Goal: Complete application form

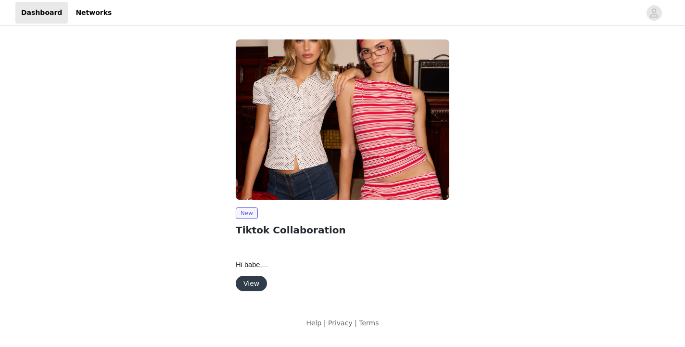
click at [257, 283] on button "View" at bounding box center [251, 283] width 31 height 15
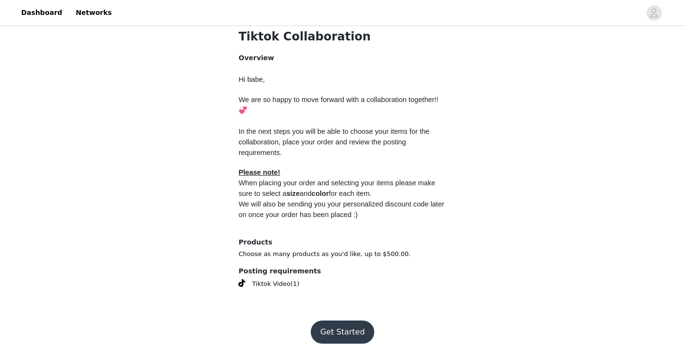
scroll to position [391, 0]
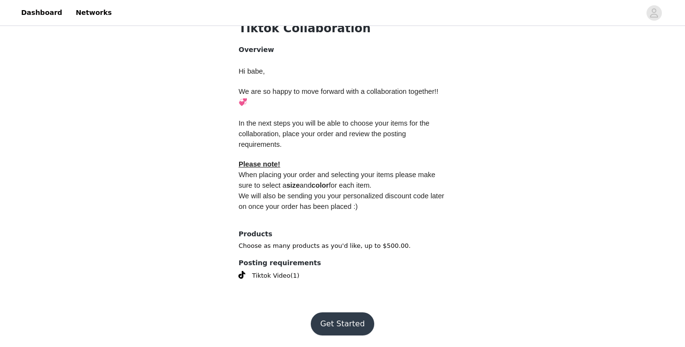
click at [336, 324] on button "Get Started" at bounding box center [343, 323] width 64 height 23
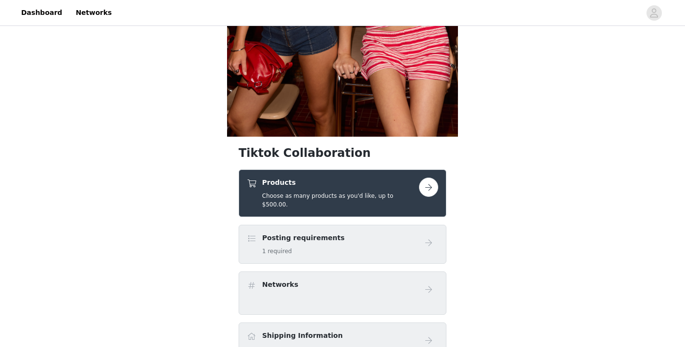
scroll to position [239, 0]
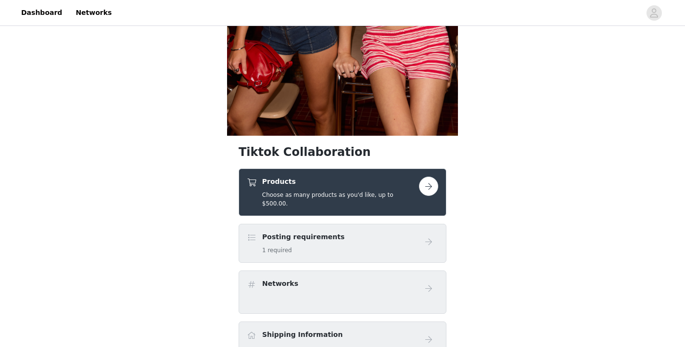
click at [430, 189] on button "button" at bounding box center [428, 185] width 19 height 19
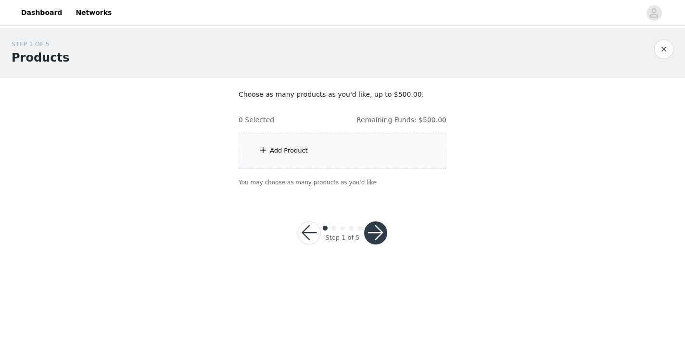
click at [276, 147] on div "Add Product" at bounding box center [289, 151] width 38 height 10
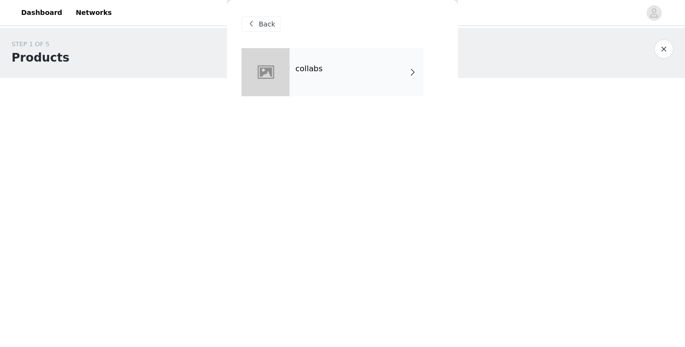
click at [400, 86] on div "collabs" at bounding box center [356, 72] width 134 height 48
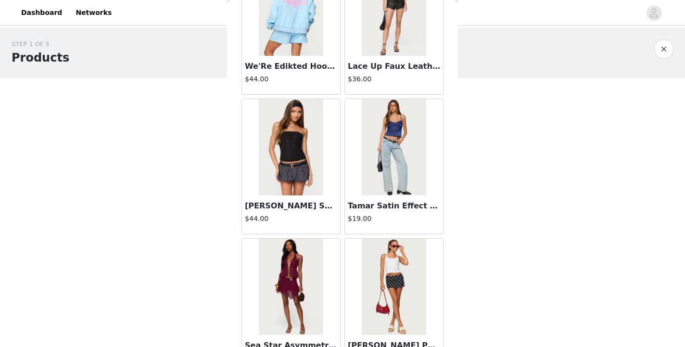
scroll to position [1125, 0]
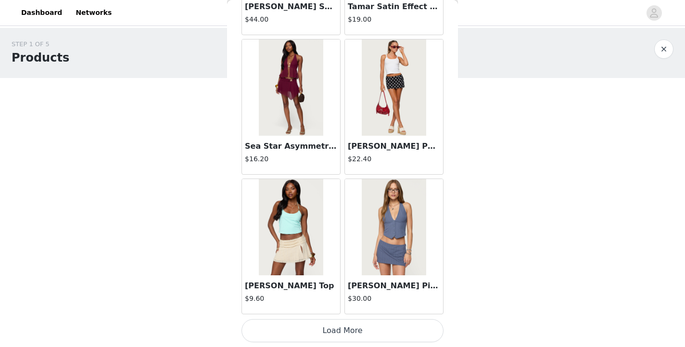
click at [341, 334] on button "Load More" at bounding box center [342, 330] width 202 height 23
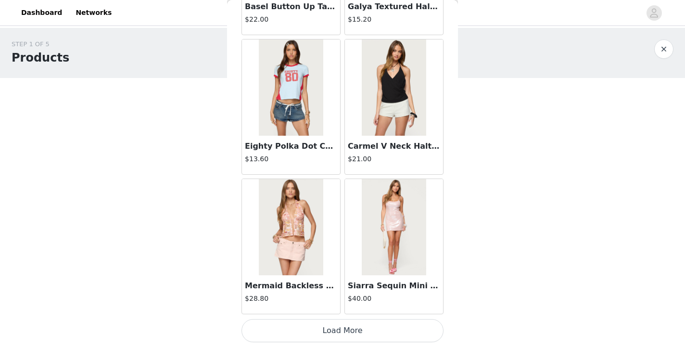
scroll to position [2519, 0]
click at [330, 330] on button "Load More" at bounding box center [342, 330] width 202 height 23
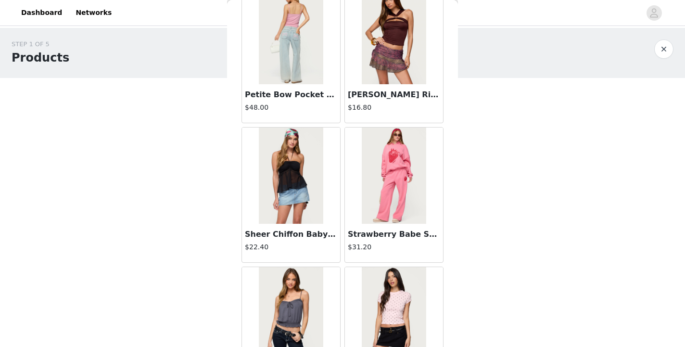
scroll to position [2988, 0]
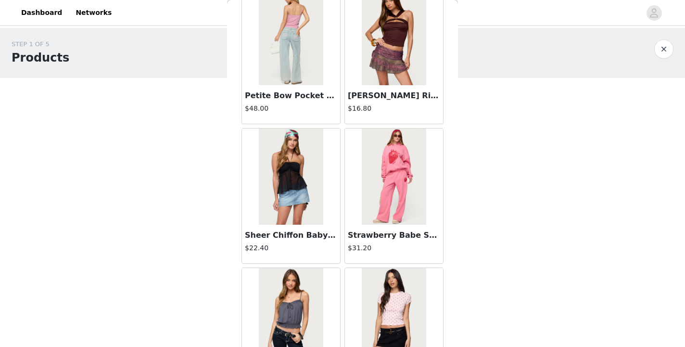
click at [376, 184] on img at bounding box center [394, 176] width 64 height 96
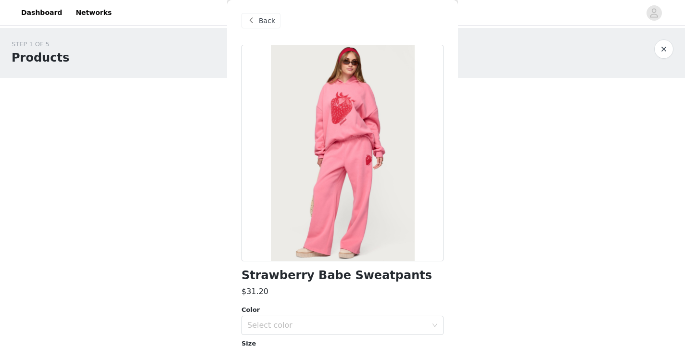
scroll to position [4, 0]
click at [267, 21] on span "Back" at bounding box center [267, 20] width 16 height 10
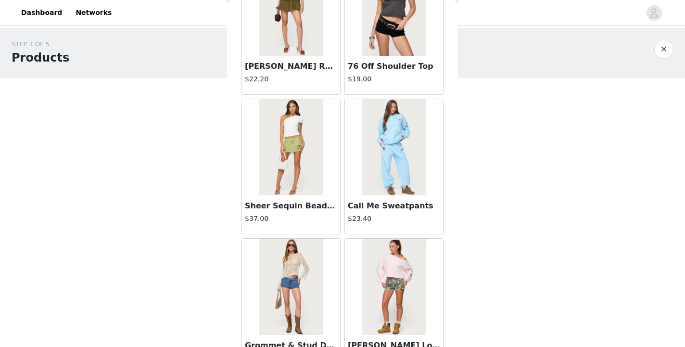
scroll to position [1763, 0]
click at [395, 167] on img at bounding box center [394, 147] width 64 height 96
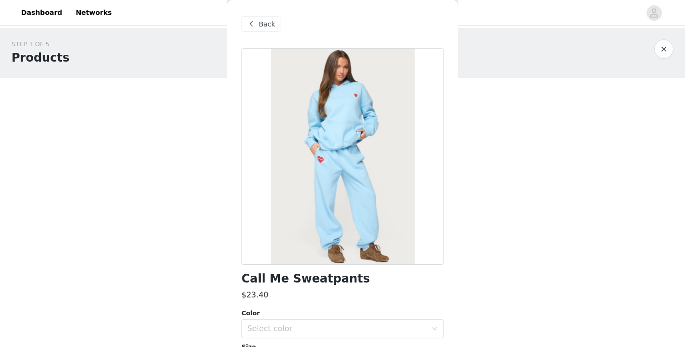
scroll to position [2, 0]
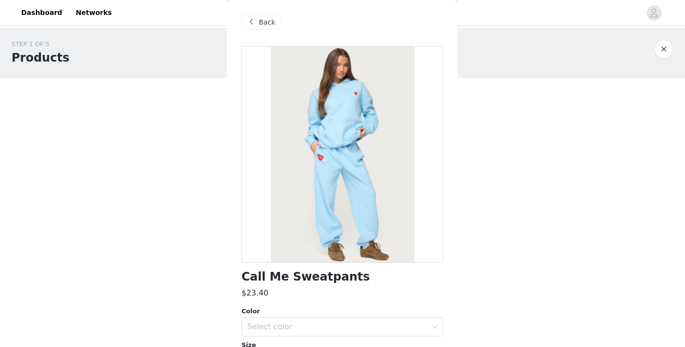
click at [258, 23] on div "Back" at bounding box center [260, 21] width 39 height 15
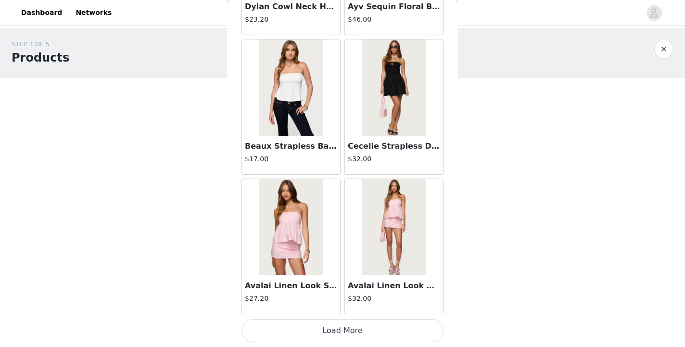
scroll to position [3911, 0]
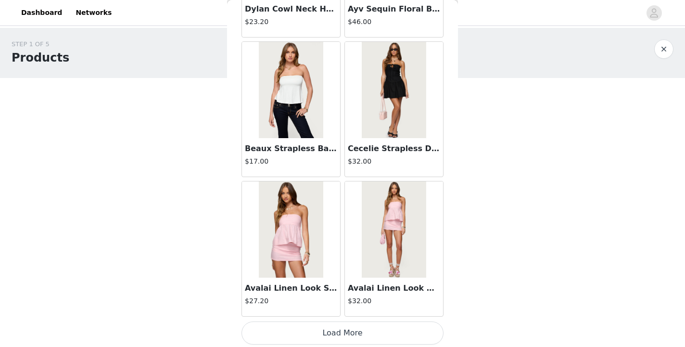
click at [316, 331] on button "Load More" at bounding box center [342, 332] width 202 height 23
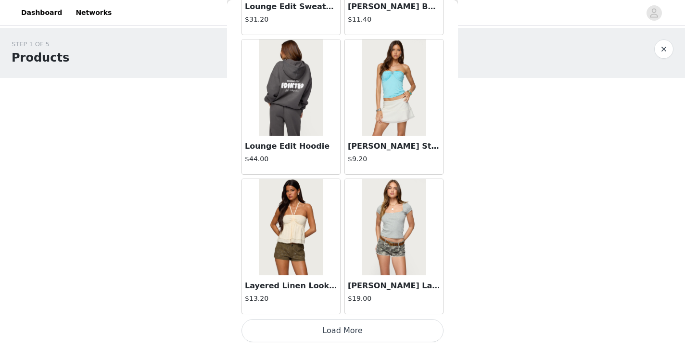
scroll to position [5308, 0]
click at [338, 333] on button "Load More" at bounding box center [342, 330] width 202 height 23
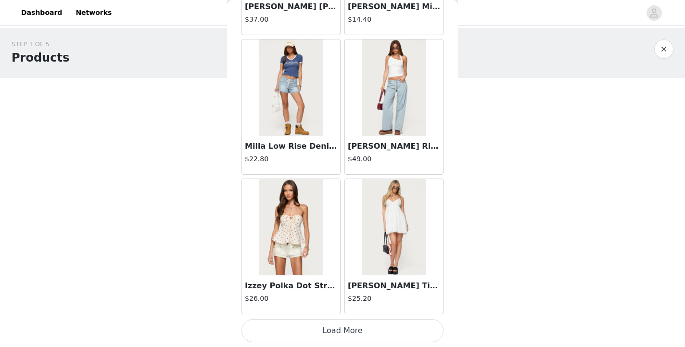
scroll to position [6702, 0]
click at [329, 335] on button "Load More" at bounding box center [342, 331] width 202 height 23
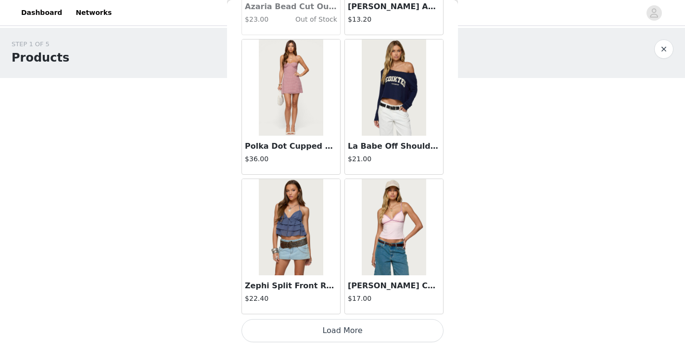
scroll to position [8097, 0]
click at [344, 334] on button "Load More" at bounding box center [342, 330] width 202 height 23
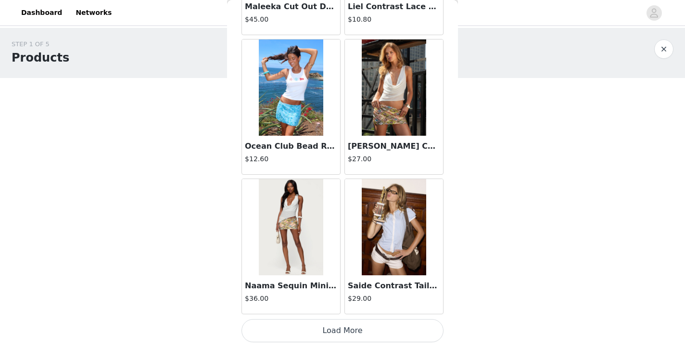
scroll to position [9491, 0]
click at [347, 326] on button "Load More" at bounding box center [342, 330] width 202 height 23
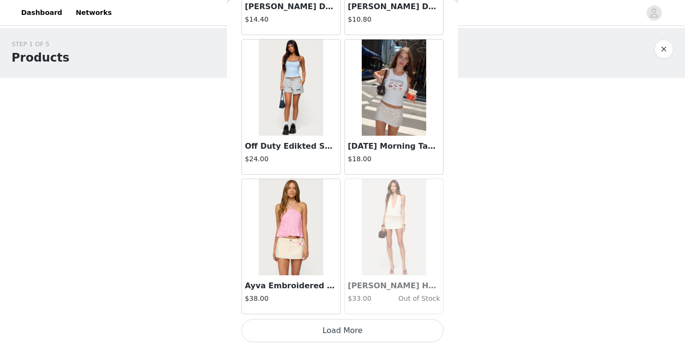
scroll to position [10884, 0]
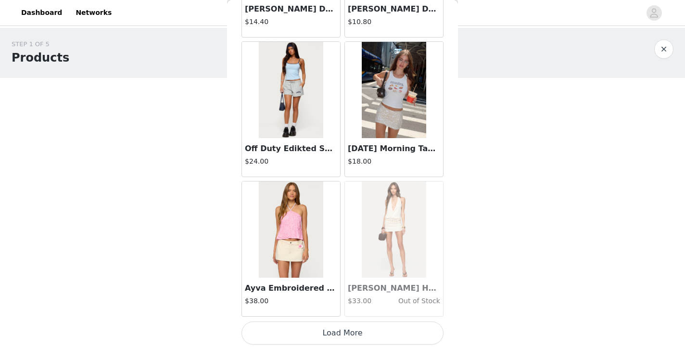
click at [338, 330] on button "Load More" at bounding box center [342, 332] width 202 height 23
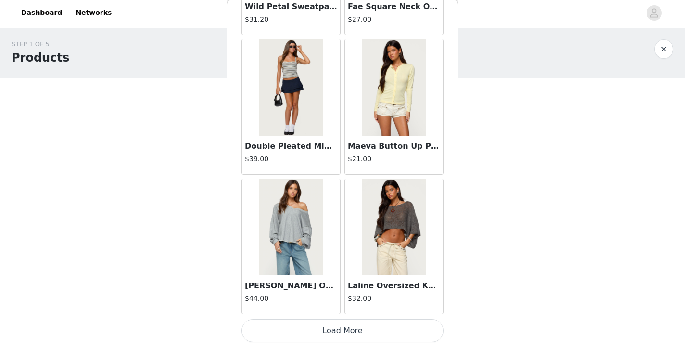
scroll to position [12280, 0]
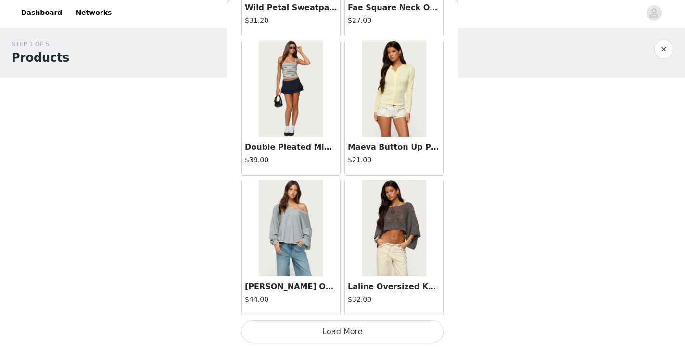
click at [324, 334] on button "Load More" at bounding box center [342, 331] width 202 height 23
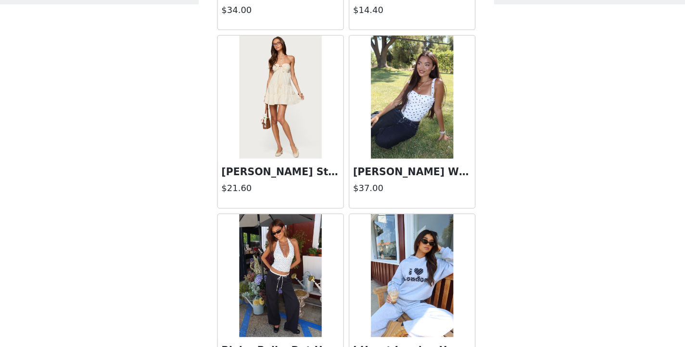
scroll to position [13675, 0]
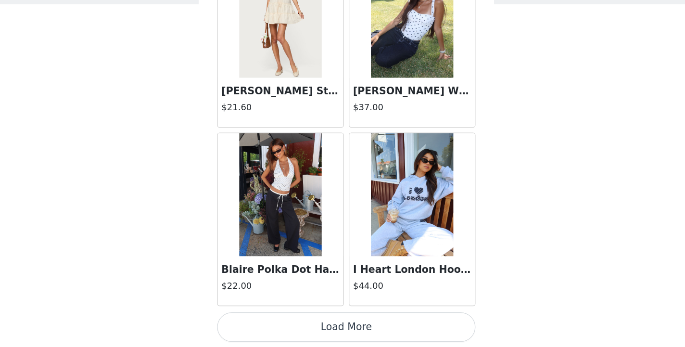
click at [349, 334] on button "Load More" at bounding box center [342, 330] width 202 height 23
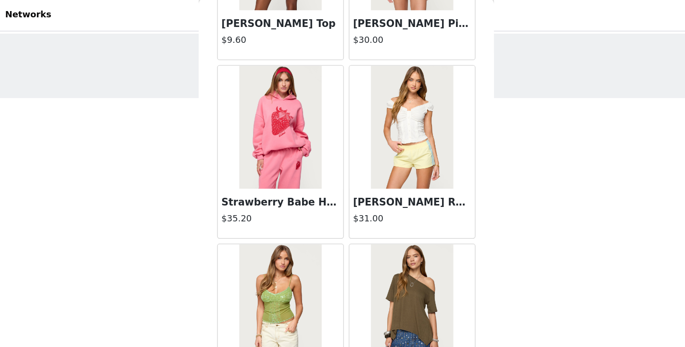
scroll to position [1390, 0]
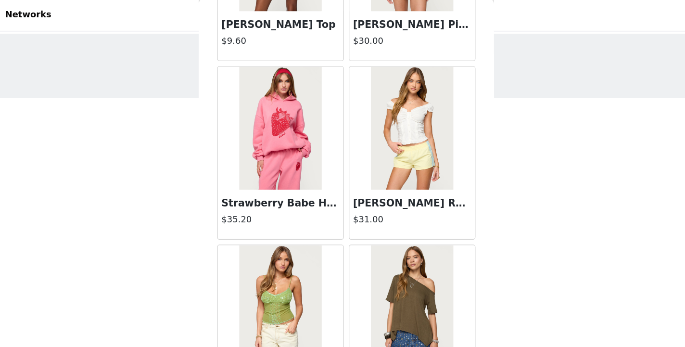
click at [400, 121] on img at bounding box center [394, 101] width 64 height 96
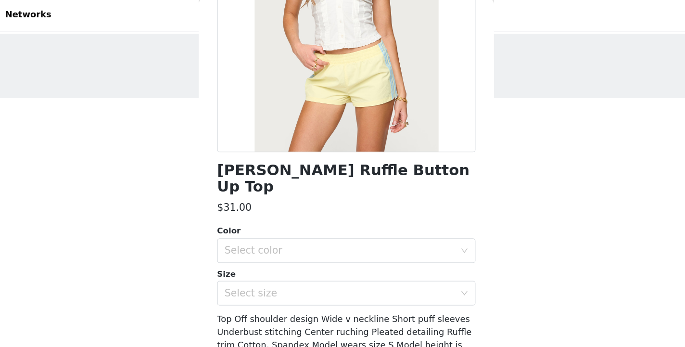
scroll to position [121, 0]
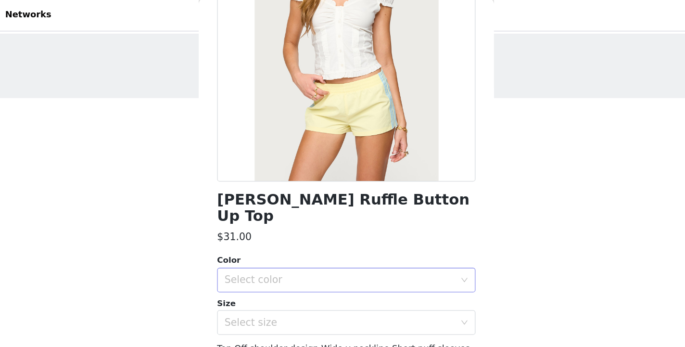
click at [352, 215] on div "Select color" at bounding box center [337, 220] width 180 height 10
click at [332, 229] on li "WHITE" at bounding box center [342, 228] width 202 height 15
click at [329, 249] on div "Select size" at bounding box center [337, 254] width 180 height 10
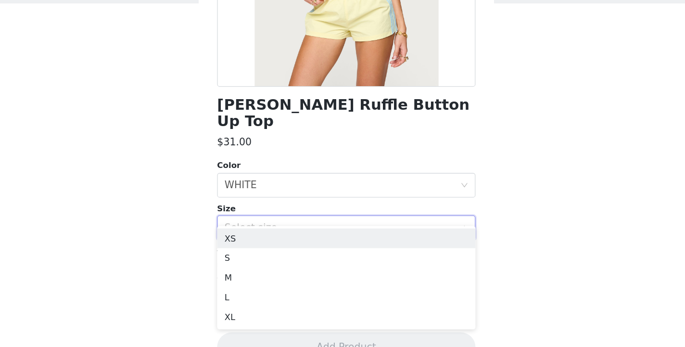
scroll to position [0, 0]
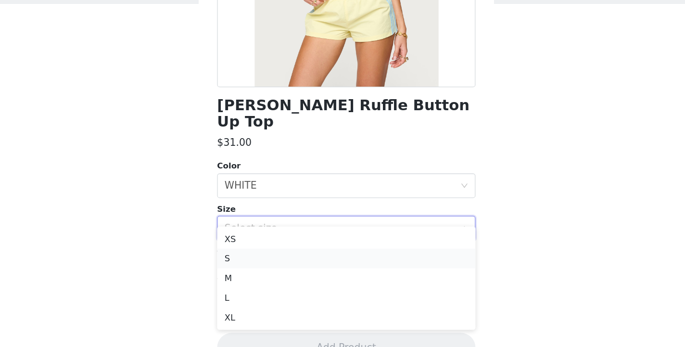
click at [348, 274] on li "S" at bounding box center [342, 276] width 202 height 15
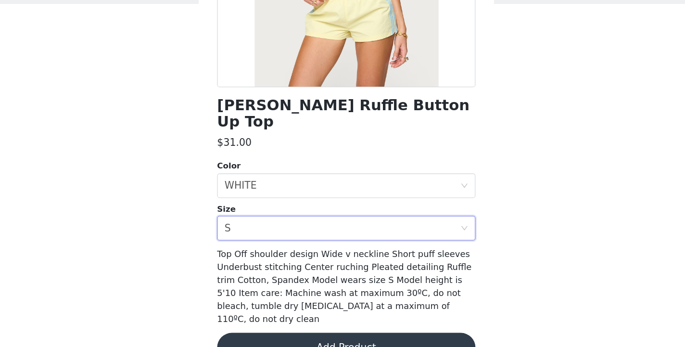
click at [374, 335] on button "Add Product" at bounding box center [342, 346] width 202 height 23
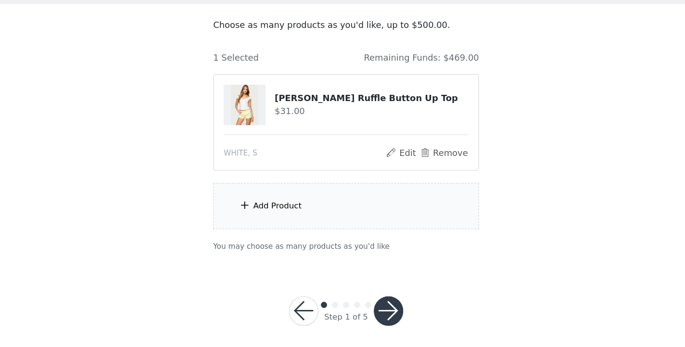
click at [370, 236] on div "Add Product" at bounding box center [343, 236] width 208 height 36
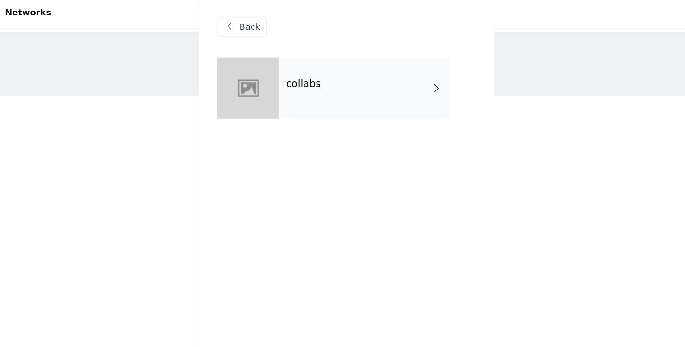
click at [415, 68] on span at bounding box center [413, 72] width 10 height 12
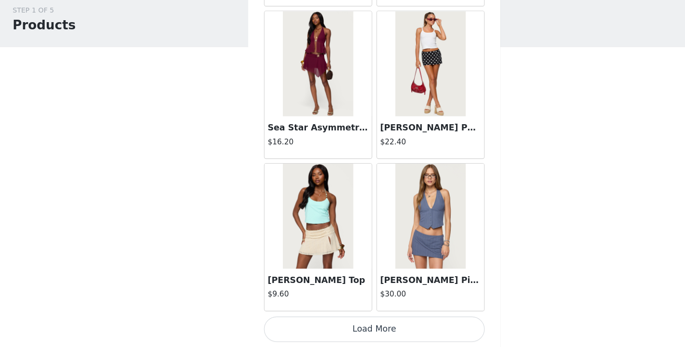
scroll to position [6, 0]
click at [323, 333] on button "Load More" at bounding box center [342, 330] width 202 height 23
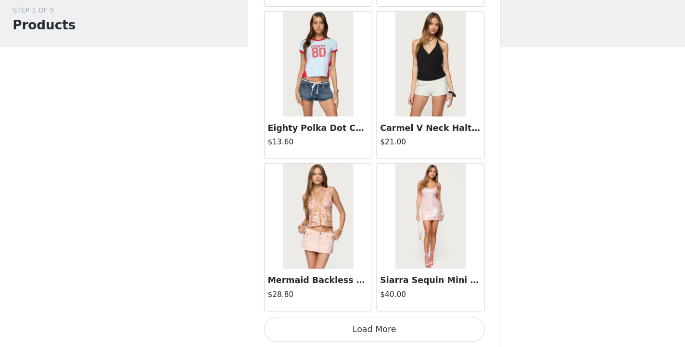
scroll to position [2519, 0]
click at [333, 332] on button "Load More" at bounding box center [342, 330] width 202 height 23
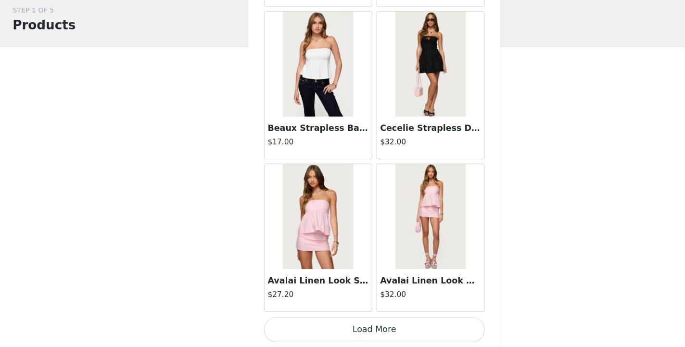
scroll to position [3913, 0]
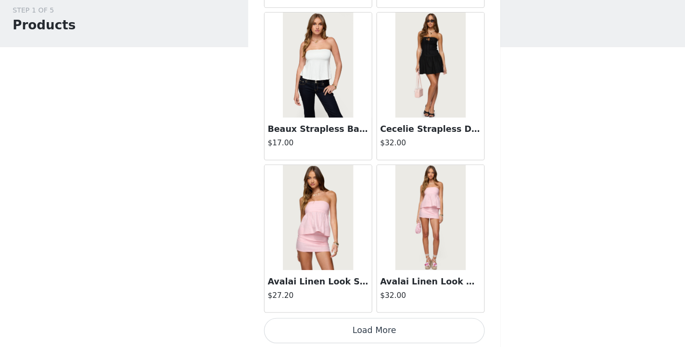
click at [321, 330] on button "Load More" at bounding box center [342, 331] width 202 height 23
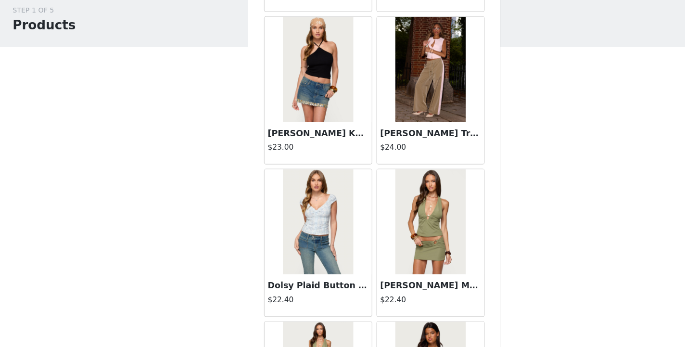
scroll to position [4607, 0]
click at [303, 115] on img at bounding box center [291, 92] width 64 height 96
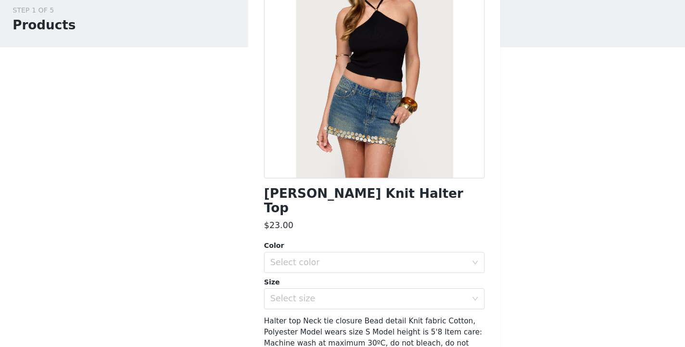
scroll to position [111, 0]
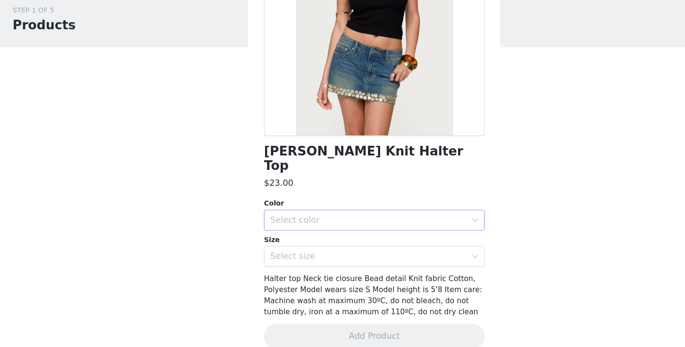
click at [339, 226] on div "Select color" at bounding box center [337, 231] width 180 height 10
click at [314, 235] on li "BLACK" at bounding box center [342, 238] width 202 height 15
click at [306, 259] on div "Select size" at bounding box center [337, 264] width 180 height 10
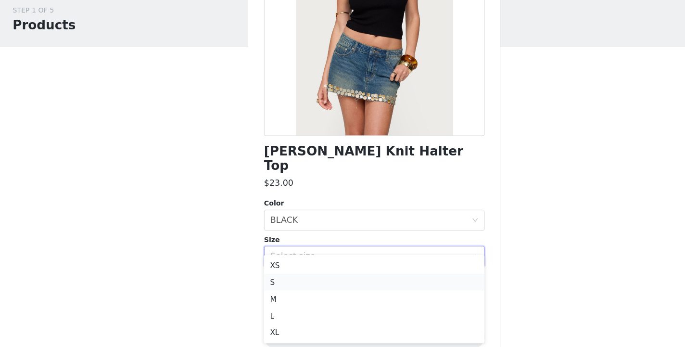
click at [276, 288] on li "S" at bounding box center [342, 286] width 202 height 15
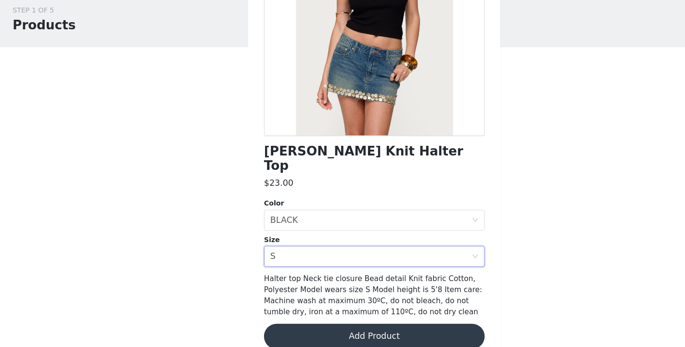
click at [346, 325] on button "Add Product" at bounding box center [342, 336] width 202 height 23
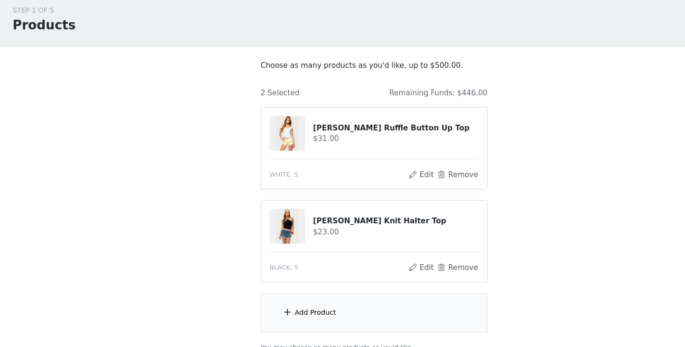
click at [325, 317] on div "Add Product" at bounding box center [343, 315] width 208 height 36
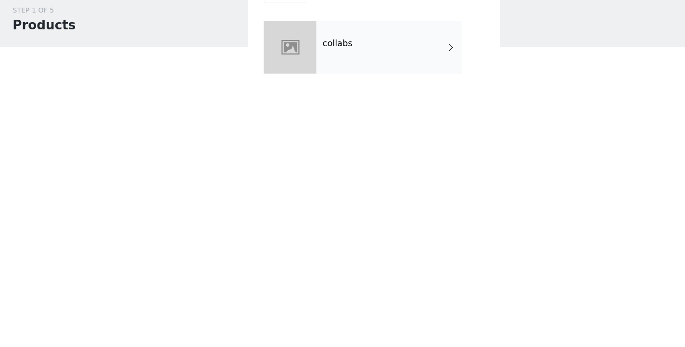
click at [362, 70] on div "collabs" at bounding box center [356, 72] width 134 height 48
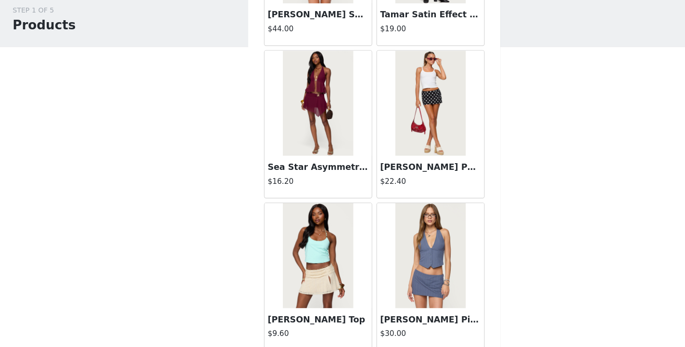
scroll to position [1125, 0]
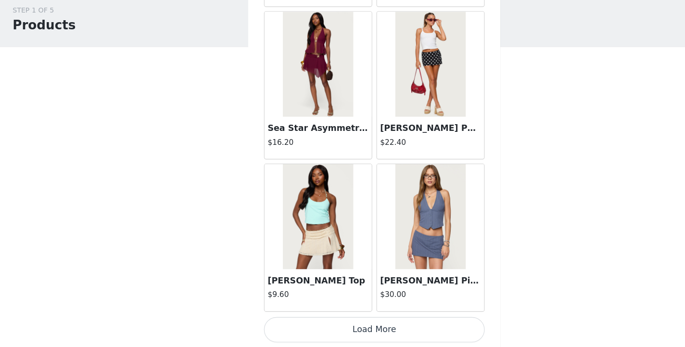
click at [320, 326] on button "Load More" at bounding box center [342, 330] width 202 height 23
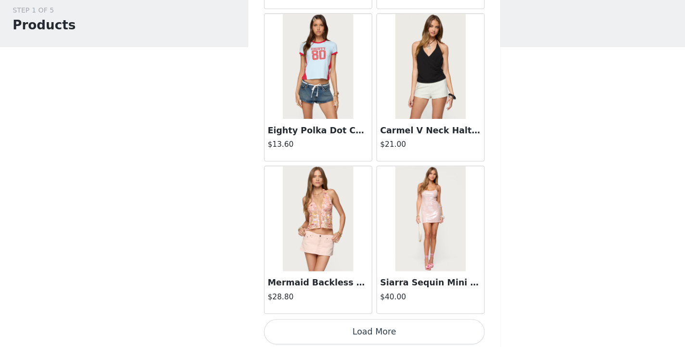
scroll to position [2519, 0]
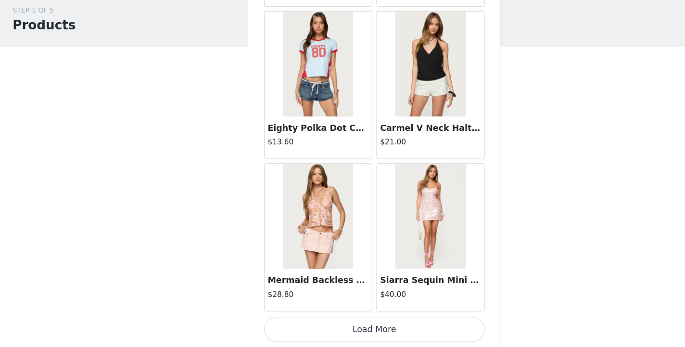
click at [321, 332] on button "Load More" at bounding box center [342, 330] width 202 height 23
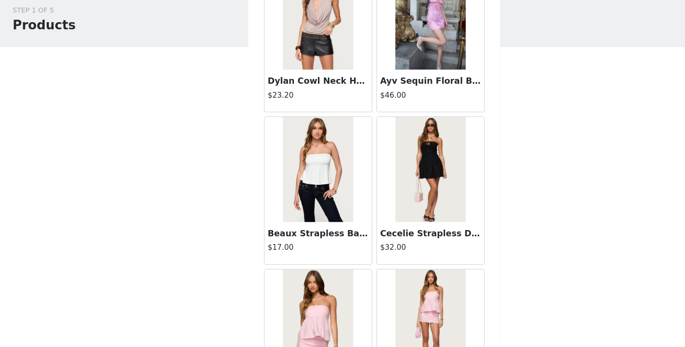
scroll to position [3914, 0]
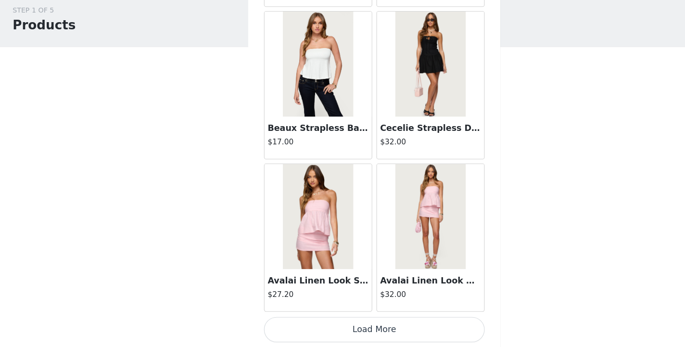
click at [328, 331] on button "Load More" at bounding box center [342, 330] width 202 height 23
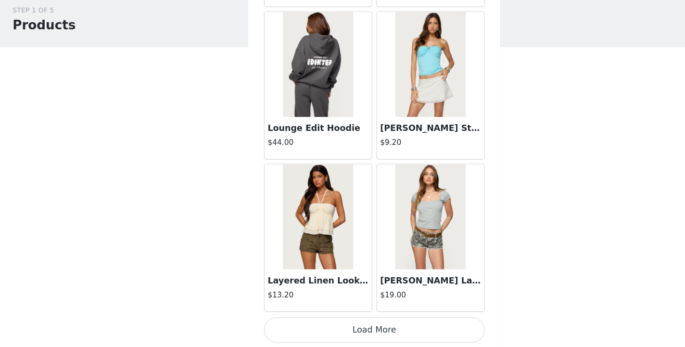
scroll to position [5308, 0]
click at [314, 331] on button "Load More" at bounding box center [342, 330] width 202 height 23
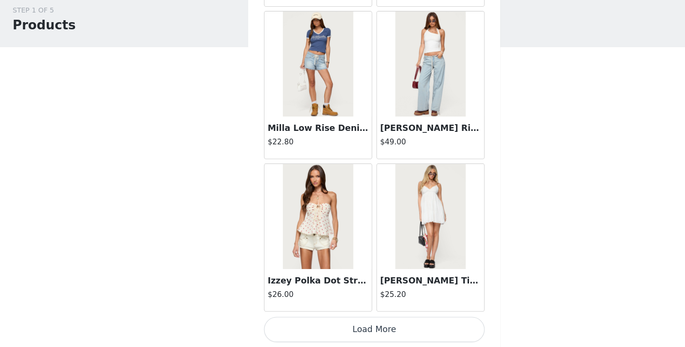
scroll to position [6702, 0]
click at [335, 333] on button "Load More" at bounding box center [342, 330] width 202 height 23
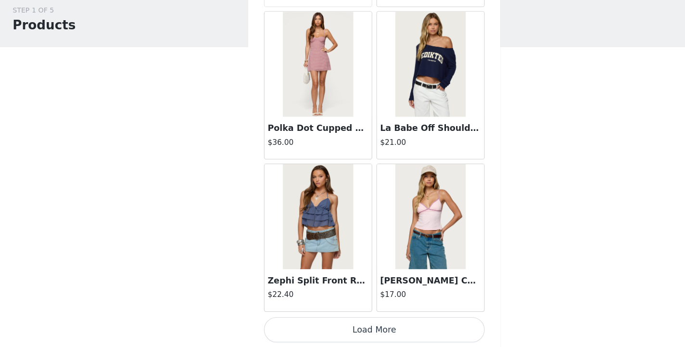
scroll to position [8097, 0]
click at [333, 328] on button "Load More" at bounding box center [342, 330] width 202 height 23
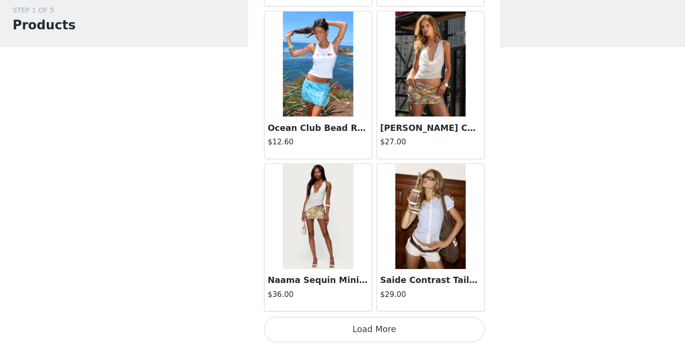
scroll to position [9491, 0]
click at [343, 325] on button "Load More" at bounding box center [342, 330] width 202 height 23
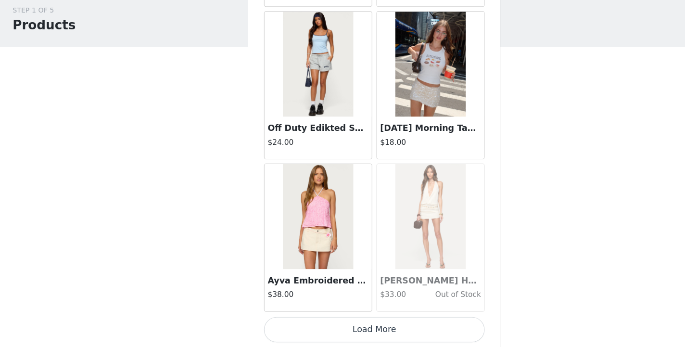
scroll to position [10885, 0]
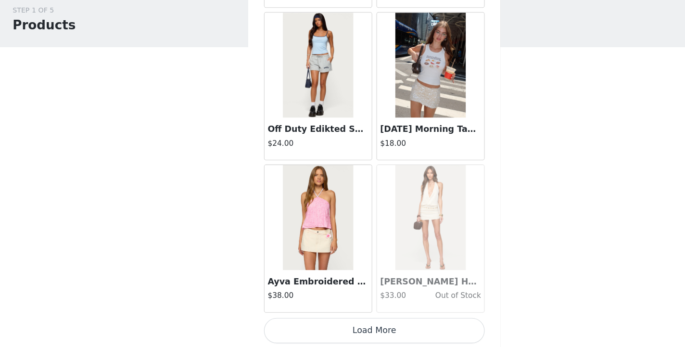
click at [343, 328] on button "Load More" at bounding box center [342, 331] width 202 height 23
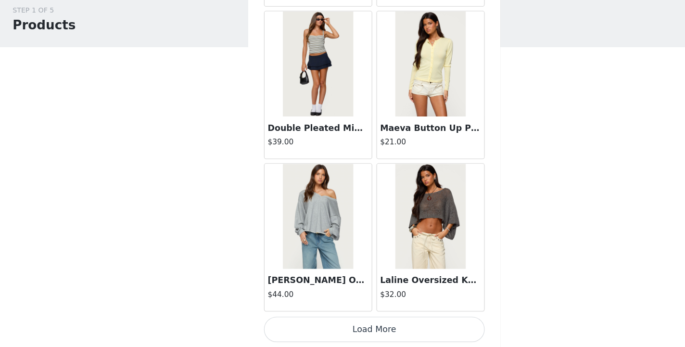
scroll to position [12280, 0]
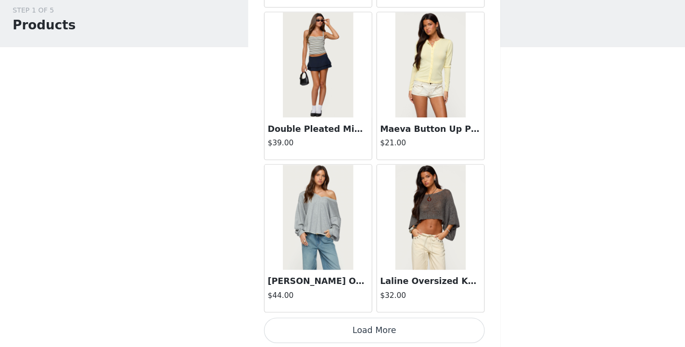
click at [332, 331] on button "Load More" at bounding box center [342, 330] width 202 height 23
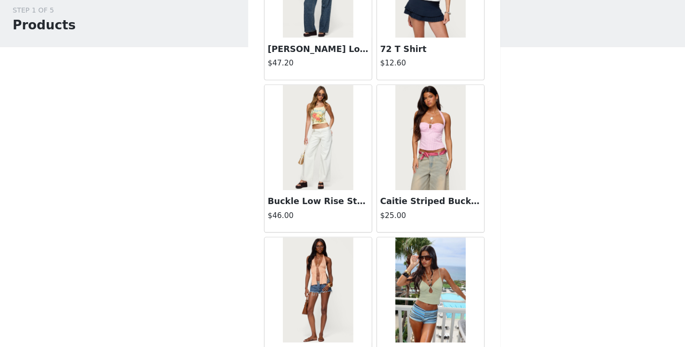
scroll to position [12771, 0]
click at [387, 166] on img at bounding box center [394, 155] width 64 height 96
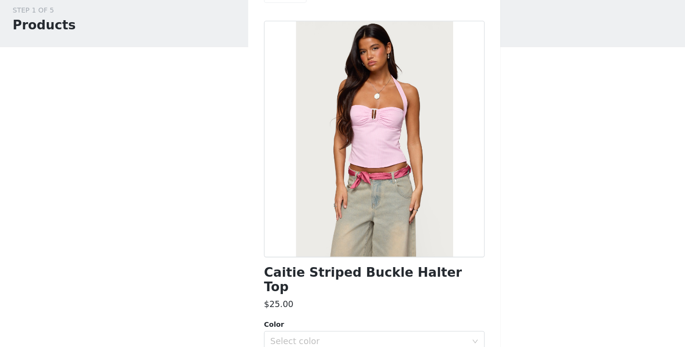
scroll to position [111, 0]
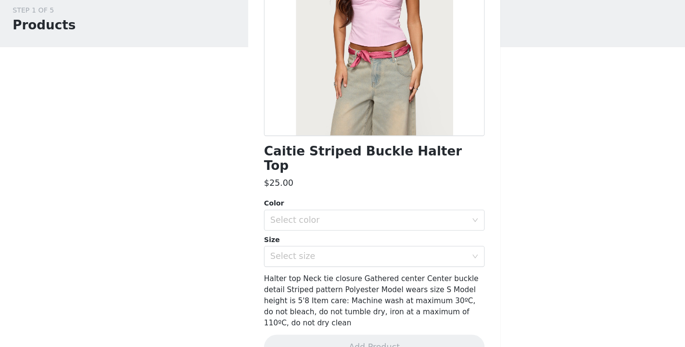
click at [189, 183] on div "STEP 1 OF 5 Products Choose as many products as you'd like, up to $500.00. 2 Se…" at bounding box center [342, 192] width 685 height 340
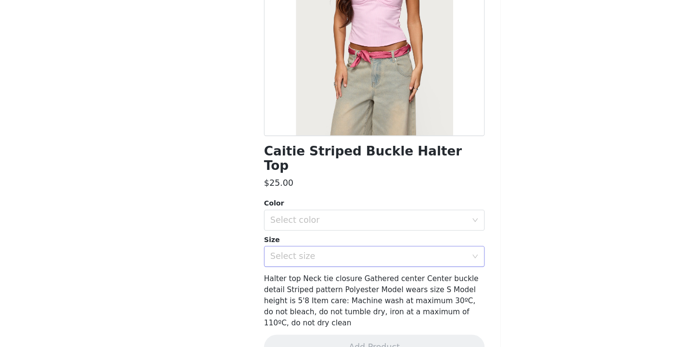
scroll to position [0, 0]
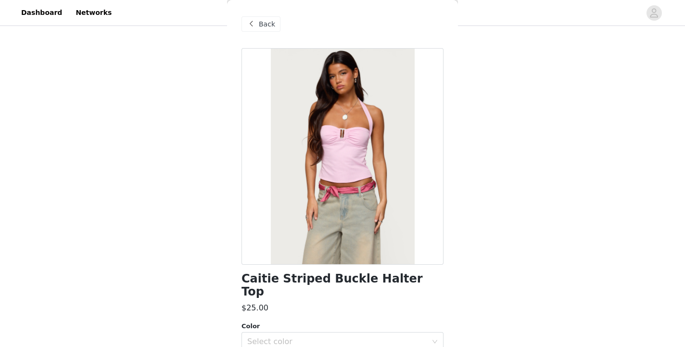
click at [249, 21] on span at bounding box center [251, 24] width 12 height 12
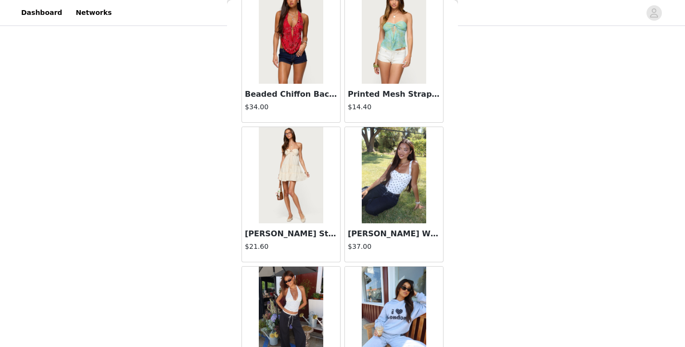
scroll to position [13587, 0]
click at [399, 176] on img at bounding box center [394, 175] width 64 height 96
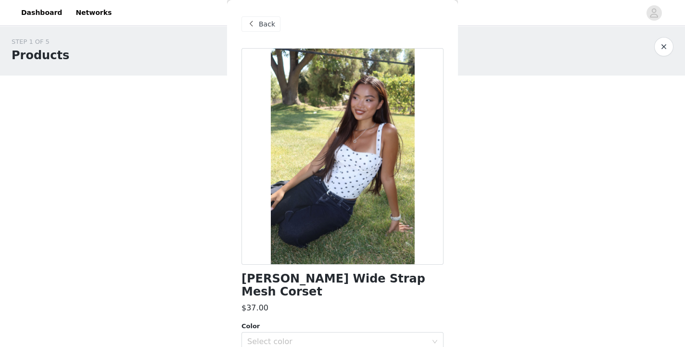
scroll to position [1, 0]
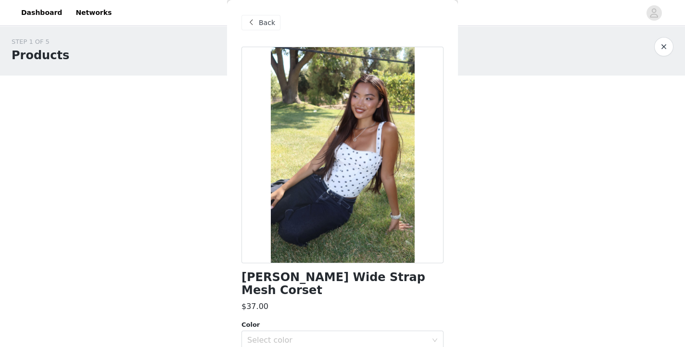
click at [263, 19] on span "Back" at bounding box center [267, 23] width 16 height 10
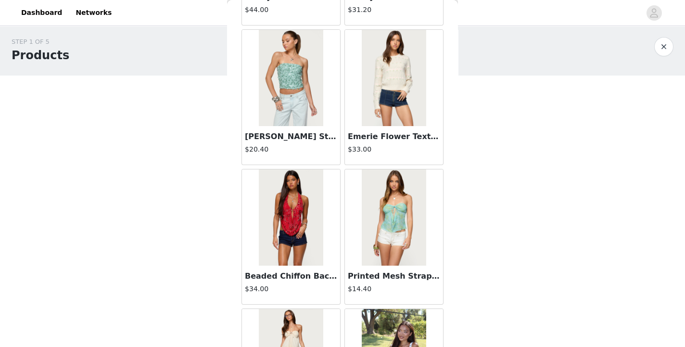
scroll to position [13675, 0]
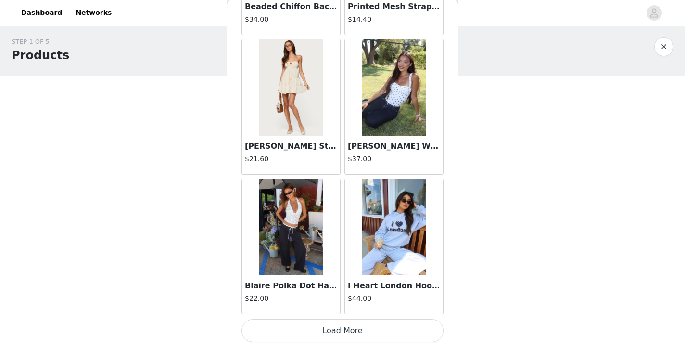
click at [290, 218] on img at bounding box center [291, 227] width 64 height 96
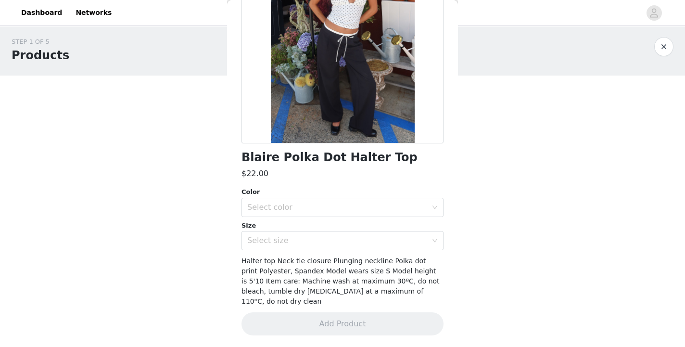
scroll to position [111, 0]
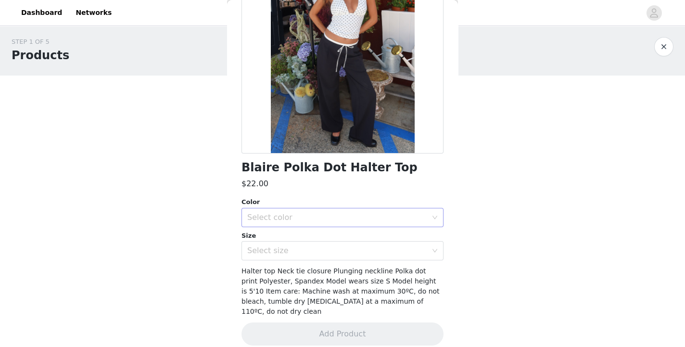
click at [330, 218] on div "Select color" at bounding box center [337, 218] width 180 height 10
click at [314, 239] on li "WHITE AND BLACK" at bounding box center [342, 238] width 202 height 15
click at [301, 256] on div "Select size" at bounding box center [339, 250] width 184 height 18
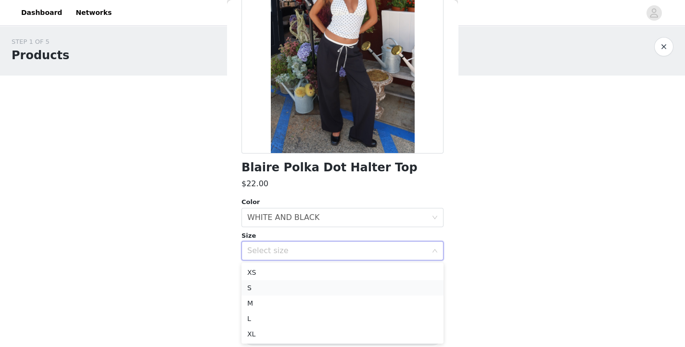
click at [282, 286] on li "S" at bounding box center [342, 287] width 202 height 15
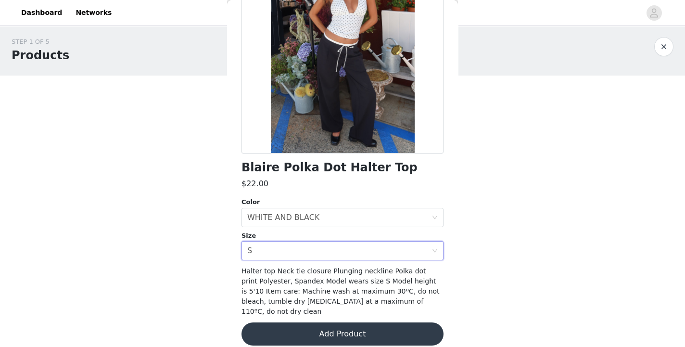
click at [320, 326] on button "Add Product" at bounding box center [342, 333] width 202 height 23
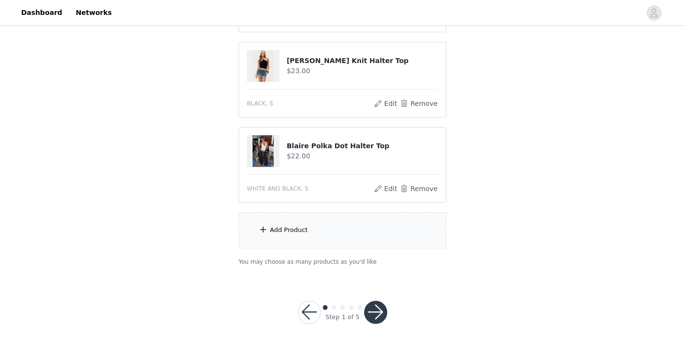
scroll to position [176, 0]
click at [373, 233] on div "Add Product" at bounding box center [343, 230] width 208 height 36
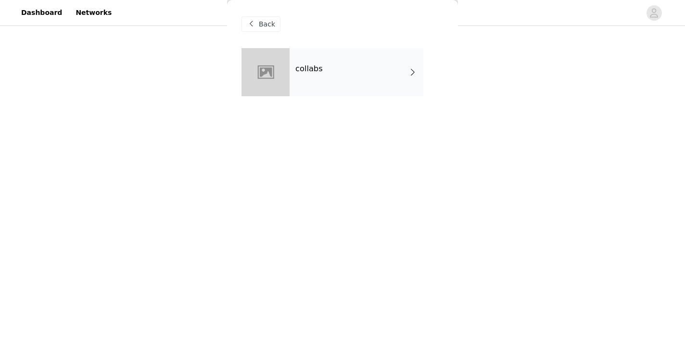
click at [359, 81] on div "collabs" at bounding box center [356, 72] width 134 height 48
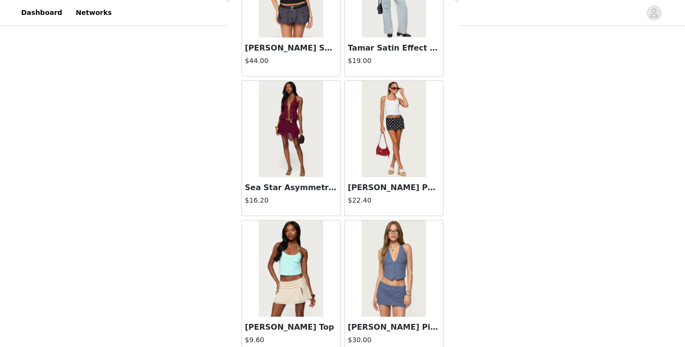
scroll to position [1125, 0]
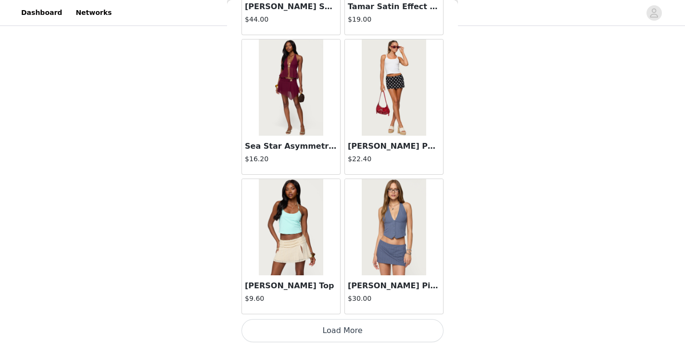
click at [334, 333] on button "Load More" at bounding box center [342, 330] width 202 height 23
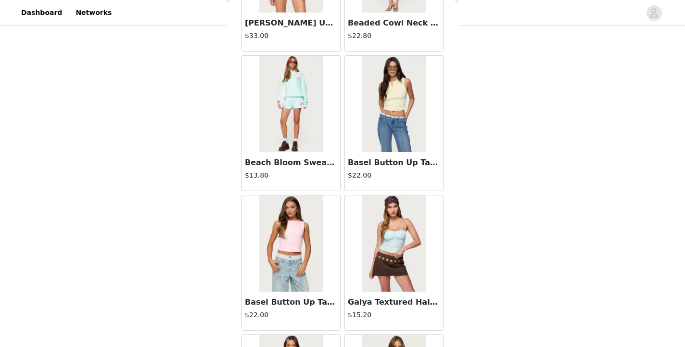
scroll to position [2519, 0]
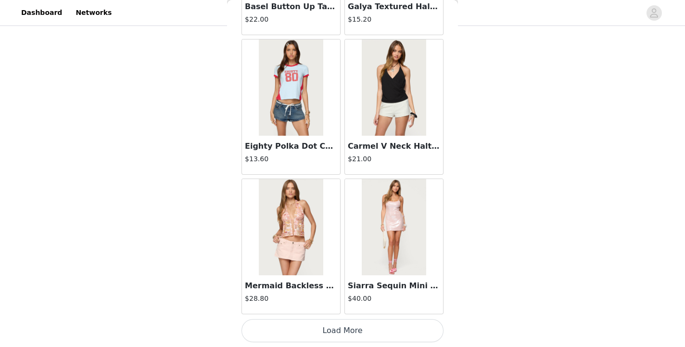
click at [341, 333] on button "Load More" at bounding box center [342, 330] width 202 height 23
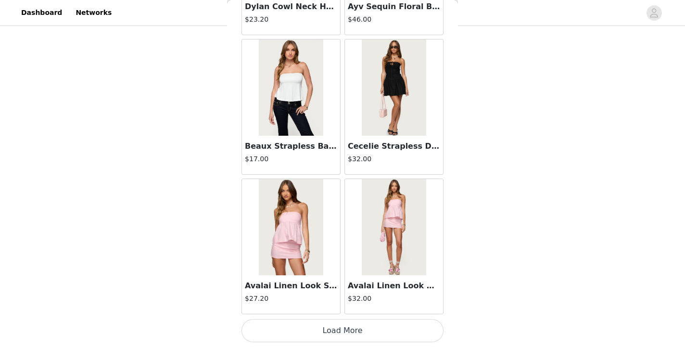
click at [339, 328] on button "Load More" at bounding box center [342, 330] width 202 height 23
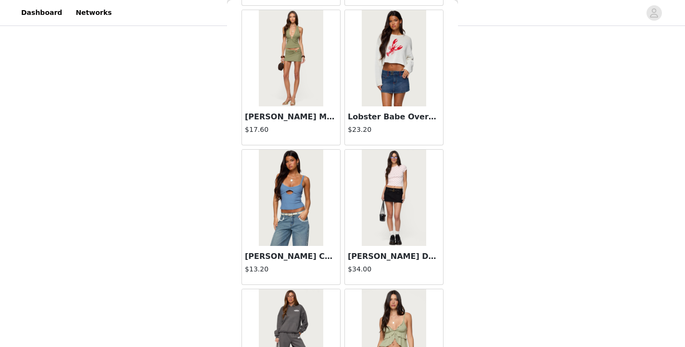
scroll to position [5308, 0]
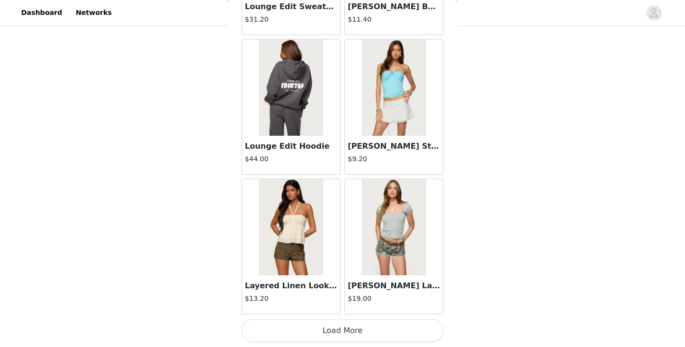
click at [342, 329] on button "Load More" at bounding box center [342, 330] width 202 height 23
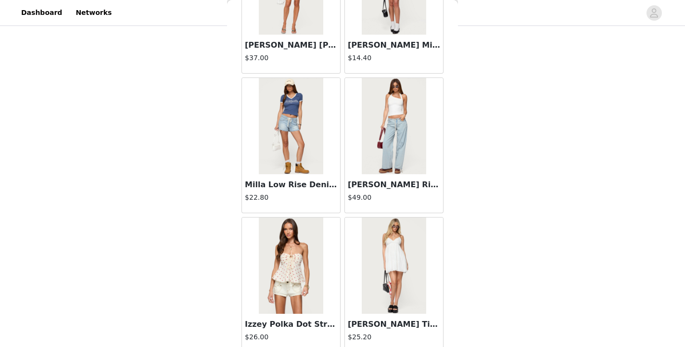
scroll to position [6703, 0]
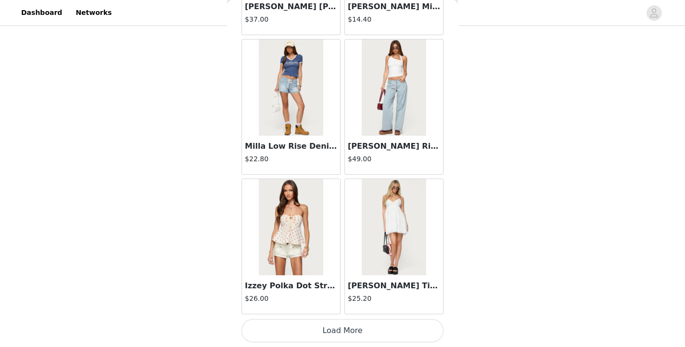
click at [346, 330] on button "Load More" at bounding box center [342, 330] width 202 height 23
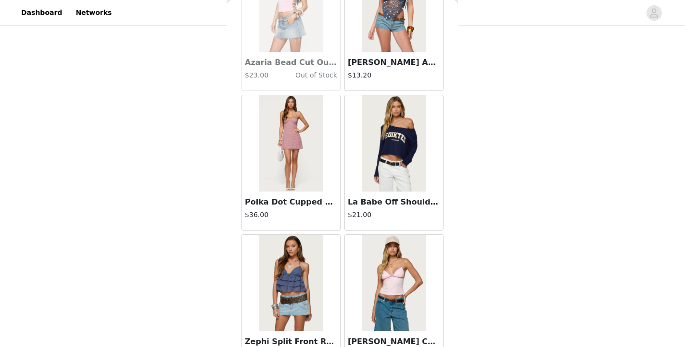
scroll to position [8097, 0]
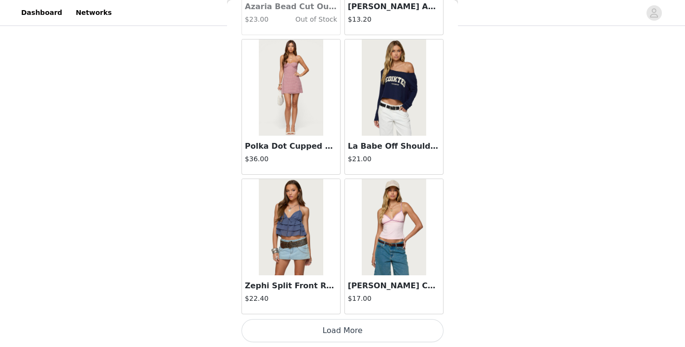
click at [352, 332] on button "Load More" at bounding box center [342, 330] width 202 height 23
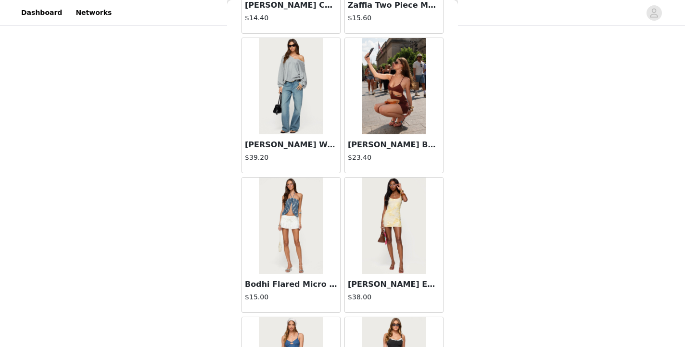
scroll to position [9492, 0]
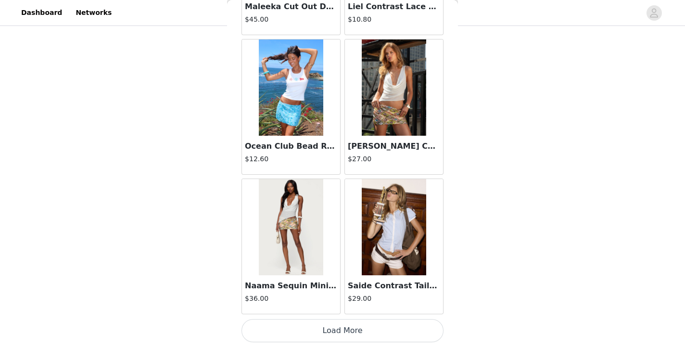
click at [352, 326] on button "Load More" at bounding box center [342, 330] width 202 height 23
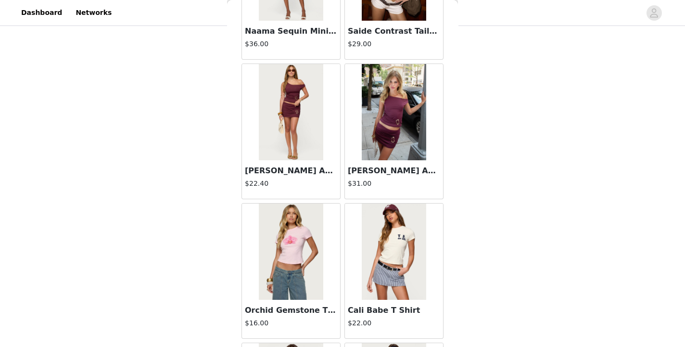
scroll to position [9745, 0]
click at [294, 146] on img at bounding box center [291, 112] width 64 height 96
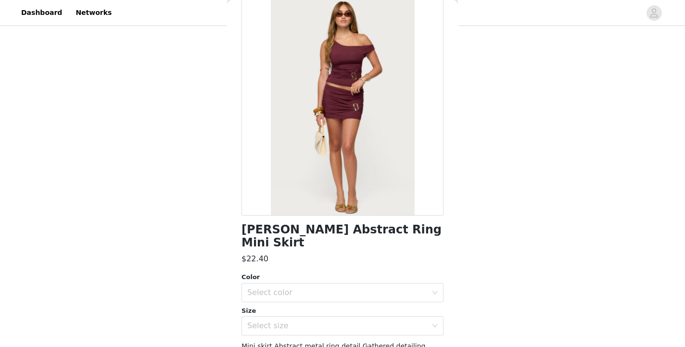
scroll to position [0, 0]
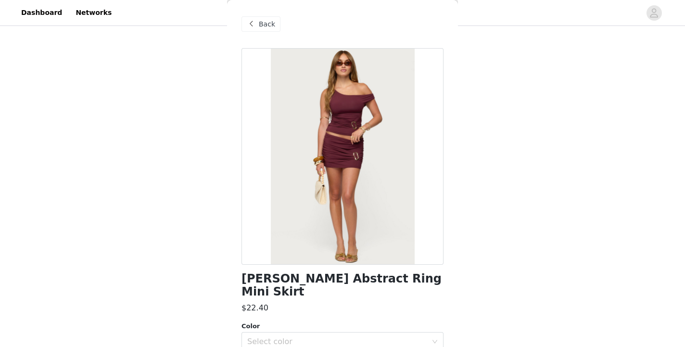
click at [268, 21] on span "Back" at bounding box center [267, 24] width 16 height 10
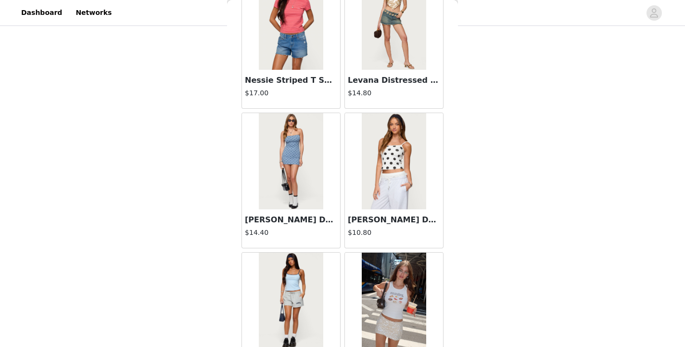
scroll to position [10886, 0]
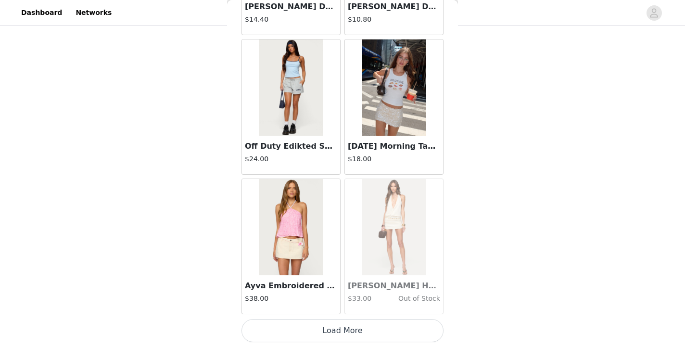
click at [338, 327] on button "Load More" at bounding box center [342, 330] width 202 height 23
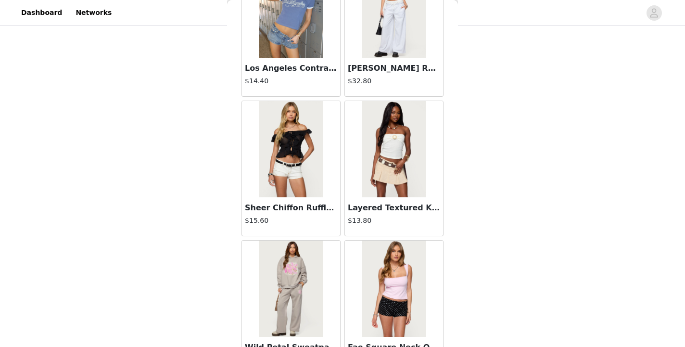
scroll to position [12280, 0]
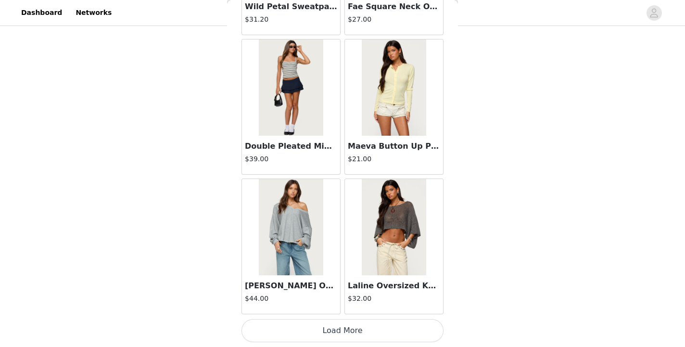
click at [345, 329] on button "Load More" at bounding box center [342, 330] width 202 height 23
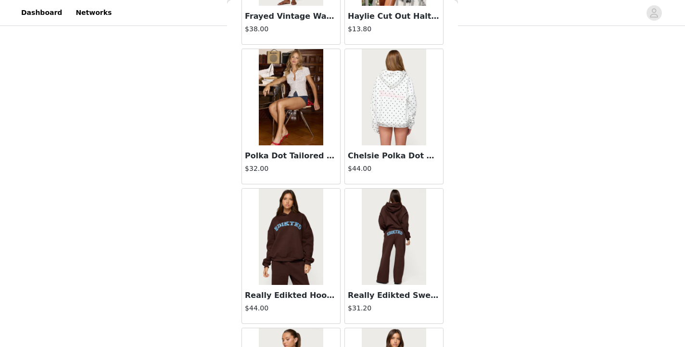
scroll to position [13675, 0]
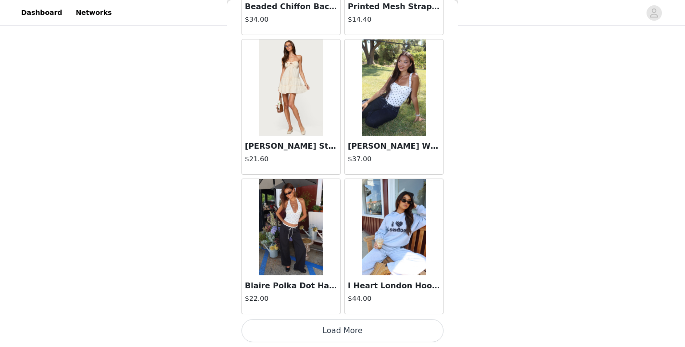
click at [331, 326] on button "Load More" at bounding box center [342, 330] width 202 height 23
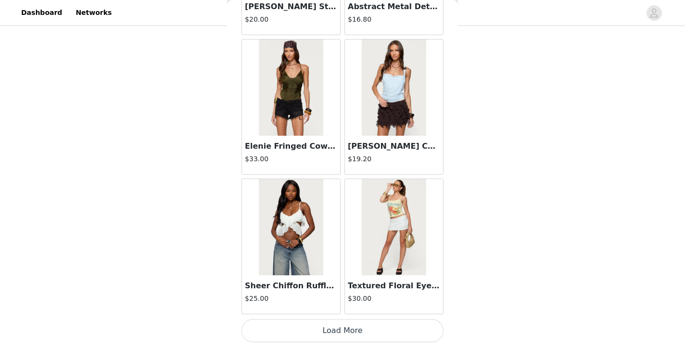
scroll to position [15068, 0]
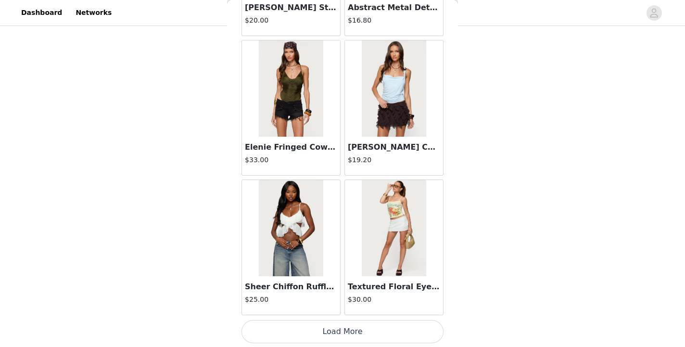
click at [346, 333] on button "Load More" at bounding box center [342, 331] width 202 height 23
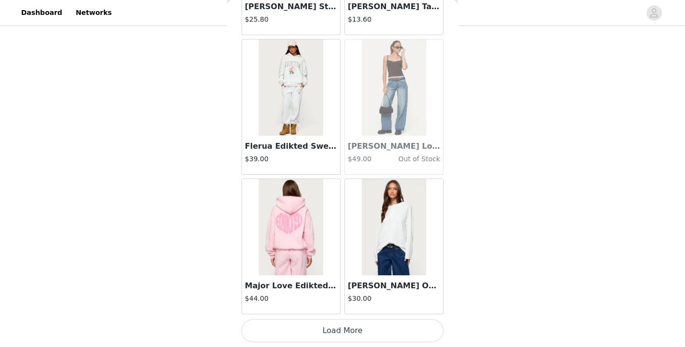
scroll to position [16463, 0]
click at [332, 335] on button "Load More" at bounding box center [342, 330] width 202 height 23
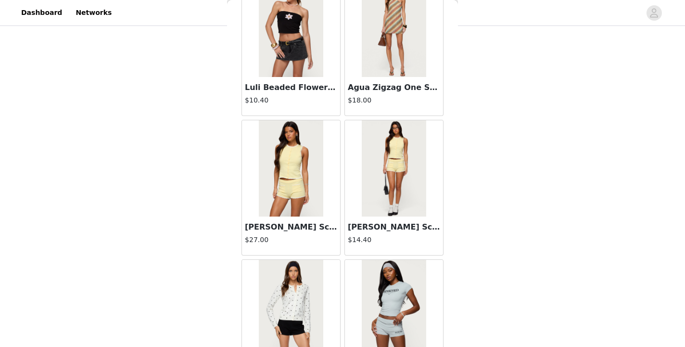
scroll to position [17358, 0]
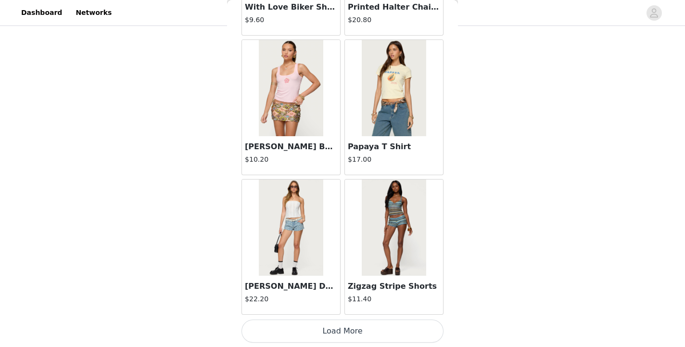
click at [332, 338] on button "Load More" at bounding box center [342, 330] width 202 height 23
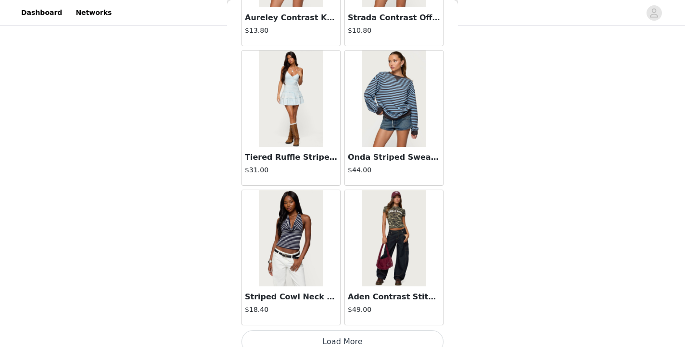
scroll to position [19241, 0]
click at [293, 94] on img at bounding box center [291, 99] width 64 height 96
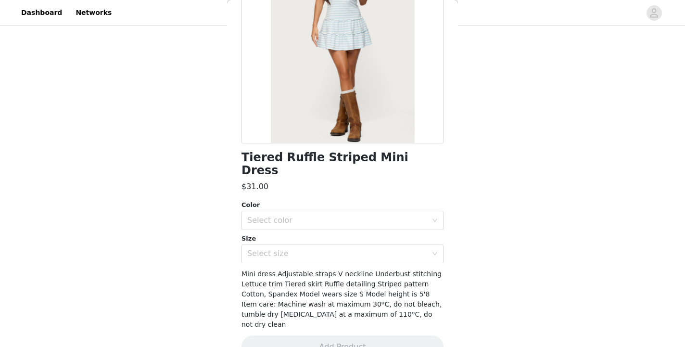
scroll to position [121, 0]
click at [343, 216] on div "Select color" at bounding box center [337, 221] width 180 height 10
click at [318, 228] on li "BLUE AND WHITE" at bounding box center [342, 228] width 202 height 15
click at [308, 249] on div "Select size" at bounding box center [337, 254] width 180 height 10
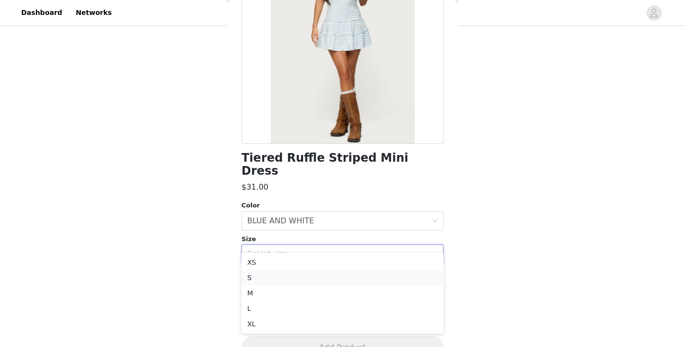
click at [295, 277] on li "S" at bounding box center [342, 277] width 202 height 15
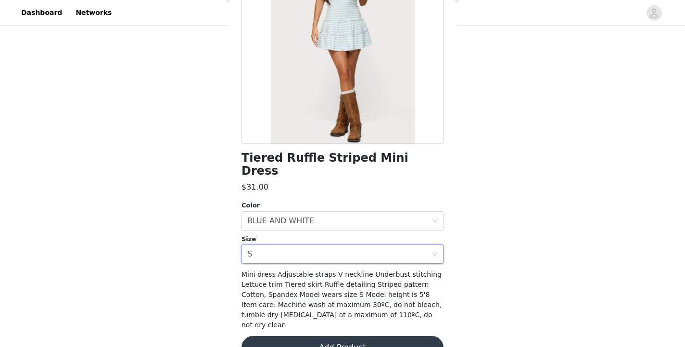
click at [332, 336] on button "Add Product" at bounding box center [342, 347] width 202 height 23
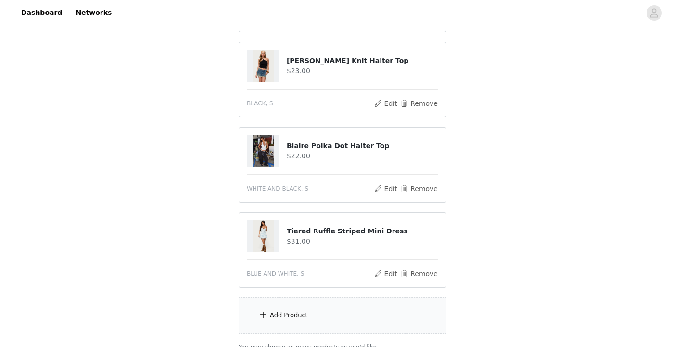
click at [318, 318] on div "Add Product" at bounding box center [343, 315] width 208 height 36
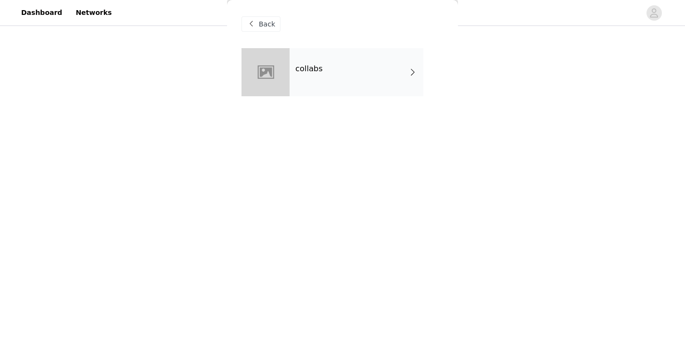
click at [339, 59] on div "collabs" at bounding box center [356, 72] width 134 height 48
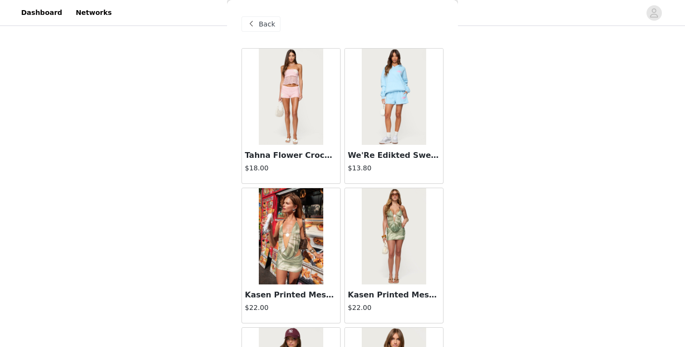
scroll to position [1125, 0]
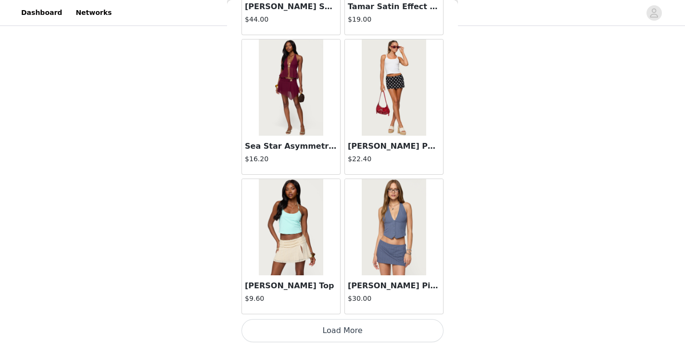
click at [340, 335] on button "Load More" at bounding box center [342, 330] width 202 height 23
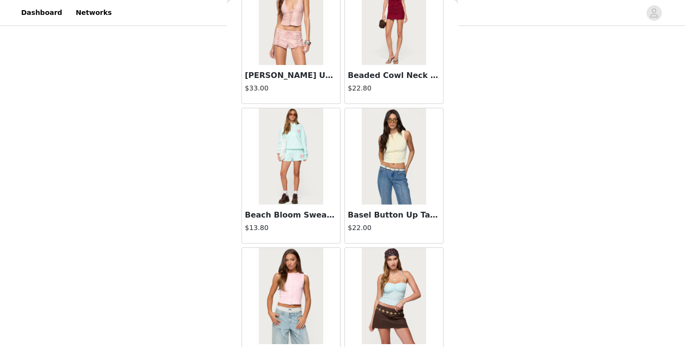
scroll to position [2519, 0]
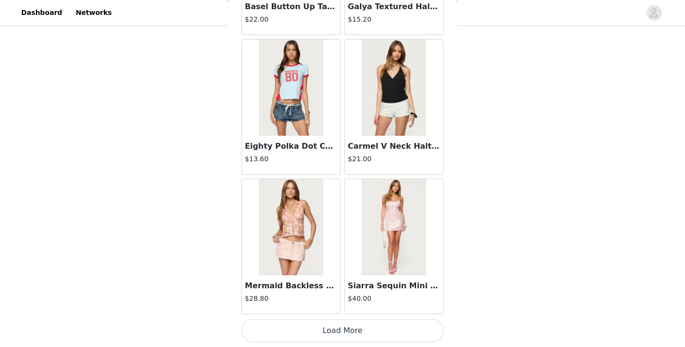
click at [346, 334] on button "Load More" at bounding box center [342, 330] width 202 height 23
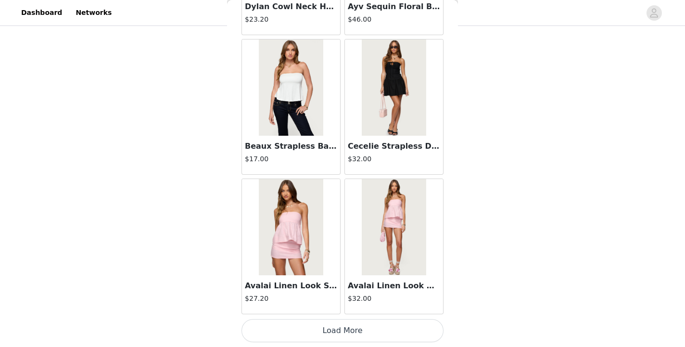
click at [346, 333] on button "Load More" at bounding box center [342, 330] width 202 height 23
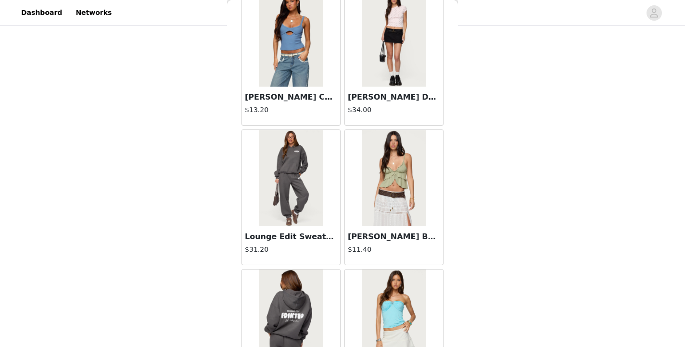
scroll to position [5308, 0]
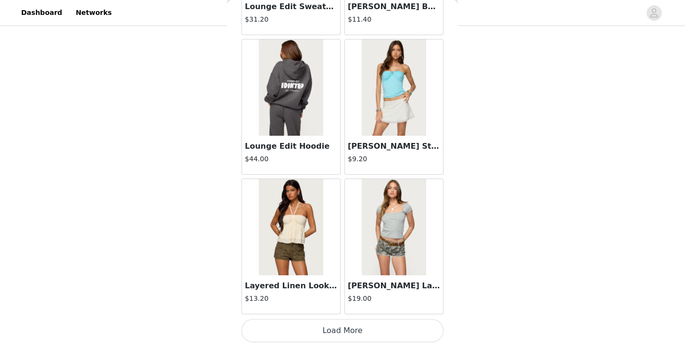
click at [346, 330] on button "Load More" at bounding box center [342, 330] width 202 height 23
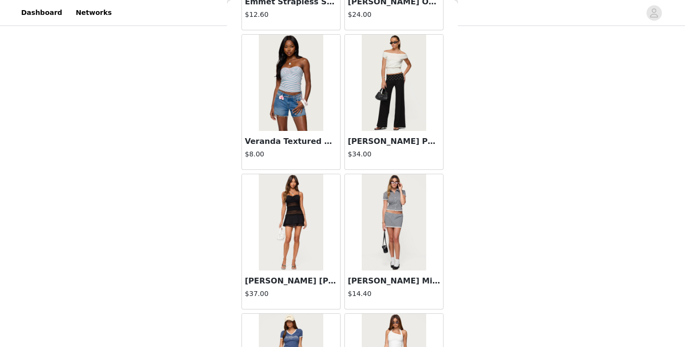
scroll to position [6703, 0]
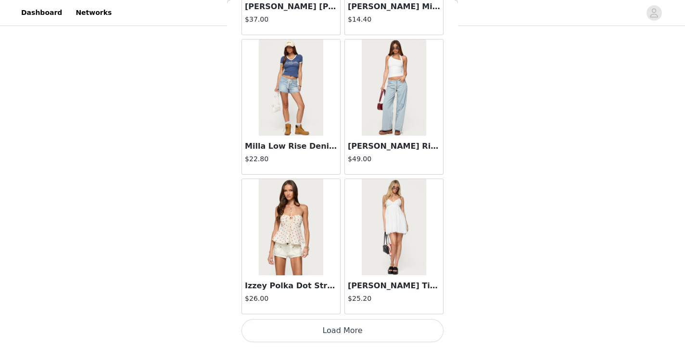
click at [346, 330] on button "Load More" at bounding box center [342, 330] width 202 height 23
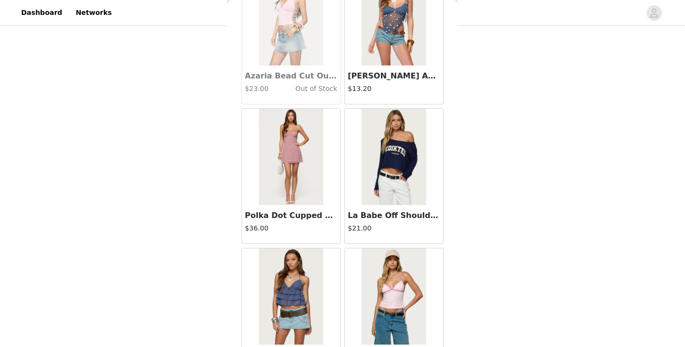
scroll to position [8097, 0]
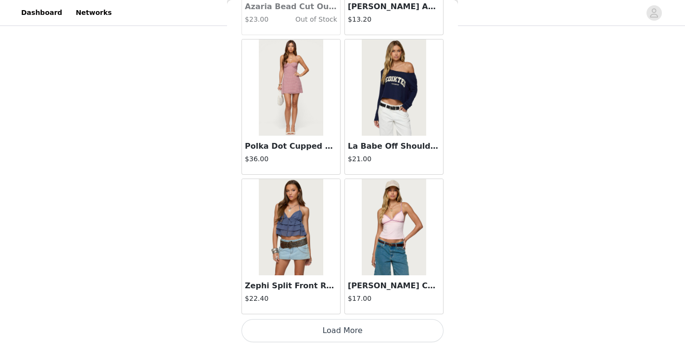
click at [347, 327] on button "Load More" at bounding box center [342, 330] width 202 height 23
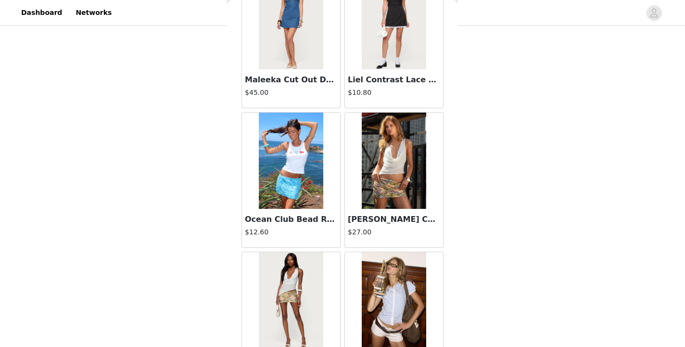
scroll to position [9492, 0]
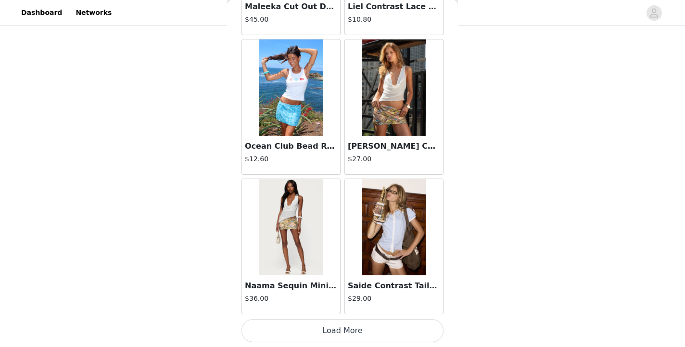
click at [340, 328] on button "Load More" at bounding box center [342, 330] width 202 height 23
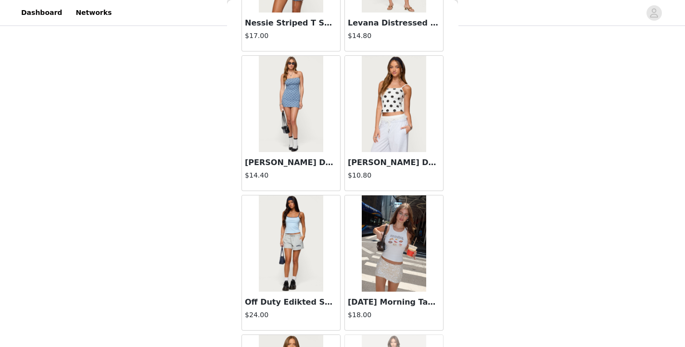
scroll to position [10886, 0]
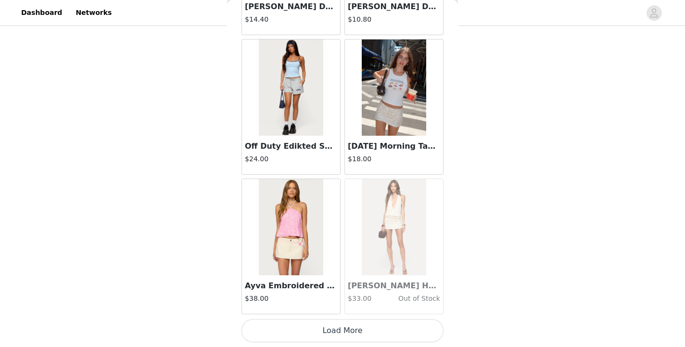
click at [339, 326] on button "Load More" at bounding box center [342, 330] width 202 height 23
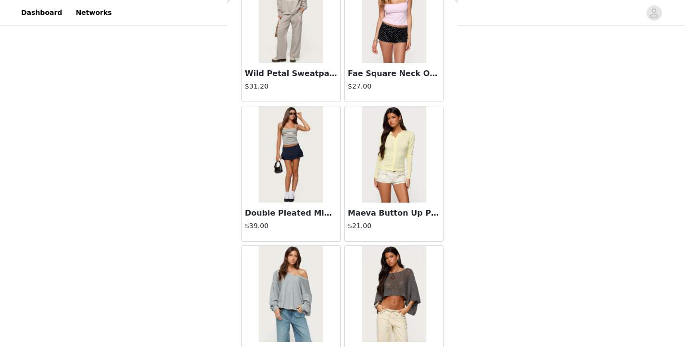
scroll to position [12280, 0]
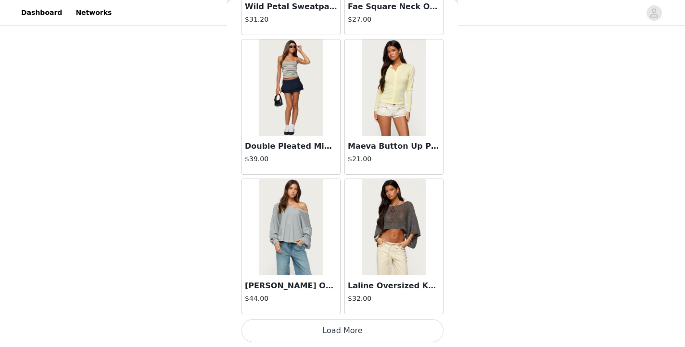
click at [336, 328] on button "Load More" at bounding box center [342, 330] width 202 height 23
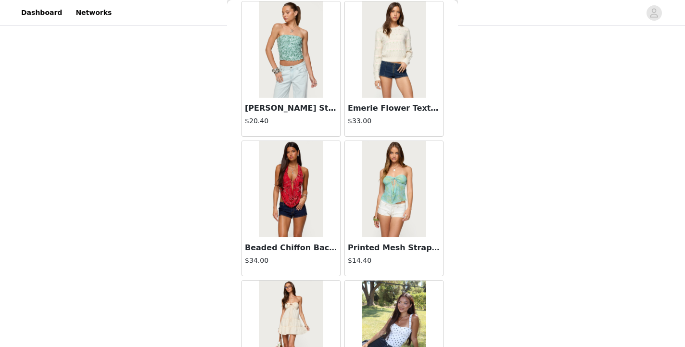
scroll to position [13675, 0]
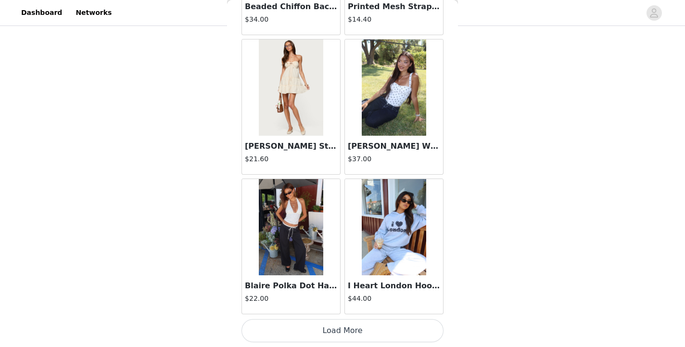
click at [343, 328] on button "Load More" at bounding box center [342, 330] width 202 height 23
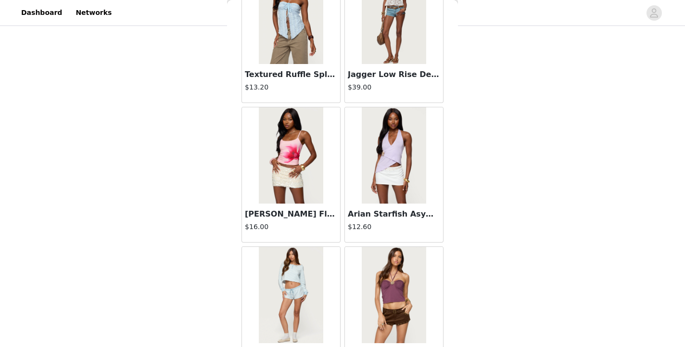
scroll to position [15069, 0]
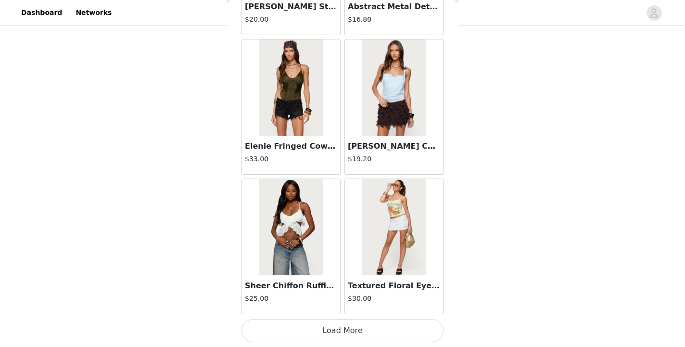
click at [337, 329] on button "Load More" at bounding box center [342, 330] width 202 height 23
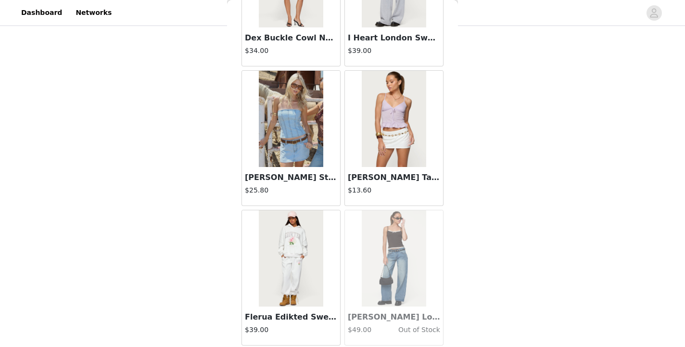
scroll to position [16464, 0]
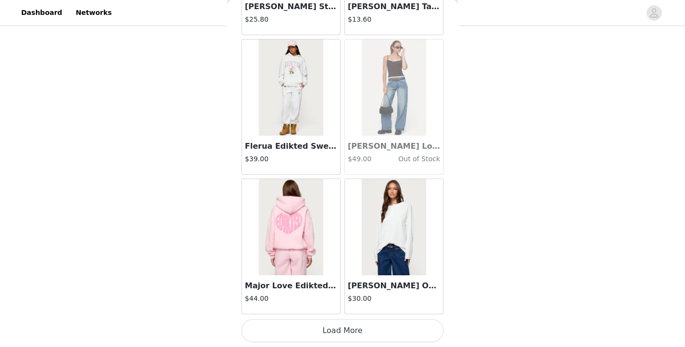
click at [337, 329] on button "Load More" at bounding box center [342, 330] width 202 height 23
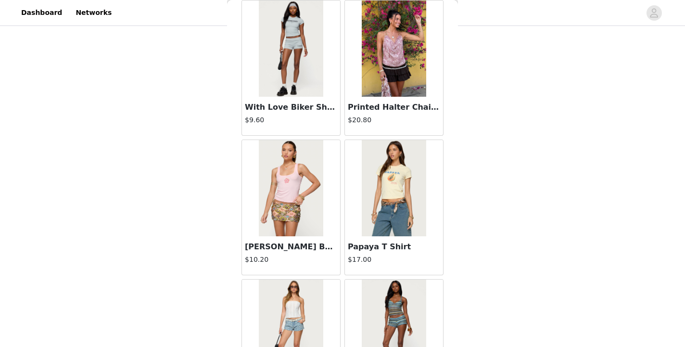
scroll to position [17858, 0]
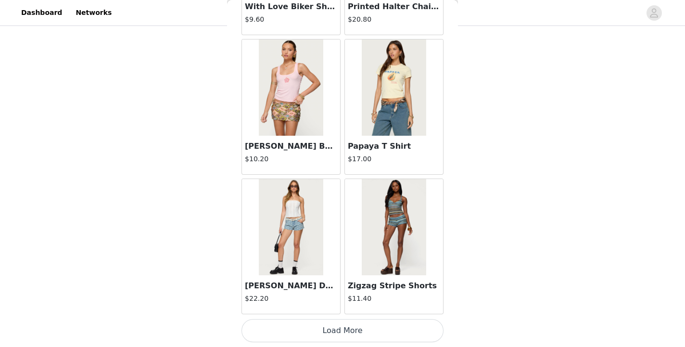
click at [337, 329] on button "Load More" at bounding box center [342, 330] width 202 height 23
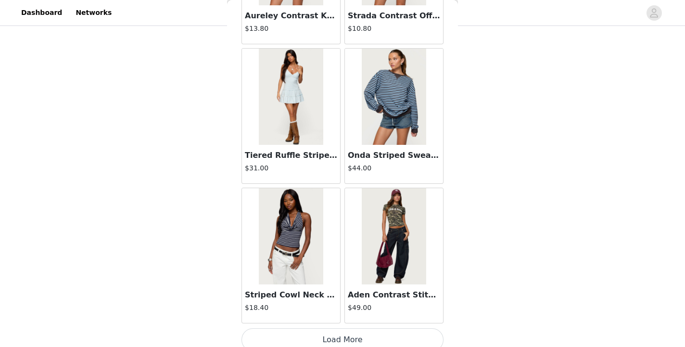
scroll to position [19253, 0]
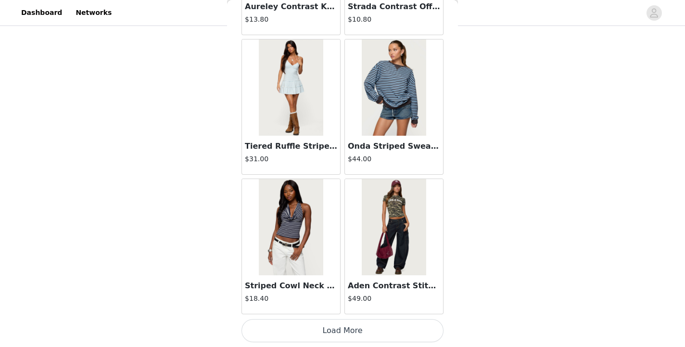
click at [337, 324] on button "Load More" at bounding box center [342, 330] width 202 height 23
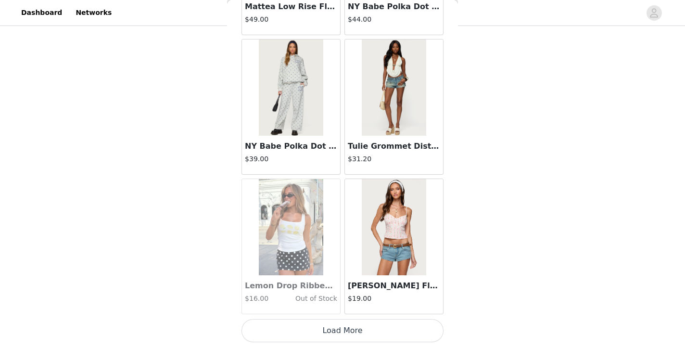
scroll to position [20646, 0]
click at [334, 333] on button "Load More" at bounding box center [342, 331] width 202 height 23
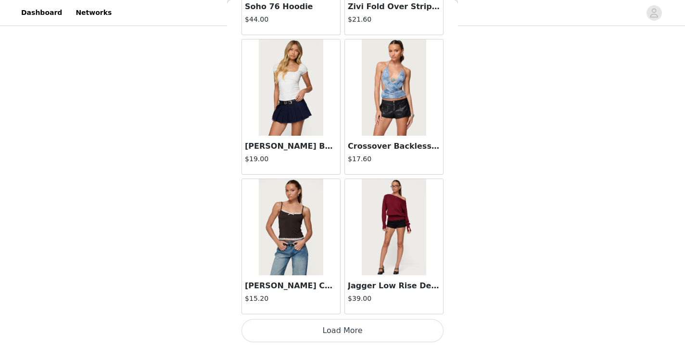
scroll to position [22041, 0]
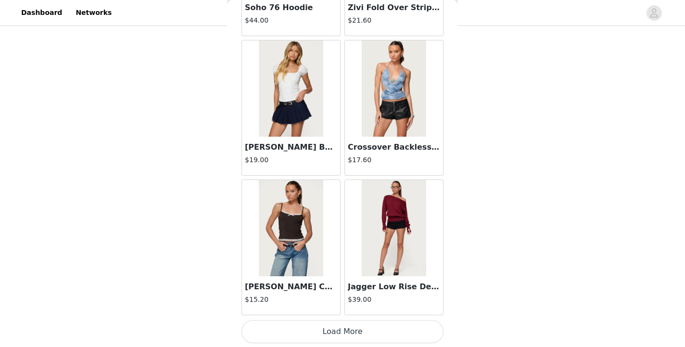
click at [324, 334] on button "Load More" at bounding box center [342, 331] width 202 height 23
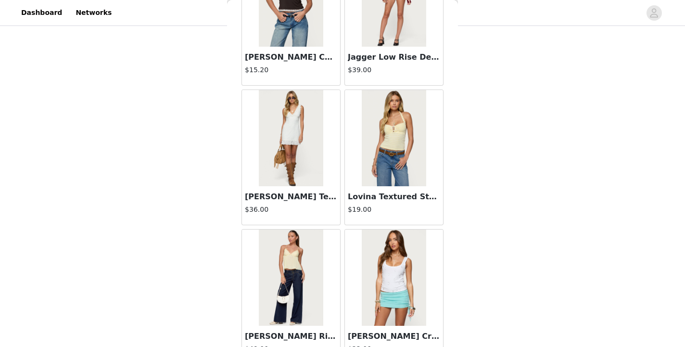
scroll to position [22270, 0]
click at [410, 142] on img at bounding box center [394, 138] width 64 height 96
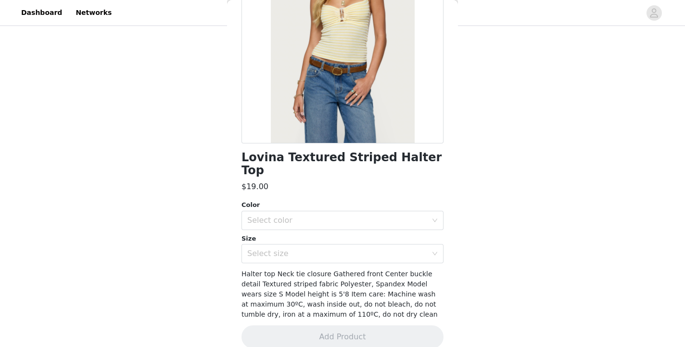
scroll to position [120, 0]
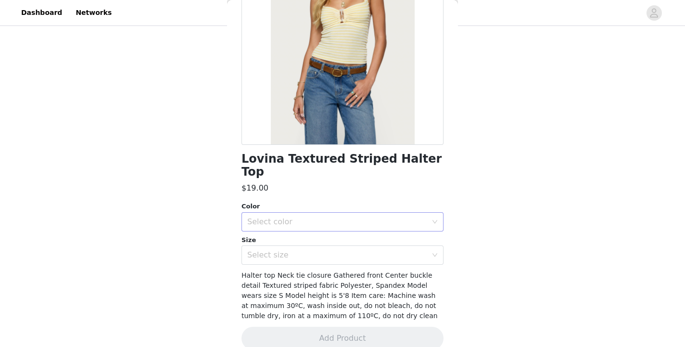
click at [354, 217] on div "Select color" at bounding box center [337, 222] width 180 height 10
click at [329, 230] on li "YELLOW" at bounding box center [342, 229] width 202 height 15
click at [323, 250] on div "Select size" at bounding box center [337, 255] width 180 height 10
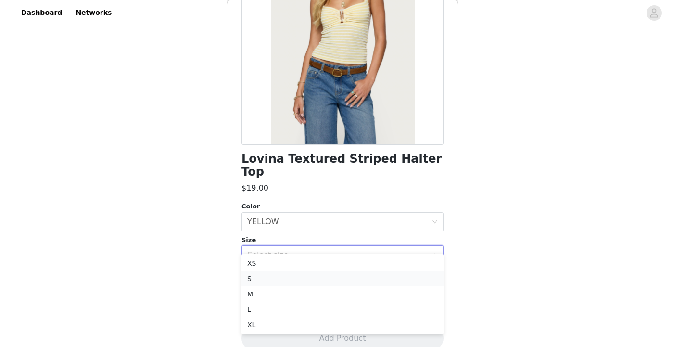
click at [299, 273] on li "S" at bounding box center [342, 278] width 202 height 15
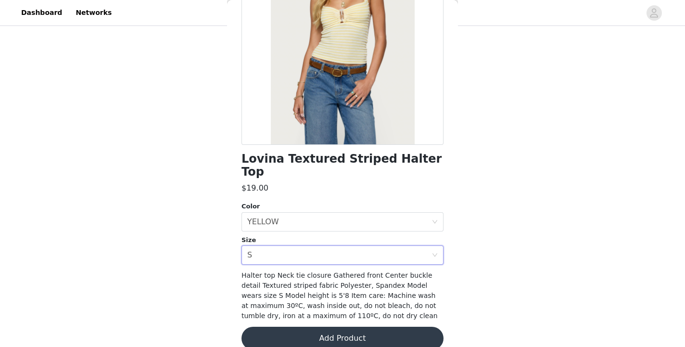
click at [326, 326] on button "Add Product" at bounding box center [342, 337] width 202 height 23
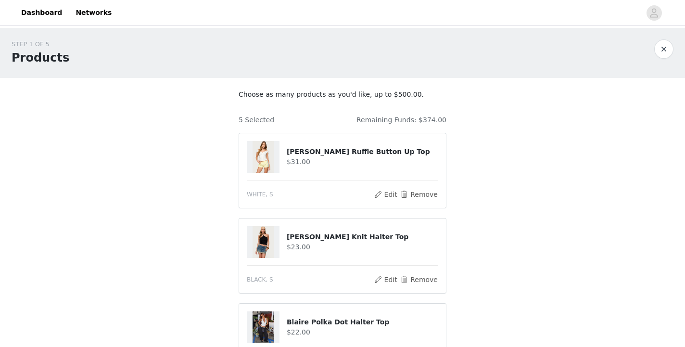
scroll to position [346, 0]
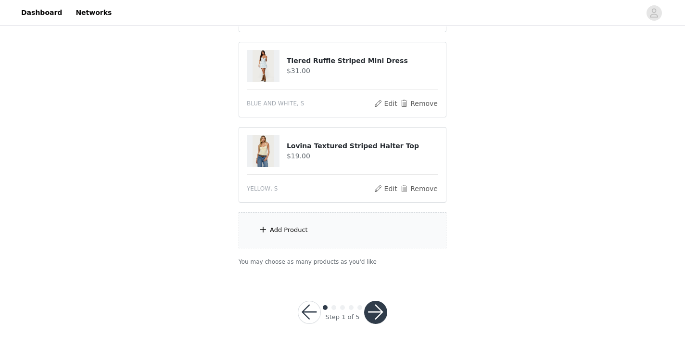
click at [341, 239] on div "Add Product" at bounding box center [343, 230] width 208 height 36
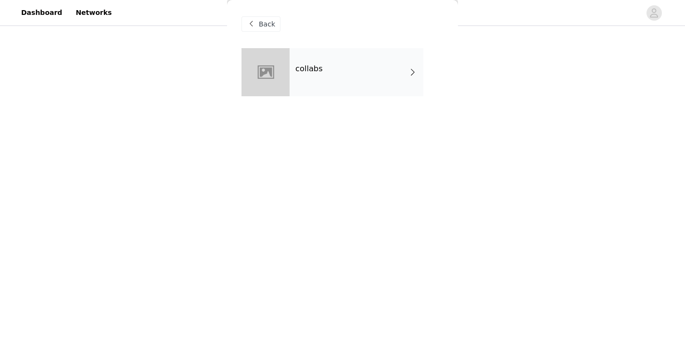
click at [379, 63] on div "collabs" at bounding box center [356, 72] width 134 height 48
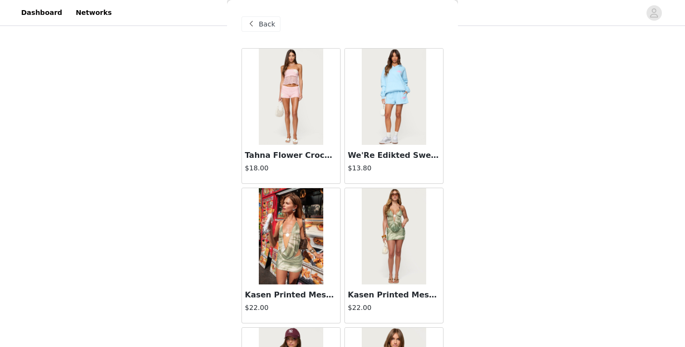
scroll to position [1125, 0]
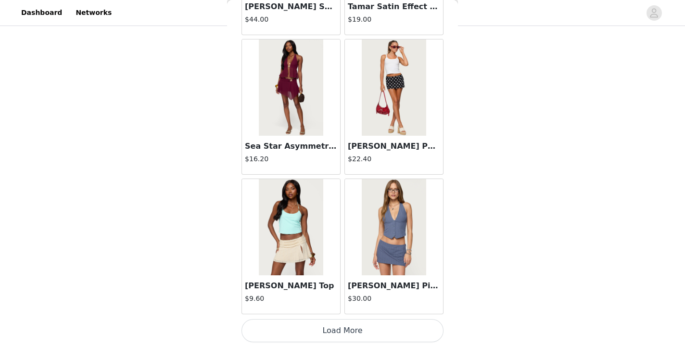
click at [323, 331] on button "Load More" at bounding box center [342, 330] width 202 height 23
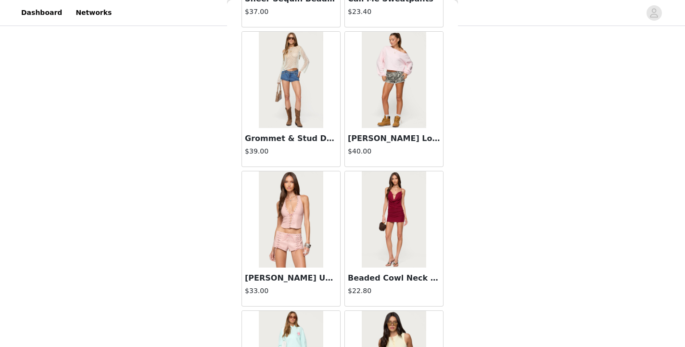
scroll to position [2519, 0]
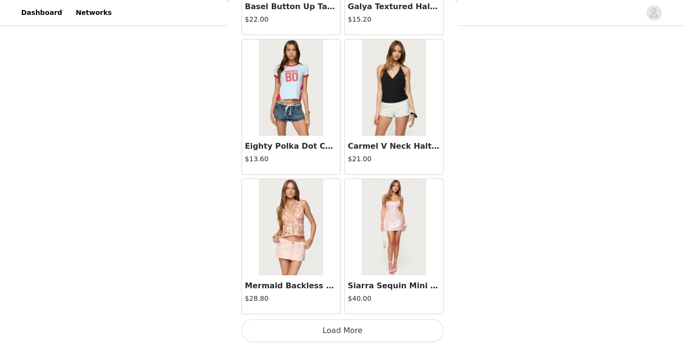
click at [325, 328] on button "Load More" at bounding box center [342, 330] width 202 height 23
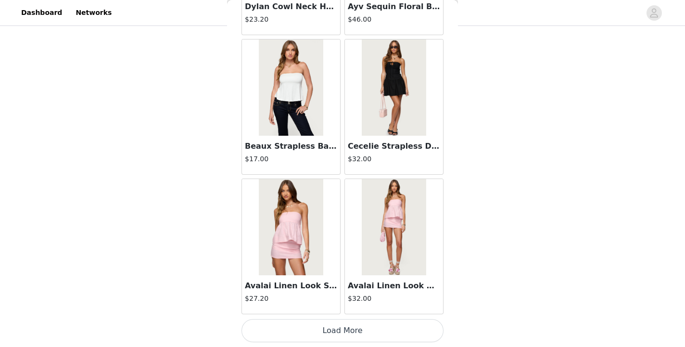
click at [325, 330] on button "Load More" at bounding box center [342, 330] width 202 height 23
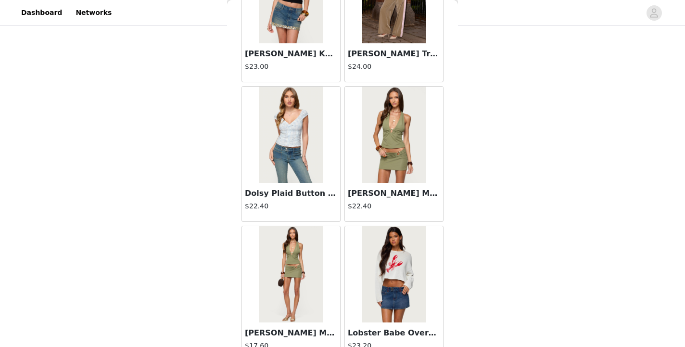
scroll to position [5308, 0]
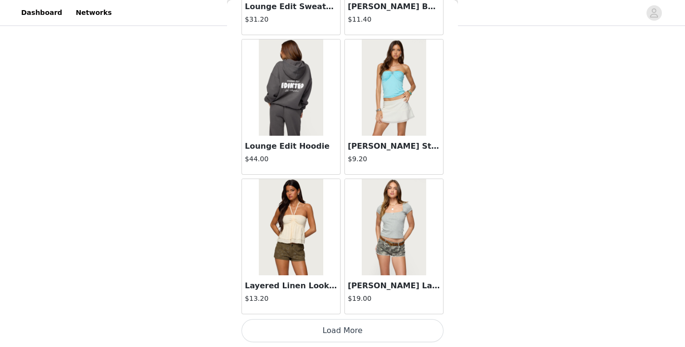
click at [325, 330] on button "Load More" at bounding box center [342, 330] width 202 height 23
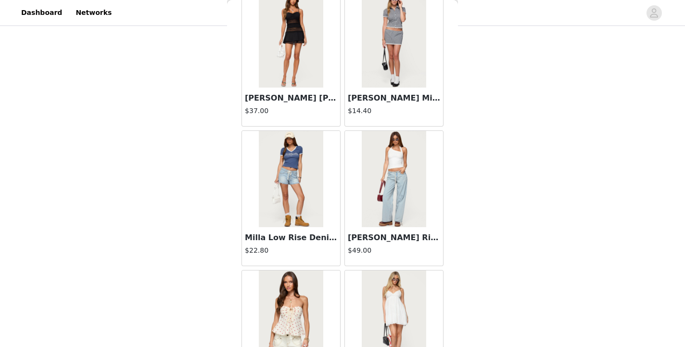
scroll to position [6703, 0]
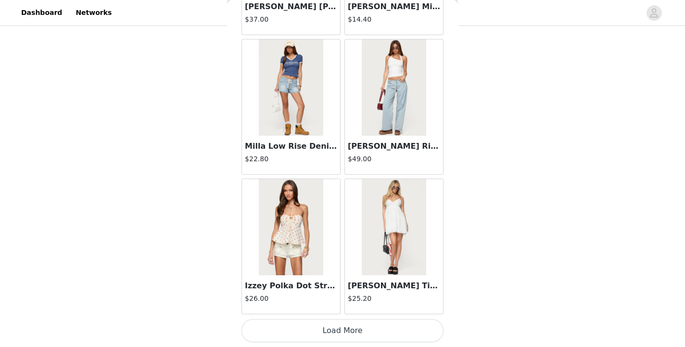
click at [326, 326] on button "Load More" at bounding box center [342, 330] width 202 height 23
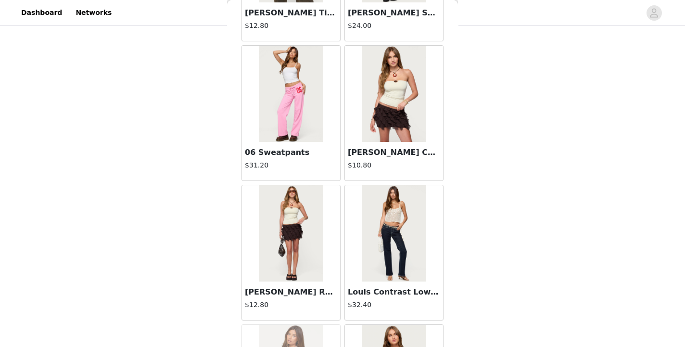
scroll to position [8097, 0]
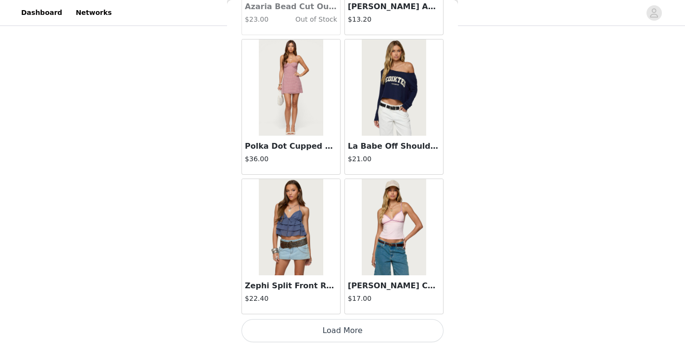
click at [337, 325] on button "Load More" at bounding box center [342, 330] width 202 height 23
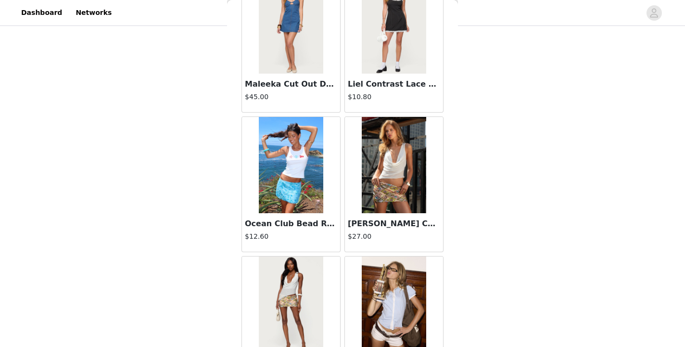
scroll to position [9492, 0]
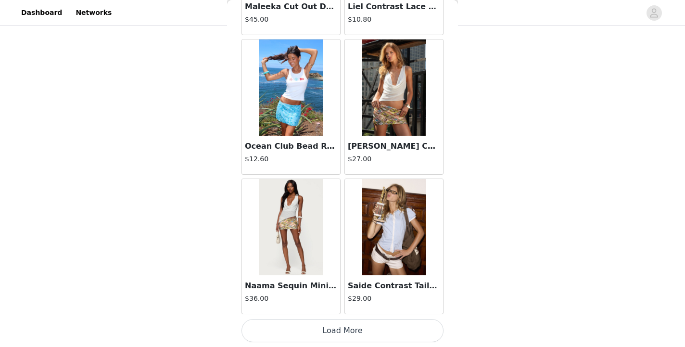
click at [333, 333] on button "Load More" at bounding box center [342, 330] width 202 height 23
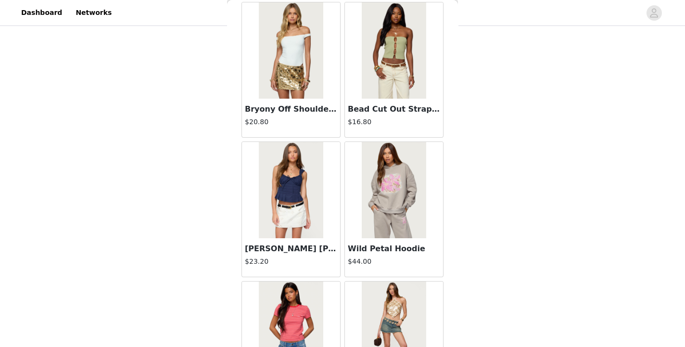
scroll to position [10886, 0]
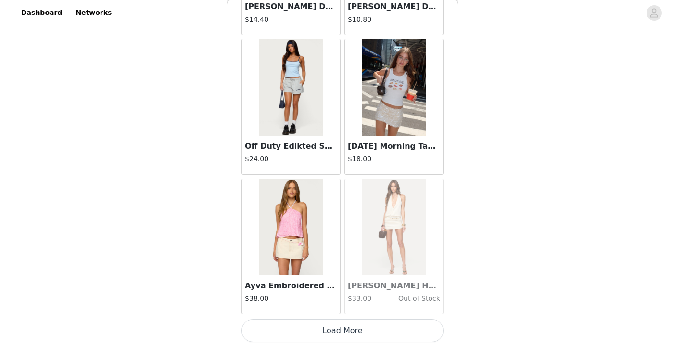
click at [332, 329] on button "Load More" at bounding box center [342, 330] width 202 height 23
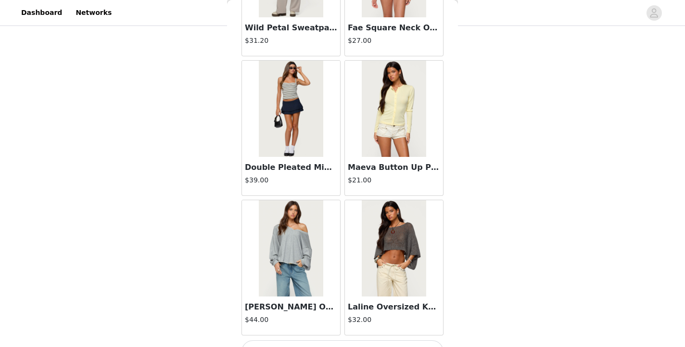
scroll to position [12280, 0]
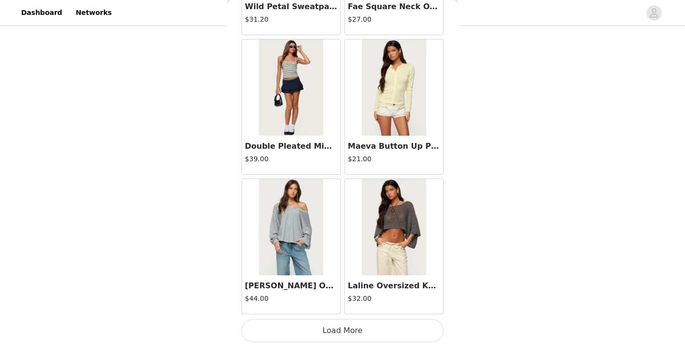
click at [336, 326] on button "Load More" at bounding box center [342, 330] width 202 height 23
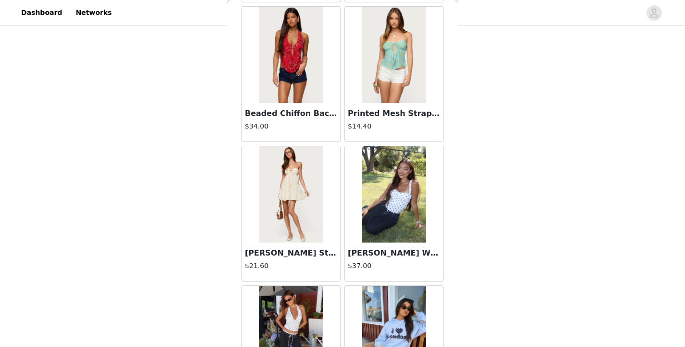
scroll to position [13675, 0]
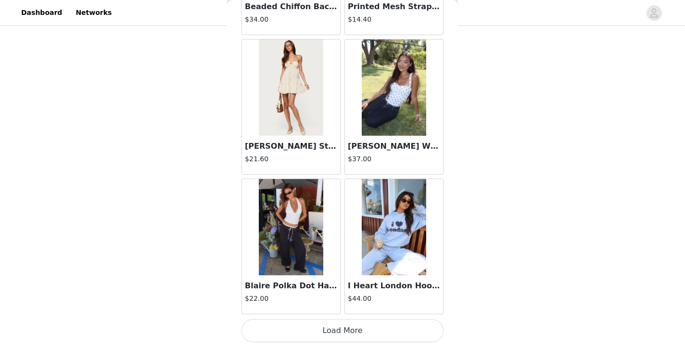
click at [348, 330] on button "Load More" at bounding box center [342, 330] width 202 height 23
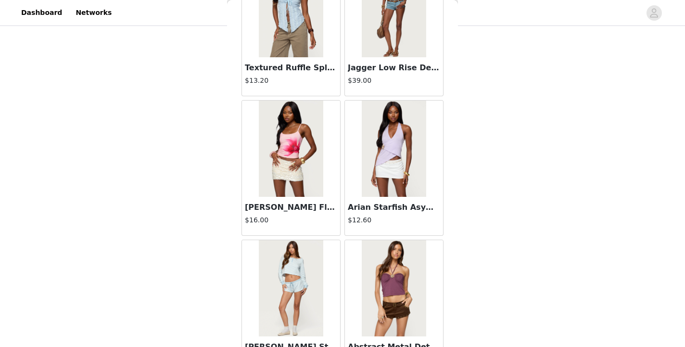
scroll to position [15069, 0]
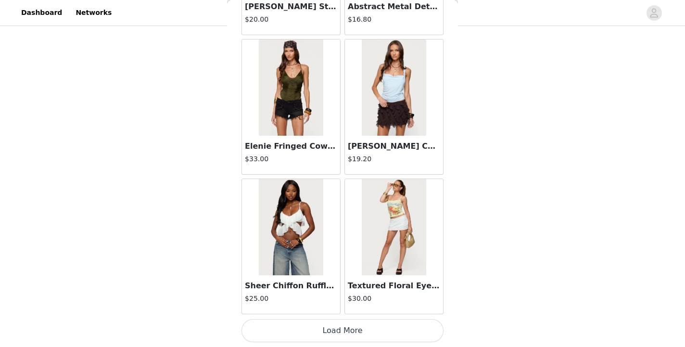
click at [348, 331] on button "Load More" at bounding box center [342, 330] width 202 height 23
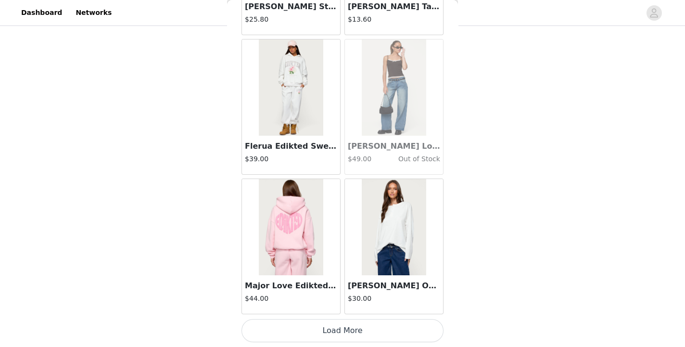
click at [348, 331] on button "Load More" at bounding box center [342, 330] width 202 height 23
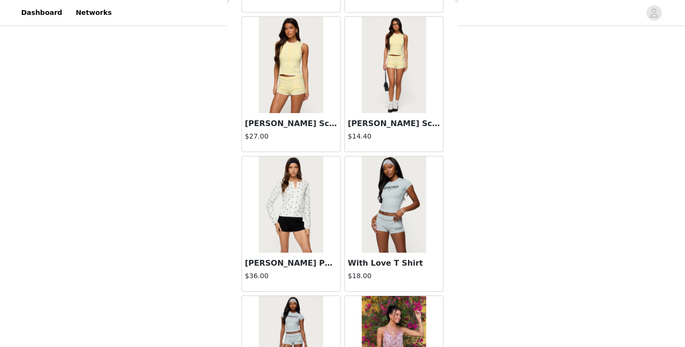
scroll to position [17858, 0]
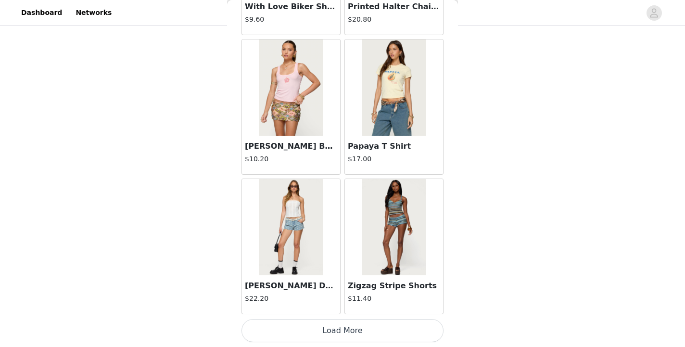
click at [348, 330] on button "Load More" at bounding box center [342, 330] width 202 height 23
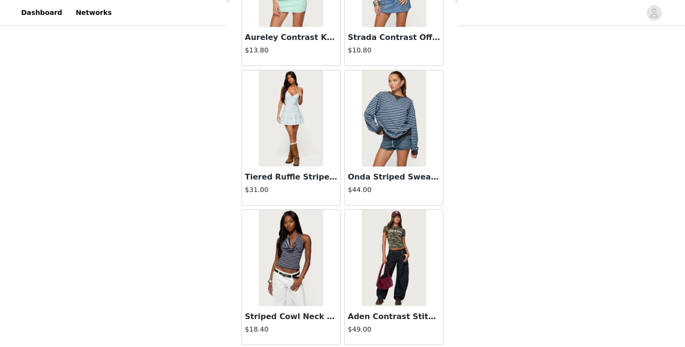
scroll to position [19253, 0]
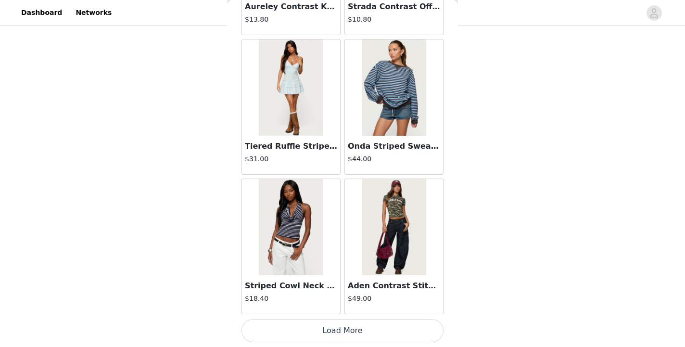
click at [348, 330] on button "Load More" at bounding box center [342, 330] width 202 height 23
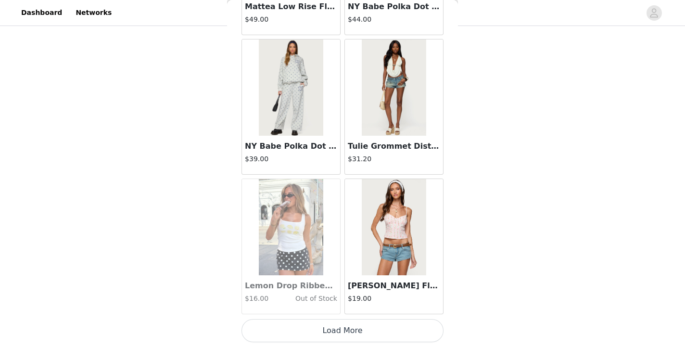
click at [348, 330] on button "Load More" at bounding box center [342, 330] width 202 height 23
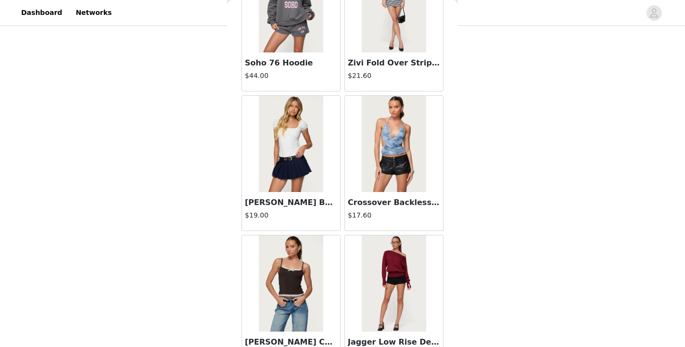
scroll to position [22042, 0]
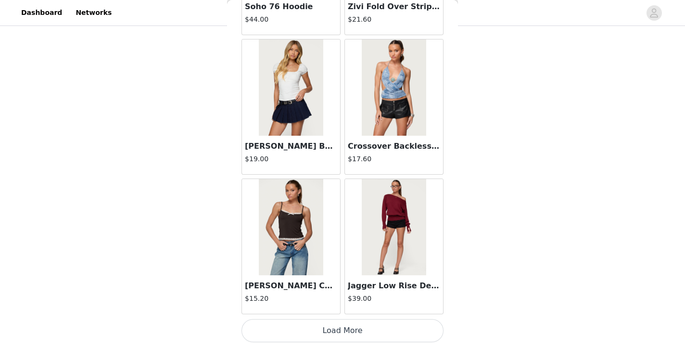
click at [328, 332] on button "Load More" at bounding box center [342, 330] width 202 height 23
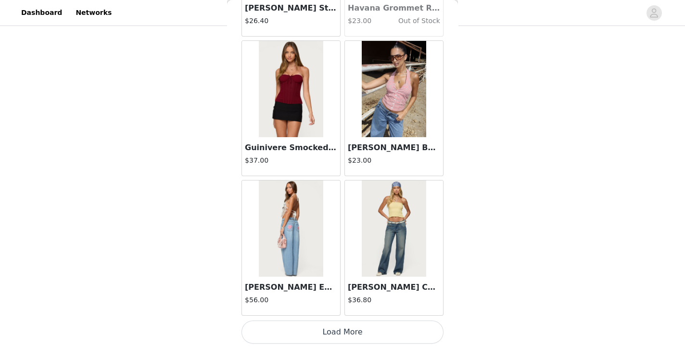
scroll to position [23436, 0]
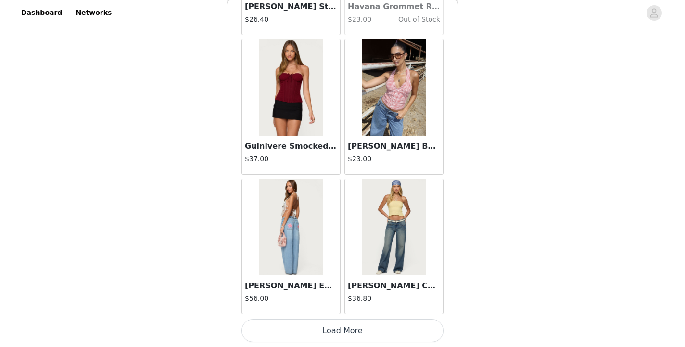
click at [330, 330] on button "Load More" at bounding box center [342, 330] width 202 height 23
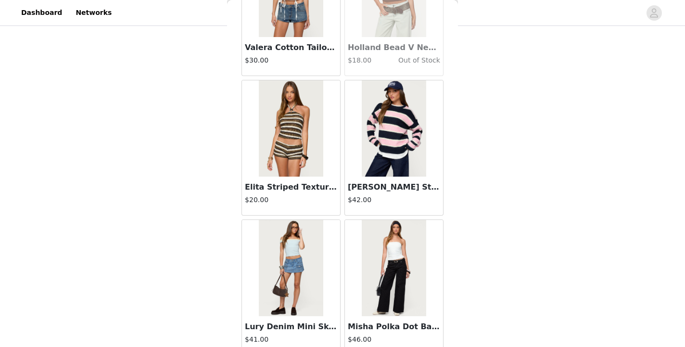
scroll to position [24788, 0]
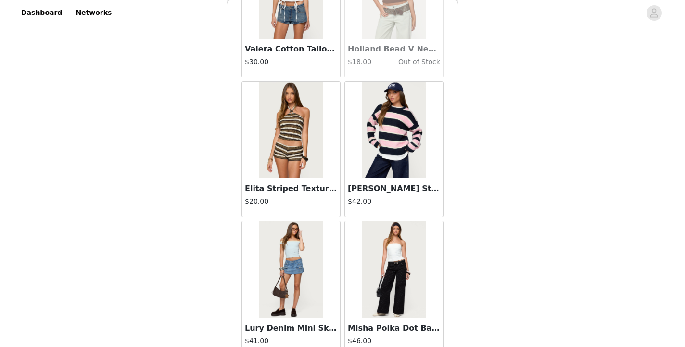
click at [305, 173] on img at bounding box center [291, 130] width 64 height 96
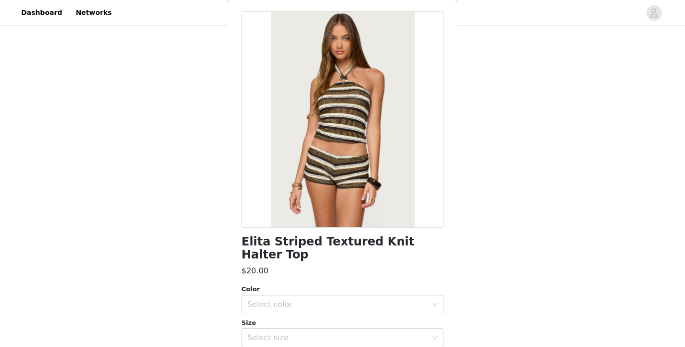
scroll to position [0, 0]
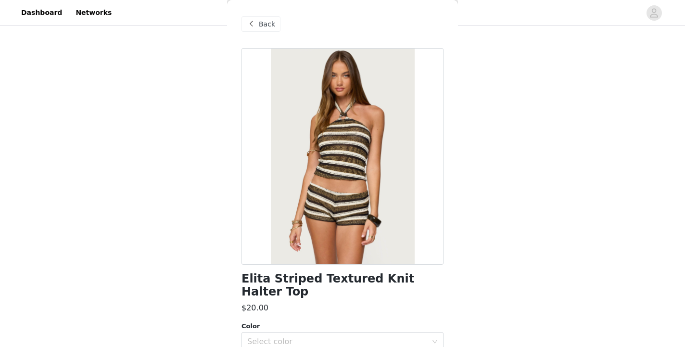
click at [269, 27] on span "Back" at bounding box center [267, 24] width 16 height 10
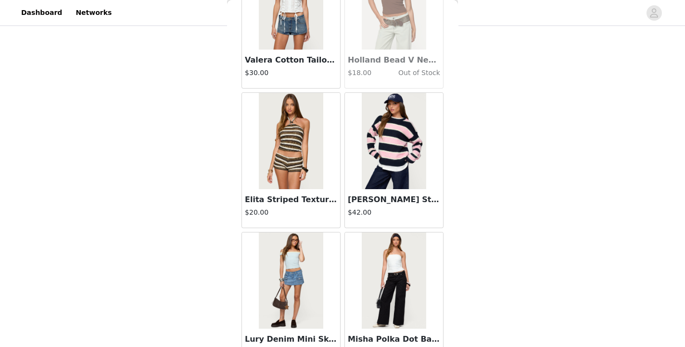
scroll to position [24831, 0]
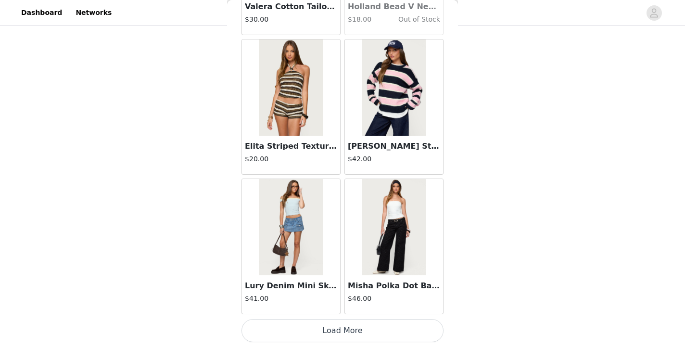
click at [305, 334] on button "Load More" at bounding box center [342, 330] width 202 height 23
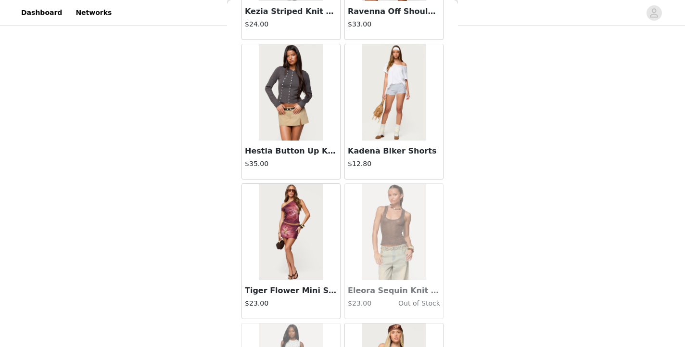
scroll to position [26225, 0]
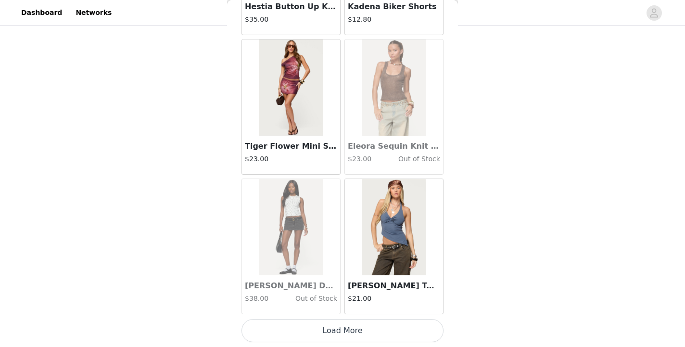
click at [337, 327] on button "Load More" at bounding box center [342, 330] width 202 height 23
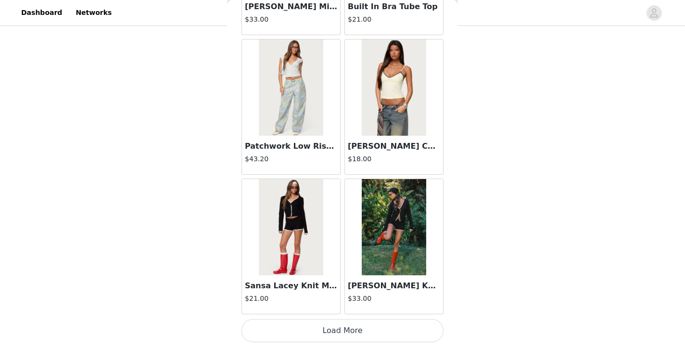
scroll to position [27619, 0]
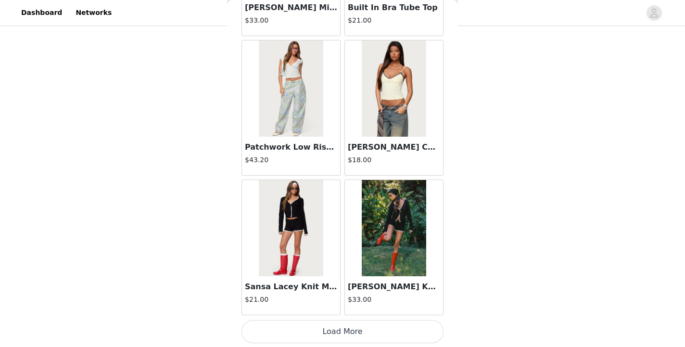
click at [333, 333] on button "Load More" at bounding box center [342, 331] width 202 height 23
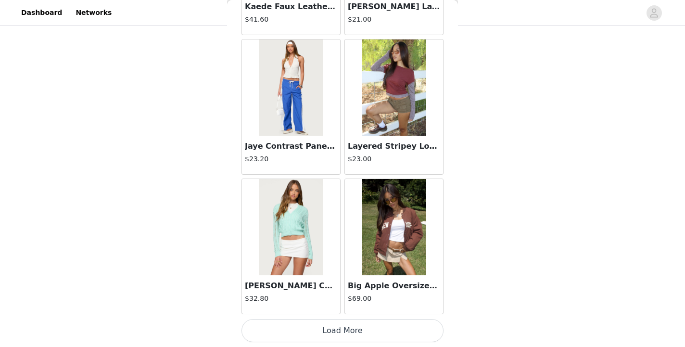
scroll to position [29012, 0]
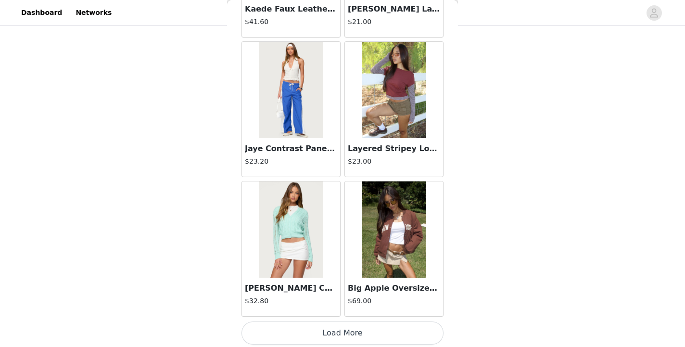
click at [347, 330] on button "Load More" at bounding box center [342, 332] width 202 height 23
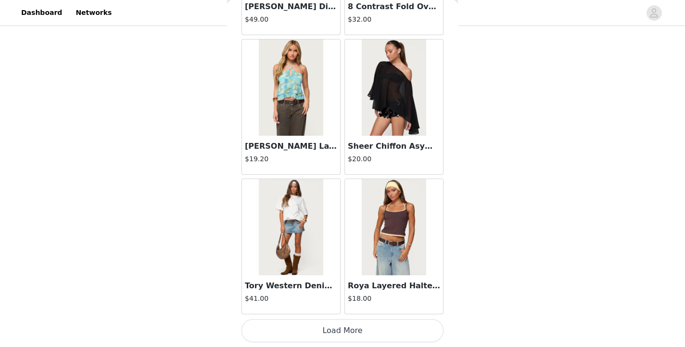
scroll to position [30408, 0]
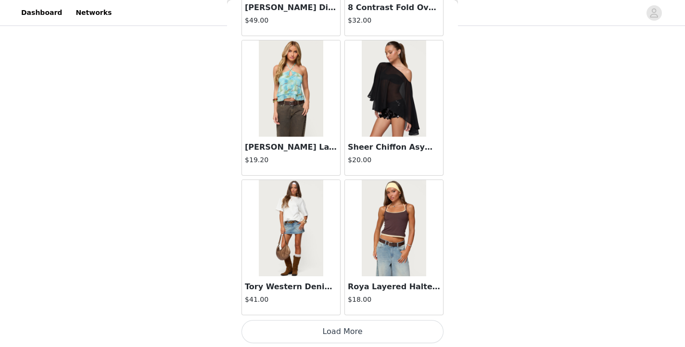
click at [339, 334] on button "Load More" at bounding box center [342, 331] width 202 height 23
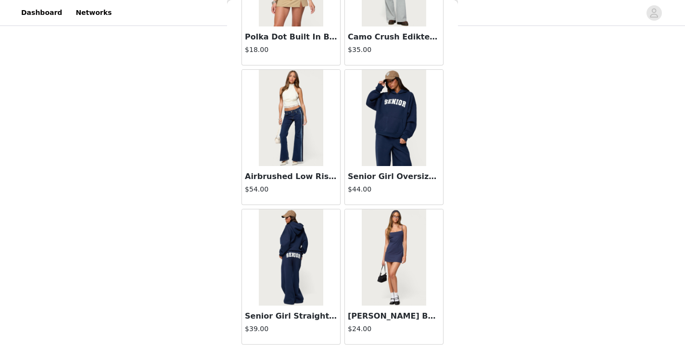
scroll to position [31803, 0]
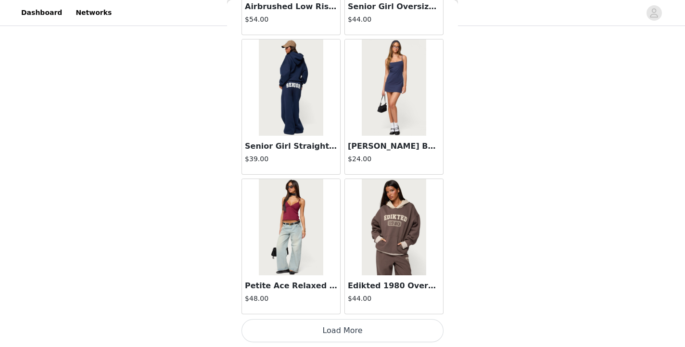
click at [329, 331] on button "Load More" at bounding box center [342, 330] width 202 height 23
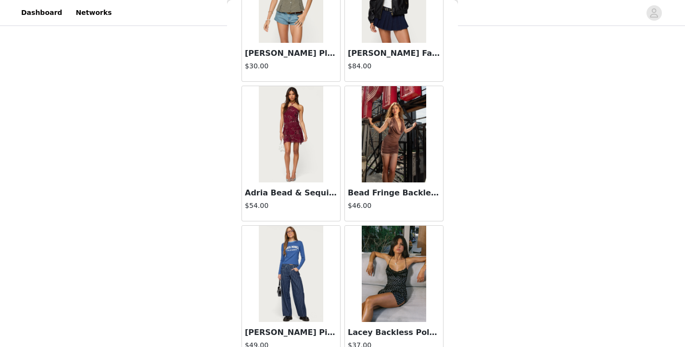
scroll to position [33198, 0]
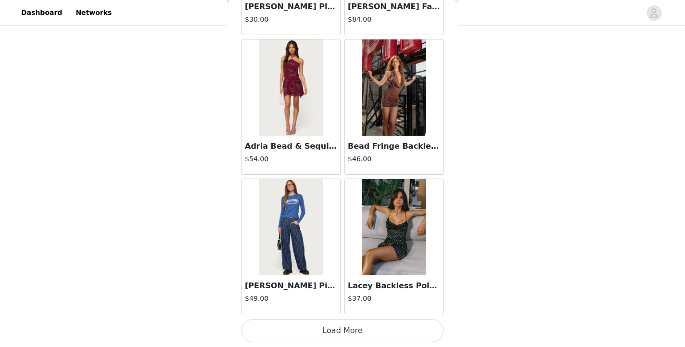
click at [343, 332] on button "Load More" at bounding box center [342, 330] width 202 height 23
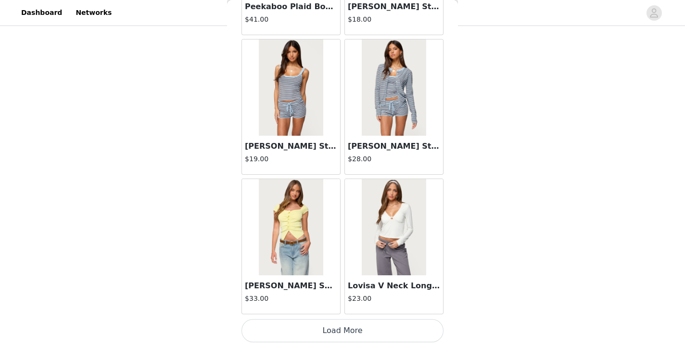
scroll to position [34591, 0]
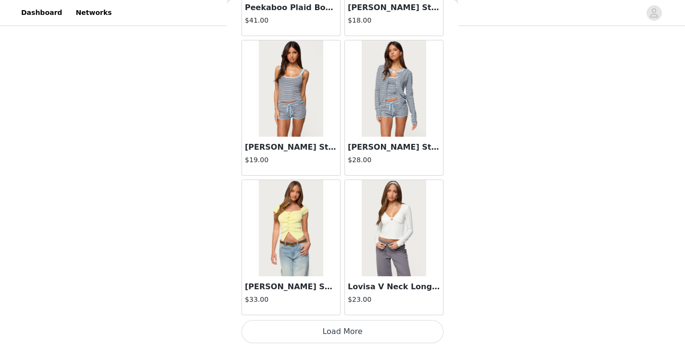
click at [325, 327] on button "Load More" at bounding box center [342, 331] width 202 height 23
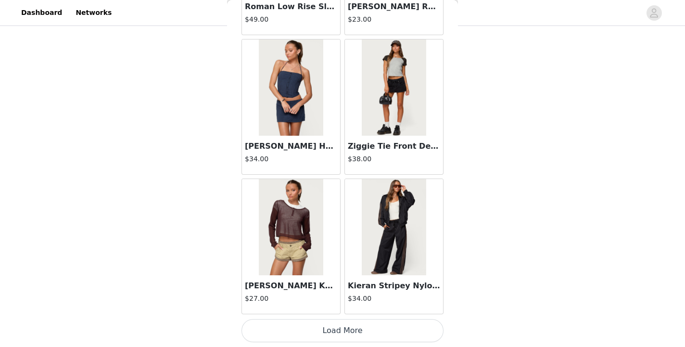
scroll to position [35985, 0]
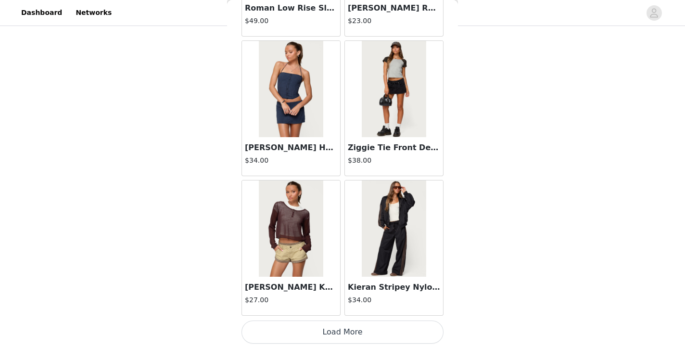
click at [337, 332] on button "Load More" at bounding box center [342, 331] width 202 height 23
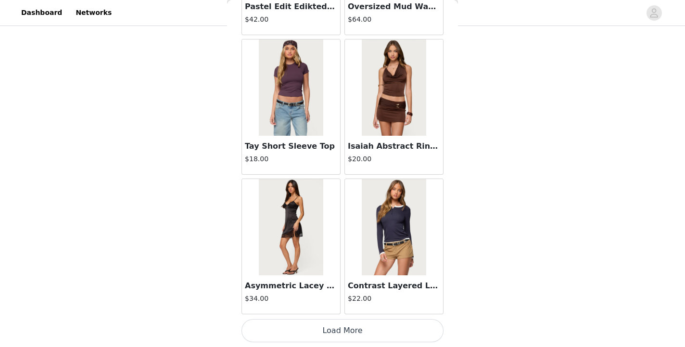
scroll to position [37380, 0]
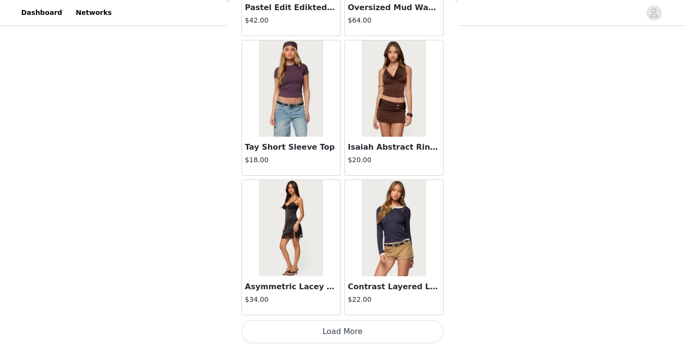
click at [332, 329] on button "Load More" at bounding box center [342, 331] width 202 height 23
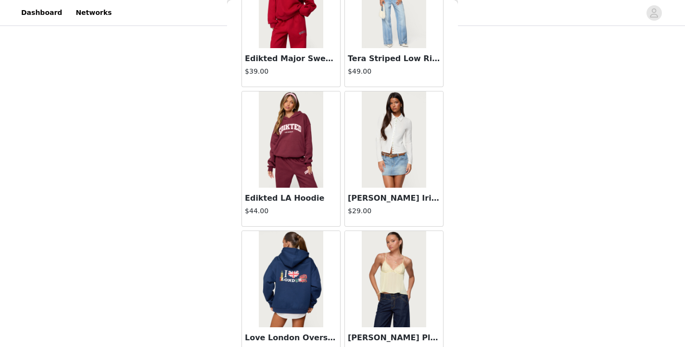
scroll to position [38025, 0]
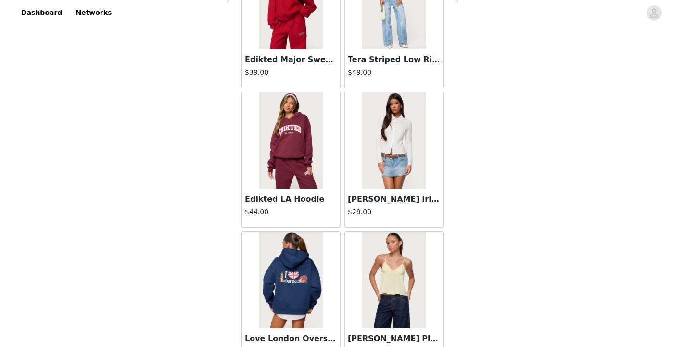
click at [301, 134] on img at bounding box center [291, 140] width 64 height 96
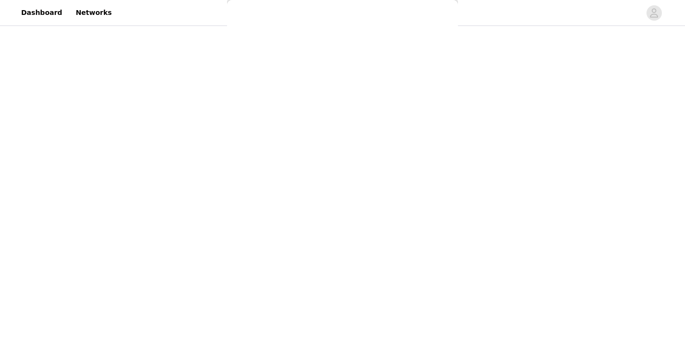
scroll to position [111, 0]
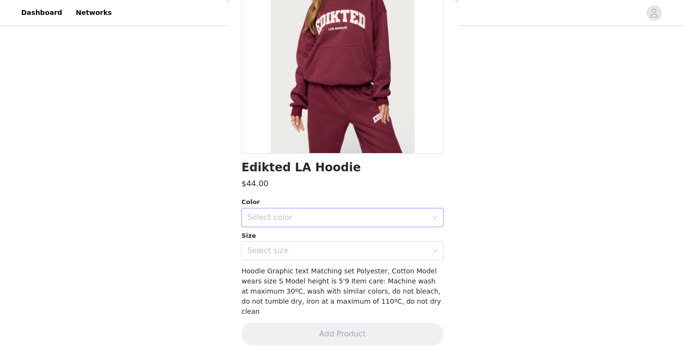
click at [310, 220] on div "Select color" at bounding box center [337, 218] width 180 height 10
click at [299, 238] on li "BURGUNDY" at bounding box center [342, 238] width 202 height 15
click at [292, 254] on div "Select size" at bounding box center [337, 251] width 180 height 10
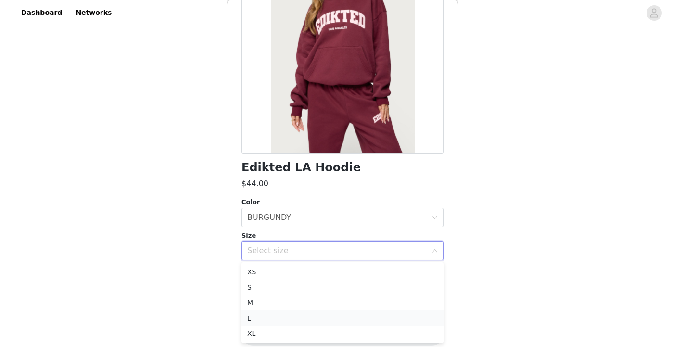
click at [272, 316] on li "L" at bounding box center [342, 317] width 202 height 15
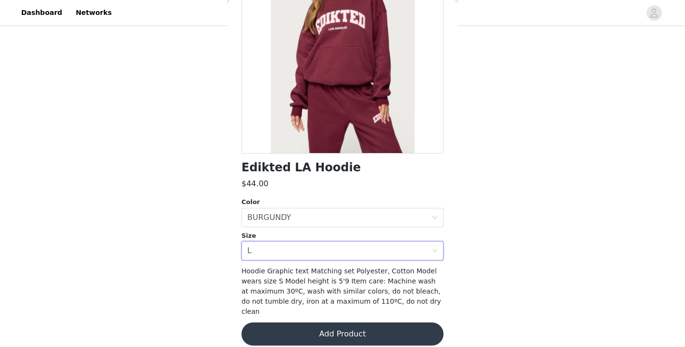
click at [291, 322] on button "Add Product" at bounding box center [342, 333] width 202 height 23
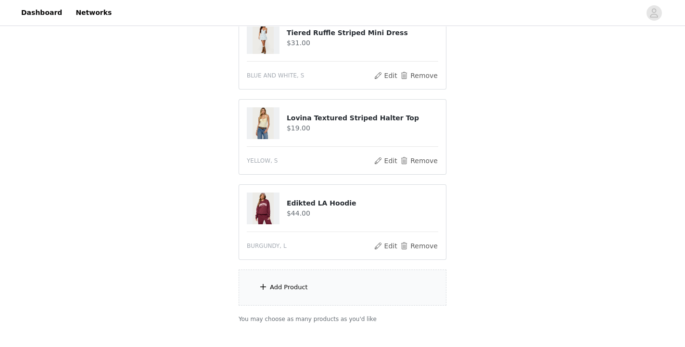
scroll to position [377, 0]
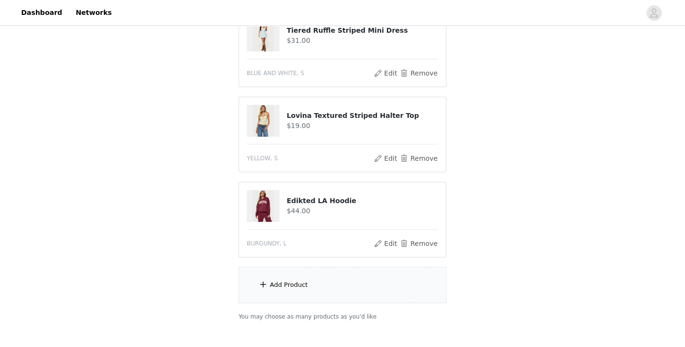
click at [296, 293] on div "Add Product" at bounding box center [343, 285] width 208 height 36
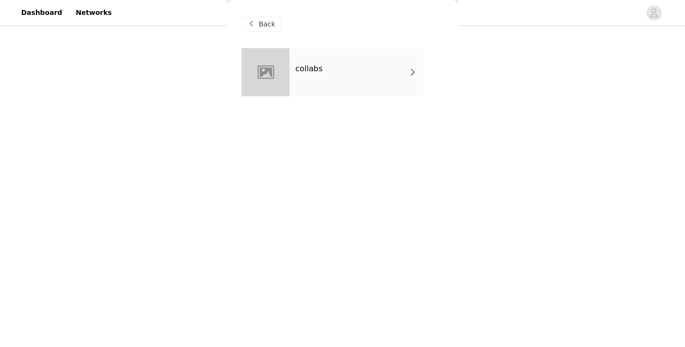
click at [373, 77] on div "collabs" at bounding box center [356, 72] width 134 height 48
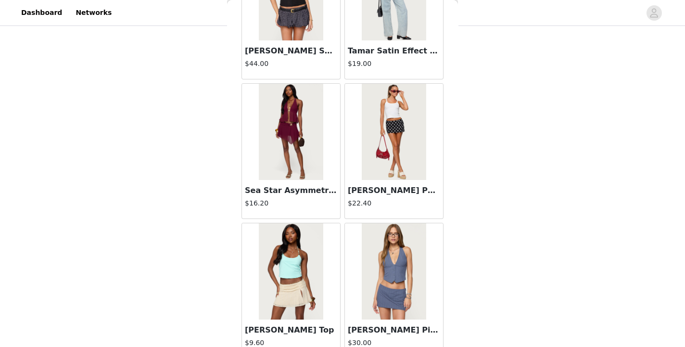
scroll to position [1125, 0]
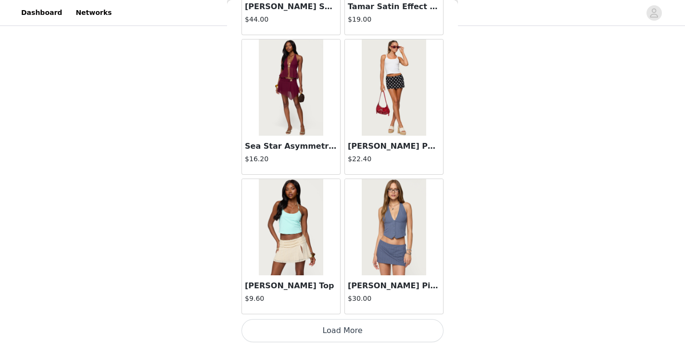
click at [313, 331] on button "Load More" at bounding box center [342, 330] width 202 height 23
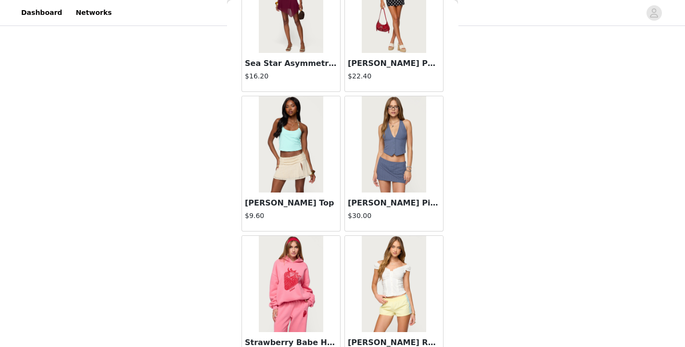
scroll to position [1180, 0]
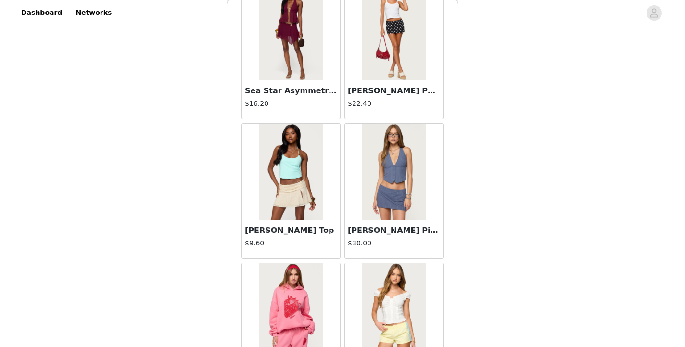
click at [391, 193] on img at bounding box center [394, 172] width 64 height 96
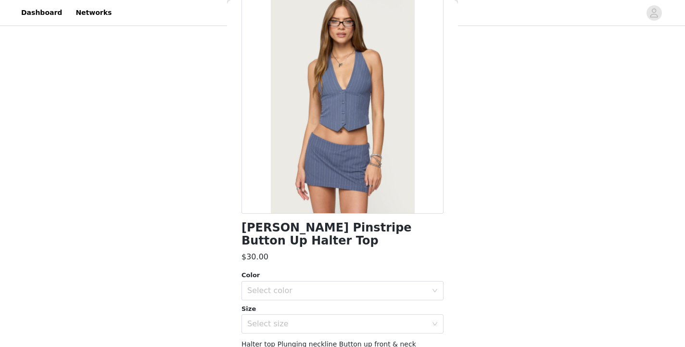
scroll to position [0, 0]
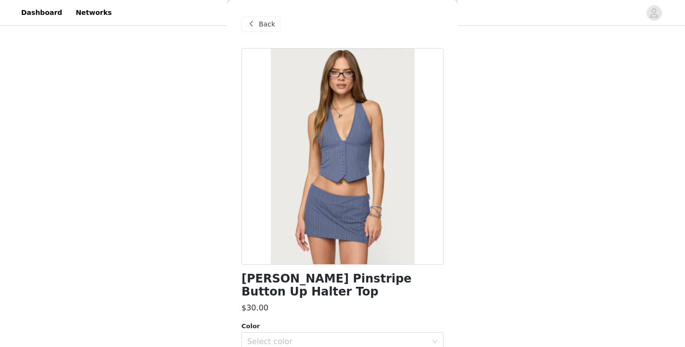
click at [271, 26] on span "Back" at bounding box center [267, 24] width 16 height 10
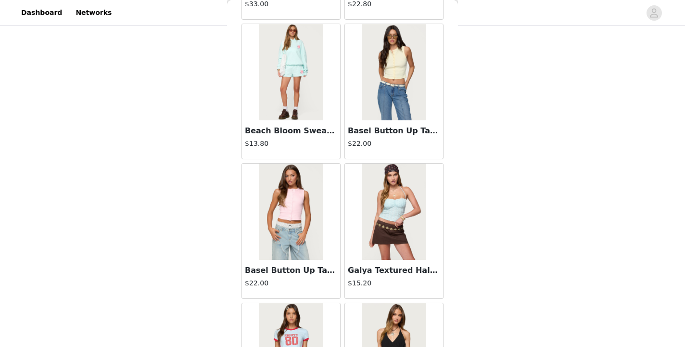
scroll to position [2519, 0]
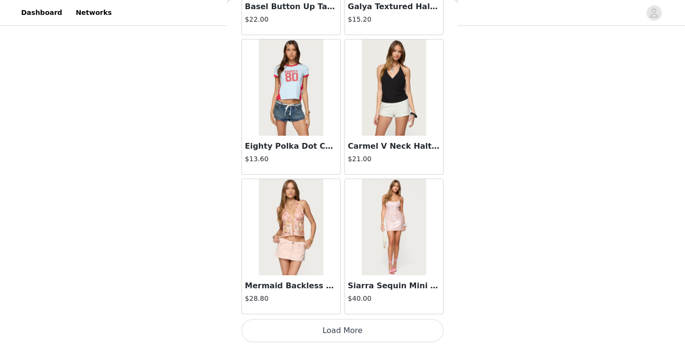
click at [315, 328] on button "Load More" at bounding box center [342, 330] width 202 height 23
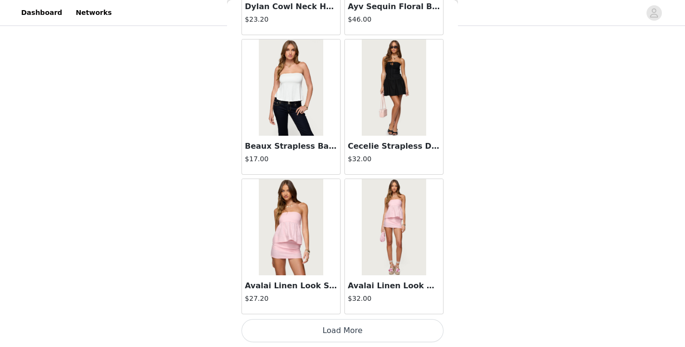
scroll to position [431, 0]
click at [348, 329] on button "Load More" at bounding box center [342, 330] width 202 height 23
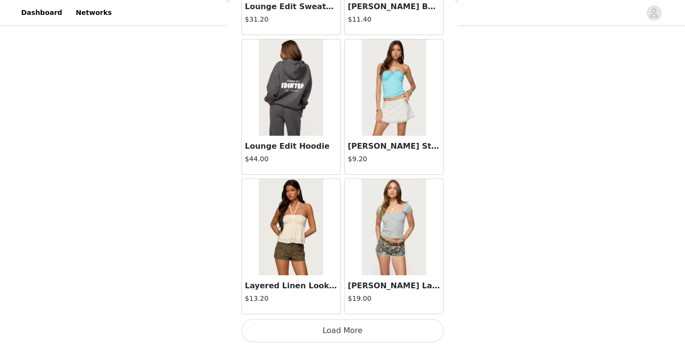
scroll to position [5305, 0]
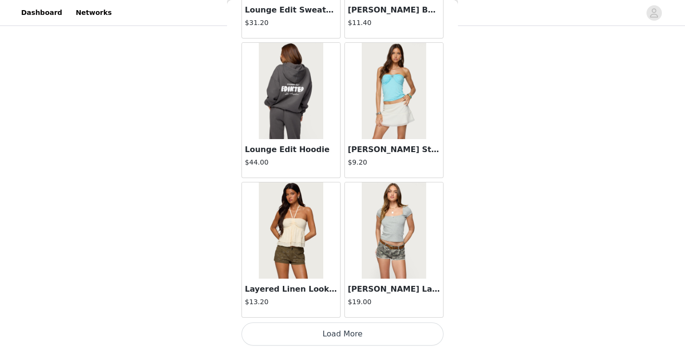
click at [335, 334] on button "Load More" at bounding box center [342, 333] width 202 height 23
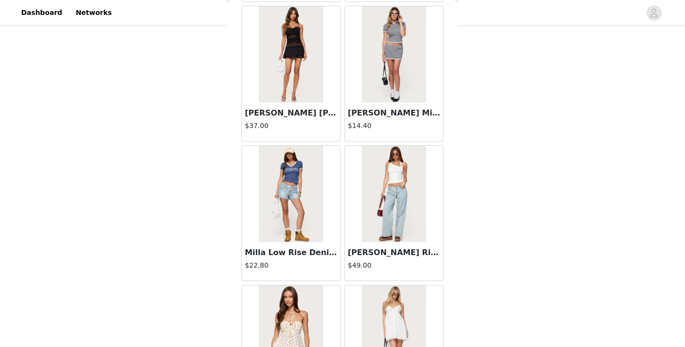
scroll to position [6703, 0]
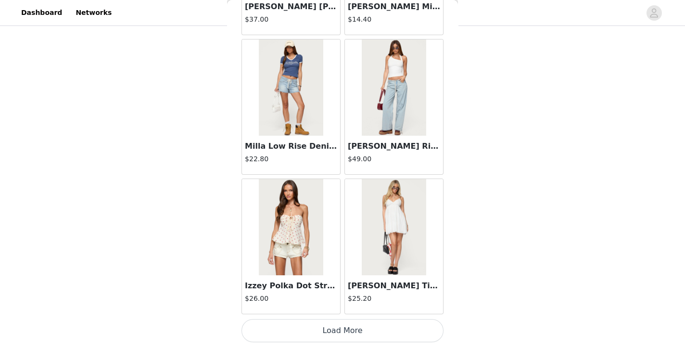
click at [340, 327] on button "Load More" at bounding box center [342, 330] width 202 height 23
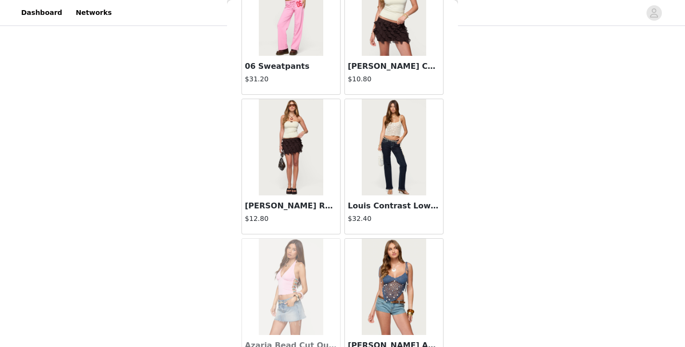
scroll to position [8097, 0]
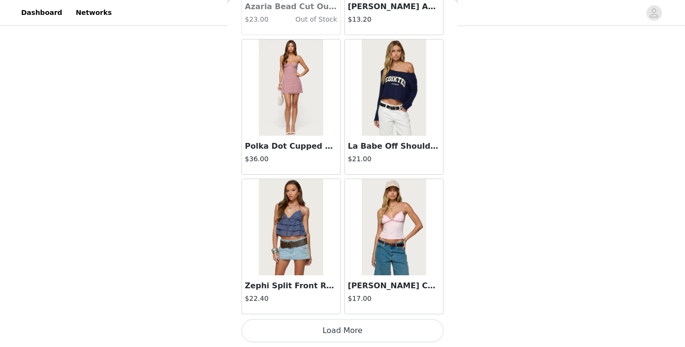
click at [353, 329] on button "Load More" at bounding box center [342, 330] width 202 height 23
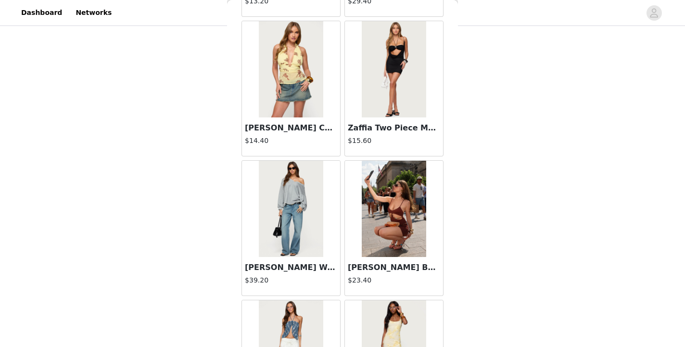
scroll to position [9492, 0]
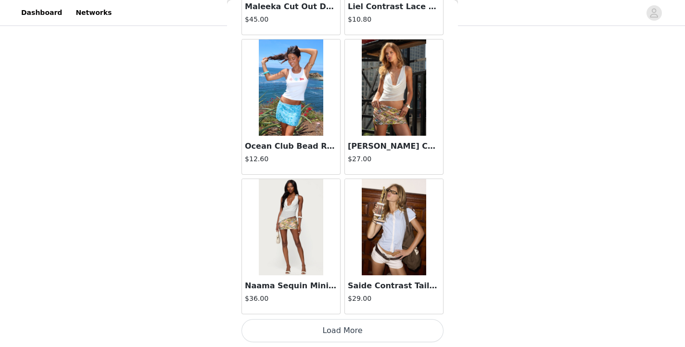
click at [320, 328] on button "Load More" at bounding box center [342, 330] width 202 height 23
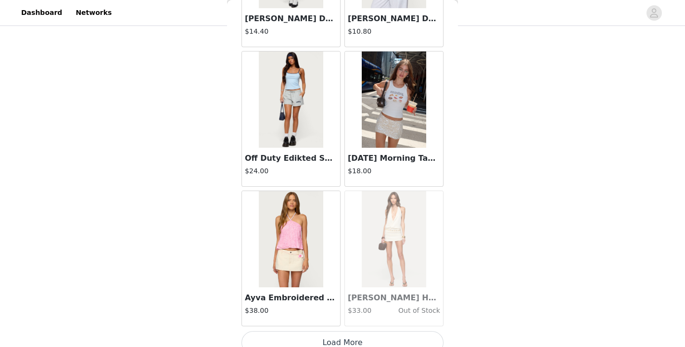
scroll to position [10886, 0]
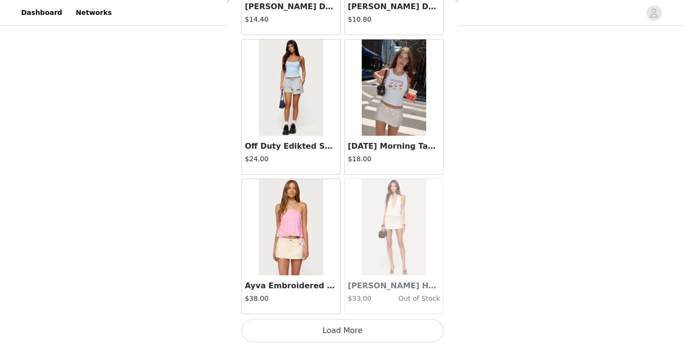
click at [351, 331] on button "Load More" at bounding box center [342, 330] width 202 height 23
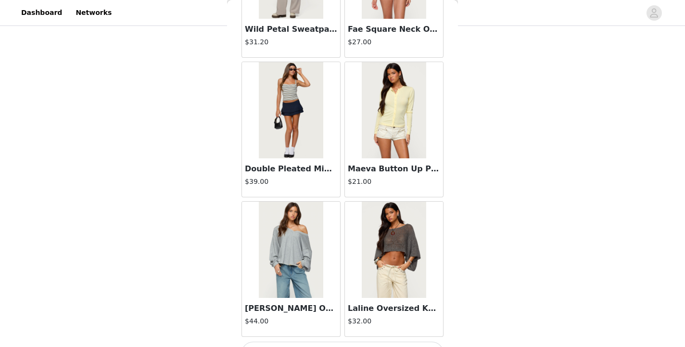
scroll to position [12280, 0]
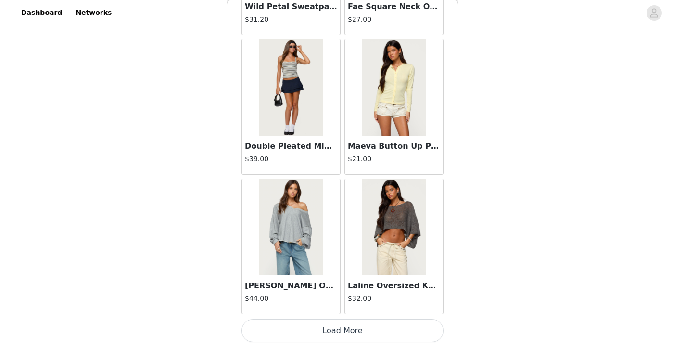
click at [344, 334] on button "Load More" at bounding box center [342, 330] width 202 height 23
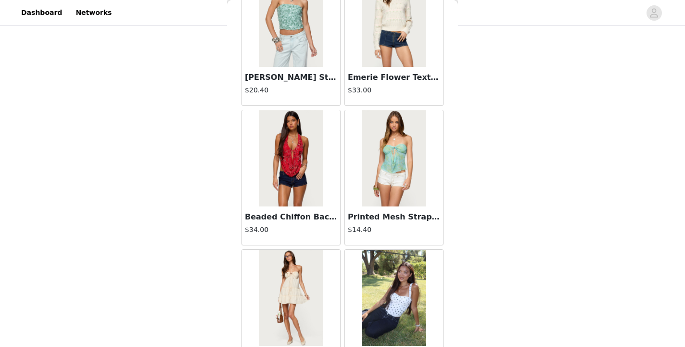
scroll to position [13675, 0]
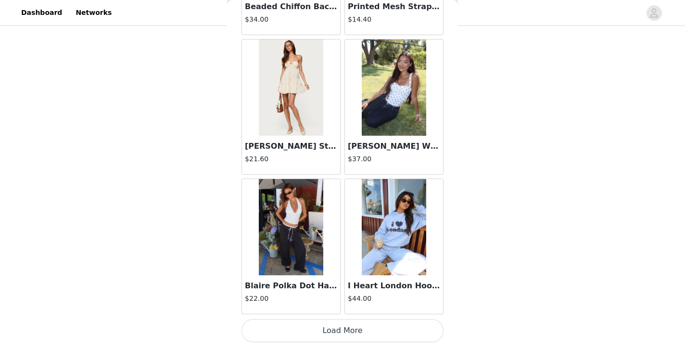
click at [341, 329] on button "Load More" at bounding box center [342, 330] width 202 height 23
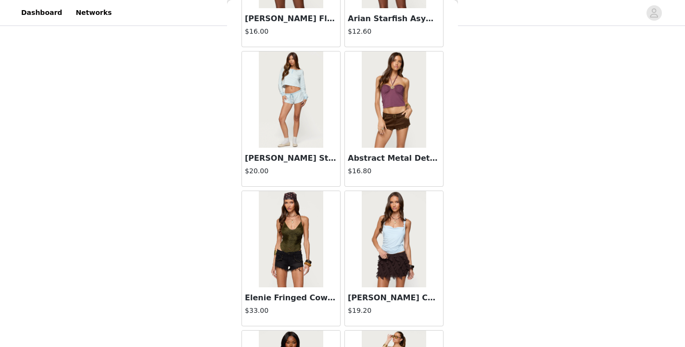
scroll to position [15069, 0]
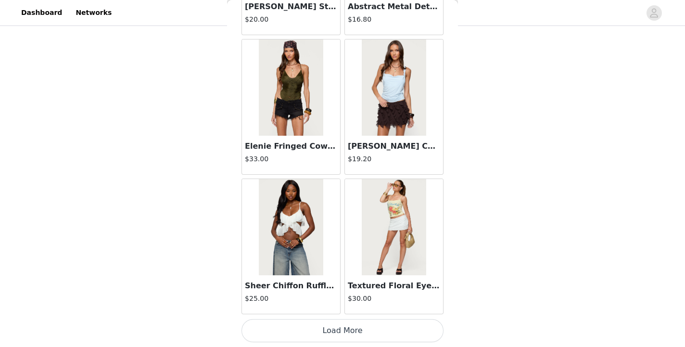
click at [337, 334] on button "Load More" at bounding box center [342, 330] width 202 height 23
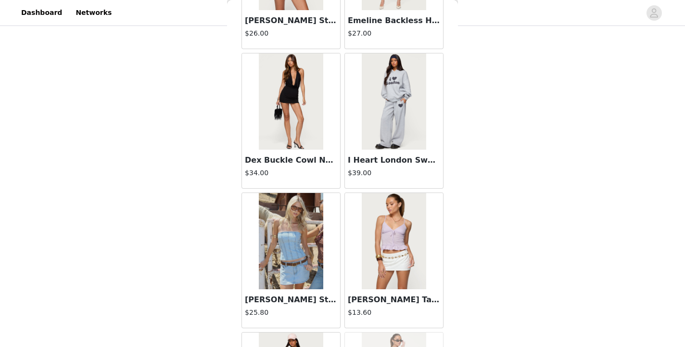
scroll to position [16464, 0]
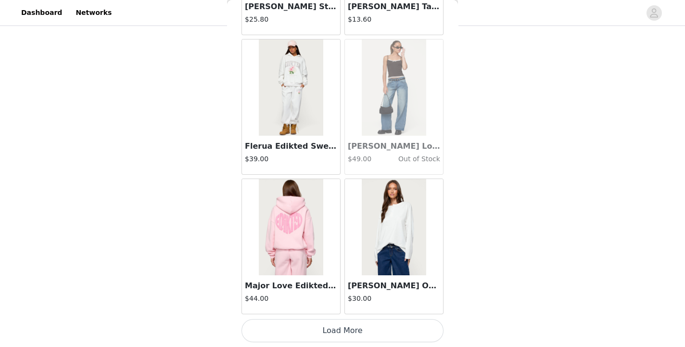
click at [342, 332] on button "Load More" at bounding box center [342, 330] width 202 height 23
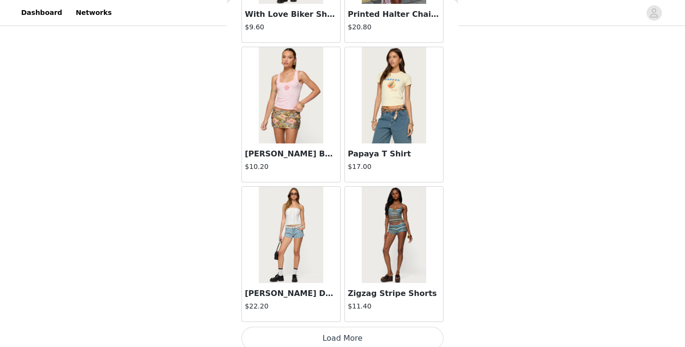
scroll to position [17858, 0]
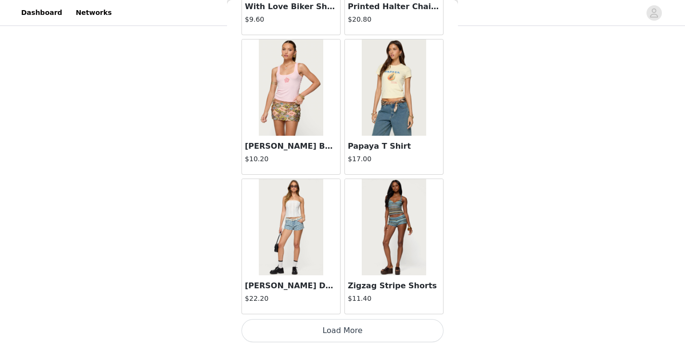
click at [341, 332] on button "Load More" at bounding box center [342, 330] width 202 height 23
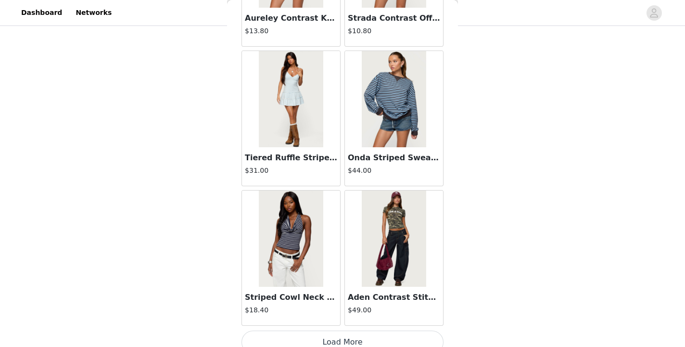
scroll to position [19253, 0]
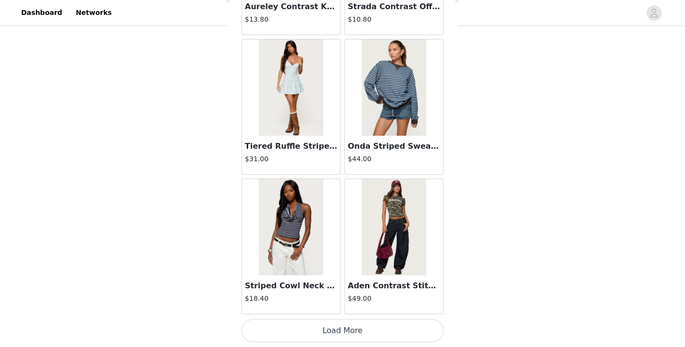
click at [341, 332] on button "Load More" at bounding box center [342, 330] width 202 height 23
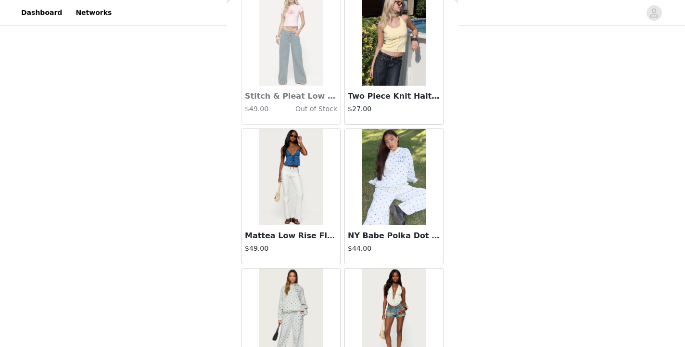
scroll to position [20647, 0]
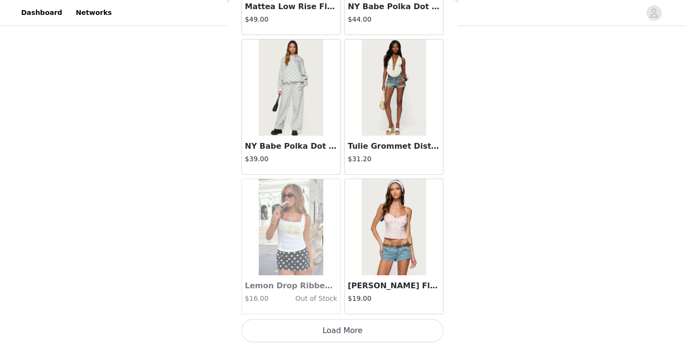
click at [341, 332] on button "Load More" at bounding box center [342, 330] width 202 height 23
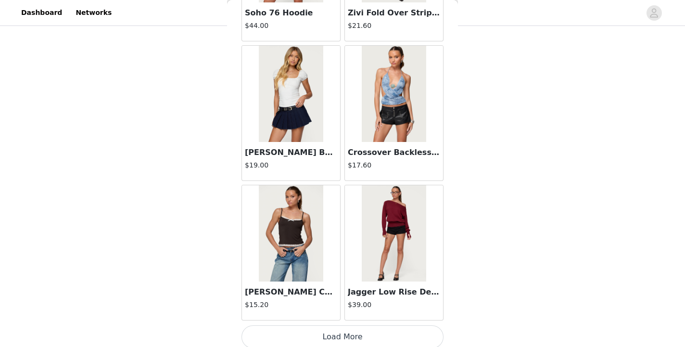
scroll to position [22033, 0]
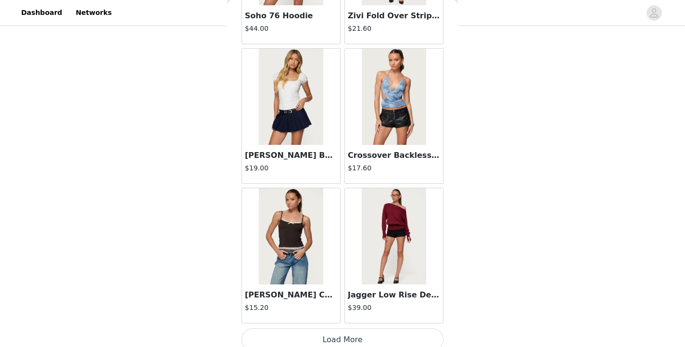
click at [342, 339] on button "Load More" at bounding box center [342, 339] width 202 height 23
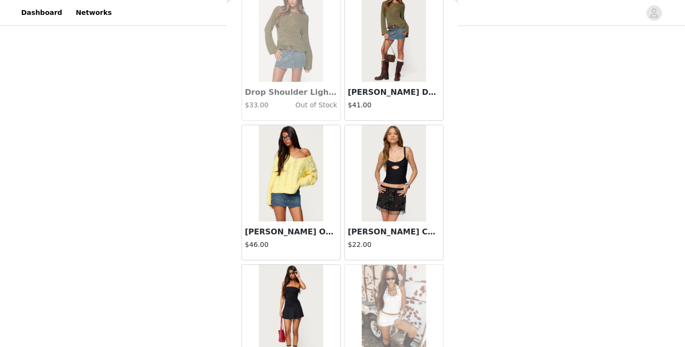
scroll to position [23436, 0]
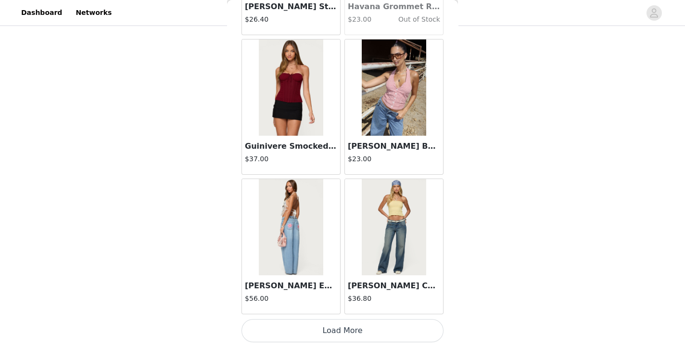
click at [339, 325] on button "Load More" at bounding box center [342, 330] width 202 height 23
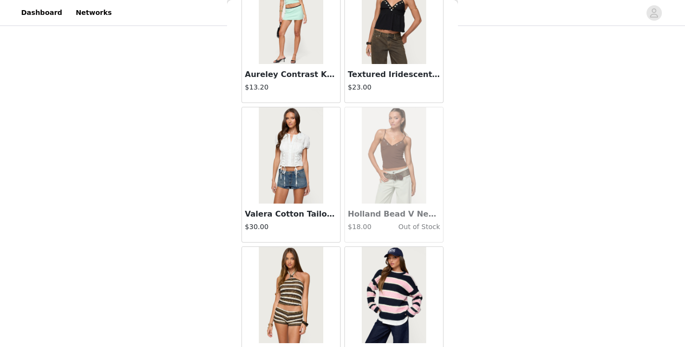
scroll to position [24831, 0]
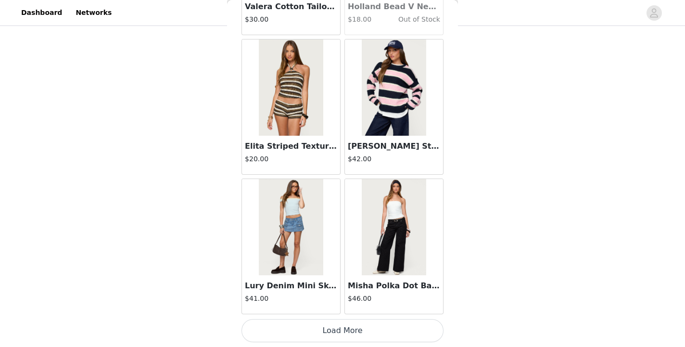
click at [341, 330] on button "Load More" at bounding box center [342, 330] width 202 height 23
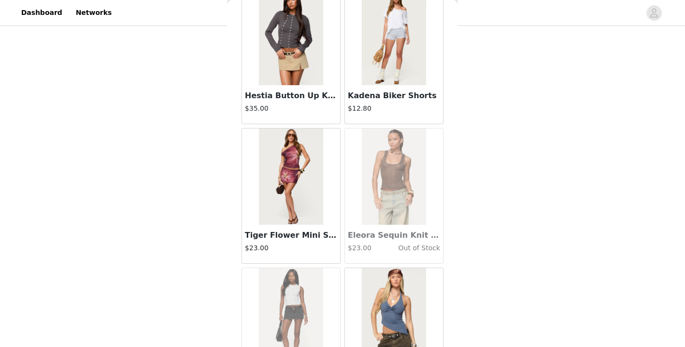
scroll to position [26225, 0]
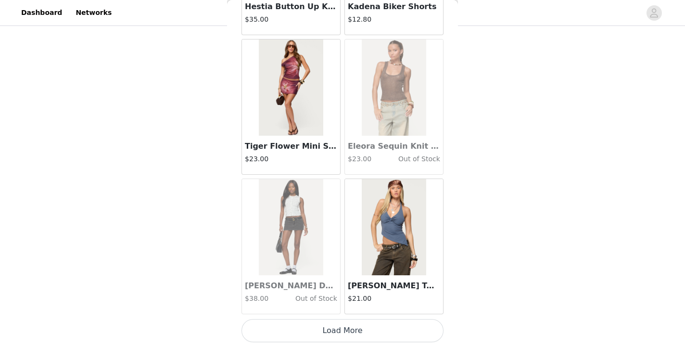
click at [342, 327] on button "Load More" at bounding box center [342, 330] width 202 height 23
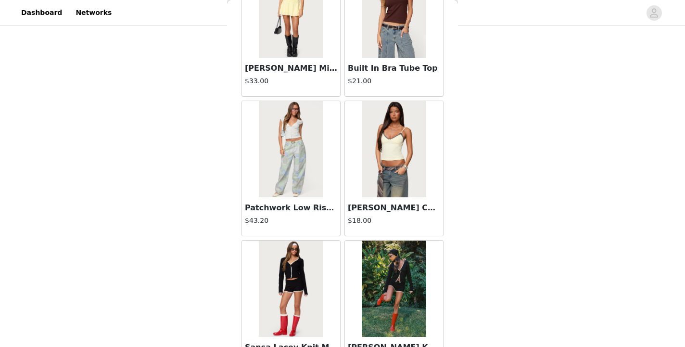
scroll to position [27620, 0]
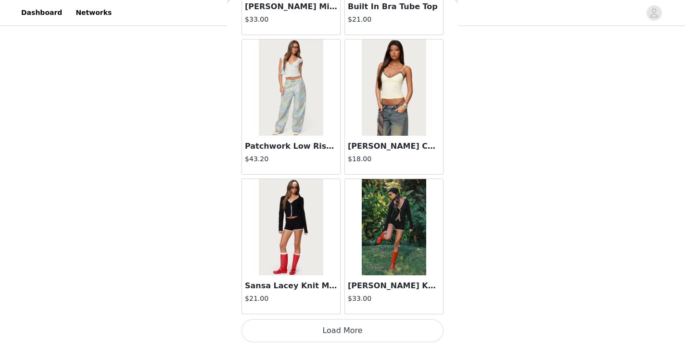
click at [335, 326] on button "Load More" at bounding box center [342, 330] width 202 height 23
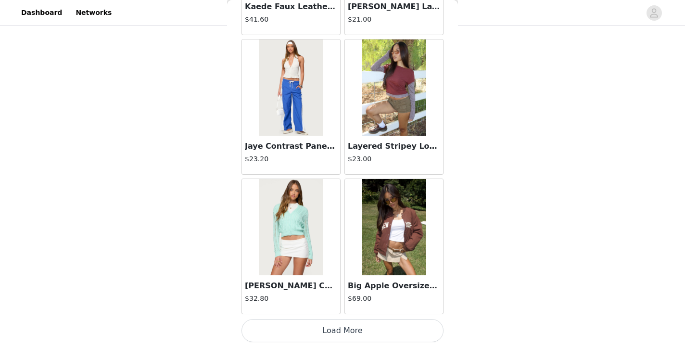
scroll to position [29013, 0]
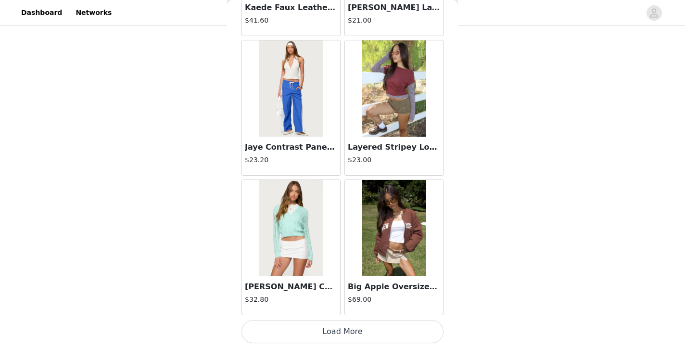
click at [340, 333] on button "Load More" at bounding box center [342, 331] width 202 height 23
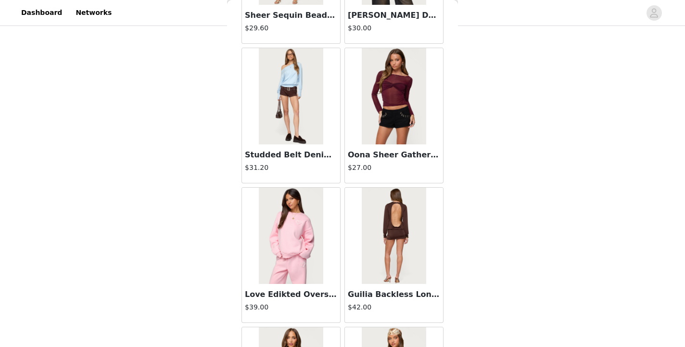
scroll to position [30409, 0]
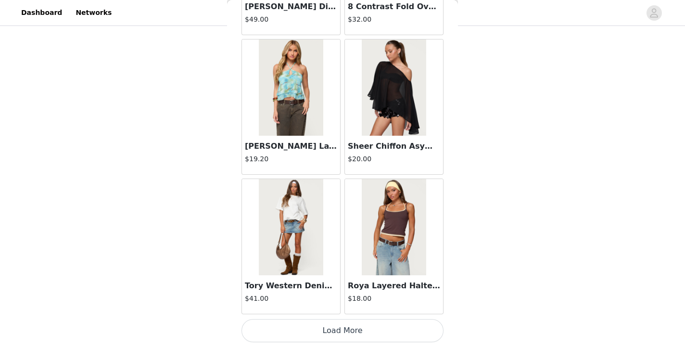
click at [346, 330] on button "Load More" at bounding box center [342, 330] width 202 height 23
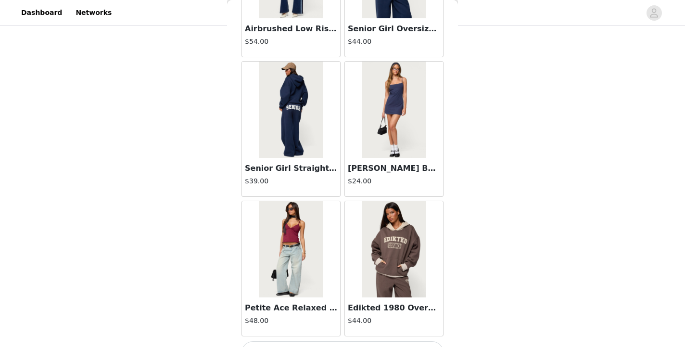
scroll to position [31803, 0]
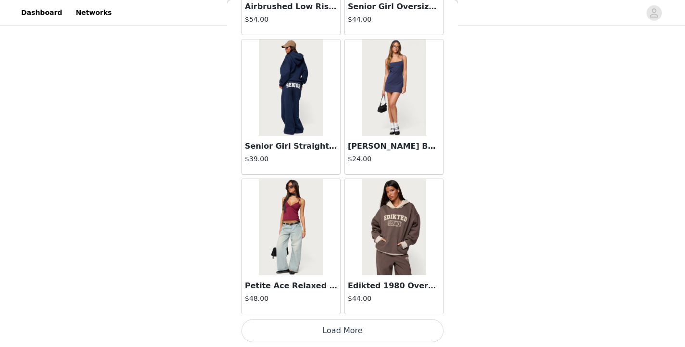
click at [329, 326] on button "Load More" at bounding box center [342, 330] width 202 height 23
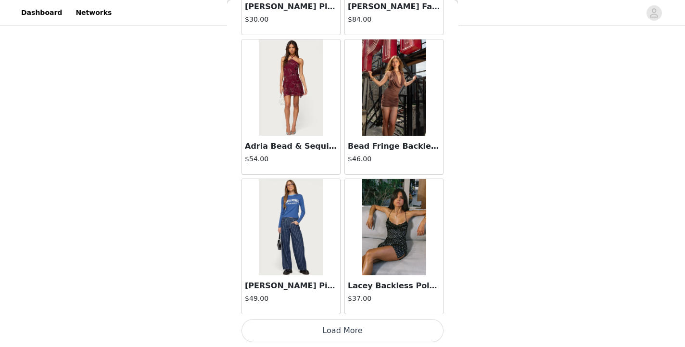
scroll to position [33197, 0]
click at [337, 330] on button "Load More" at bounding box center [342, 330] width 202 height 23
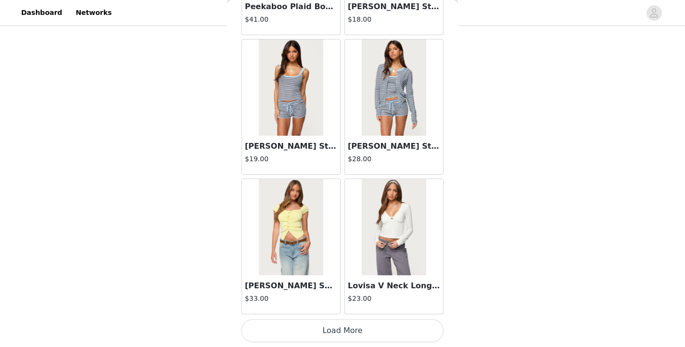
scroll to position [34592, 0]
click at [342, 335] on button "Load More" at bounding box center [342, 330] width 202 height 23
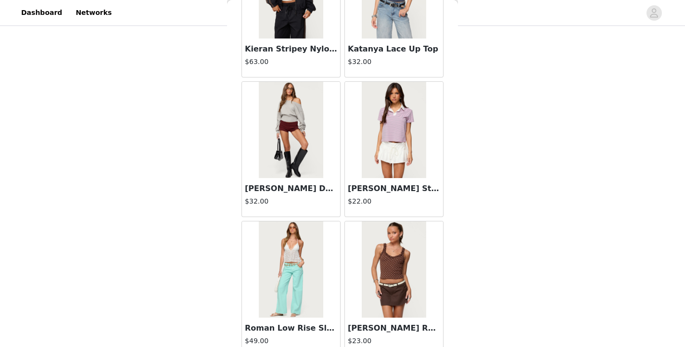
scroll to position [35987, 0]
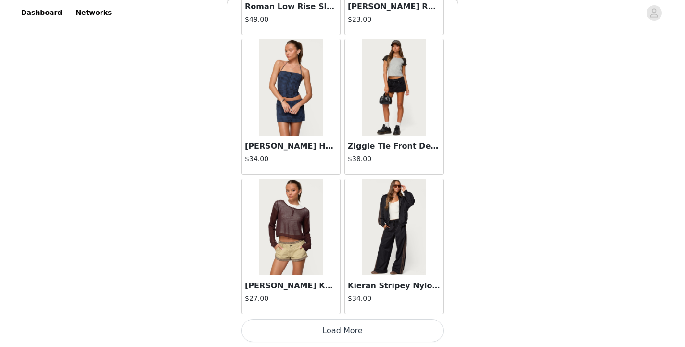
click at [342, 325] on button "Load More" at bounding box center [342, 330] width 202 height 23
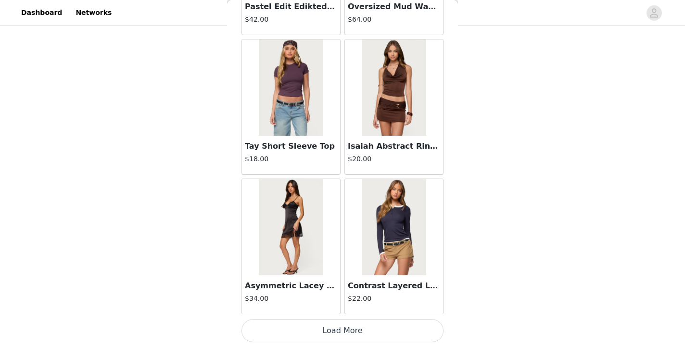
scroll to position [37380, 0]
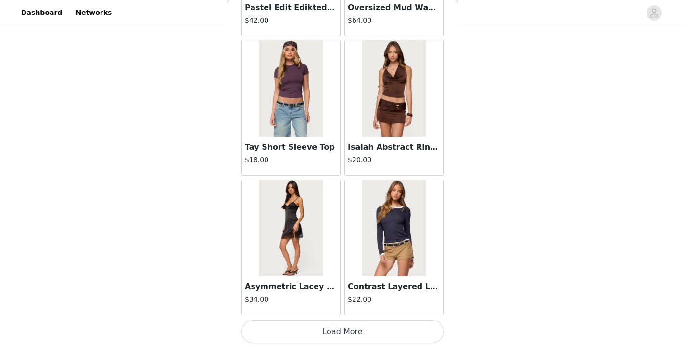
click at [356, 337] on button "Load More" at bounding box center [342, 331] width 202 height 23
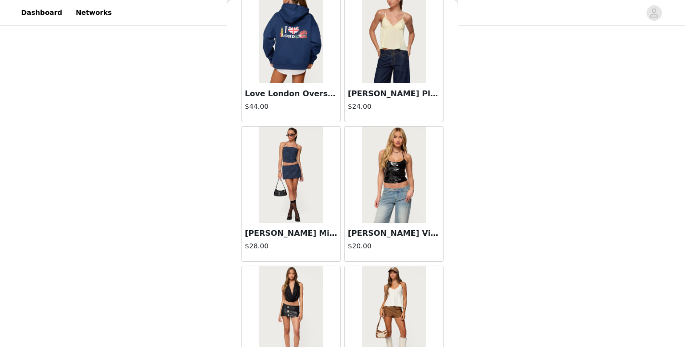
scroll to position [38775, 0]
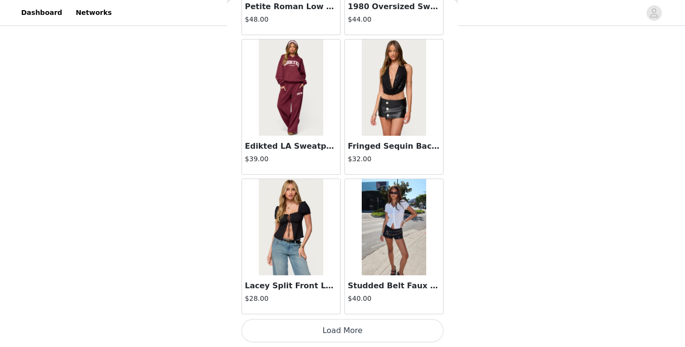
click at [366, 334] on button "Load More" at bounding box center [342, 330] width 202 height 23
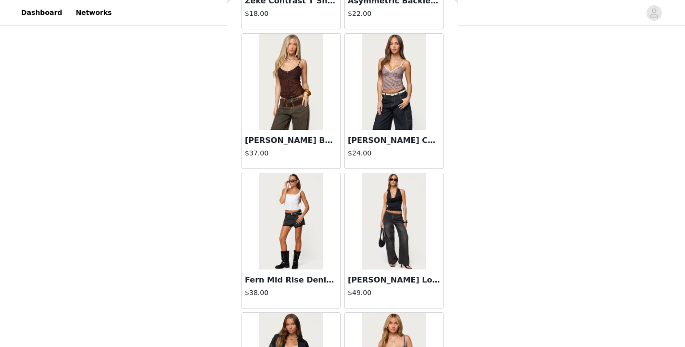
scroll to position [35297, 0]
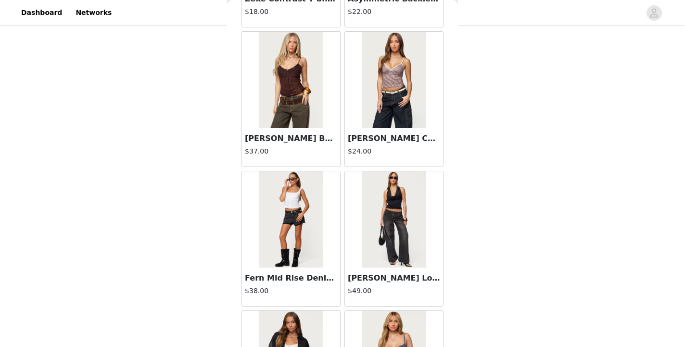
click at [311, 211] on img at bounding box center [291, 219] width 64 height 96
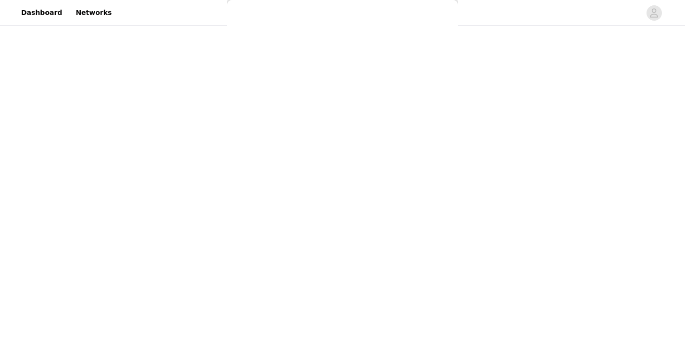
scroll to position [0, 0]
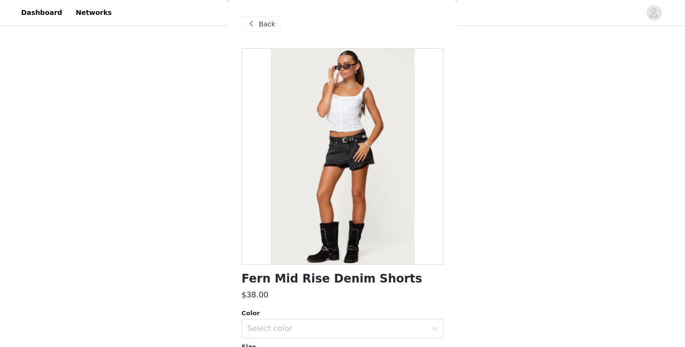
click at [271, 28] on span "Back" at bounding box center [267, 24] width 16 height 10
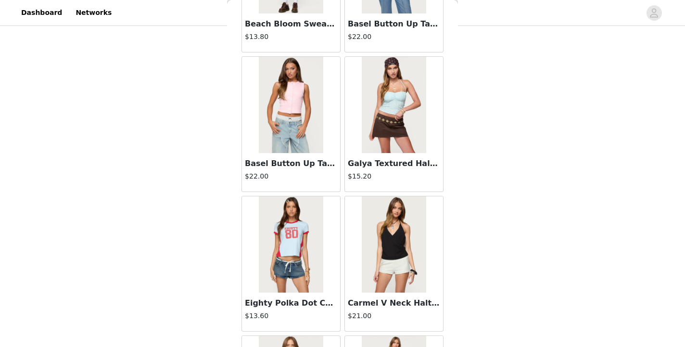
scroll to position [2361, 0]
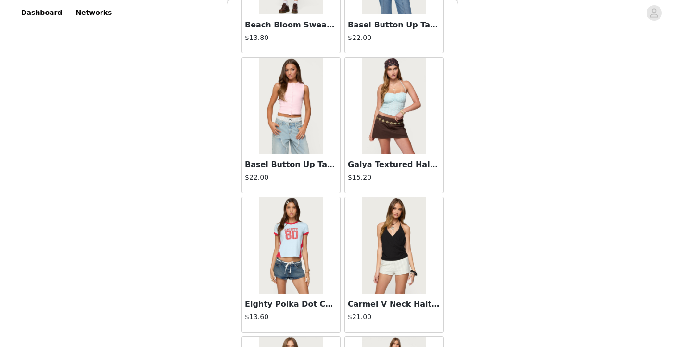
click at [285, 116] on img at bounding box center [291, 106] width 64 height 96
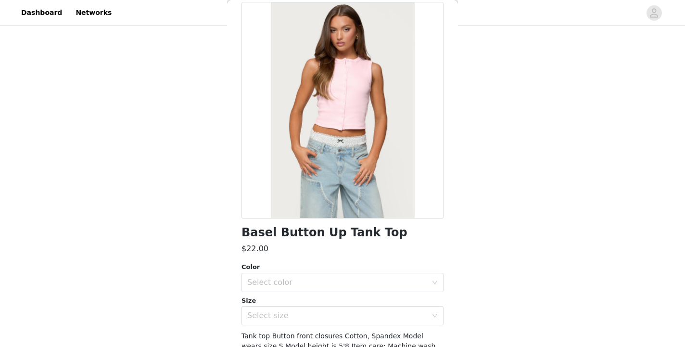
scroll to position [0, 0]
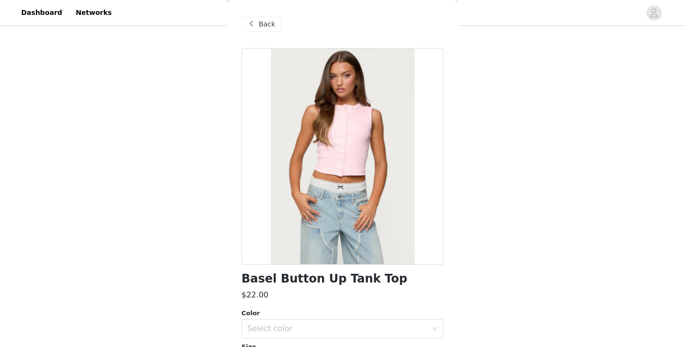
click at [252, 21] on span at bounding box center [251, 24] width 12 height 12
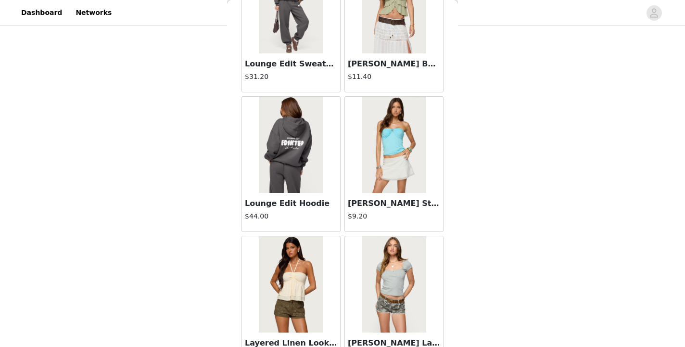
scroll to position [5250, 0]
click at [284, 163] on img at bounding box center [291, 145] width 64 height 96
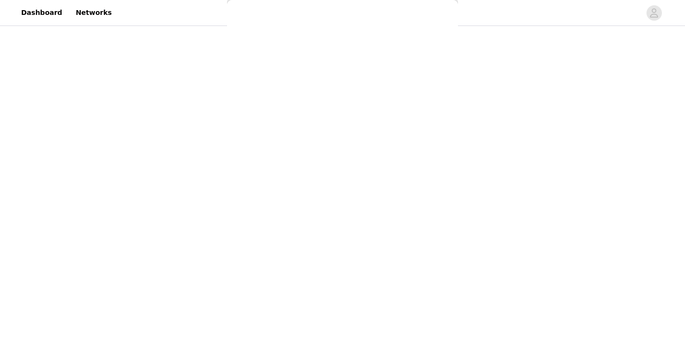
scroll to position [121, 0]
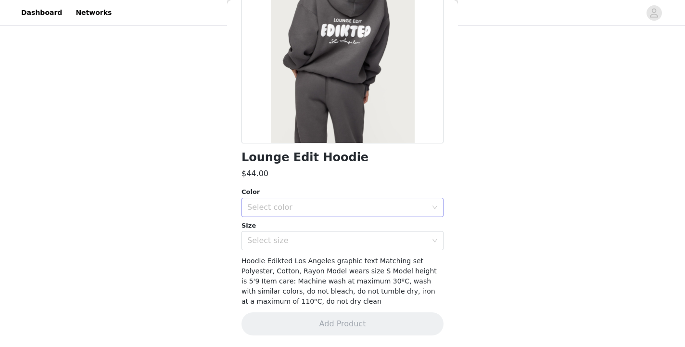
click at [312, 207] on div "Select color" at bounding box center [337, 207] width 180 height 10
click at [297, 232] on li "DARK GRAY" at bounding box center [342, 228] width 202 height 15
click at [292, 237] on div "Select size" at bounding box center [337, 241] width 180 height 10
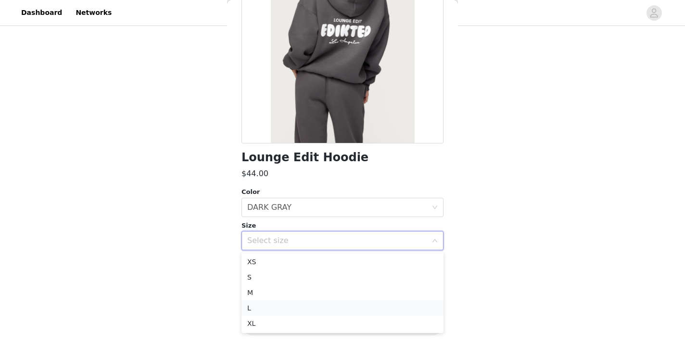
click at [276, 310] on li "L" at bounding box center [342, 307] width 202 height 15
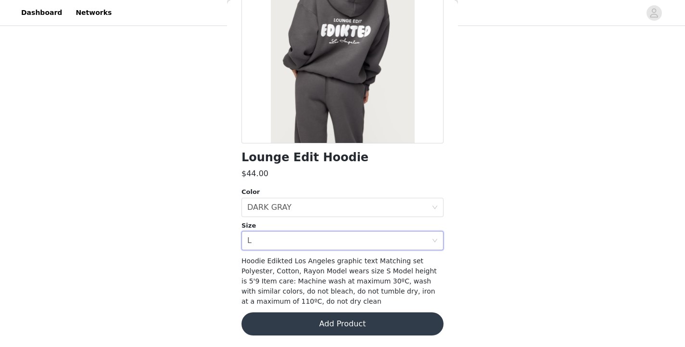
scroll to position [120, 0]
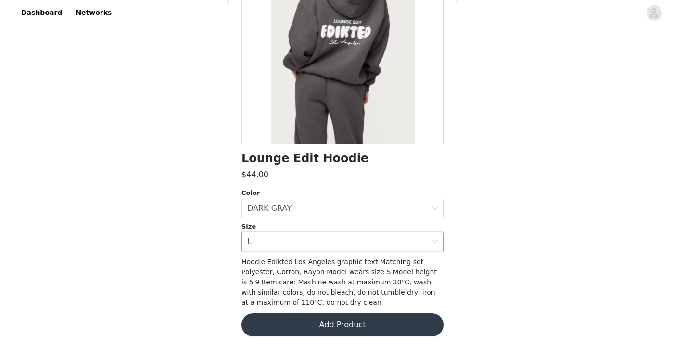
click at [327, 326] on button "Add Product" at bounding box center [342, 324] width 202 height 23
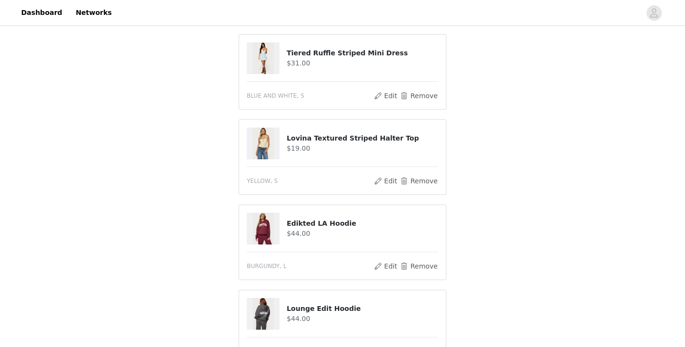
scroll to position [516, 0]
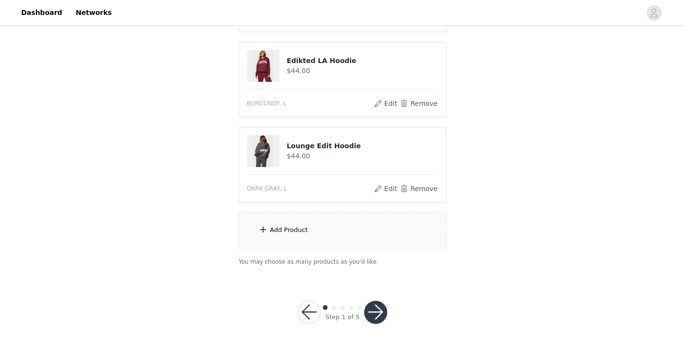
click at [318, 238] on div "Add Product" at bounding box center [343, 230] width 208 height 36
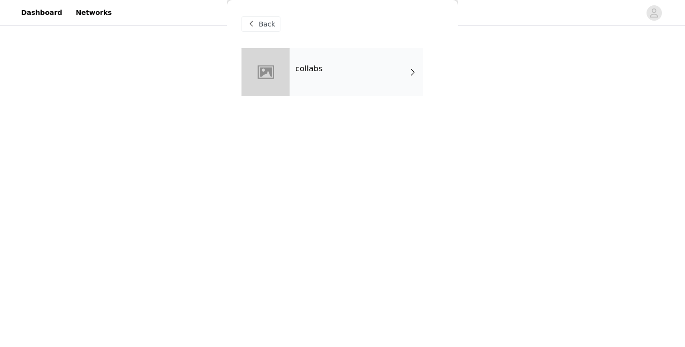
click at [402, 61] on div "collabs" at bounding box center [356, 72] width 134 height 48
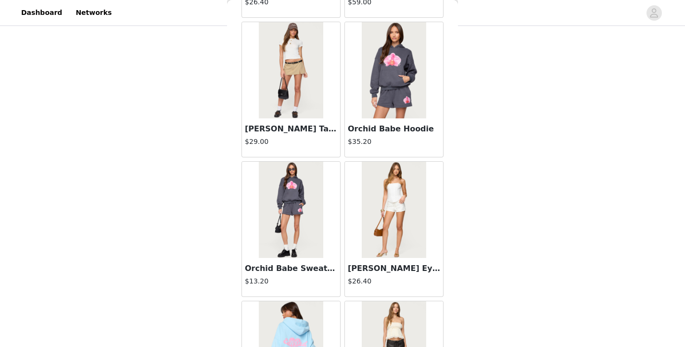
scroll to position [1125, 0]
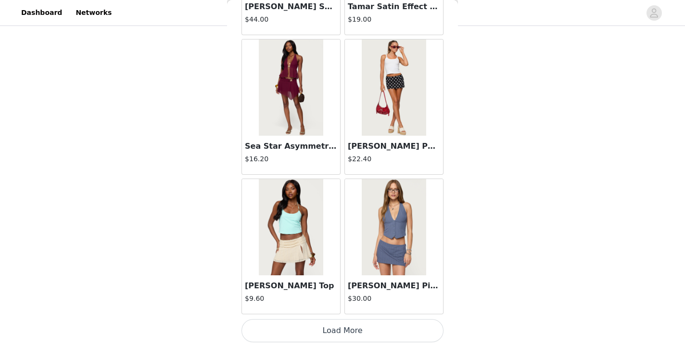
click at [355, 329] on button "Load More" at bounding box center [342, 330] width 202 height 23
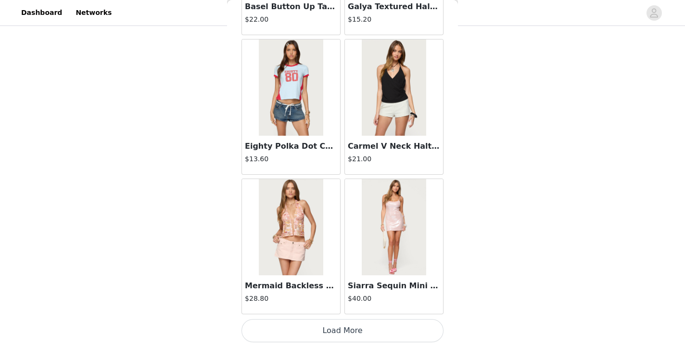
scroll to position [2517, 0]
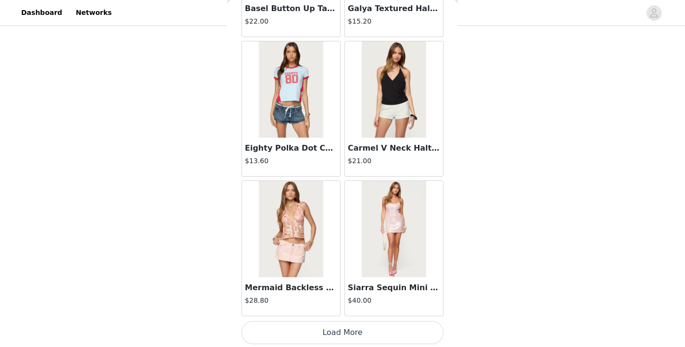
click at [340, 331] on button "Load More" at bounding box center [342, 332] width 202 height 23
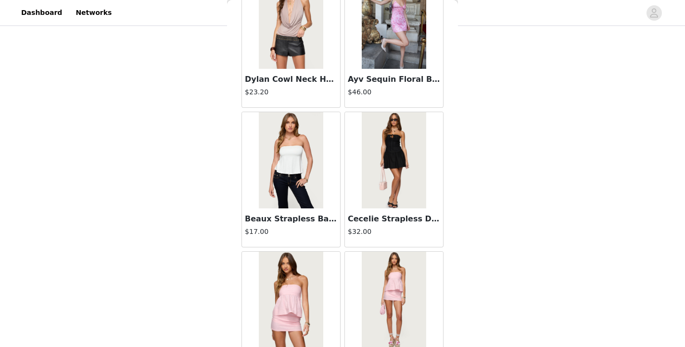
scroll to position [3914, 0]
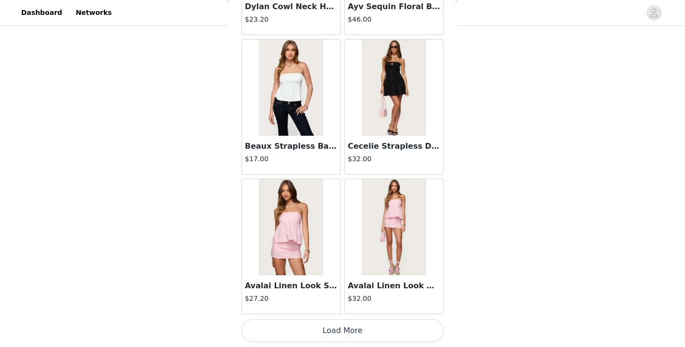
click at [347, 333] on button "Load More" at bounding box center [342, 330] width 202 height 23
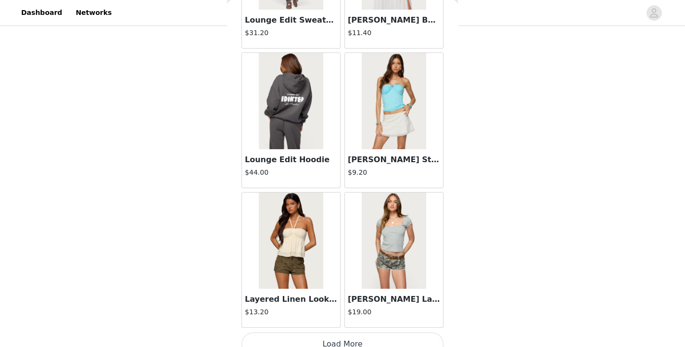
scroll to position [5308, 0]
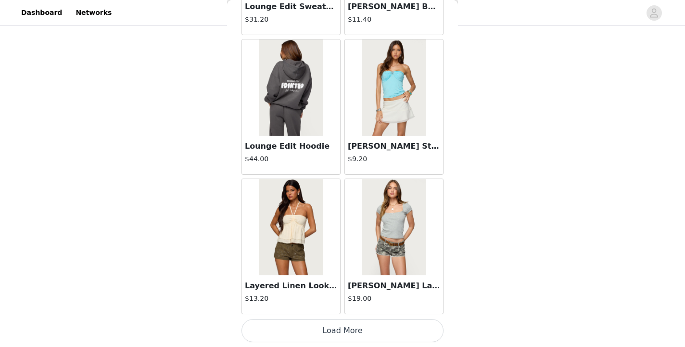
click at [339, 329] on button "Load More" at bounding box center [342, 330] width 202 height 23
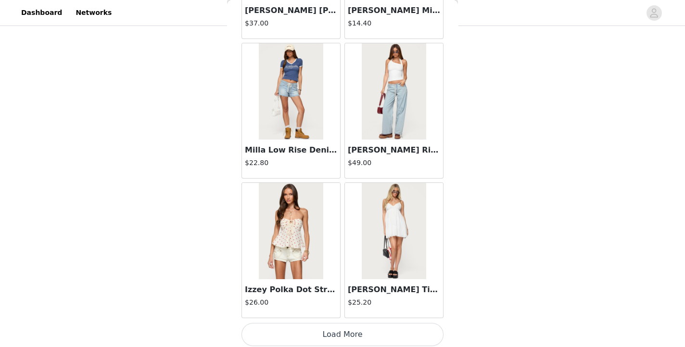
scroll to position [6703, 0]
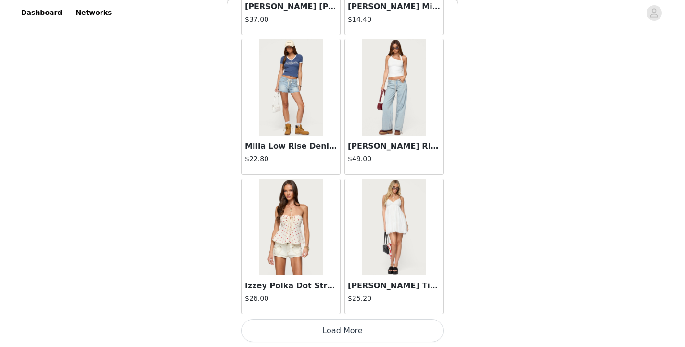
click at [342, 331] on button "Load More" at bounding box center [342, 330] width 202 height 23
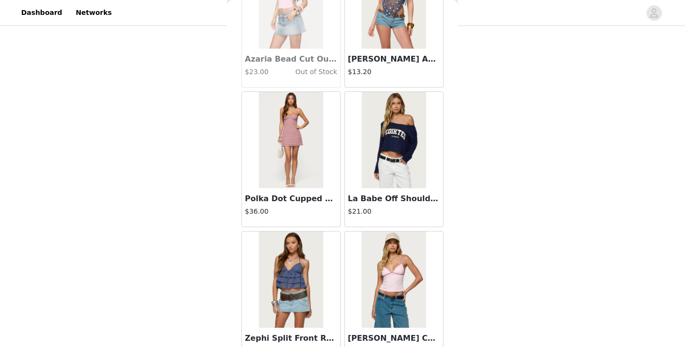
scroll to position [8097, 0]
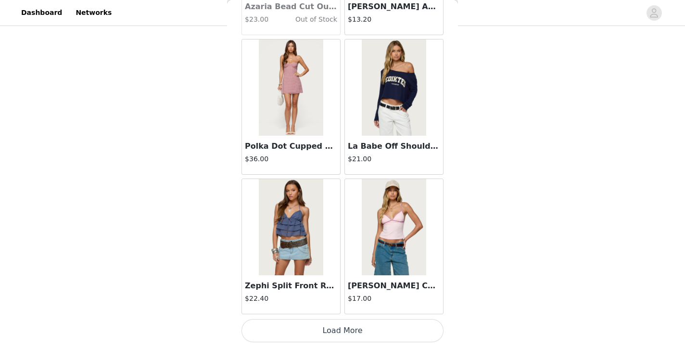
click at [344, 328] on button "Load More" at bounding box center [342, 330] width 202 height 23
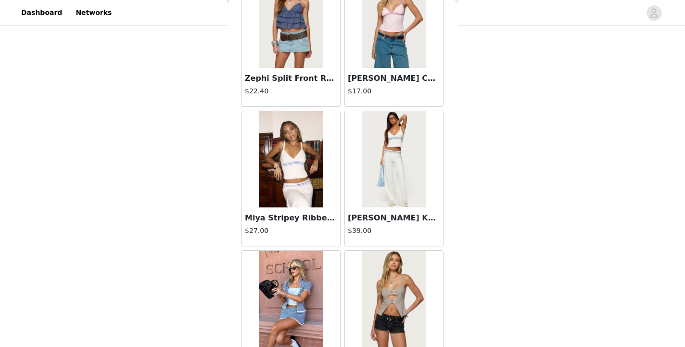
scroll to position [8305, 0]
click at [311, 186] on img at bounding box center [291, 159] width 64 height 96
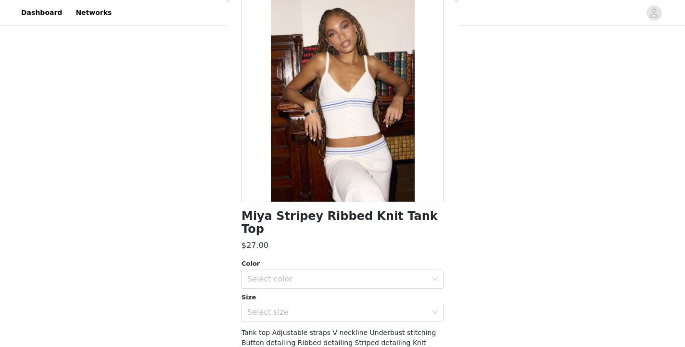
scroll to position [0, 0]
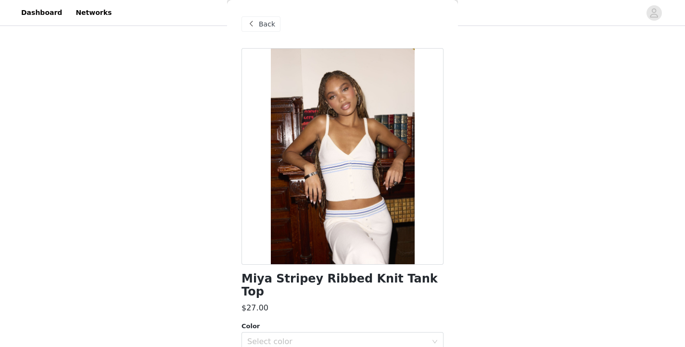
click at [255, 25] on span at bounding box center [251, 24] width 12 height 12
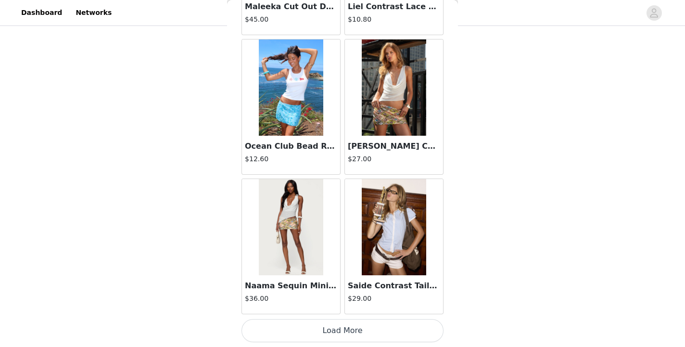
scroll to position [9491, 0]
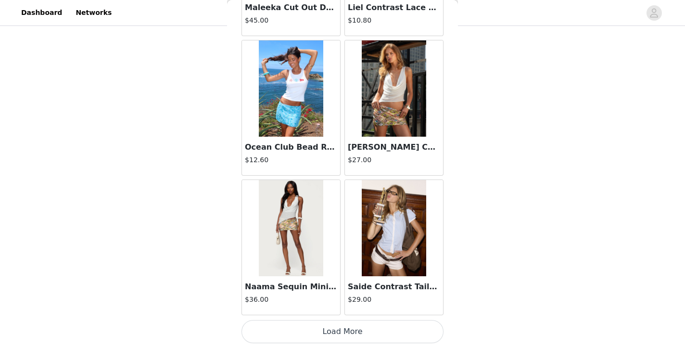
click at [353, 333] on button "Load More" at bounding box center [342, 331] width 202 height 23
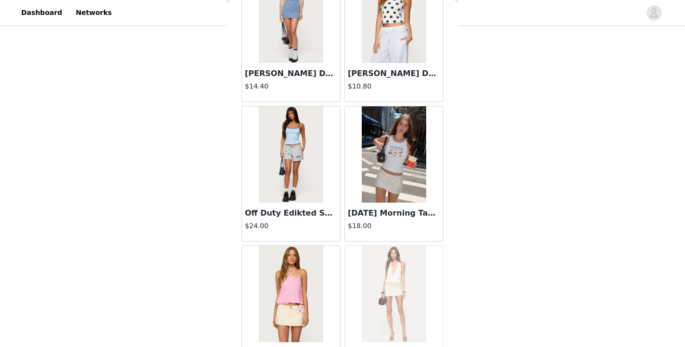
scroll to position [10886, 0]
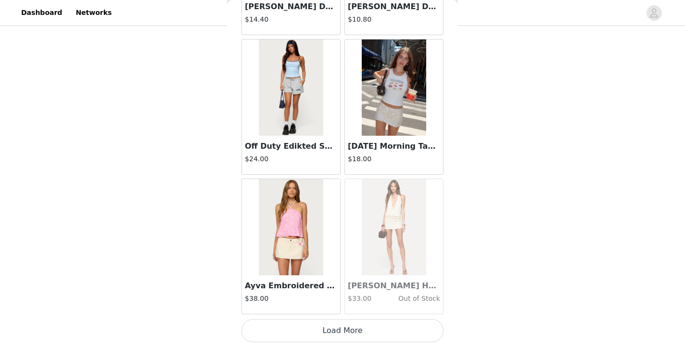
click at [337, 327] on button "Load More" at bounding box center [342, 330] width 202 height 23
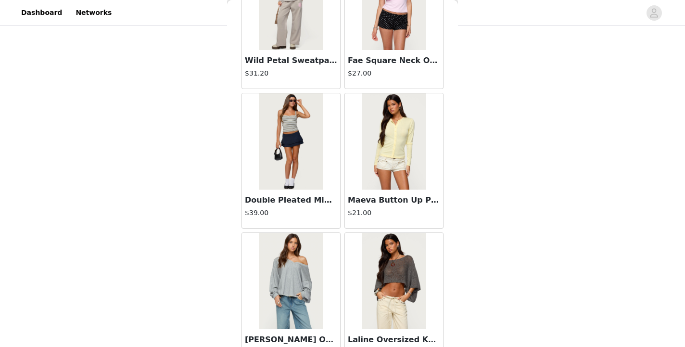
scroll to position [12280, 0]
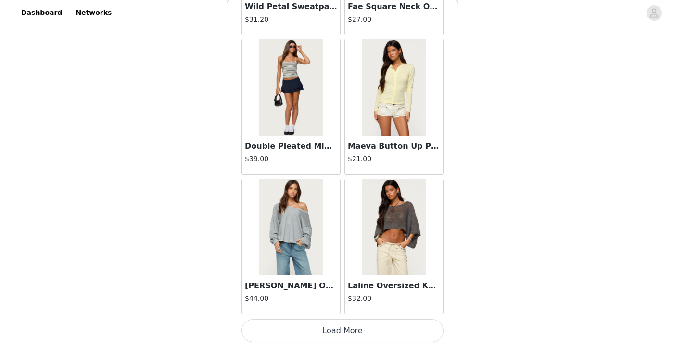
click at [328, 332] on button "Load More" at bounding box center [342, 330] width 202 height 23
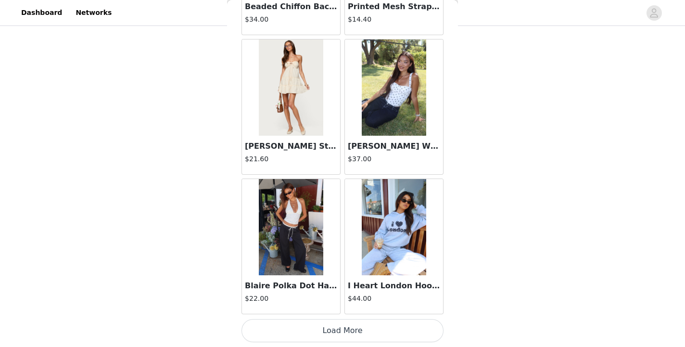
scroll to position [13674, 0]
click at [351, 331] on button "Load More" at bounding box center [342, 330] width 202 height 23
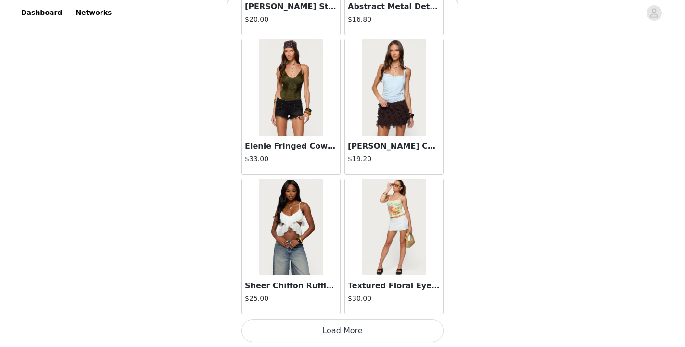
scroll to position [15069, 0]
click at [345, 328] on button "Load More" at bounding box center [342, 330] width 202 height 23
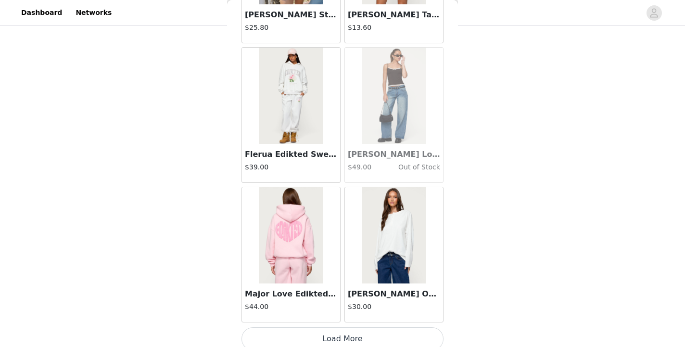
scroll to position [16464, 0]
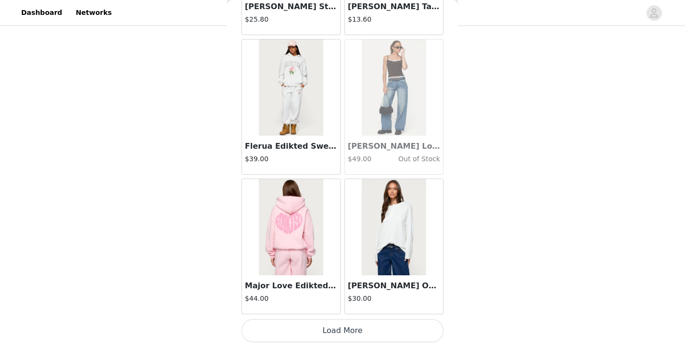
click at [343, 332] on button "Load More" at bounding box center [342, 330] width 202 height 23
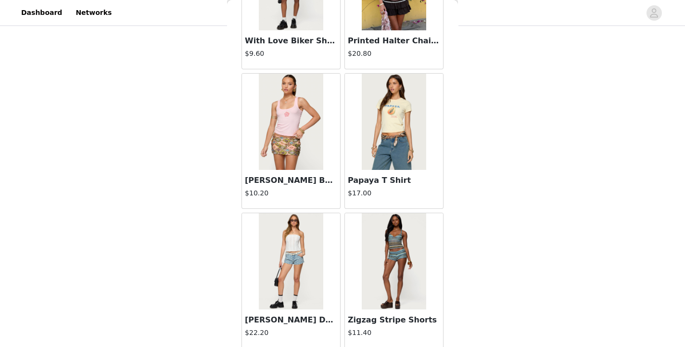
scroll to position [17858, 0]
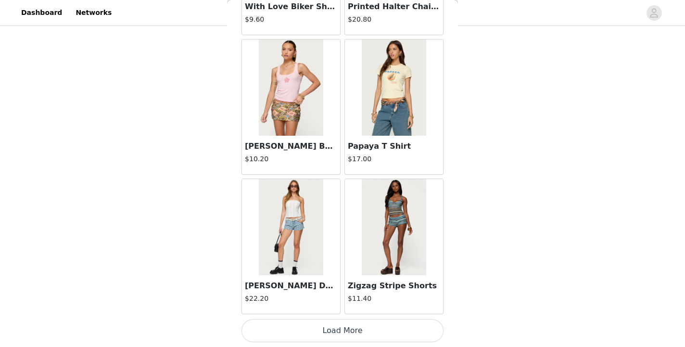
click at [342, 332] on button "Load More" at bounding box center [342, 330] width 202 height 23
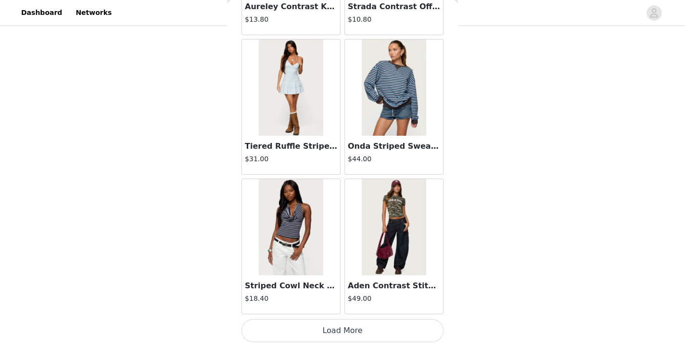
scroll to position [19252, 0]
click at [344, 328] on button "Load More" at bounding box center [342, 331] width 202 height 23
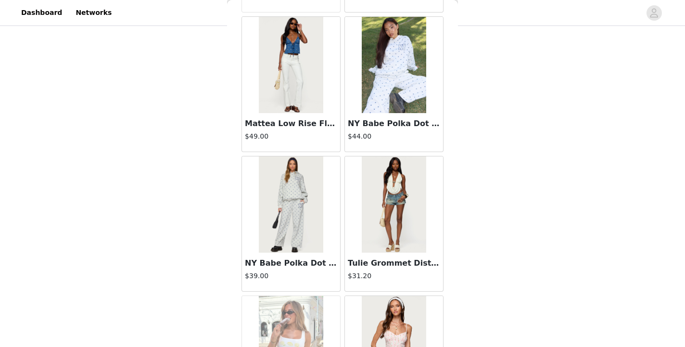
scroll to position [20647, 0]
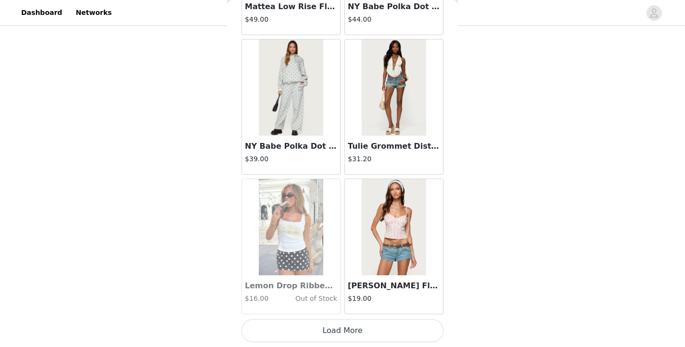
click at [346, 327] on button "Load More" at bounding box center [342, 330] width 202 height 23
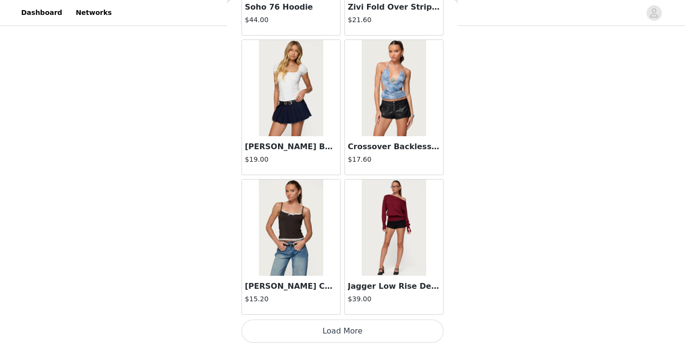
scroll to position [22040, 0]
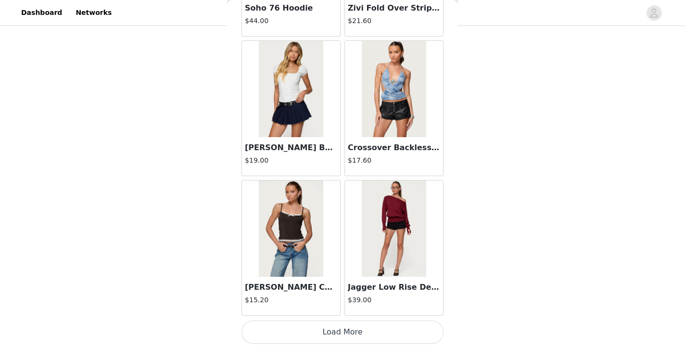
click at [336, 328] on button "Load More" at bounding box center [342, 331] width 202 height 23
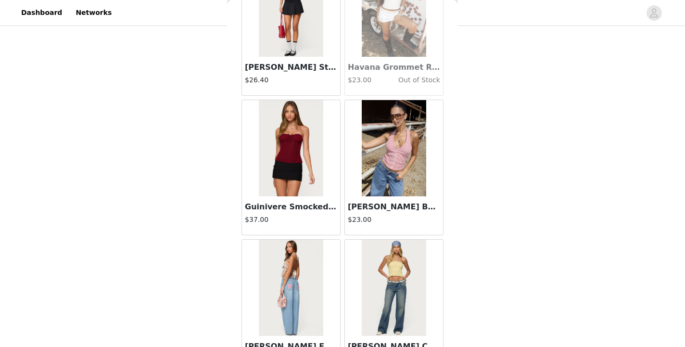
scroll to position [23436, 0]
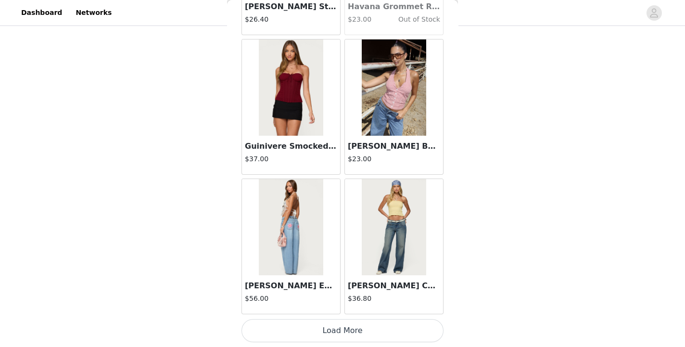
click at [352, 326] on button "Load More" at bounding box center [342, 330] width 202 height 23
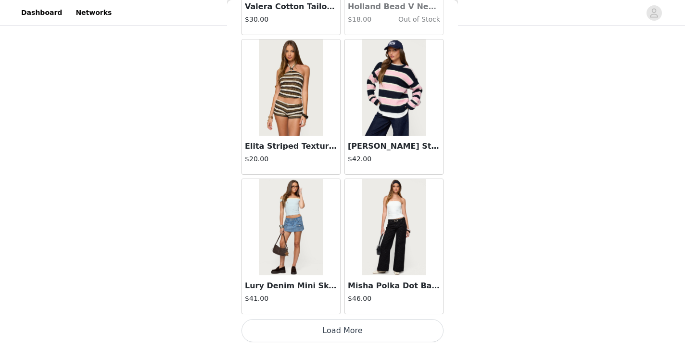
scroll to position [24830, 0]
click at [337, 334] on button "Load More" at bounding box center [342, 330] width 202 height 23
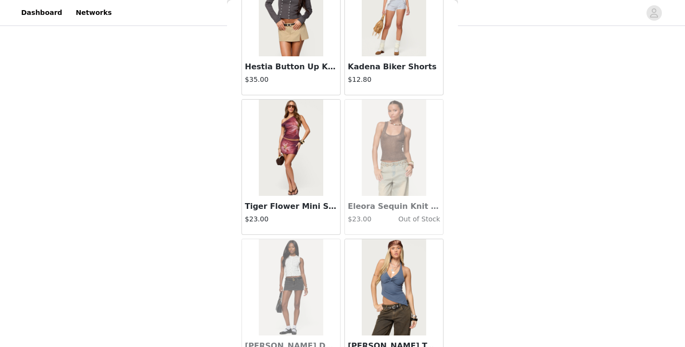
scroll to position [26225, 0]
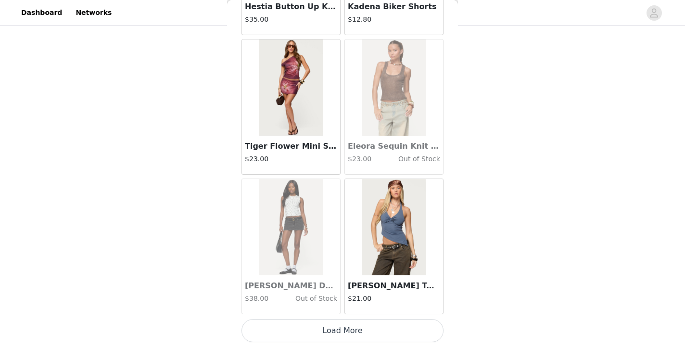
click at [334, 329] on button "Load More" at bounding box center [342, 330] width 202 height 23
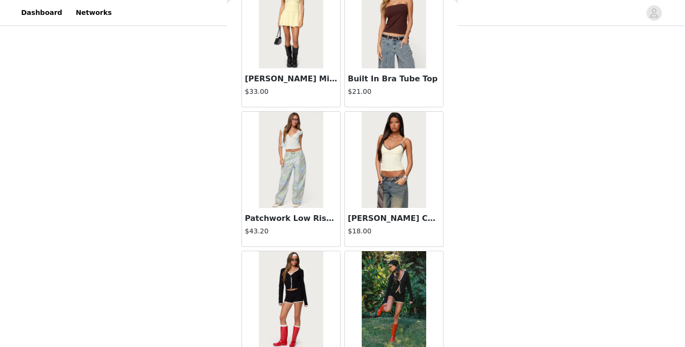
scroll to position [27547, 0]
click at [391, 162] on img at bounding box center [394, 160] width 64 height 96
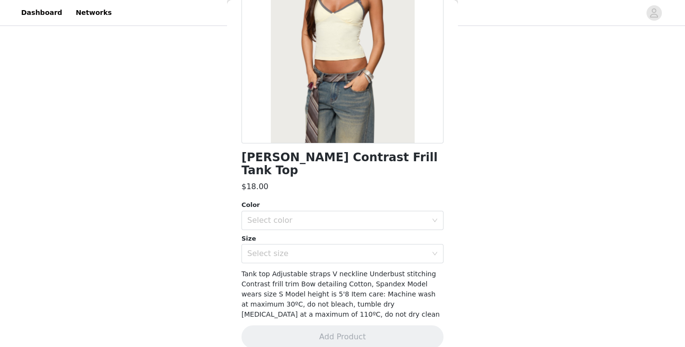
scroll to position [121, 0]
click at [329, 216] on div "Select color" at bounding box center [337, 221] width 180 height 10
click at [322, 224] on li "YELLOW" at bounding box center [342, 228] width 202 height 15
click at [315, 249] on div "Select size" at bounding box center [337, 254] width 180 height 10
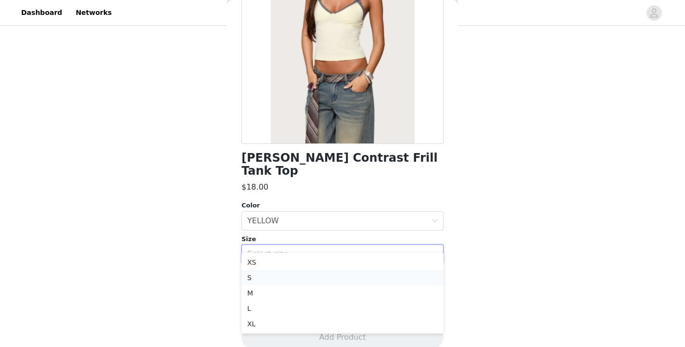
click at [295, 276] on li "S" at bounding box center [342, 277] width 202 height 15
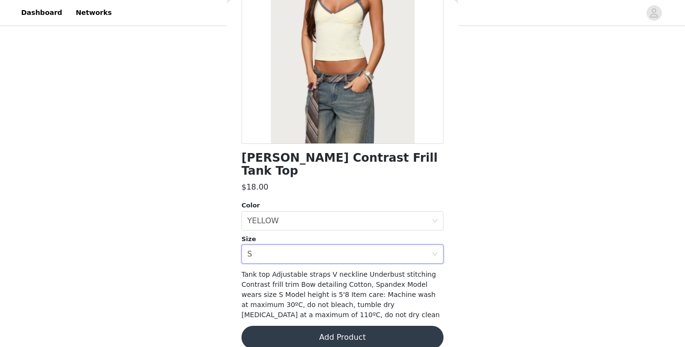
click at [337, 326] on button "Add Product" at bounding box center [342, 337] width 202 height 23
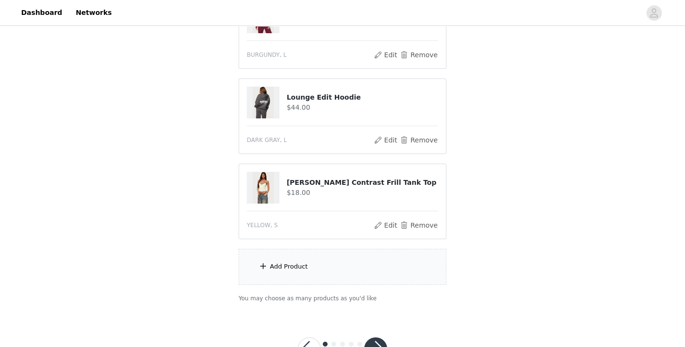
scroll to position [602, 0]
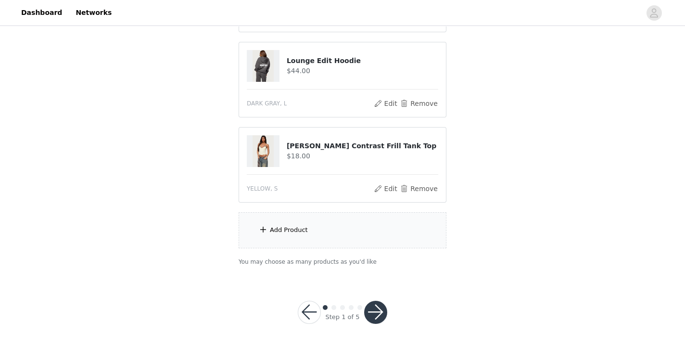
click at [336, 221] on div "Add Product" at bounding box center [343, 230] width 208 height 36
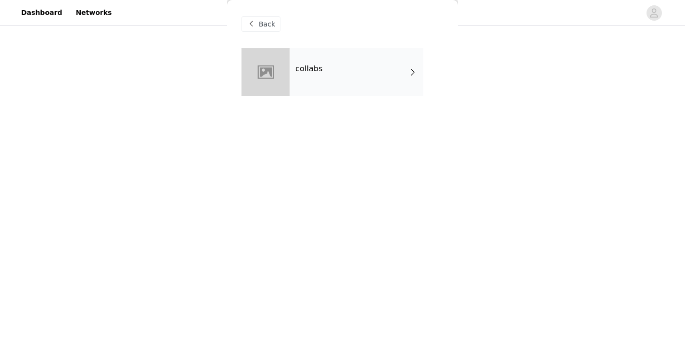
click at [342, 58] on div "collabs" at bounding box center [356, 72] width 134 height 48
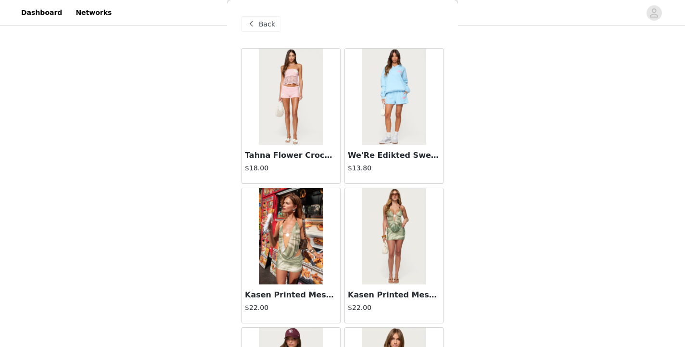
scroll to position [1125, 0]
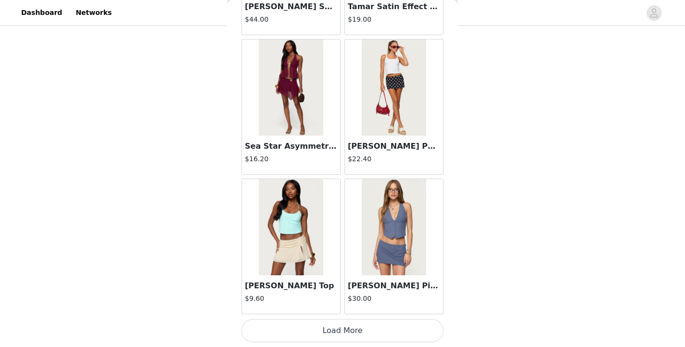
click at [350, 328] on button "Load More" at bounding box center [342, 330] width 202 height 23
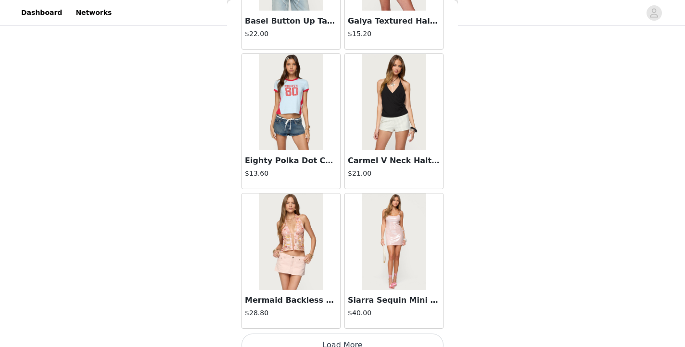
scroll to position [2519, 0]
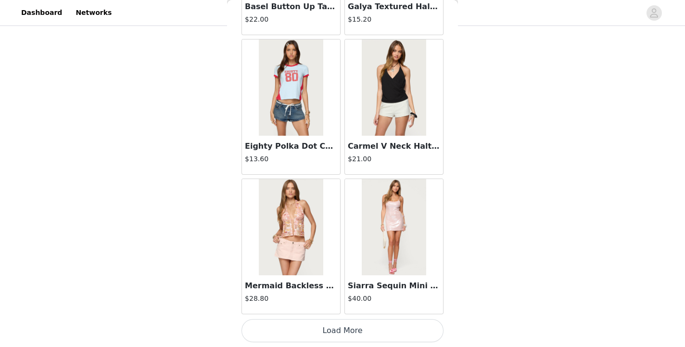
click at [349, 326] on button "Load More" at bounding box center [342, 330] width 202 height 23
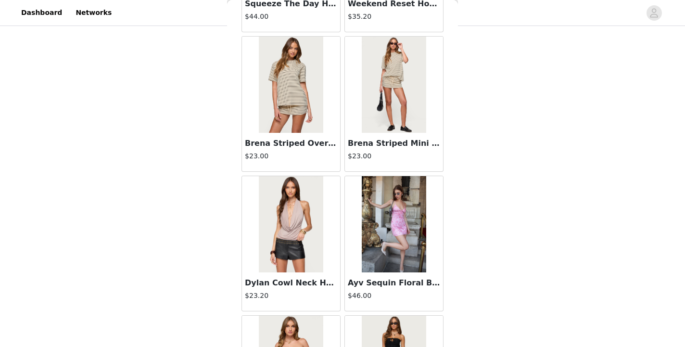
scroll to position [3914, 0]
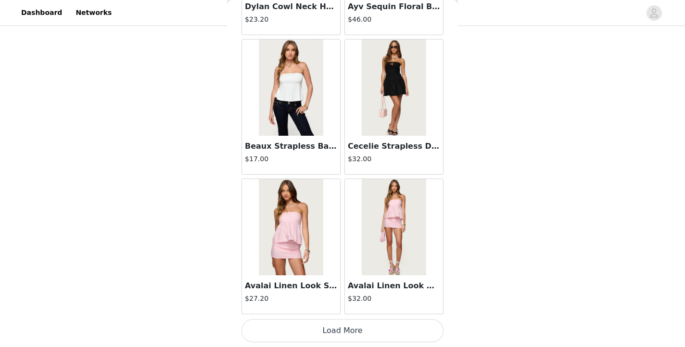
click at [346, 326] on button "Load More" at bounding box center [342, 330] width 202 height 23
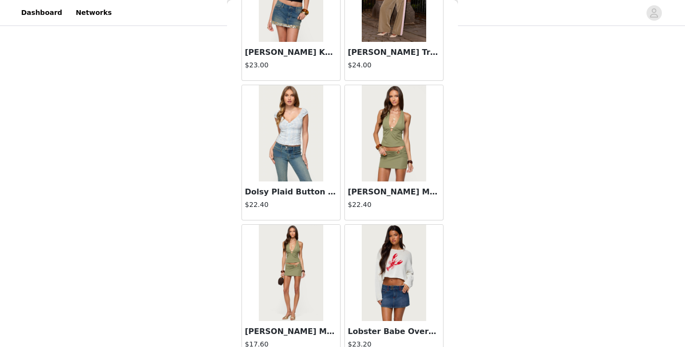
scroll to position [5308, 0]
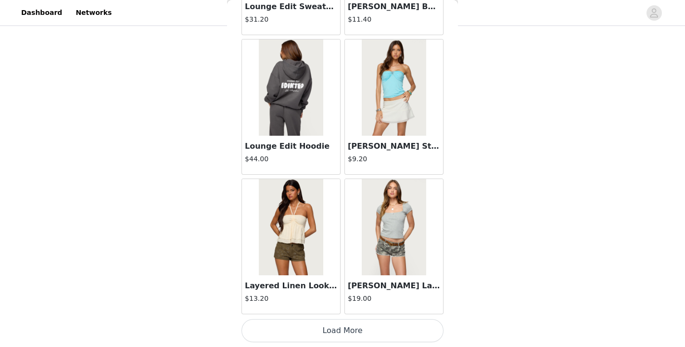
click at [337, 329] on button "Load More" at bounding box center [342, 330] width 202 height 23
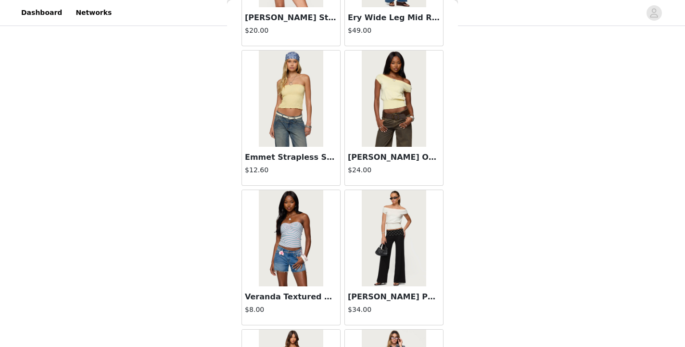
scroll to position [6703, 0]
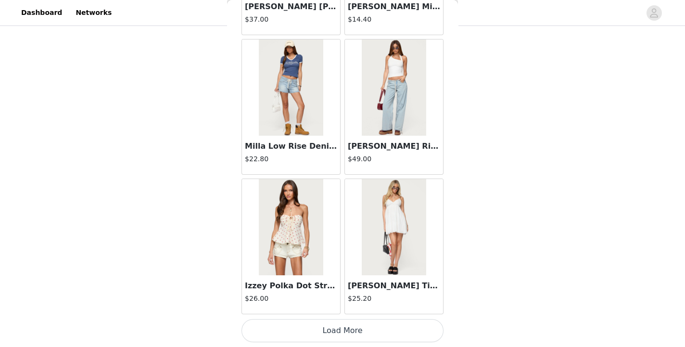
click at [351, 327] on button "Load More" at bounding box center [342, 330] width 202 height 23
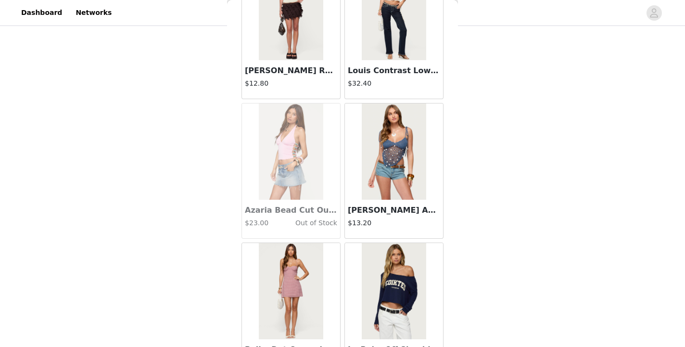
scroll to position [8097, 0]
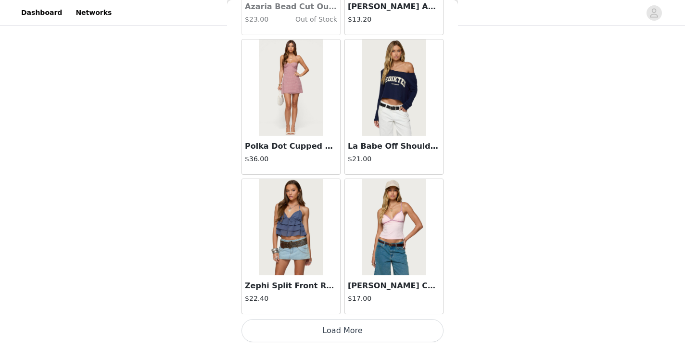
click at [342, 333] on button "Load More" at bounding box center [342, 330] width 202 height 23
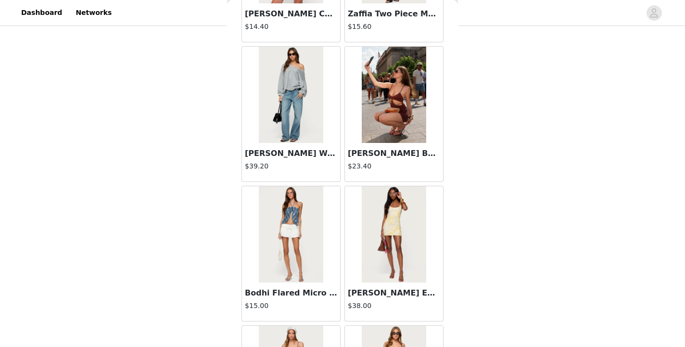
scroll to position [9492, 0]
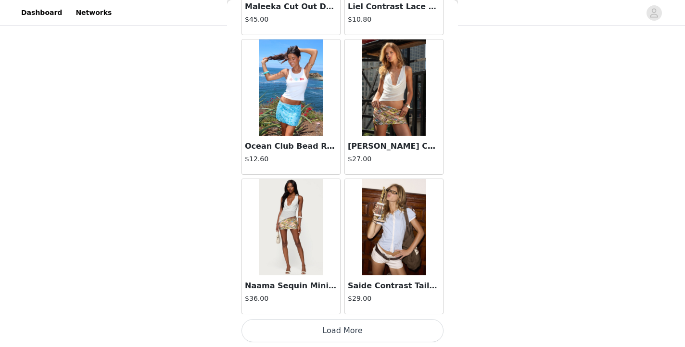
click at [338, 334] on button "Load More" at bounding box center [342, 330] width 202 height 23
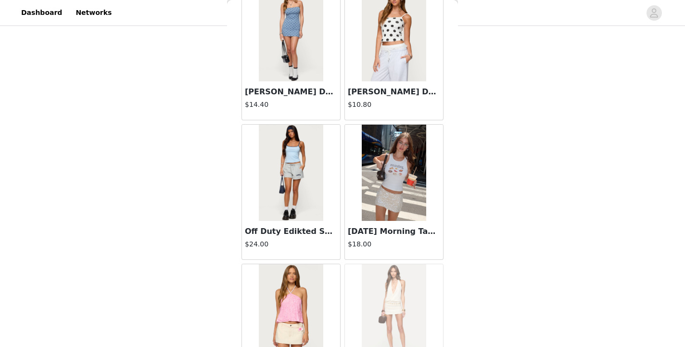
scroll to position [10886, 0]
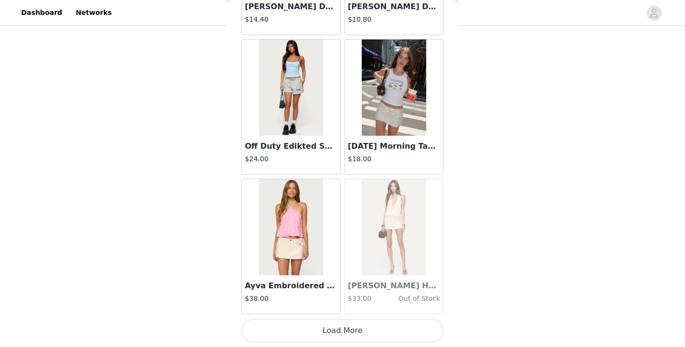
click at [331, 327] on button "Load More" at bounding box center [342, 330] width 202 height 23
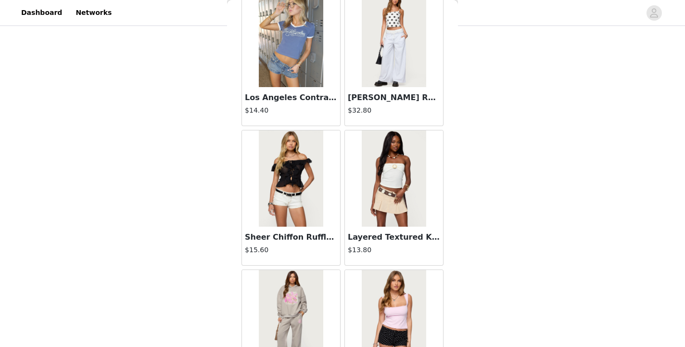
scroll to position [12280, 0]
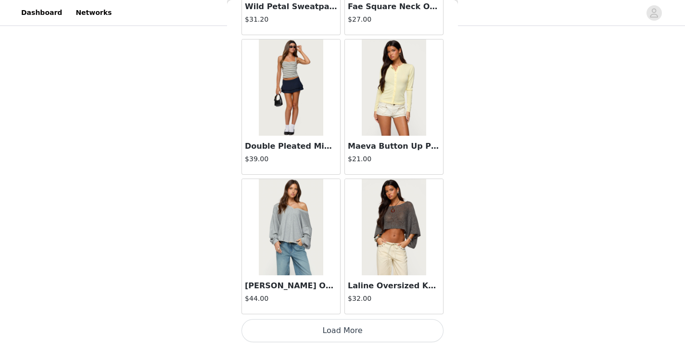
click at [339, 328] on button "Load More" at bounding box center [342, 330] width 202 height 23
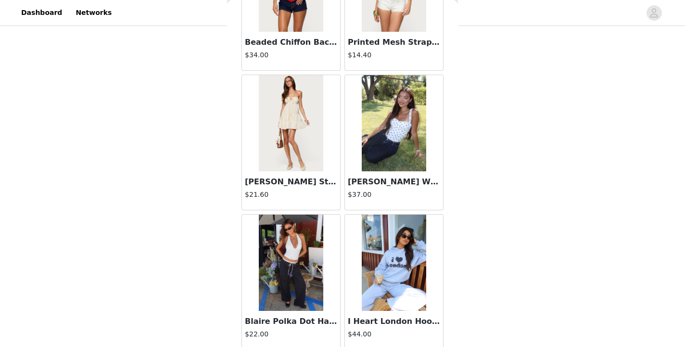
scroll to position [13675, 0]
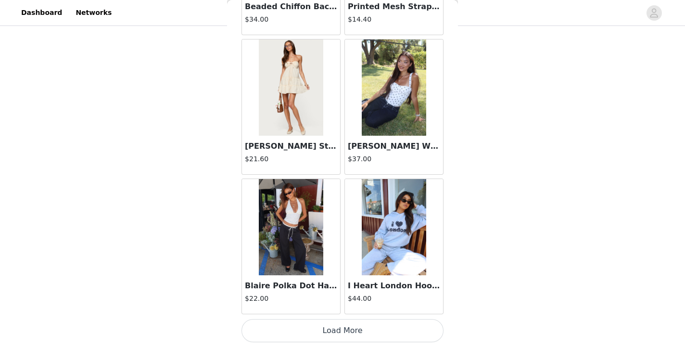
click at [341, 324] on button "Load More" at bounding box center [342, 330] width 202 height 23
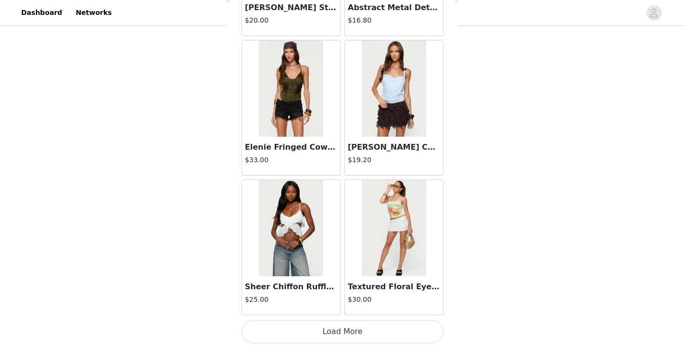
click at [333, 331] on button "Load More" at bounding box center [342, 331] width 202 height 23
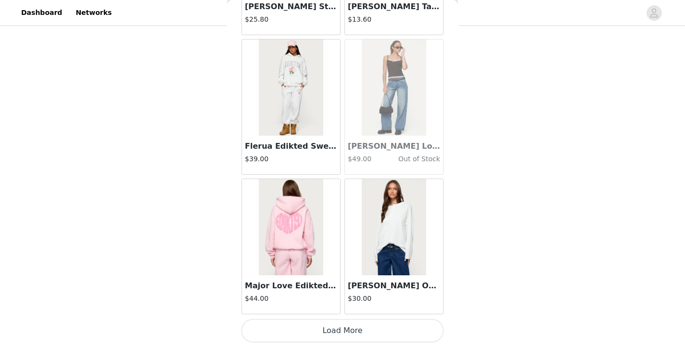
scroll to position [16463, 0]
click at [345, 326] on button "Load More" at bounding box center [342, 330] width 202 height 23
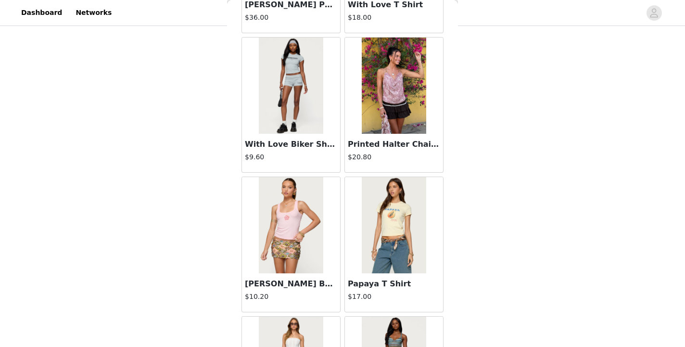
scroll to position [17858, 0]
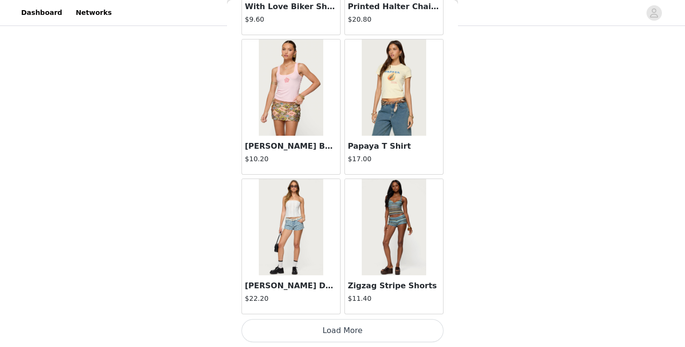
click at [348, 327] on button "Load More" at bounding box center [342, 330] width 202 height 23
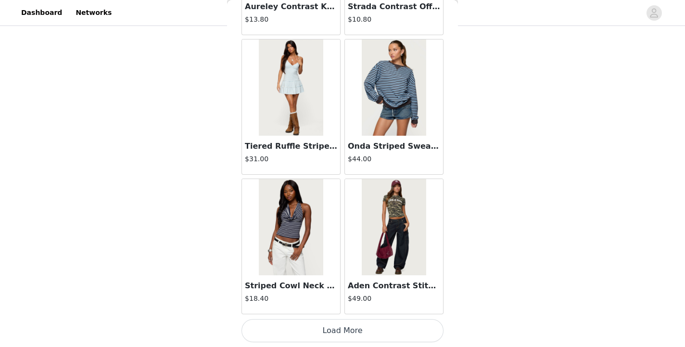
scroll to position [19252, 0]
click at [339, 330] on button "Load More" at bounding box center [342, 330] width 202 height 23
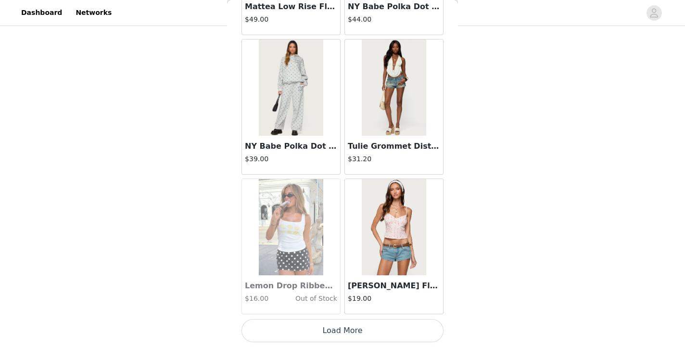
scroll to position [20645, 0]
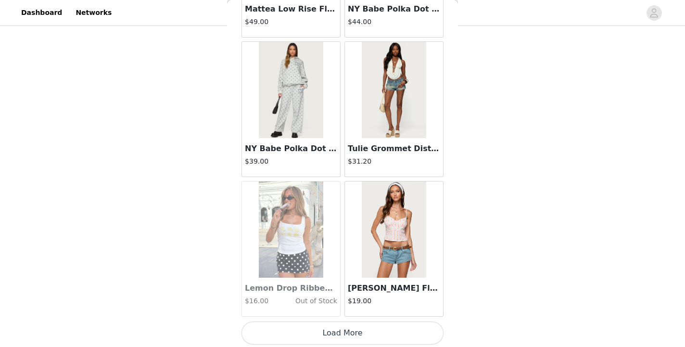
click at [333, 329] on button "Load More" at bounding box center [342, 332] width 202 height 23
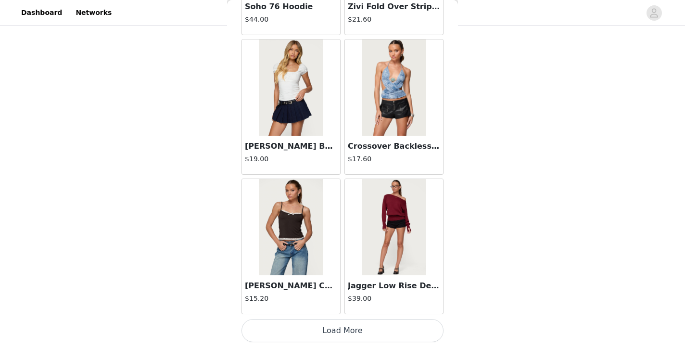
scroll to position [22041, 0]
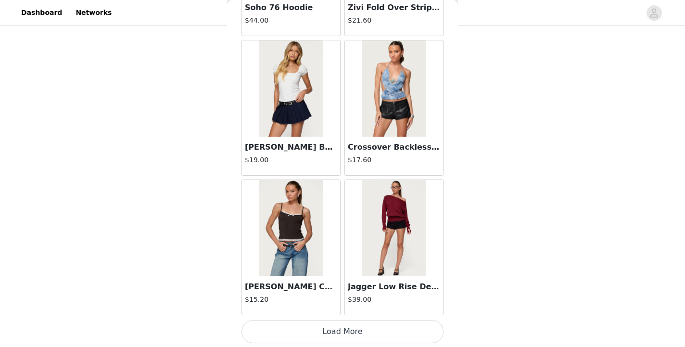
click at [346, 325] on button "Load More" at bounding box center [342, 331] width 202 height 23
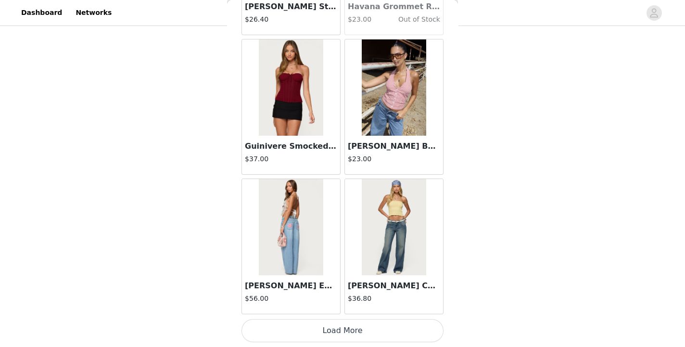
scroll to position [23435, 0]
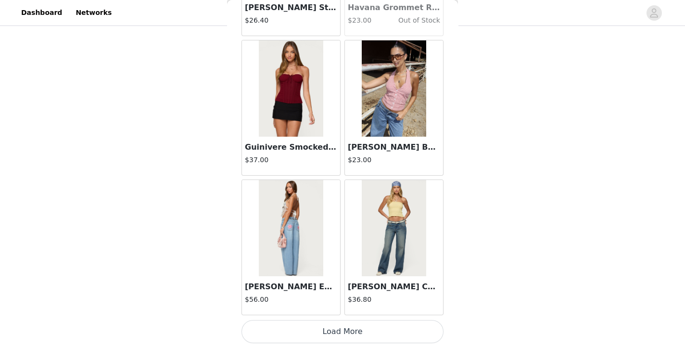
click at [344, 329] on button "Load More" at bounding box center [342, 331] width 202 height 23
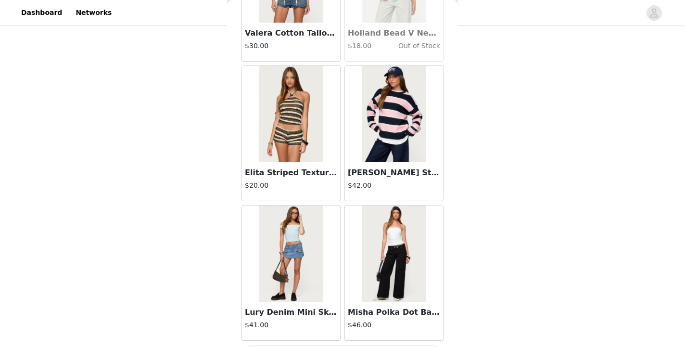
scroll to position [24831, 0]
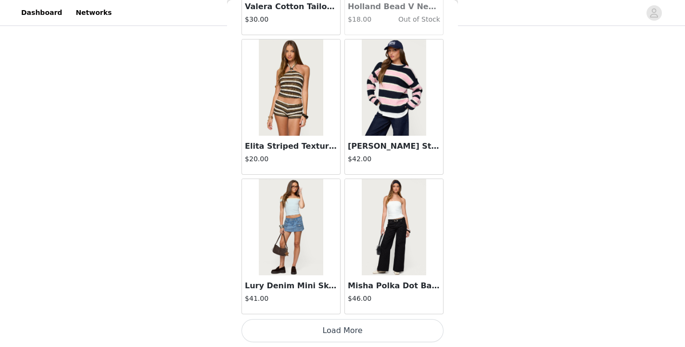
click at [355, 328] on button "Load More" at bounding box center [342, 330] width 202 height 23
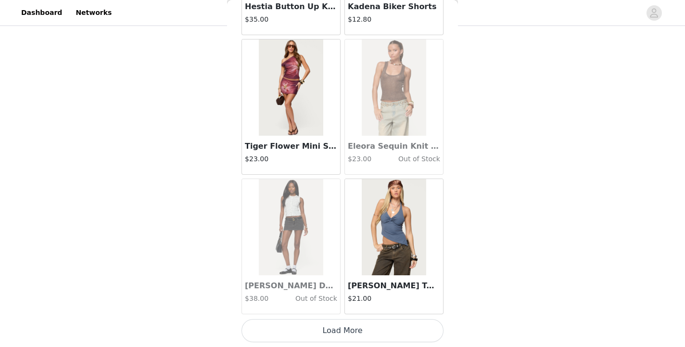
scroll to position [26225, 0]
click at [339, 326] on button "Load More" at bounding box center [342, 330] width 202 height 23
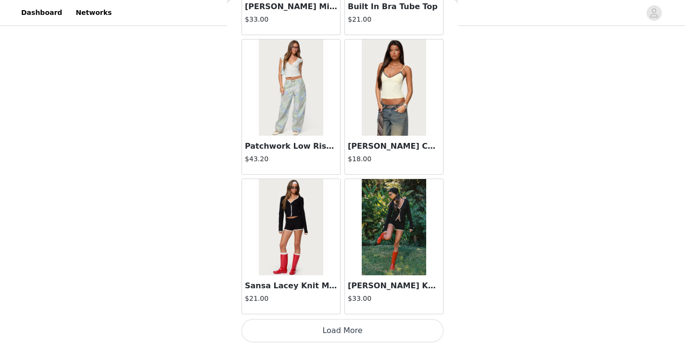
scroll to position [27619, 0]
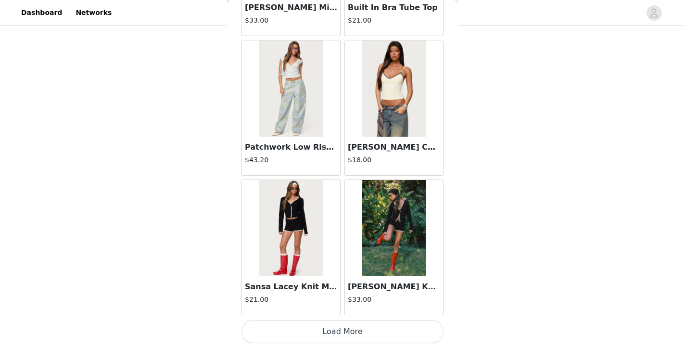
click at [349, 331] on button "Load More" at bounding box center [342, 331] width 202 height 23
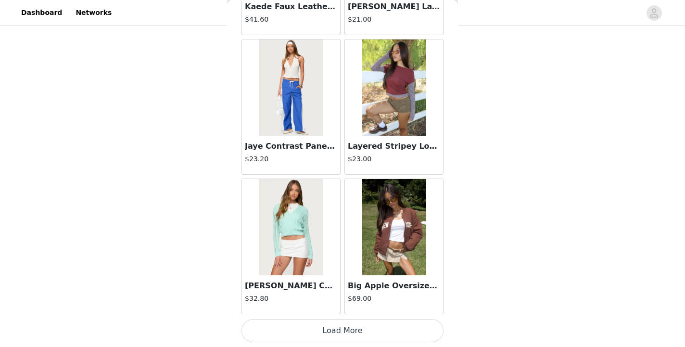
scroll to position [29012, 0]
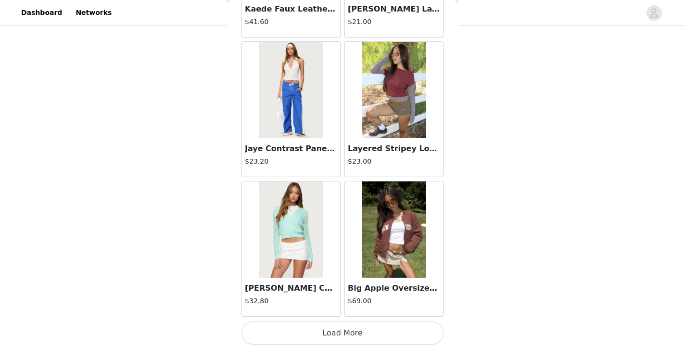
click at [338, 330] on button "Load More" at bounding box center [342, 332] width 202 height 23
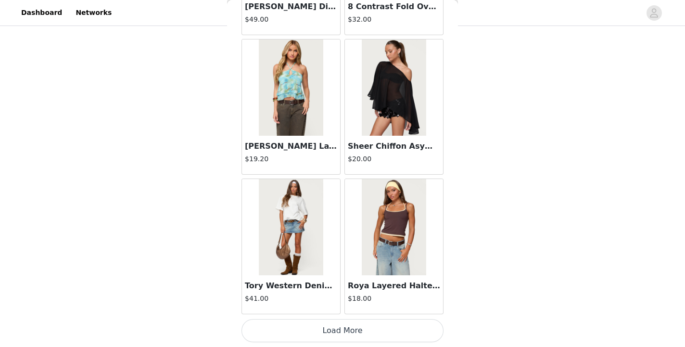
scroll to position [30408, 0]
click at [404, 226] on img at bounding box center [394, 227] width 64 height 96
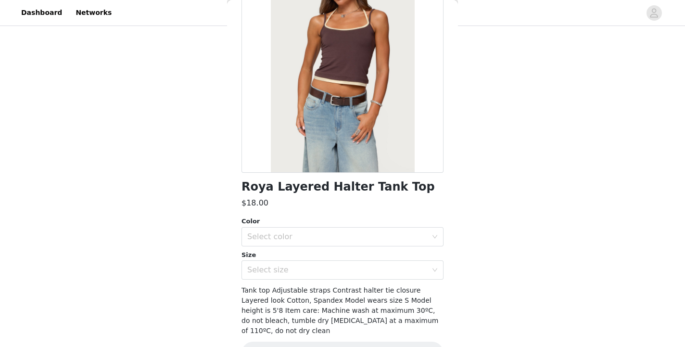
scroll to position [104, 0]
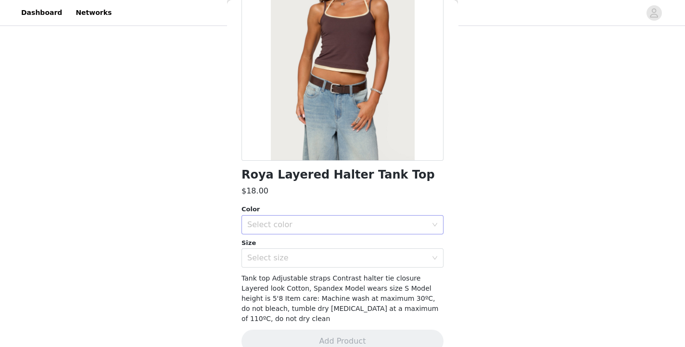
click at [374, 226] on div "Select color" at bounding box center [337, 225] width 180 height 10
click at [336, 245] on li "BROWN" at bounding box center [342, 245] width 202 height 15
click at [331, 257] on div "Select size" at bounding box center [337, 258] width 180 height 10
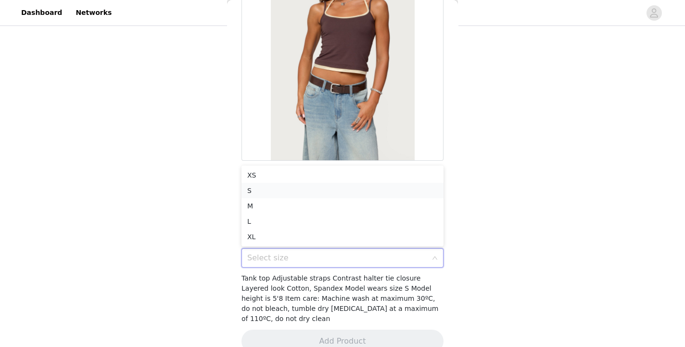
click at [287, 194] on li "S" at bounding box center [342, 190] width 202 height 15
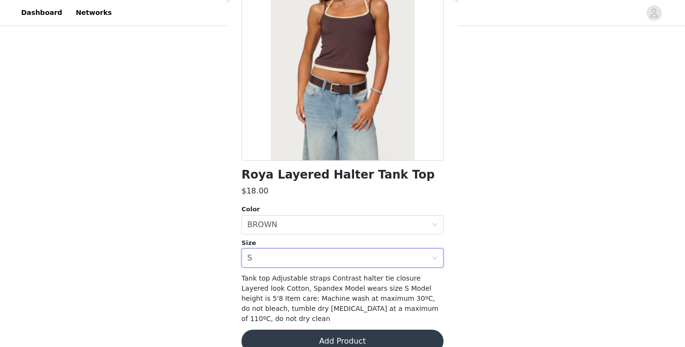
click at [339, 329] on button "Add Product" at bounding box center [342, 340] width 202 height 23
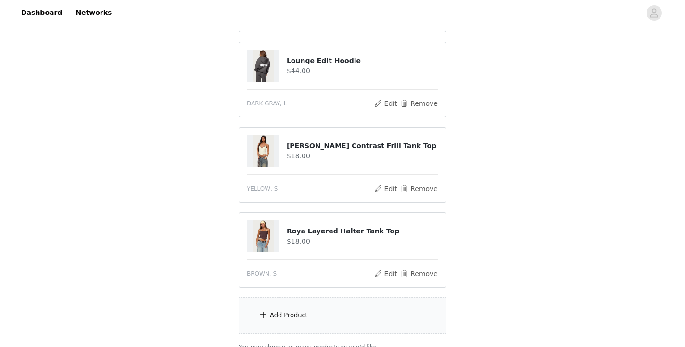
click at [339, 325] on div "Add Product" at bounding box center [343, 315] width 208 height 36
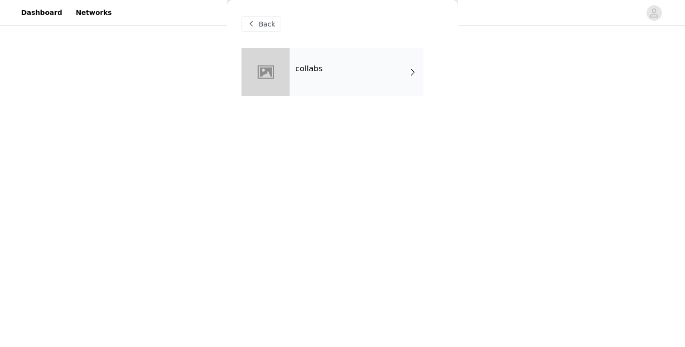
click at [340, 76] on div "collabs" at bounding box center [356, 72] width 134 height 48
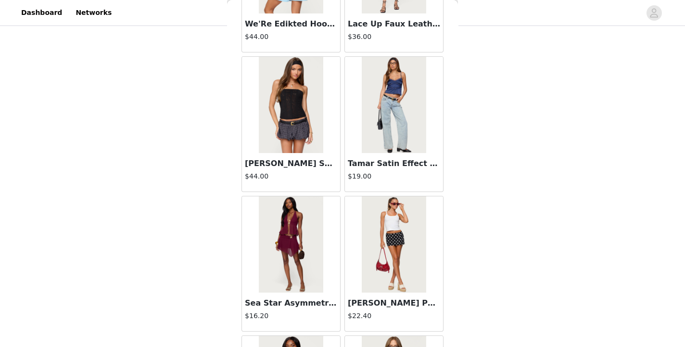
scroll to position [1125, 0]
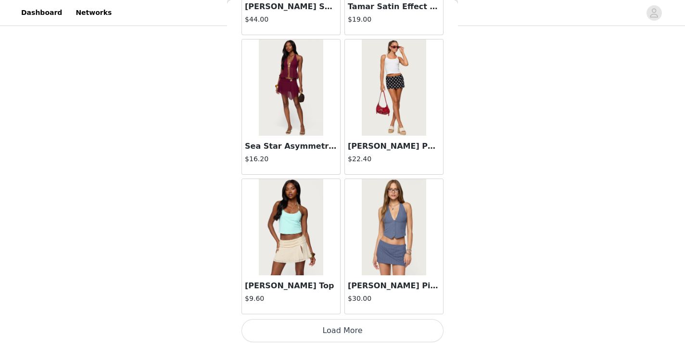
click at [339, 327] on button "Load More" at bounding box center [342, 330] width 202 height 23
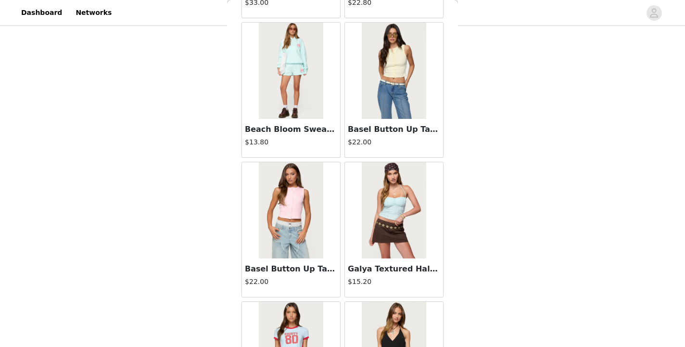
scroll to position [2519, 0]
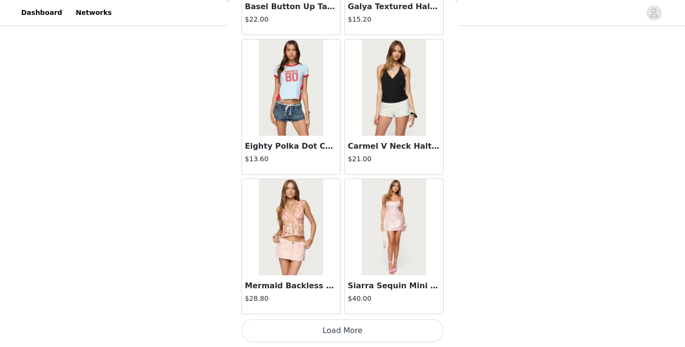
click at [339, 324] on button "Load More" at bounding box center [342, 330] width 202 height 23
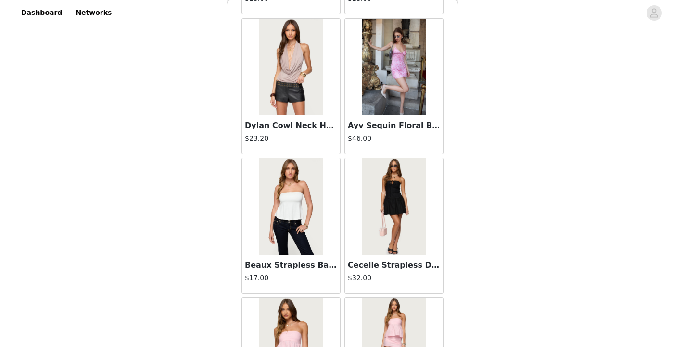
scroll to position [3914, 0]
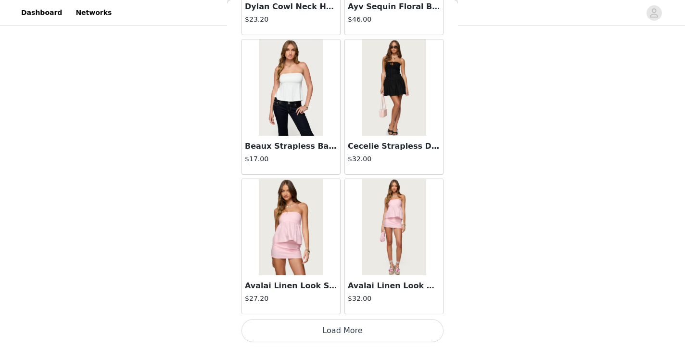
click at [351, 332] on button "Load More" at bounding box center [342, 330] width 202 height 23
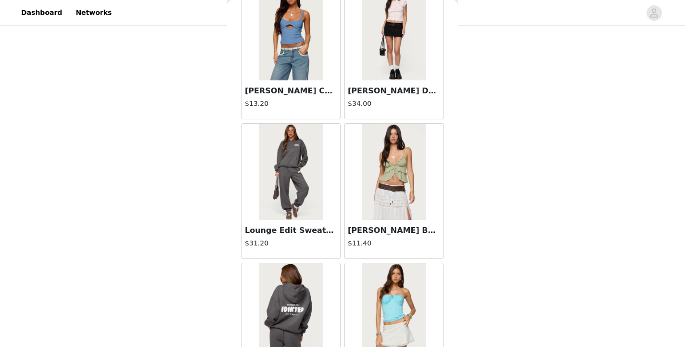
scroll to position [5308, 0]
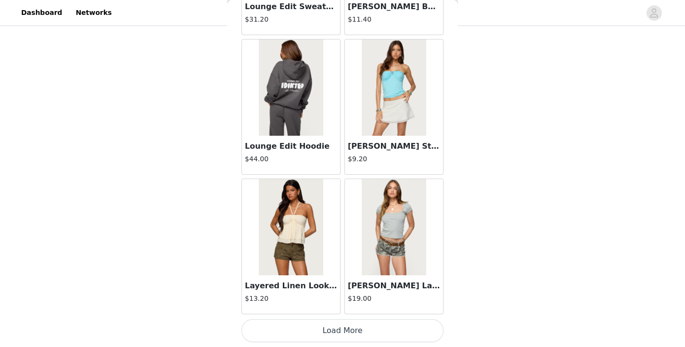
click at [325, 325] on button "Load More" at bounding box center [342, 330] width 202 height 23
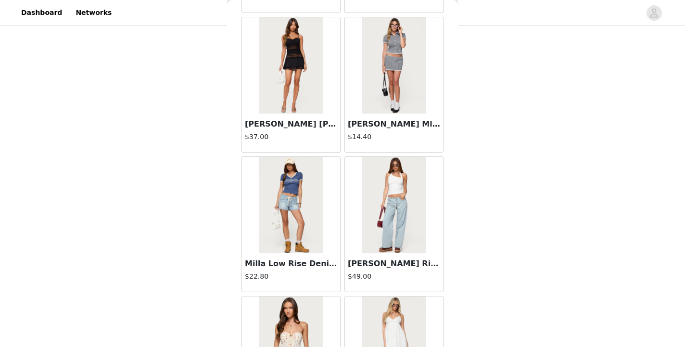
scroll to position [6703, 0]
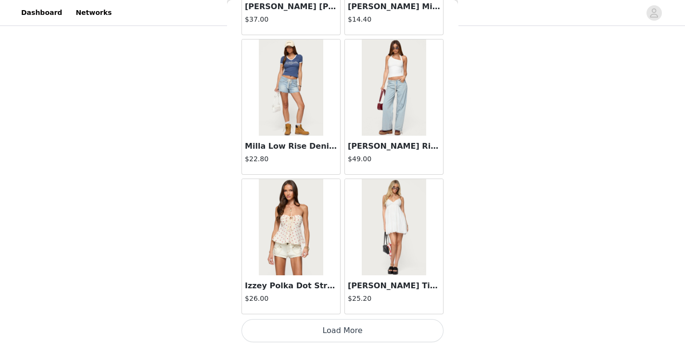
click at [348, 327] on button "Load More" at bounding box center [342, 330] width 202 height 23
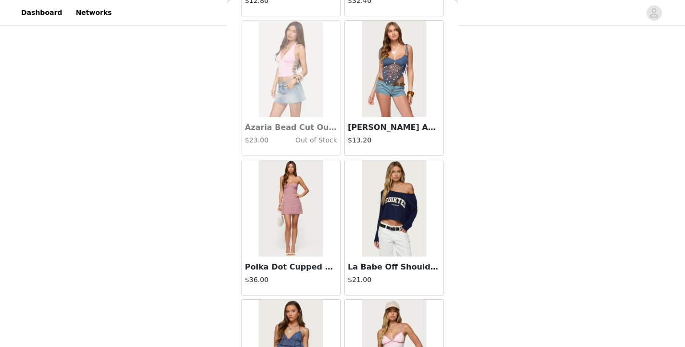
scroll to position [8097, 0]
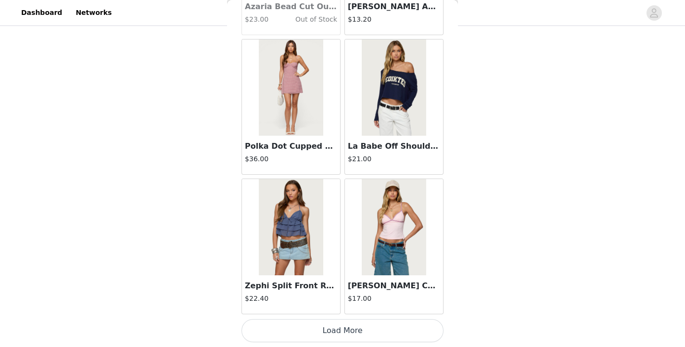
click at [335, 327] on button "Load More" at bounding box center [342, 330] width 202 height 23
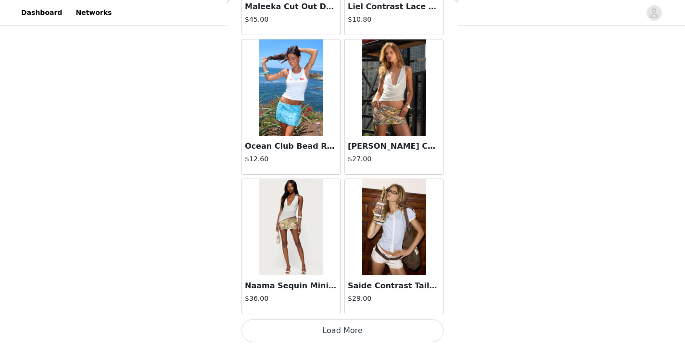
scroll to position [9491, 0]
click at [357, 333] on button "Load More" at bounding box center [342, 330] width 202 height 23
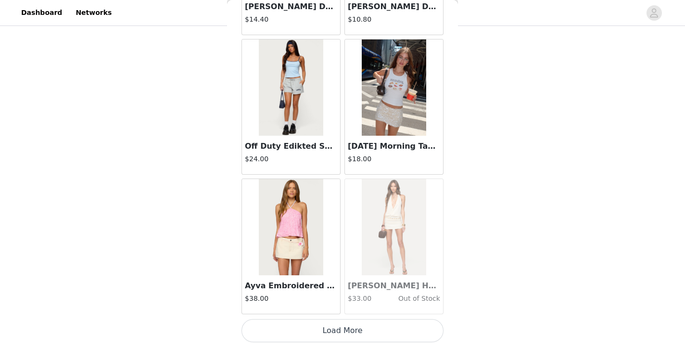
scroll to position [10885, 0]
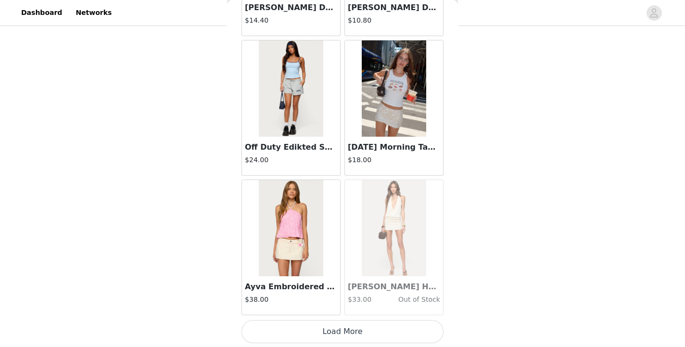
click at [328, 330] on button "Load More" at bounding box center [342, 331] width 202 height 23
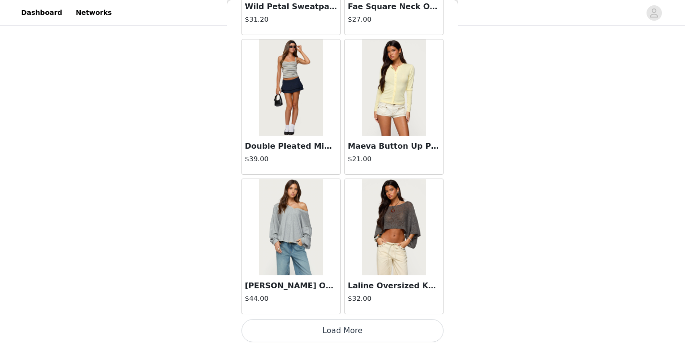
scroll to position [12280, 0]
click at [351, 333] on button "Load More" at bounding box center [342, 330] width 202 height 23
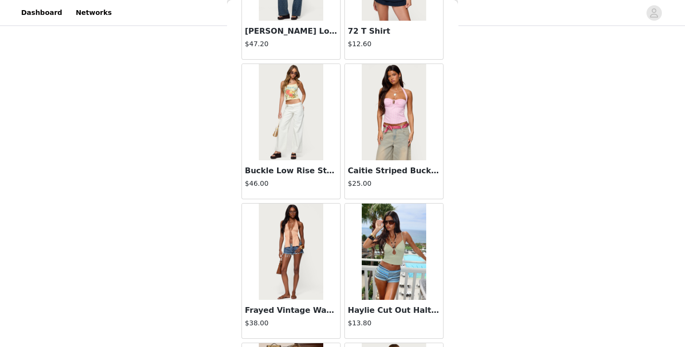
scroll to position [12813, 0]
click at [395, 83] on img at bounding box center [394, 112] width 64 height 96
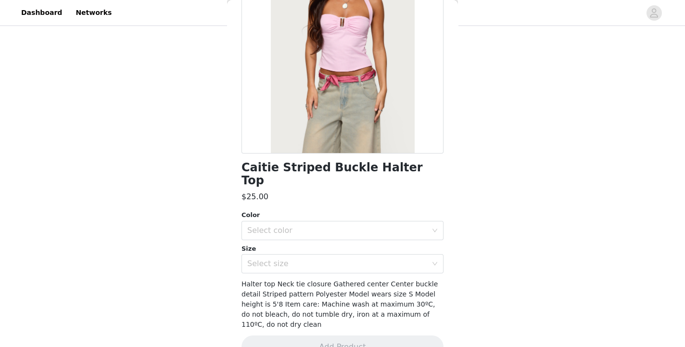
scroll to position [111, 0]
click at [323, 226] on div "Select color" at bounding box center [337, 231] width 180 height 10
click at [312, 234] on li "PINK" at bounding box center [342, 238] width 202 height 15
click at [311, 259] on div "Select size" at bounding box center [337, 264] width 180 height 10
click at [285, 171] on h1 "Caitie Striped Buckle Halter Top" at bounding box center [342, 175] width 202 height 26
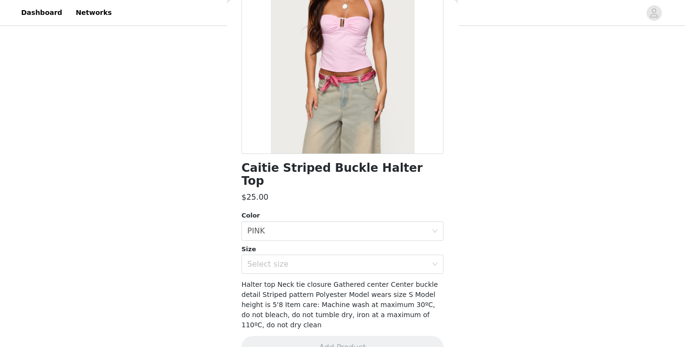
scroll to position [0, 0]
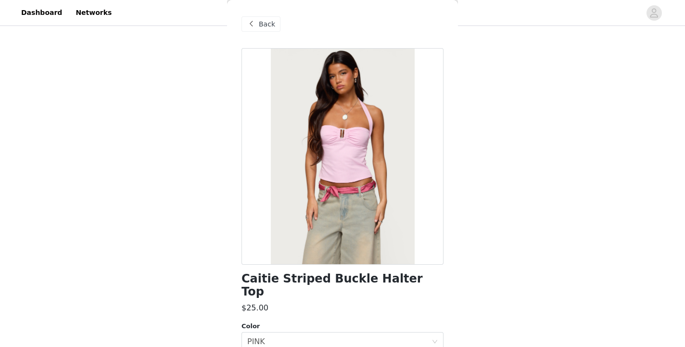
click at [257, 24] on div "Back" at bounding box center [260, 23] width 39 height 15
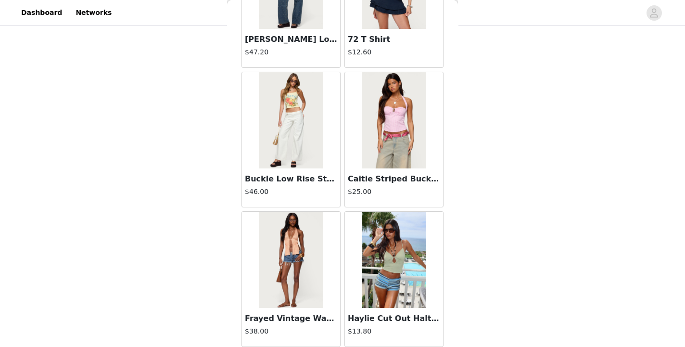
scroll to position [13675, 0]
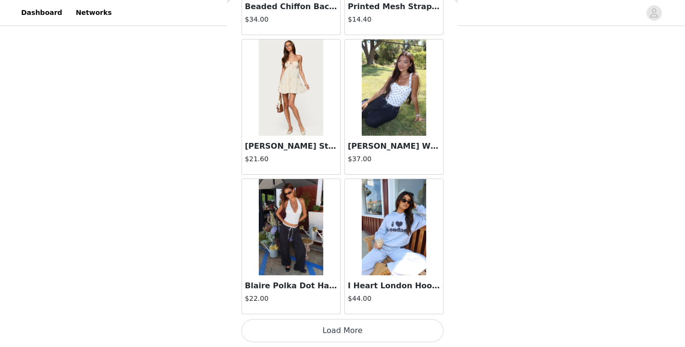
click at [326, 330] on button "Load More" at bounding box center [342, 330] width 202 height 23
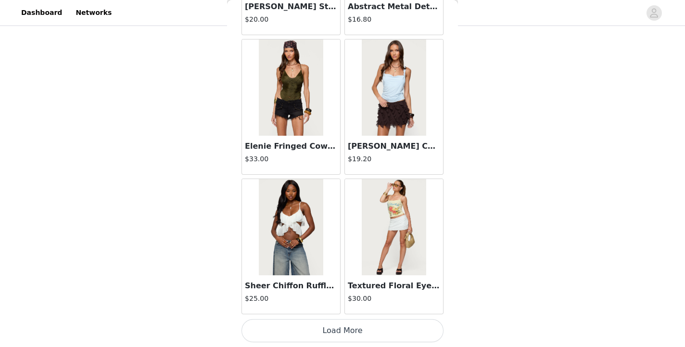
scroll to position [15069, 0]
click at [339, 323] on button "Load More" at bounding box center [342, 330] width 202 height 23
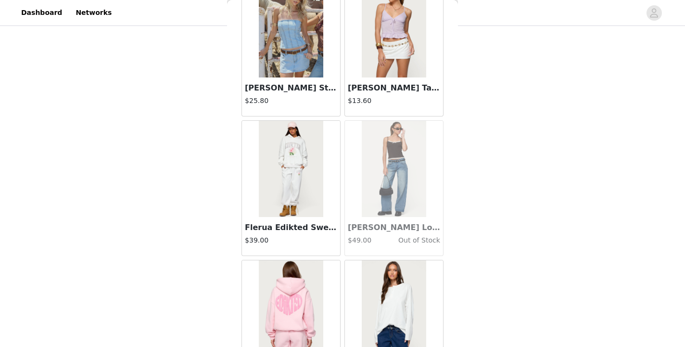
scroll to position [16464, 0]
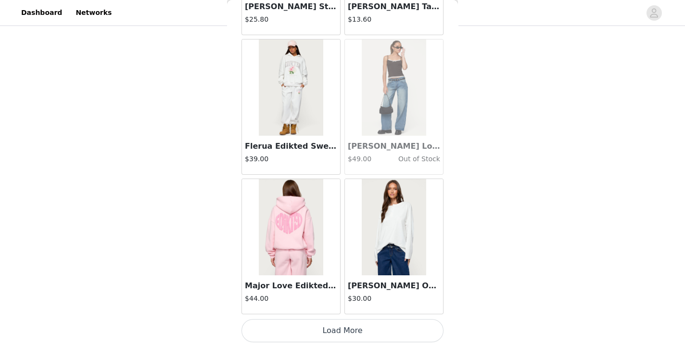
click at [342, 332] on button "Load More" at bounding box center [342, 330] width 202 height 23
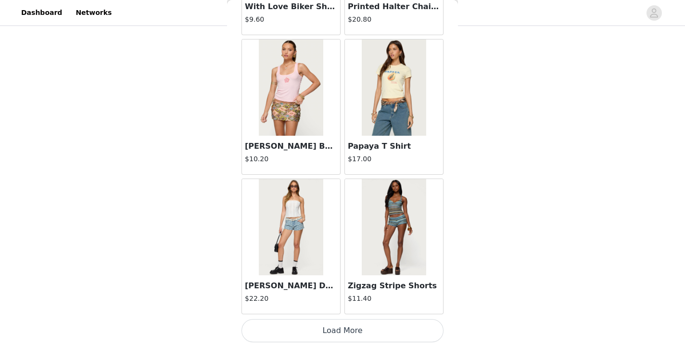
scroll to position [17858, 0]
click at [344, 330] on button "Load More" at bounding box center [342, 330] width 202 height 23
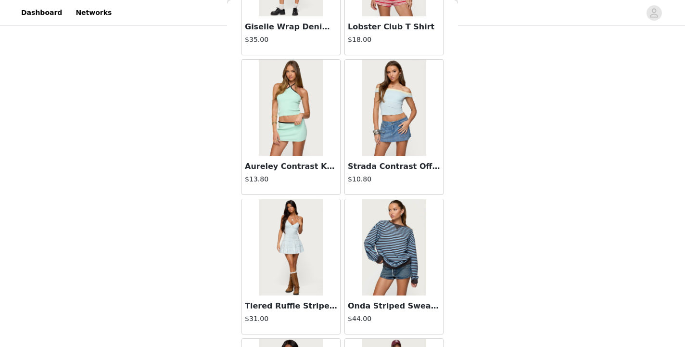
scroll to position [19253, 0]
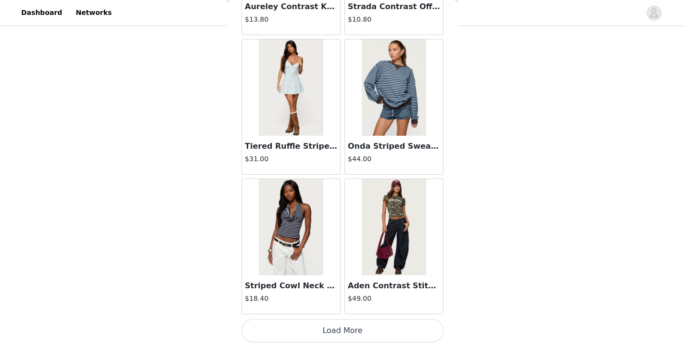
click at [370, 326] on button "Load More" at bounding box center [342, 330] width 202 height 23
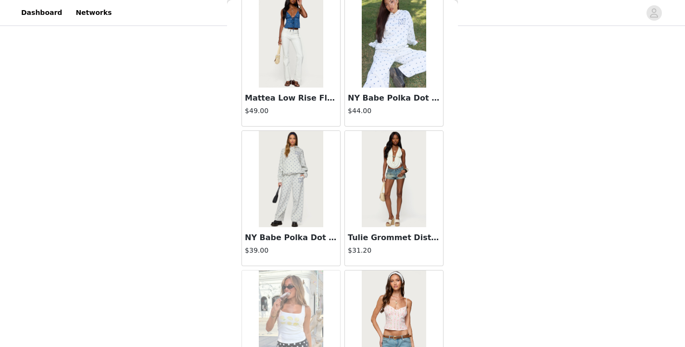
scroll to position [20647, 0]
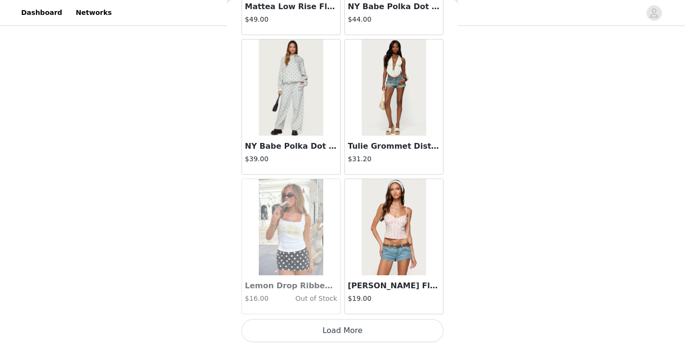
click at [344, 333] on button "Load More" at bounding box center [342, 330] width 202 height 23
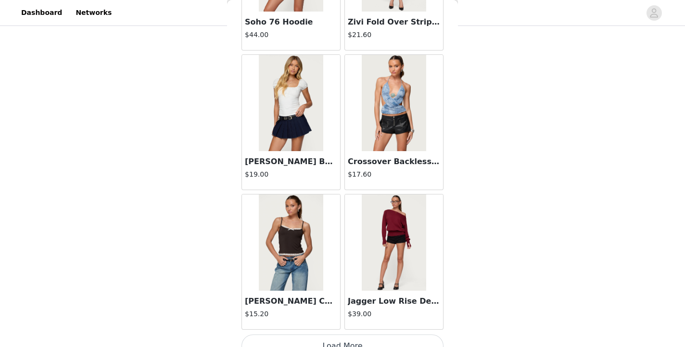
scroll to position [22042, 0]
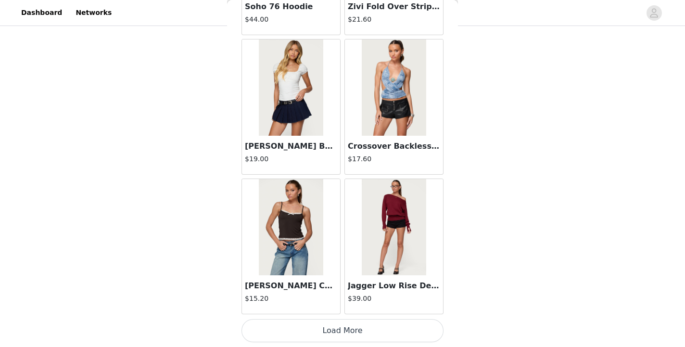
click at [314, 252] on img at bounding box center [291, 227] width 64 height 96
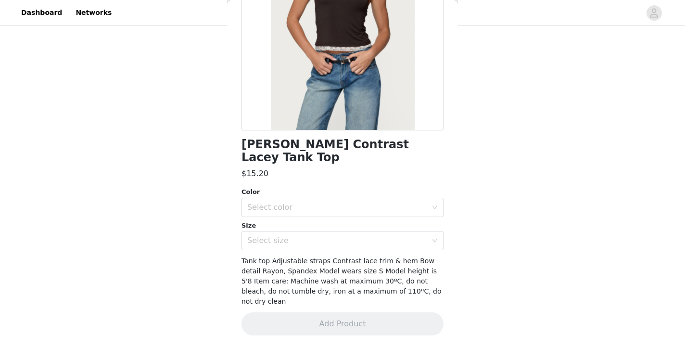
scroll to position [111, 0]
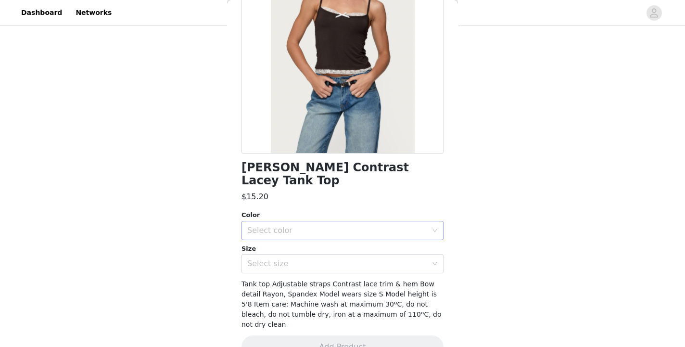
click at [316, 226] on div "Select color" at bounding box center [337, 231] width 180 height 10
click at [302, 239] on li "BROWN" at bounding box center [342, 238] width 202 height 15
click at [301, 259] on div "Select size" at bounding box center [337, 264] width 180 height 10
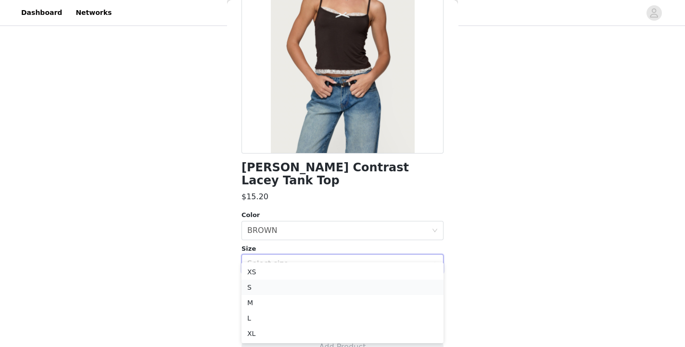
click at [286, 290] on li "S" at bounding box center [342, 286] width 202 height 15
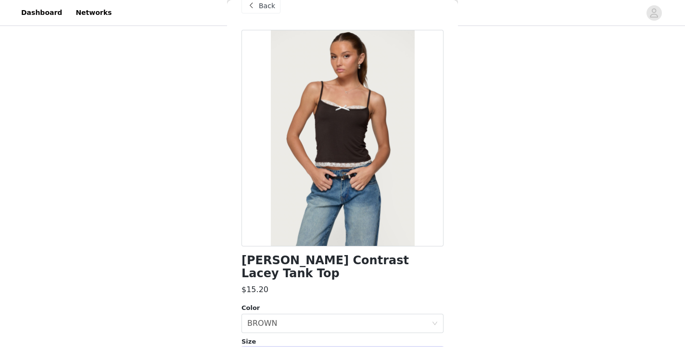
scroll to position [19, 0]
click at [264, 9] on span "Back" at bounding box center [267, 5] width 16 height 10
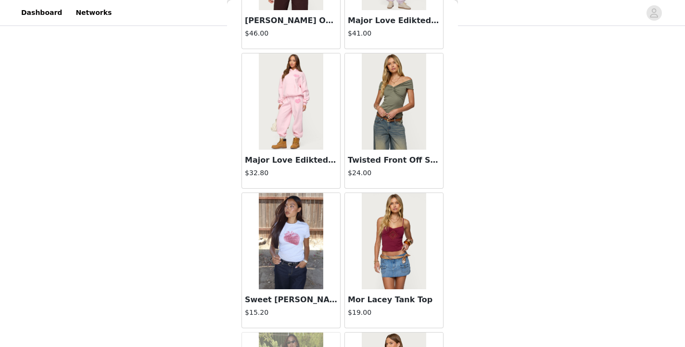
scroll to position [22042, 0]
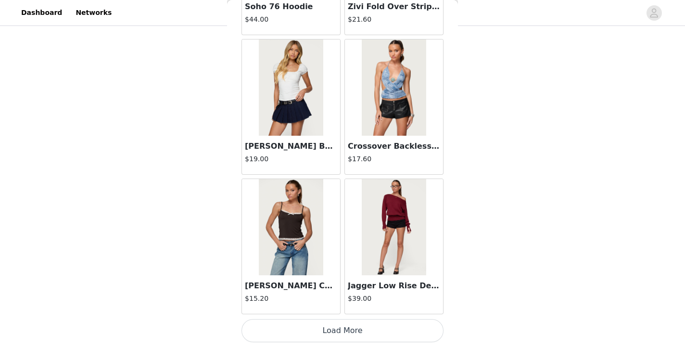
click at [327, 326] on button "Load More" at bounding box center [342, 330] width 202 height 23
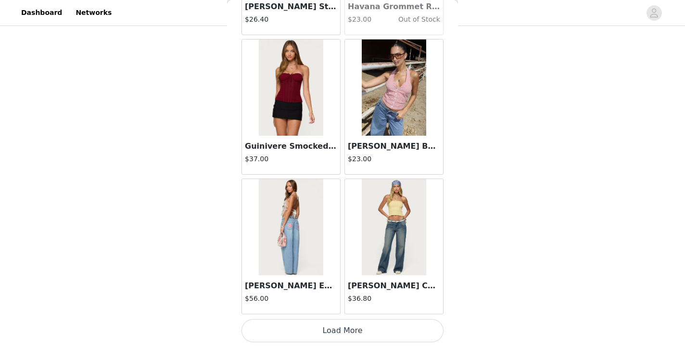
scroll to position [23436, 0]
click at [333, 329] on button "Load More" at bounding box center [342, 330] width 202 height 23
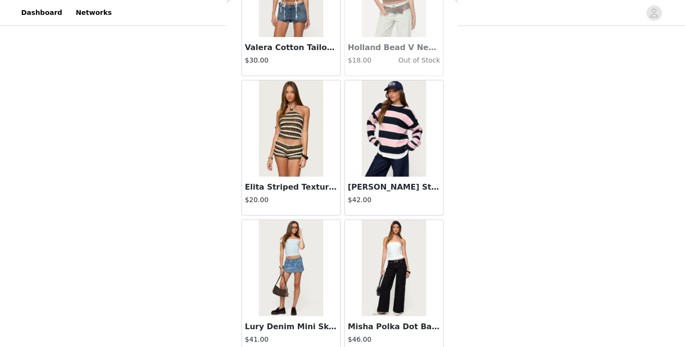
scroll to position [24789, 0]
click at [292, 150] on img at bounding box center [291, 129] width 64 height 96
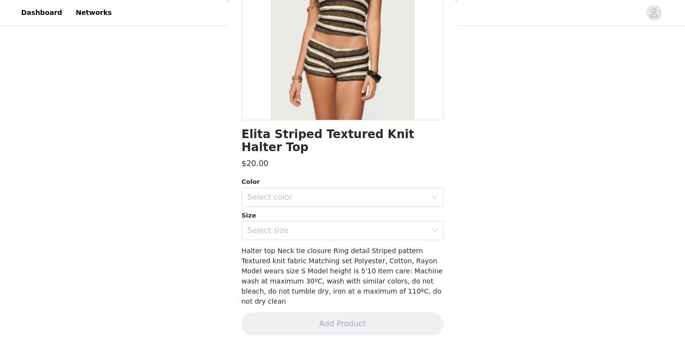
scroll to position [121, 0]
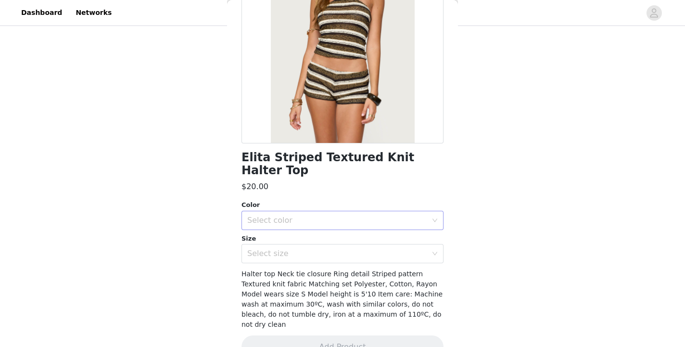
click at [299, 215] on div "Select color" at bounding box center [337, 220] width 180 height 10
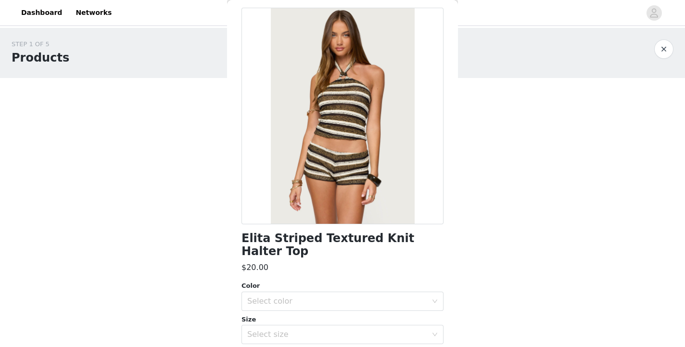
scroll to position [0, 0]
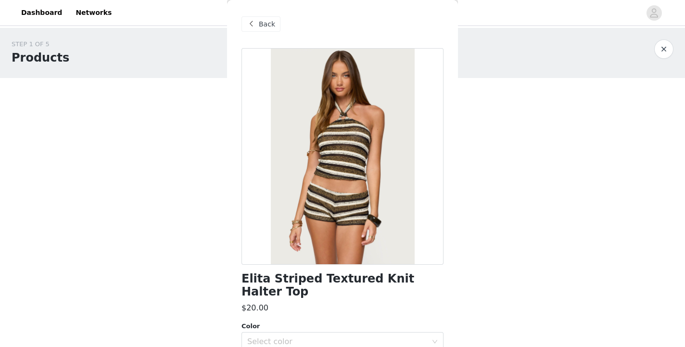
click at [255, 28] on span at bounding box center [251, 24] width 12 height 12
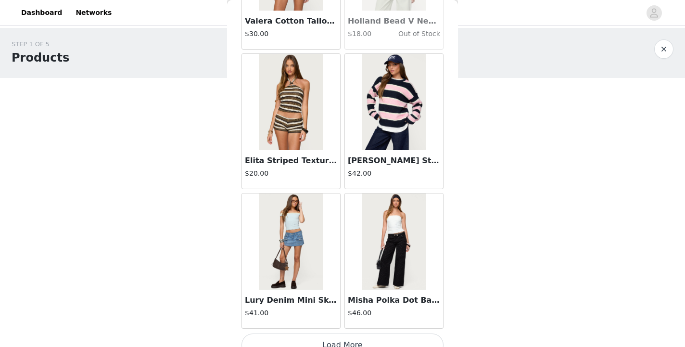
scroll to position [24831, 0]
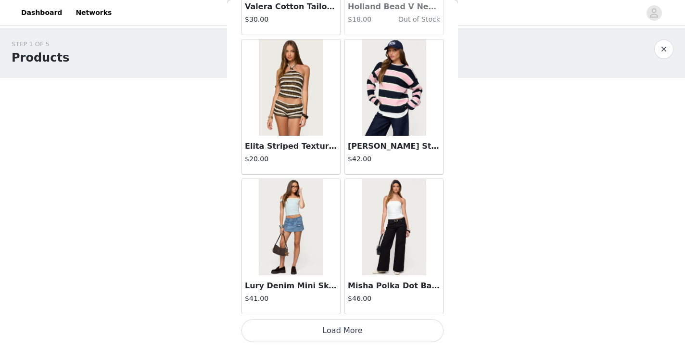
click at [361, 327] on button "Load More" at bounding box center [342, 330] width 202 height 23
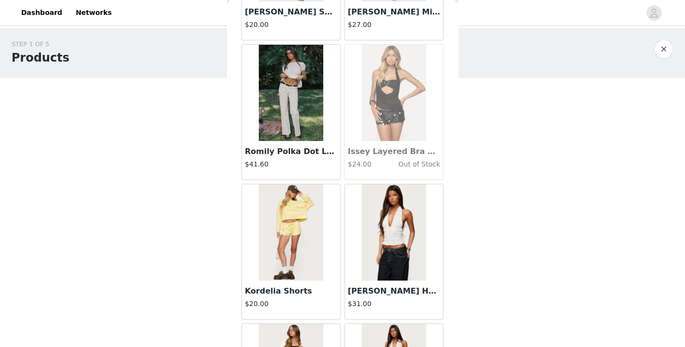
scroll to position [25524, 0]
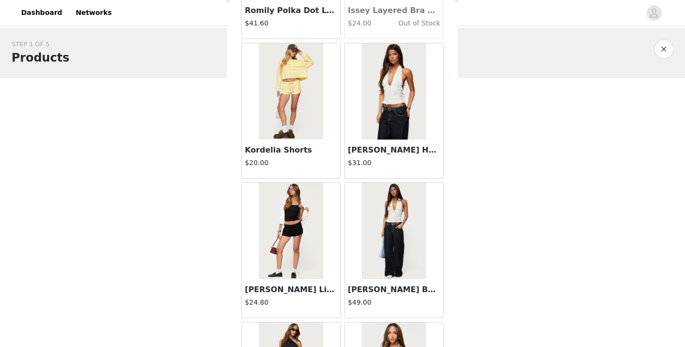
click at [305, 119] on img at bounding box center [291, 91] width 64 height 96
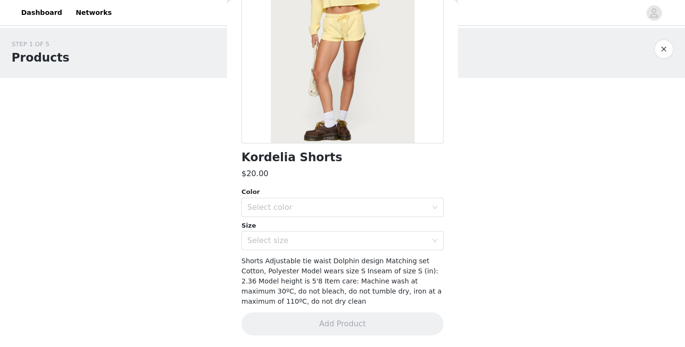
scroll to position [121, 0]
click at [305, 207] on div "Select color" at bounding box center [337, 207] width 180 height 10
click at [299, 229] on li "YELLOW" at bounding box center [342, 228] width 202 height 15
click at [294, 243] on div "Select size" at bounding box center [337, 241] width 180 height 10
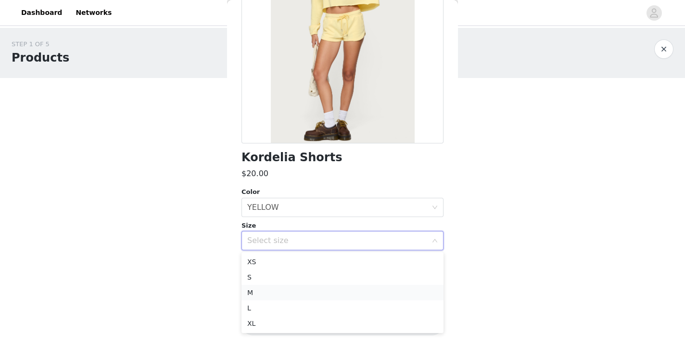
click at [282, 290] on li "M" at bounding box center [342, 292] width 202 height 15
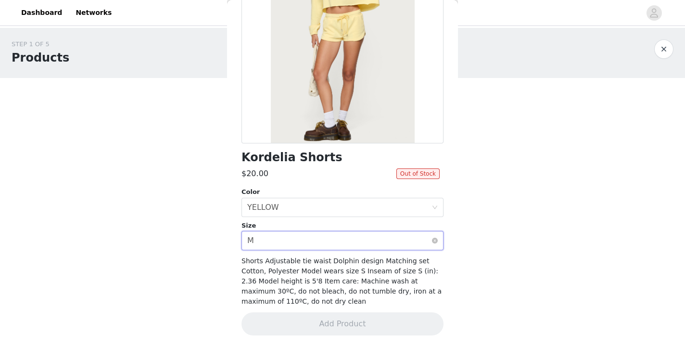
click at [354, 244] on div "Select size M" at bounding box center [339, 240] width 184 height 18
click at [293, 179] on div "$20.00" at bounding box center [318, 174] width 155 height 12
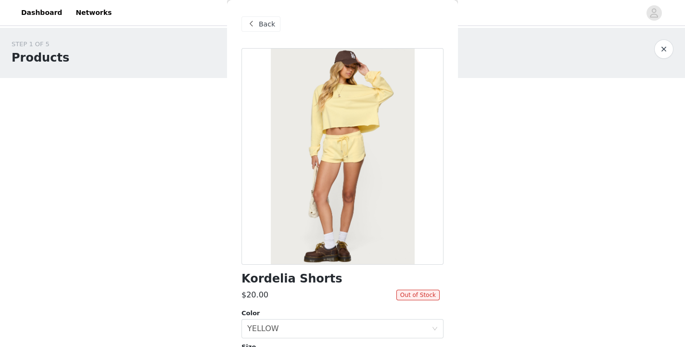
click at [259, 21] on span "Back" at bounding box center [267, 24] width 16 height 10
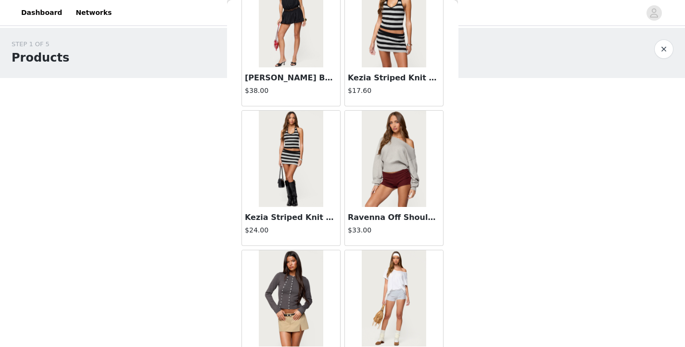
scroll to position [26225, 0]
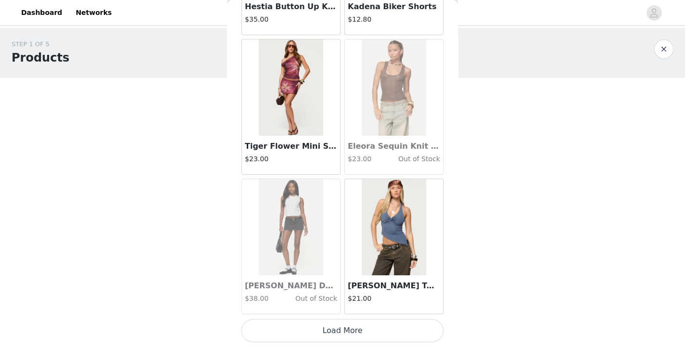
click at [344, 330] on button "Load More" at bounding box center [342, 330] width 202 height 23
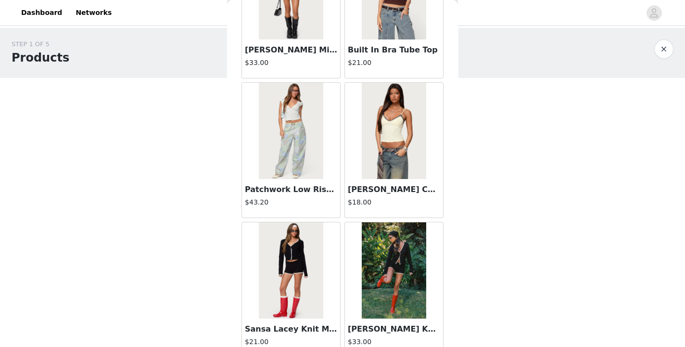
scroll to position [27620, 0]
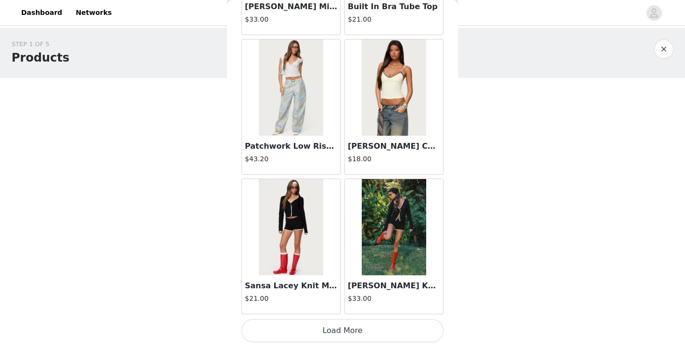
click at [346, 327] on button "Load More" at bounding box center [342, 330] width 202 height 23
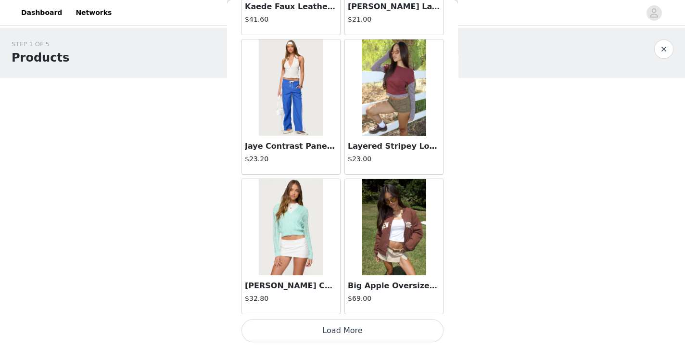
scroll to position [29013, 0]
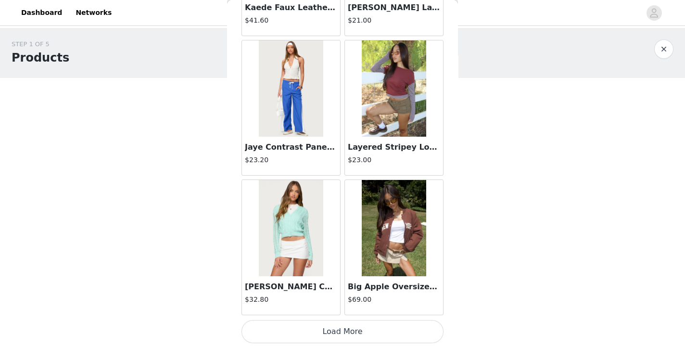
click at [334, 327] on button "Load More" at bounding box center [342, 331] width 202 height 23
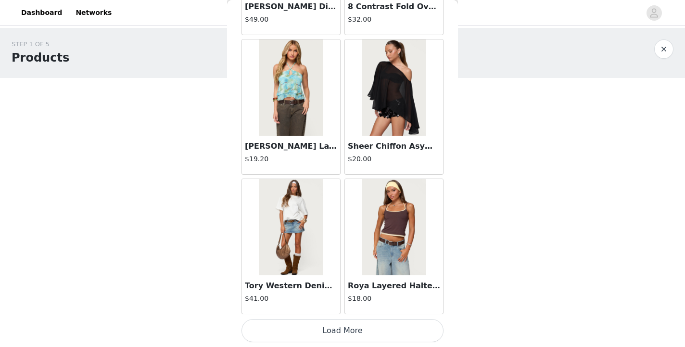
scroll to position [30408, 0]
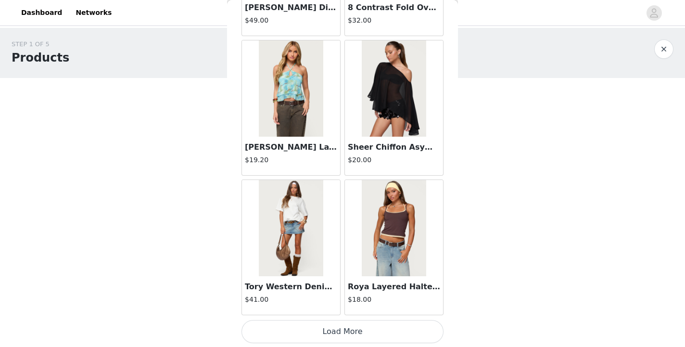
click at [339, 331] on button "Load More" at bounding box center [342, 331] width 202 height 23
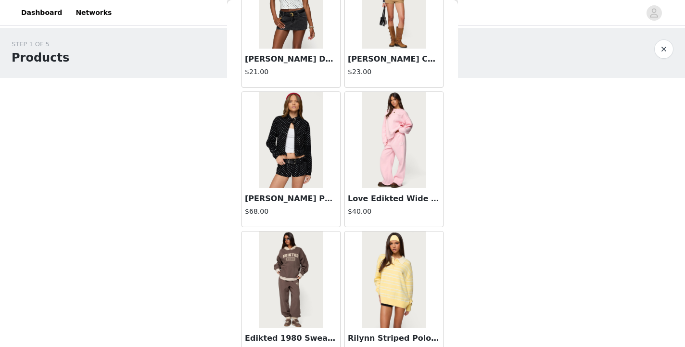
scroll to position [31053, 0]
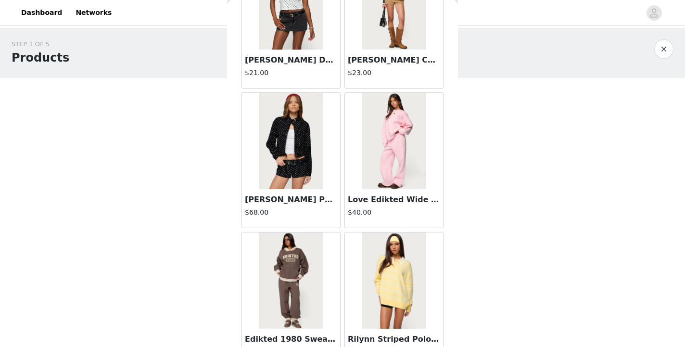
click at [389, 158] on img at bounding box center [394, 141] width 64 height 96
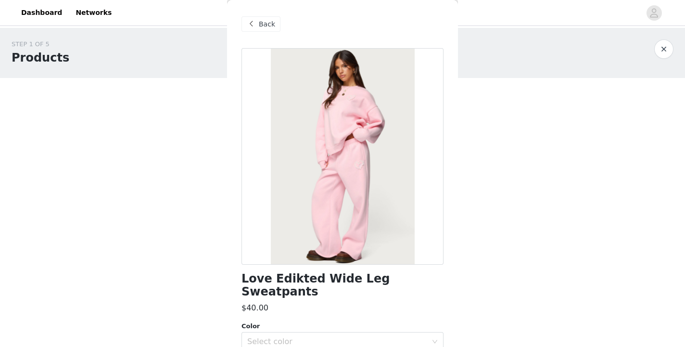
scroll to position [0, 0]
click at [411, 134] on div at bounding box center [342, 156] width 202 height 216
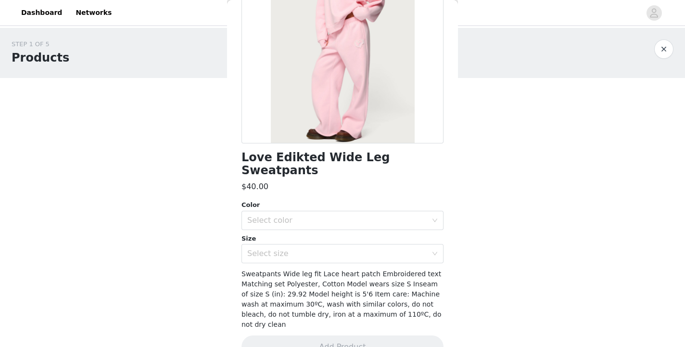
scroll to position [120, 0]
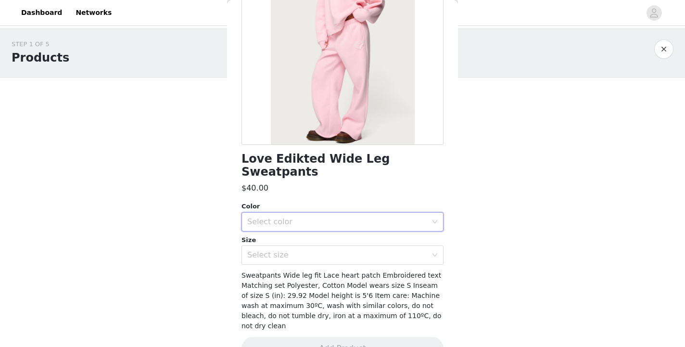
click at [374, 215] on div "Select color" at bounding box center [339, 222] width 184 height 18
click at [357, 225] on li "LIGHT PINK" at bounding box center [342, 229] width 202 height 15
click at [350, 250] on div "Select size" at bounding box center [337, 255] width 180 height 10
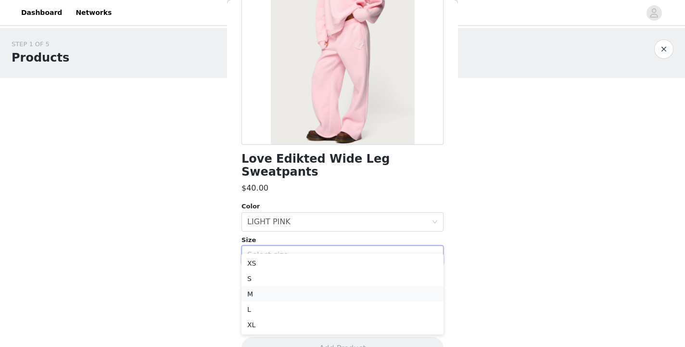
click at [322, 292] on li "M" at bounding box center [342, 293] width 202 height 15
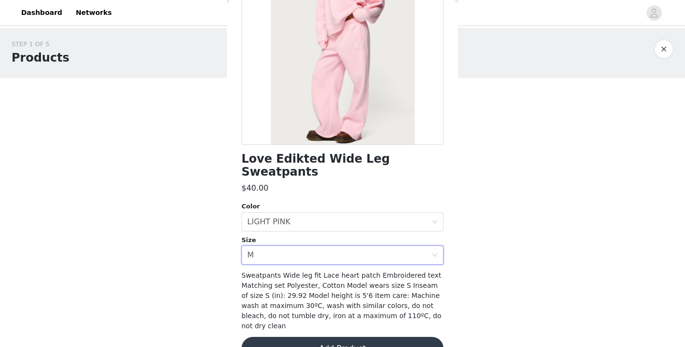
click at [362, 337] on button "Add Product" at bounding box center [342, 348] width 202 height 23
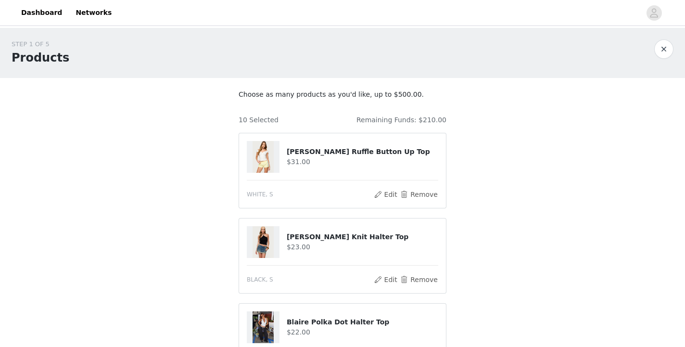
scroll to position [772, 0]
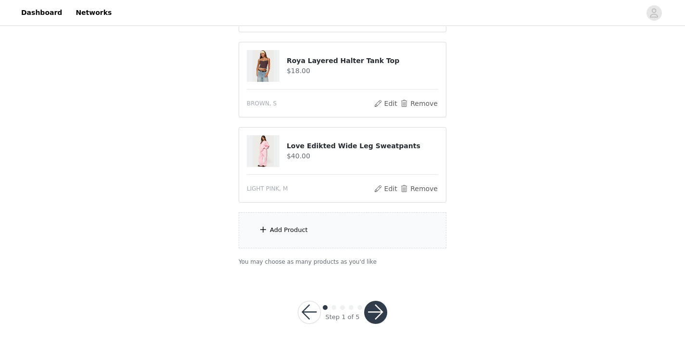
click at [362, 236] on div "Add Product" at bounding box center [343, 230] width 208 height 36
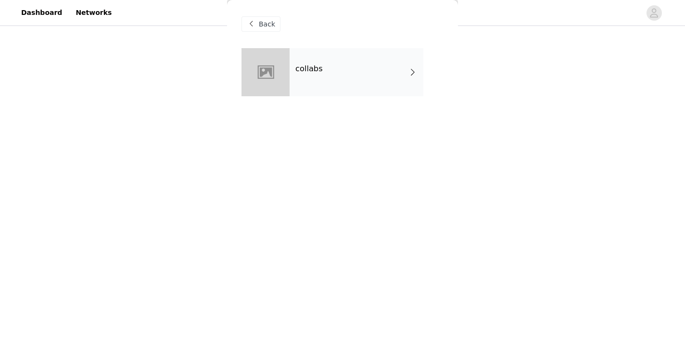
click at [371, 56] on div "collabs" at bounding box center [356, 72] width 134 height 48
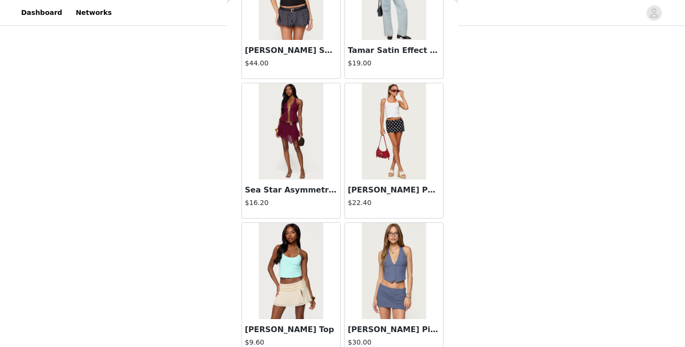
scroll to position [1125, 0]
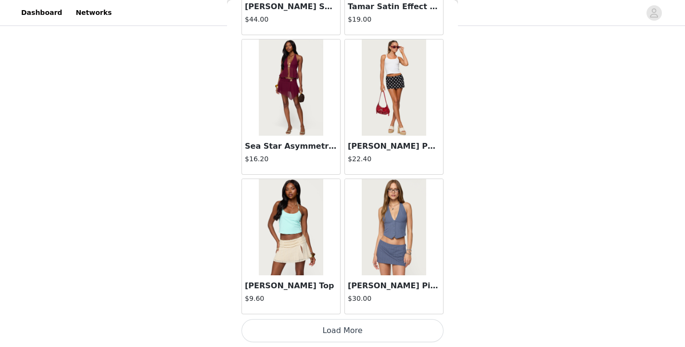
click at [361, 323] on button "Load More" at bounding box center [342, 330] width 202 height 23
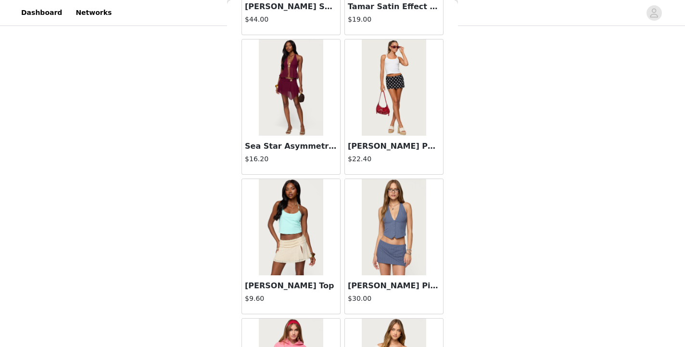
click at [393, 109] on img at bounding box center [394, 87] width 64 height 96
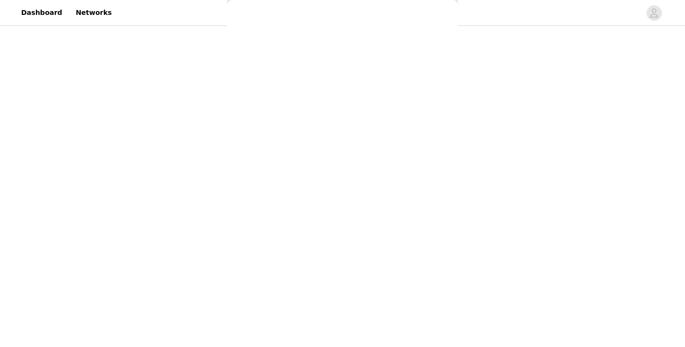
scroll to position [111, 0]
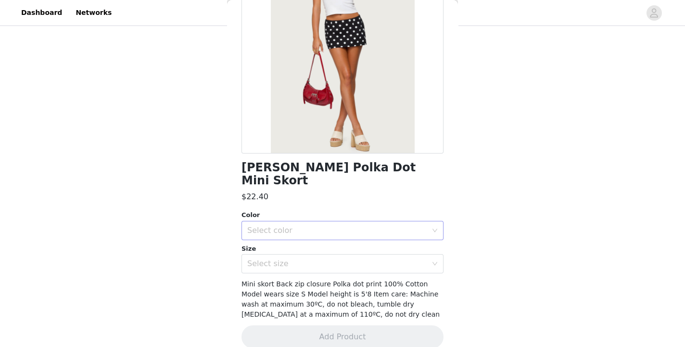
click at [350, 226] on div "Select color" at bounding box center [337, 231] width 180 height 10
click at [334, 235] on li "BLACK AND WHITE" at bounding box center [342, 238] width 202 height 15
click at [325, 259] on div "Select size" at bounding box center [337, 264] width 180 height 10
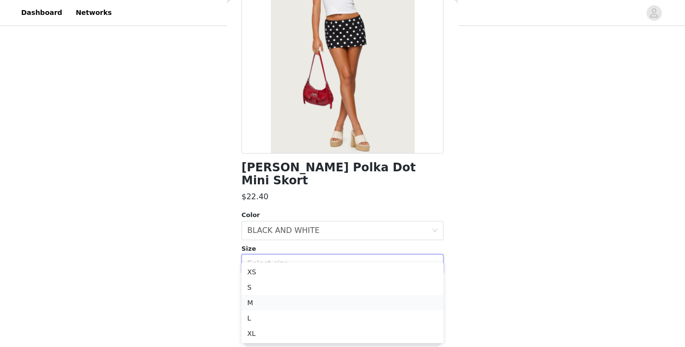
click at [307, 295] on li "M" at bounding box center [342, 302] width 202 height 15
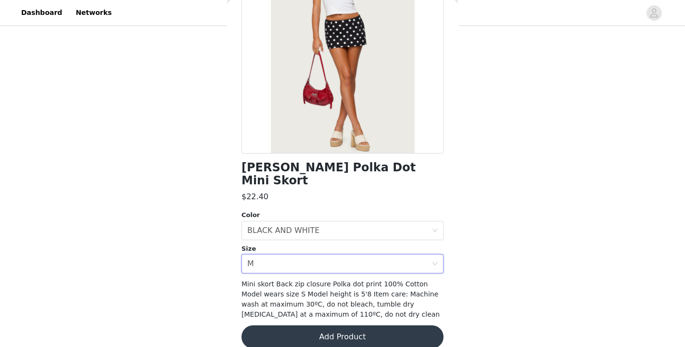
click at [327, 325] on button "Add Product" at bounding box center [342, 336] width 202 height 23
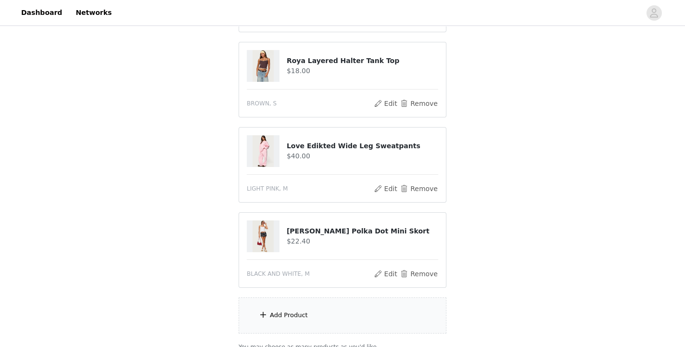
click at [322, 312] on div "Add Product" at bounding box center [343, 315] width 208 height 36
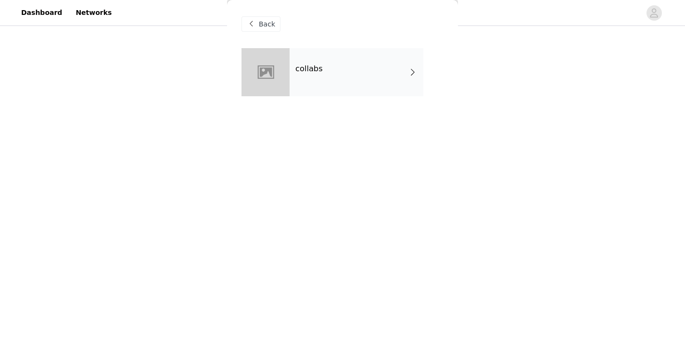
click at [347, 64] on div "collabs" at bounding box center [356, 72] width 134 height 48
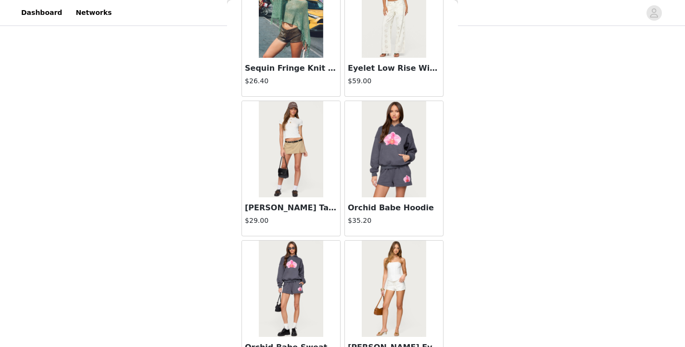
scroll to position [504, 0]
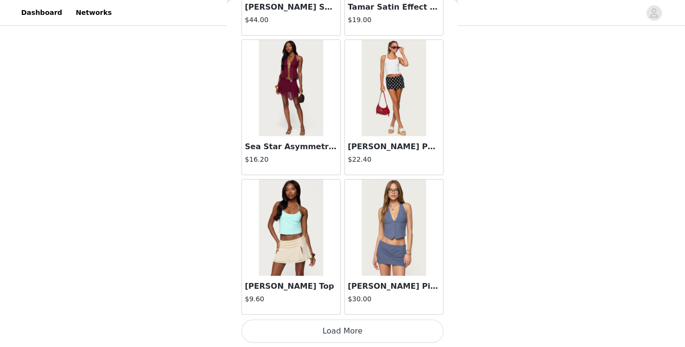
click at [345, 331] on button "Load More" at bounding box center [342, 330] width 202 height 23
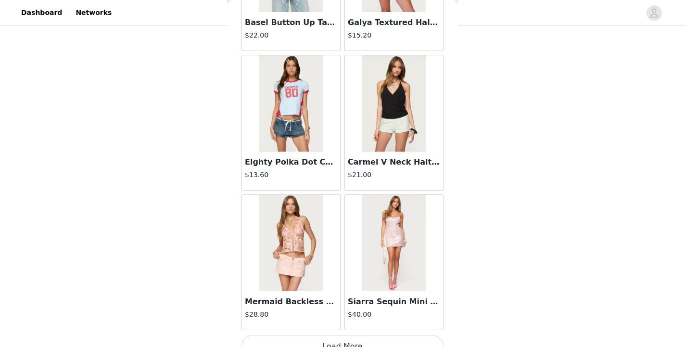
scroll to position [2519, 0]
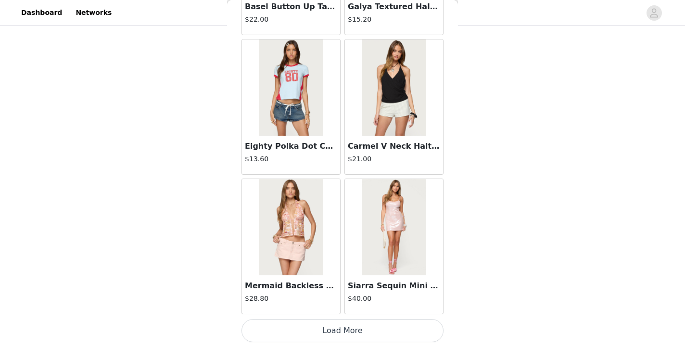
click at [349, 333] on button "Load More" at bounding box center [342, 330] width 202 height 23
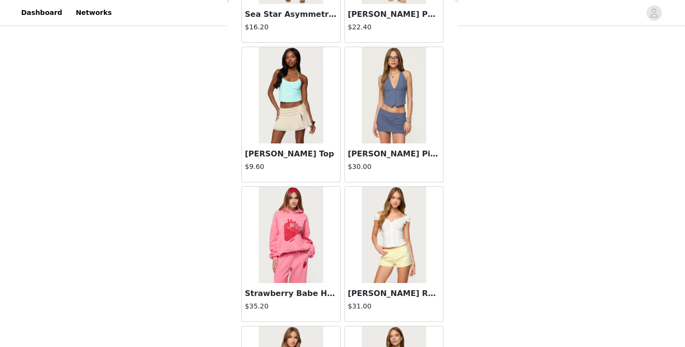
scroll to position [1254, 0]
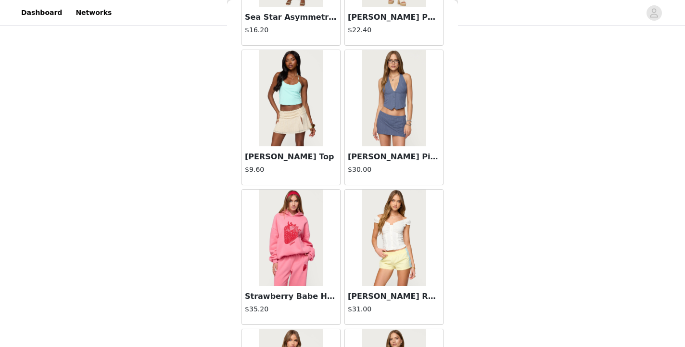
click at [302, 249] on img at bounding box center [291, 237] width 64 height 96
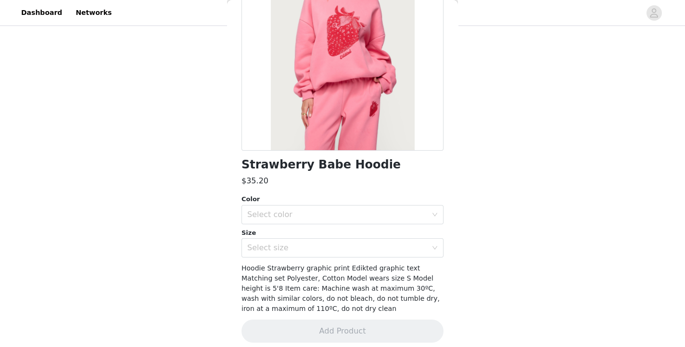
scroll to position [111, 0]
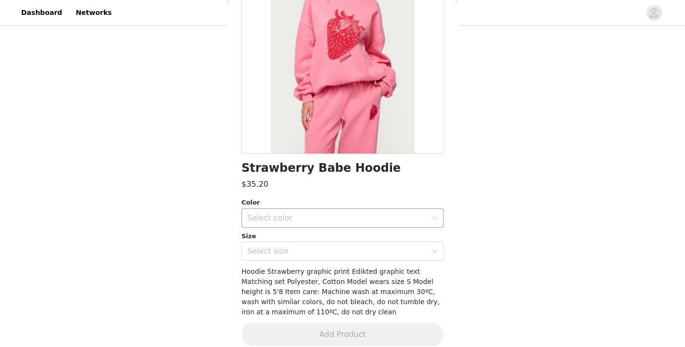
click at [296, 213] on div "Select color" at bounding box center [337, 218] width 180 height 10
click at [292, 241] on li "PINK" at bounding box center [342, 238] width 202 height 15
click at [305, 251] on div "Select size" at bounding box center [337, 251] width 180 height 10
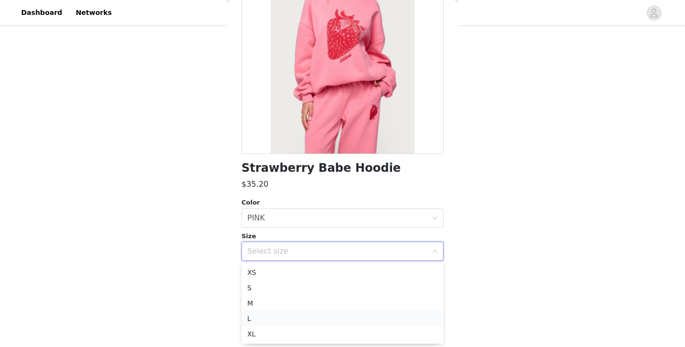
click at [276, 315] on li "L" at bounding box center [342, 318] width 202 height 15
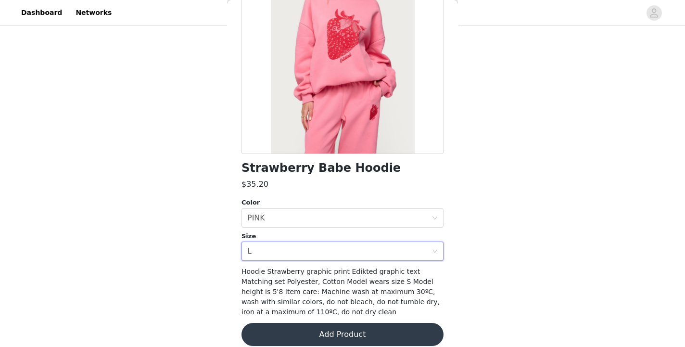
click at [326, 332] on button "Add Product" at bounding box center [342, 334] width 202 height 23
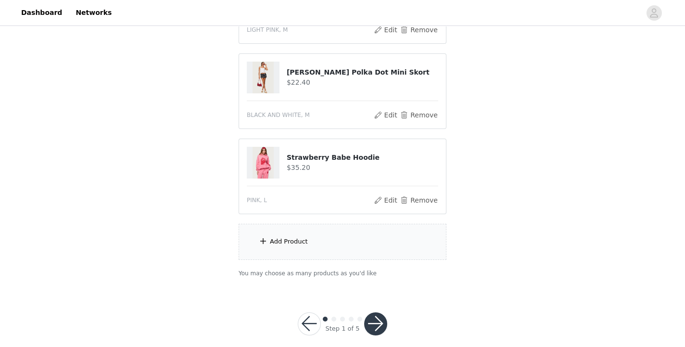
scroll to position [942, 0]
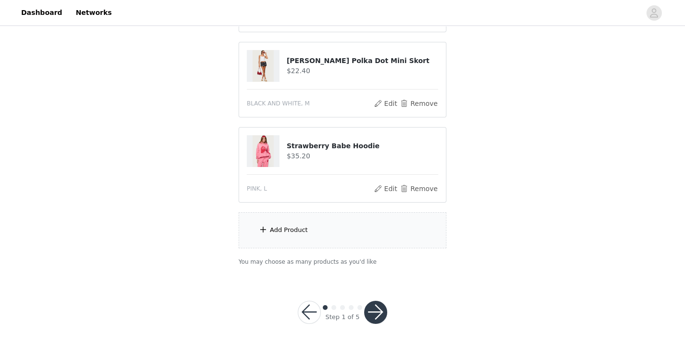
click at [343, 241] on div "Add Product" at bounding box center [343, 230] width 208 height 36
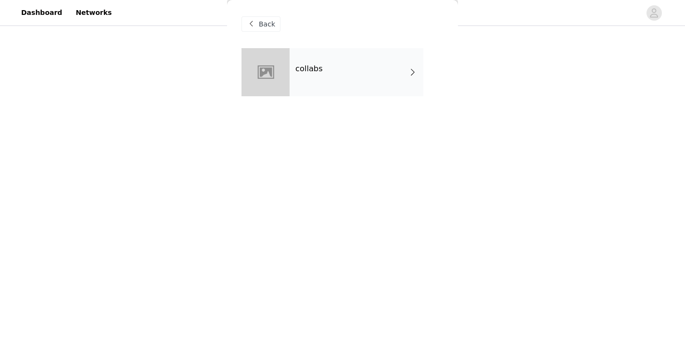
click at [339, 88] on div "collabs" at bounding box center [356, 72] width 134 height 48
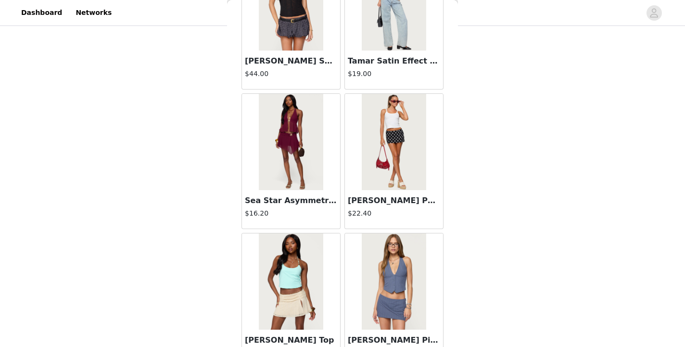
scroll to position [1125, 0]
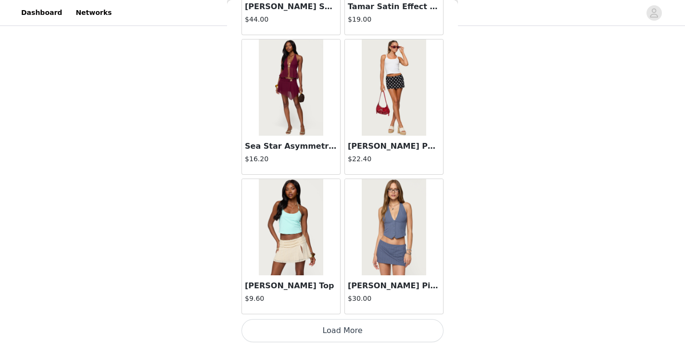
click at [343, 331] on button "Load More" at bounding box center [342, 330] width 202 height 23
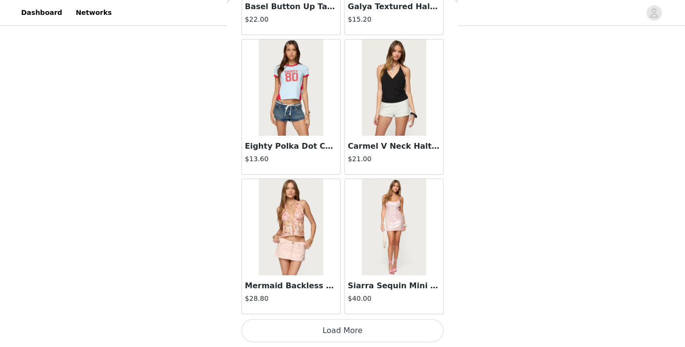
scroll to position [2519, 0]
click at [353, 331] on button "Load More" at bounding box center [342, 330] width 202 height 23
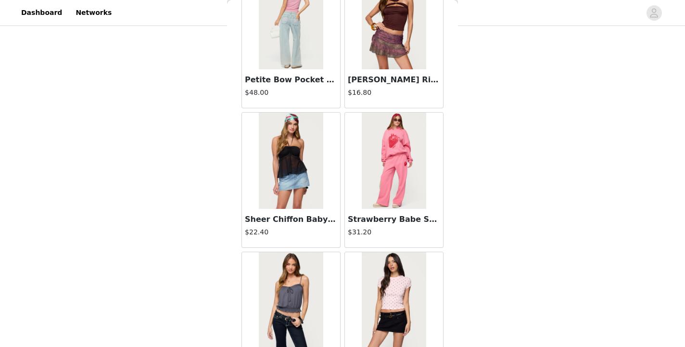
scroll to position [3006, 0]
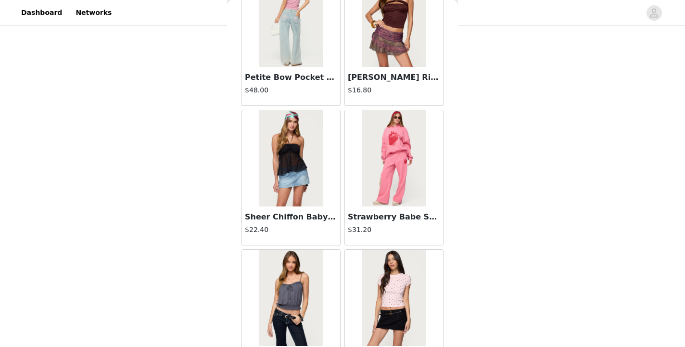
click at [411, 176] on img at bounding box center [394, 158] width 64 height 96
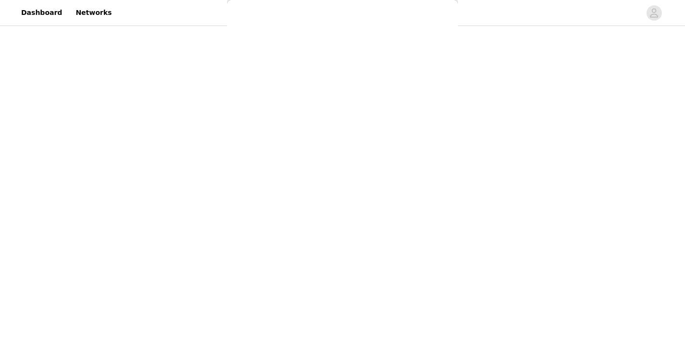
scroll to position [131, 0]
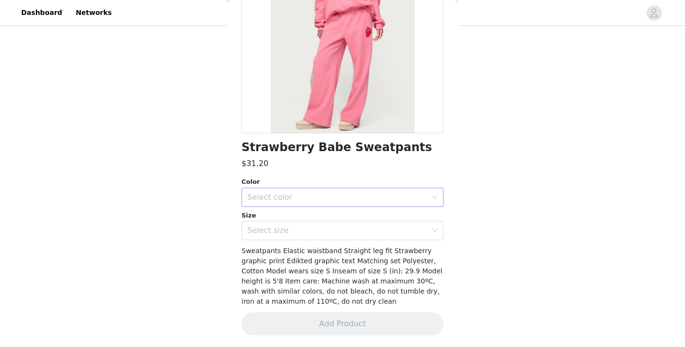
click at [392, 200] on div "Select color" at bounding box center [337, 197] width 180 height 10
click at [364, 220] on li "PINK" at bounding box center [342, 218] width 202 height 15
click at [358, 232] on div "Select size" at bounding box center [337, 231] width 180 height 10
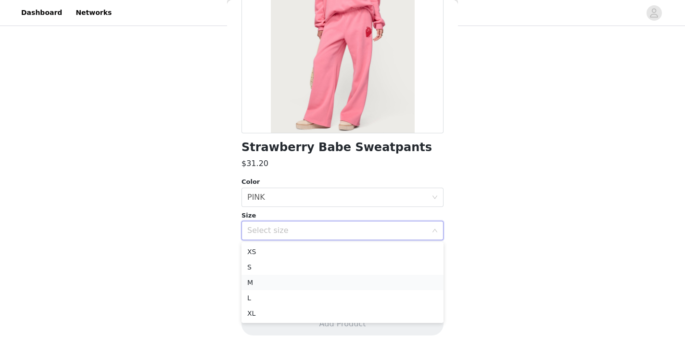
click at [314, 280] on li "M" at bounding box center [342, 282] width 202 height 15
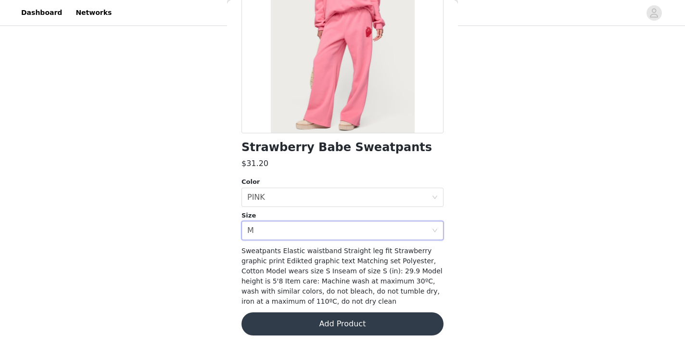
click at [360, 324] on button "Add Product" at bounding box center [342, 323] width 202 height 23
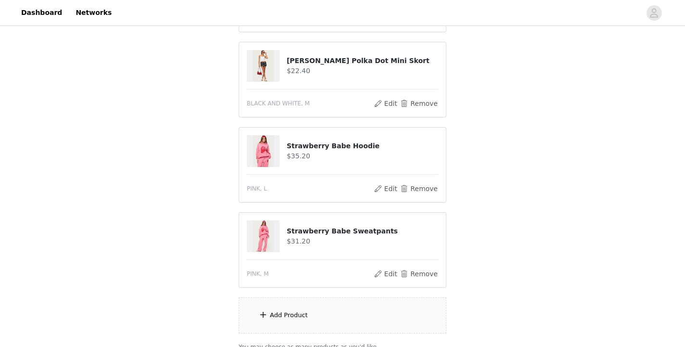
click at [345, 312] on div "Add Product" at bounding box center [343, 315] width 208 height 36
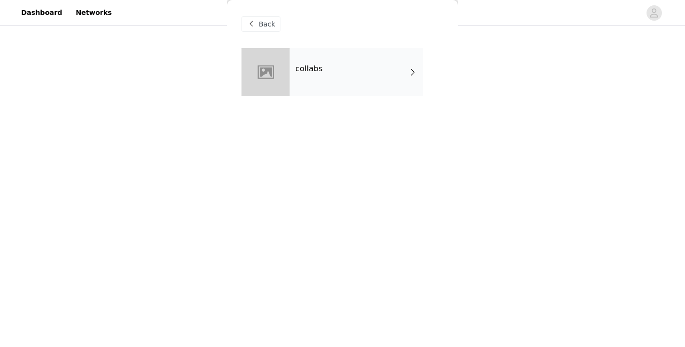
click at [341, 63] on div "collabs" at bounding box center [356, 72] width 134 height 48
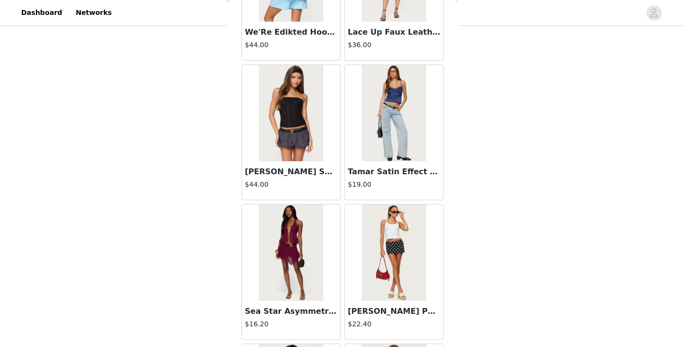
scroll to position [1125, 0]
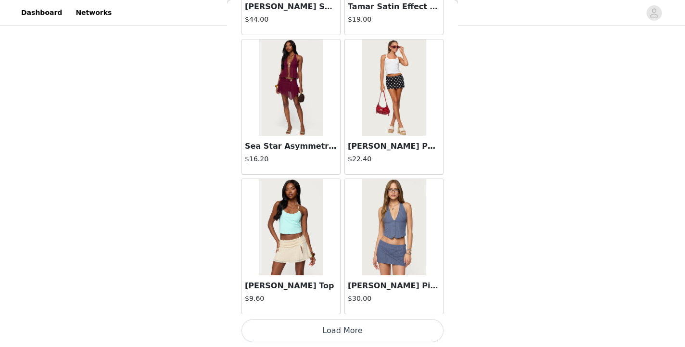
click at [343, 331] on button "Load More" at bounding box center [342, 330] width 202 height 23
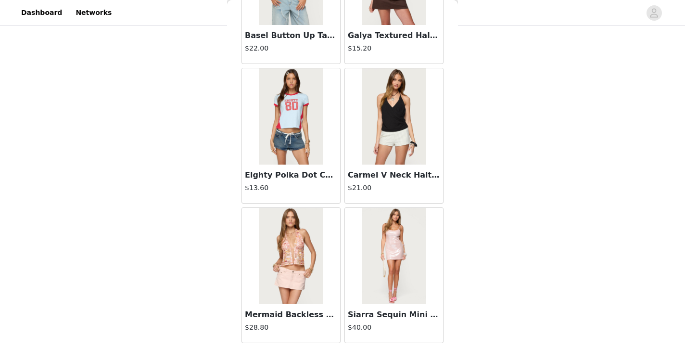
scroll to position [2519, 0]
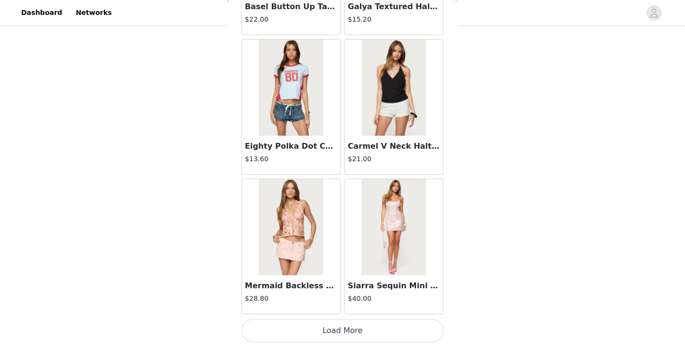
click at [348, 333] on button "Load More" at bounding box center [342, 330] width 202 height 23
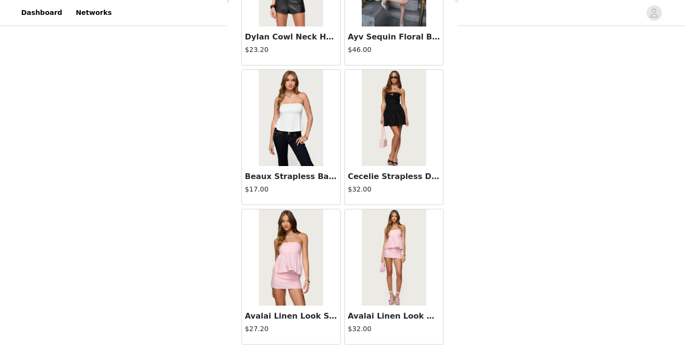
scroll to position [3914, 0]
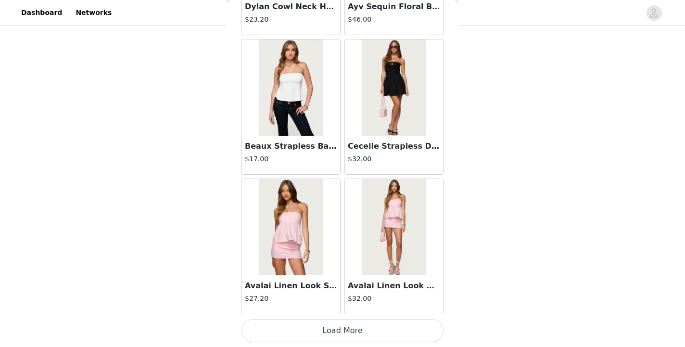
click at [347, 332] on button "Load More" at bounding box center [342, 330] width 202 height 23
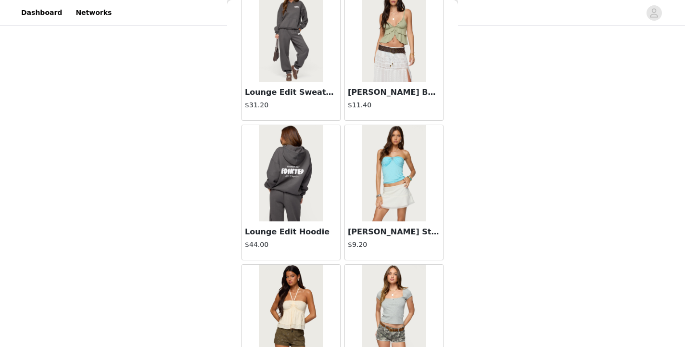
scroll to position [5308, 0]
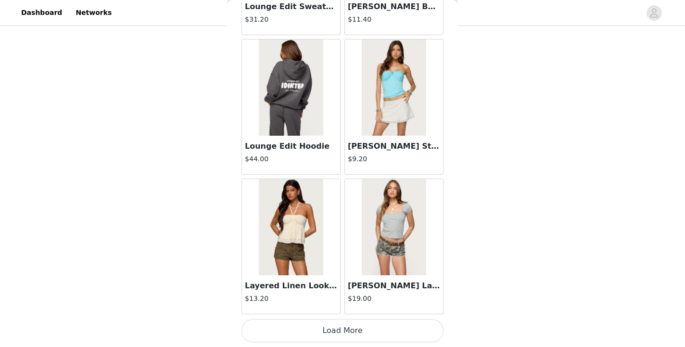
click at [345, 335] on button "Load More" at bounding box center [342, 330] width 202 height 23
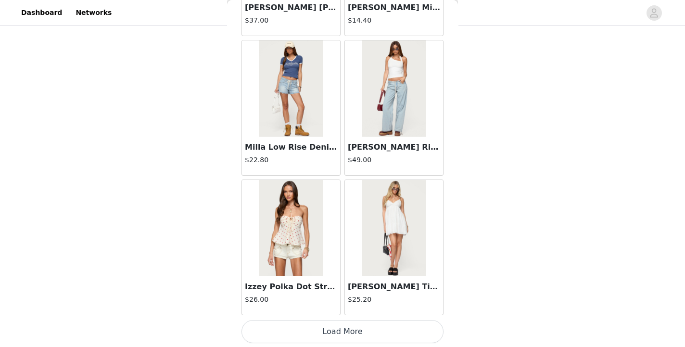
scroll to position [6703, 0]
click at [345, 329] on button "Load More" at bounding box center [342, 330] width 202 height 23
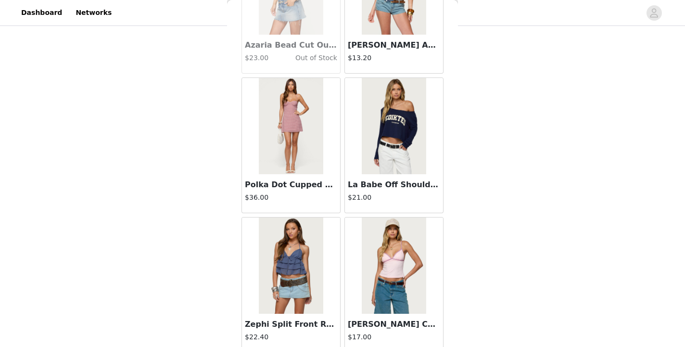
scroll to position [8097, 0]
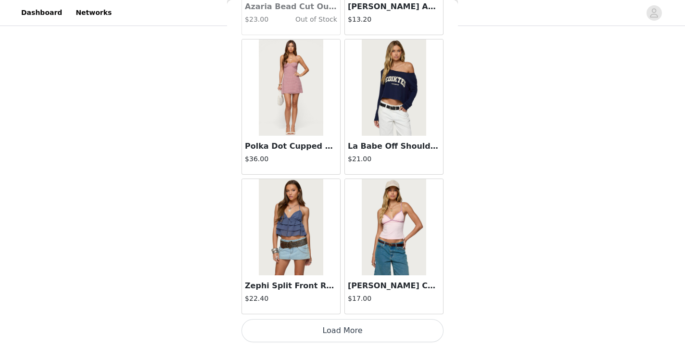
click at [349, 326] on button "Load More" at bounding box center [342, 330] width 202 height 23
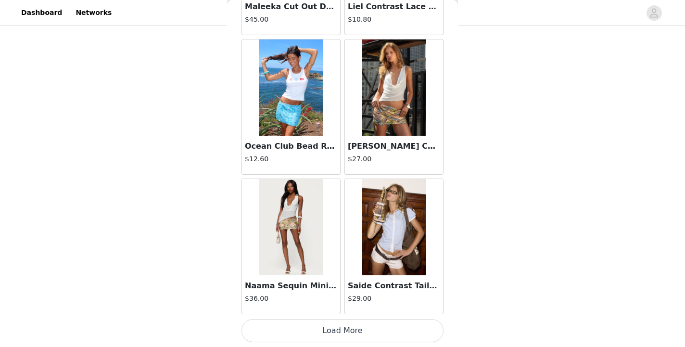
scroll to position [9491, 0]
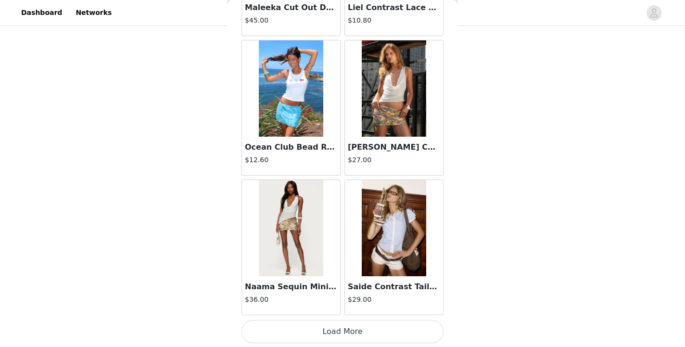
click at [328, 332] on button "Load More" at bounding box center [342, 331] width 202 height 23
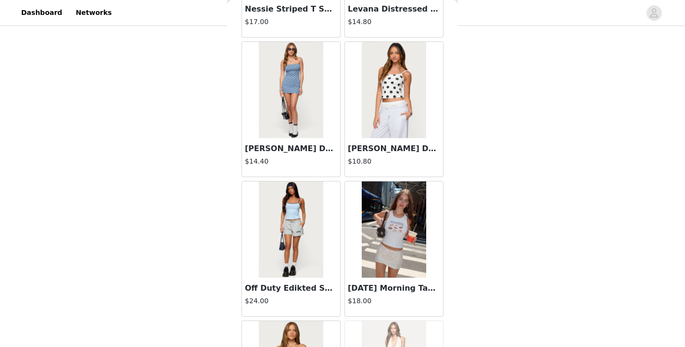
scroll to position [10747, 0]
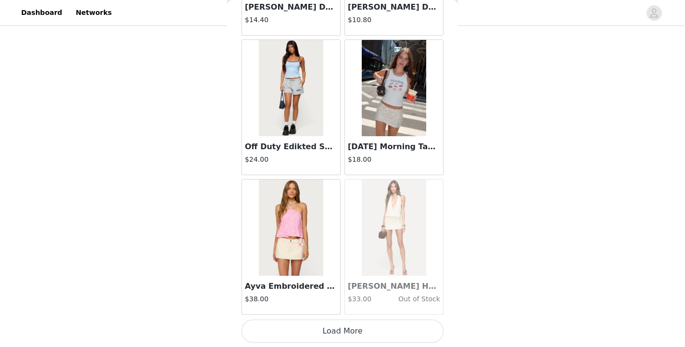
click at [339, 325] on button "Load More" at bounding box center [342, 330] width 202 height 23
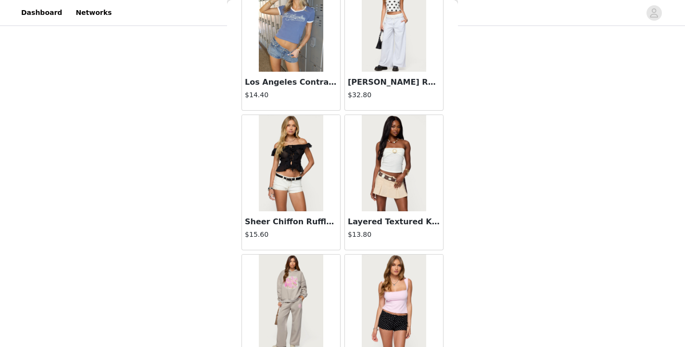
scroll to position [11924, 0]
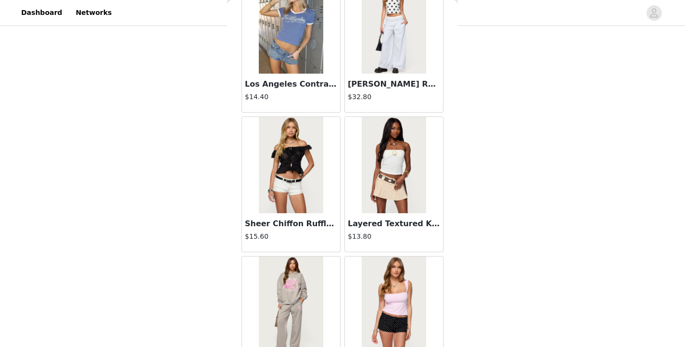
click at [401, 189] on img at bounding box center [394, 165] width 64 height 96
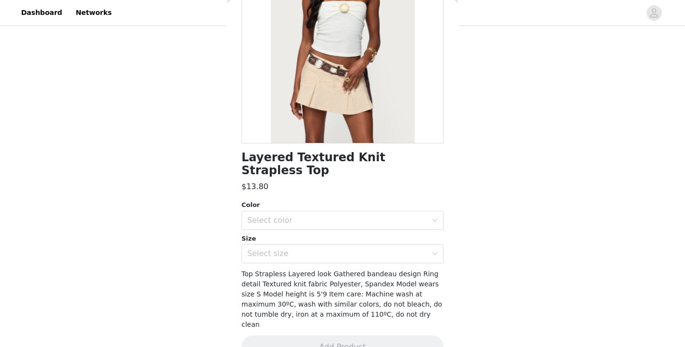
scroll to position [120, 0]
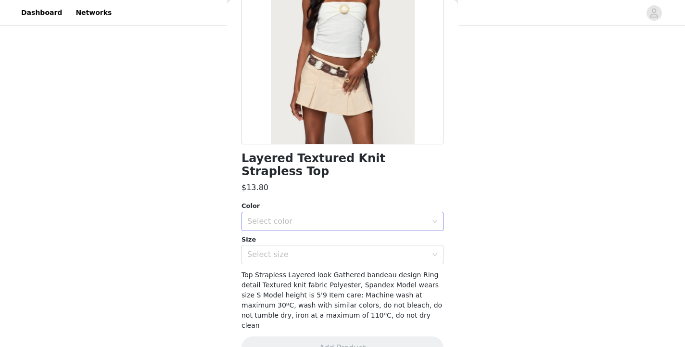
click at [360, 216] on div "Select color" at bounding box center [337, 221] width 180 height 10
click at [336, 224] on li "CREAM" at bounding box center [342, 229] width 202 height 15
click at [328, 250] on div "Select size" at bounding box center [337, 255] width 180 height 10
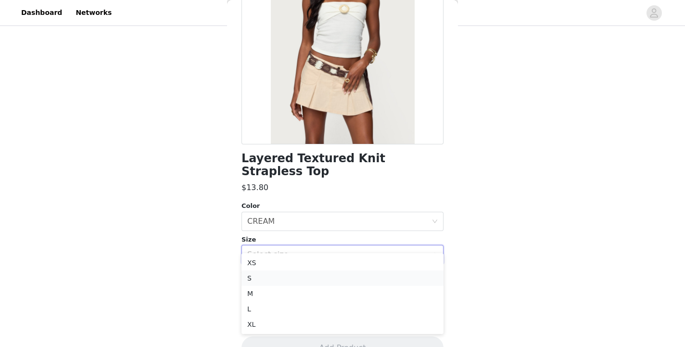
click at [305, 272] on li "S" at bounding box center [342, 277] width 202 height 15
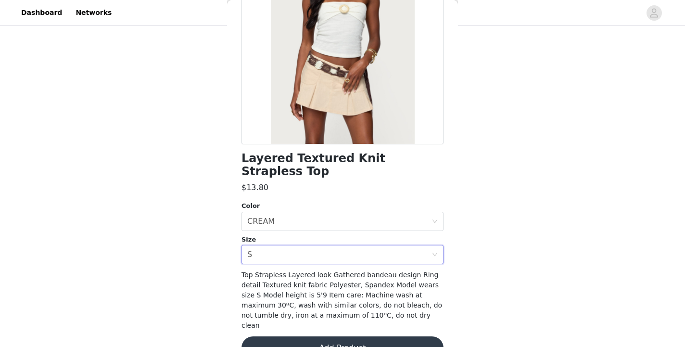
click at [337, 336] on button "Add Product" at bounding box center [342, 347] width 202 height 23
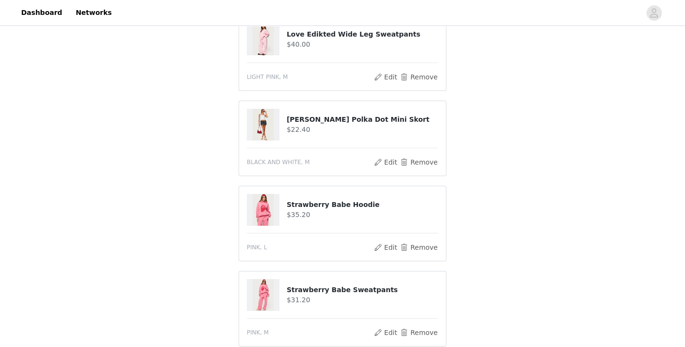
scroll to position [1112, 0]
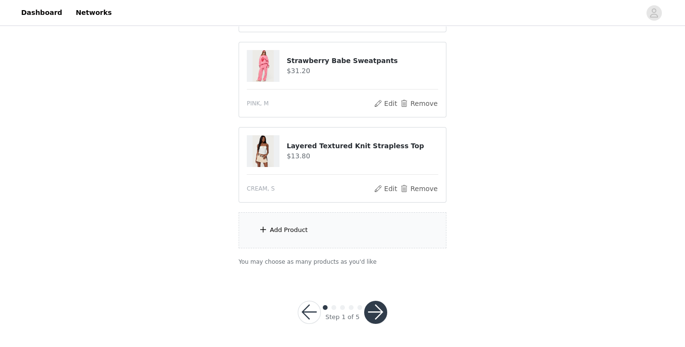
click at [330, 236] on div "Add Product" at bounding box center [343, 230] width 208 height 36
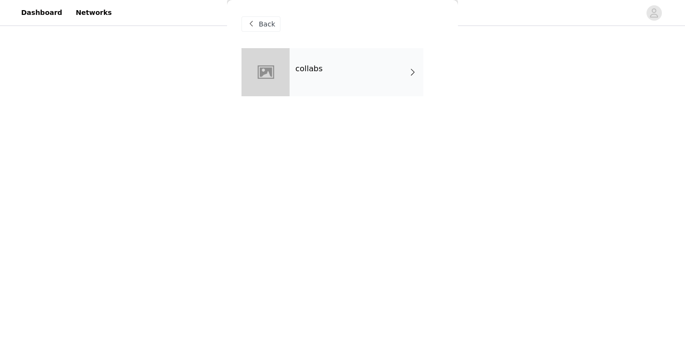
click at [346, 71] on div "collabs" at bounding box center [356, 72] width 134 height 48
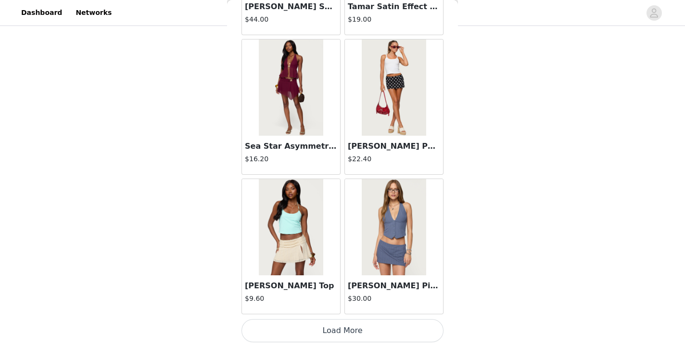
scroll to position [1124, 0]
click at [350, 331] on button "Load More" at bounding box center [342, 330] width 202 height 23
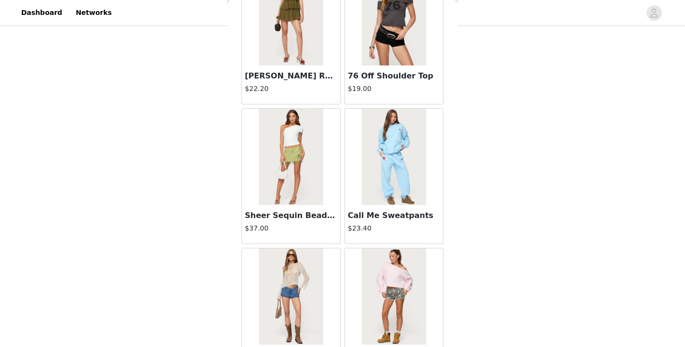
scroll to position [1754, 0]
click at [311, 184] on img at bounding box center [291, 156] width 64 height 96
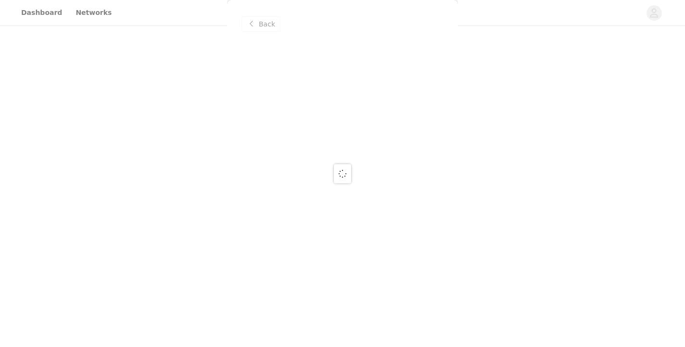
scroll to position [0, 0]
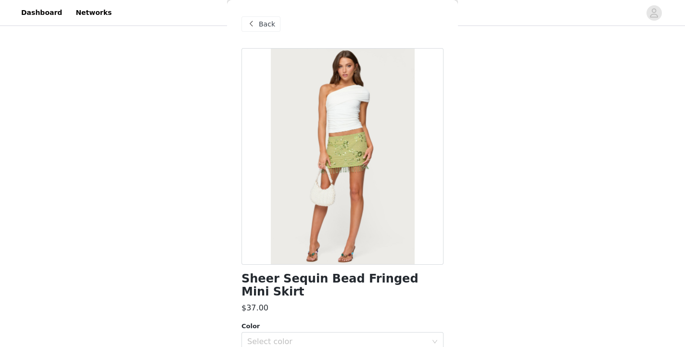
click at [266, 21] on span "Back" at bounding box center [267, 24] width 16 height 10
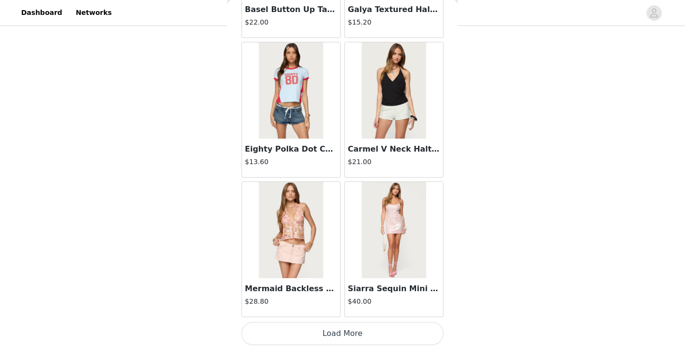
scroll to position [2518, 0]
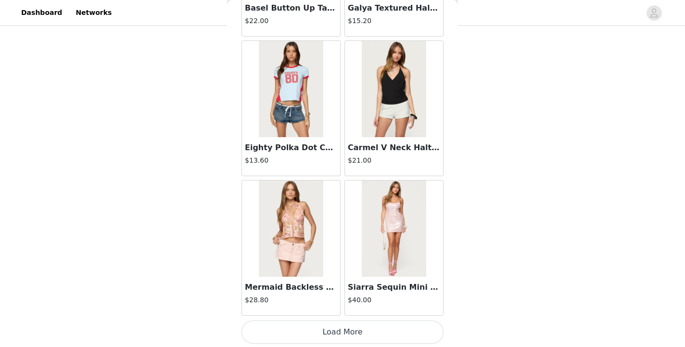
click at [358, 329] on button "Load More" at bounding box center [342, 331] width 202 height 23
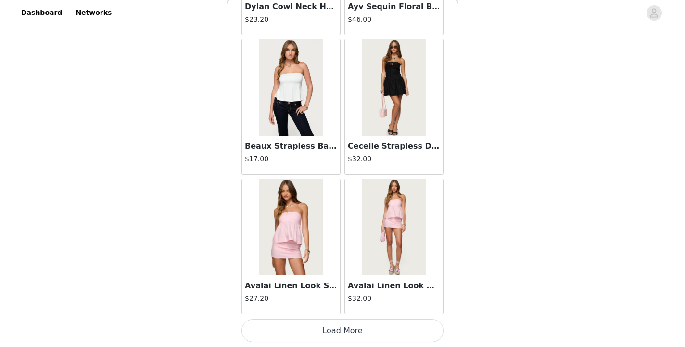
scroll to position [3913, 0]
click at [339, 334] on button "Load More" at bounding box center [342, 330] width 202 height 23
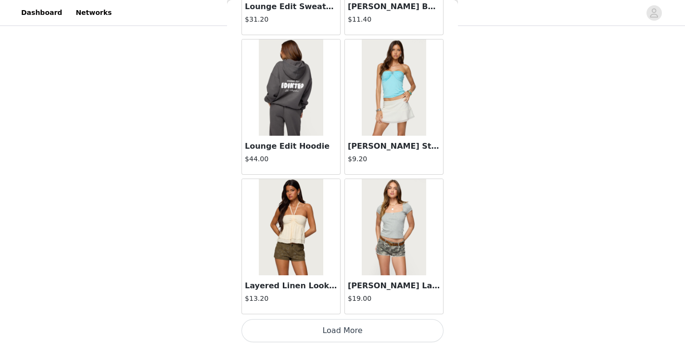
scroll to position [5308, 0]
click at [345, 326] on button "Load More" at bounding box center [342, 330] width 202 height 23
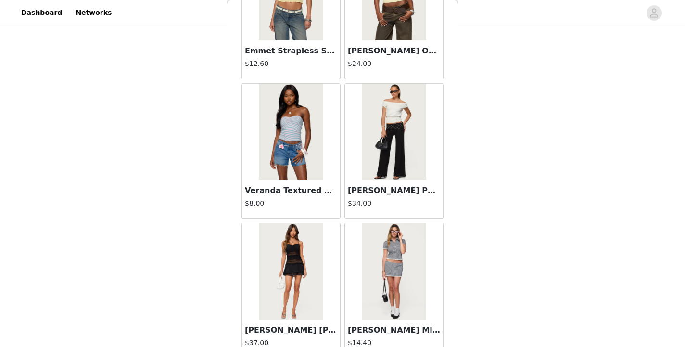
scroll to position [6703, 0]
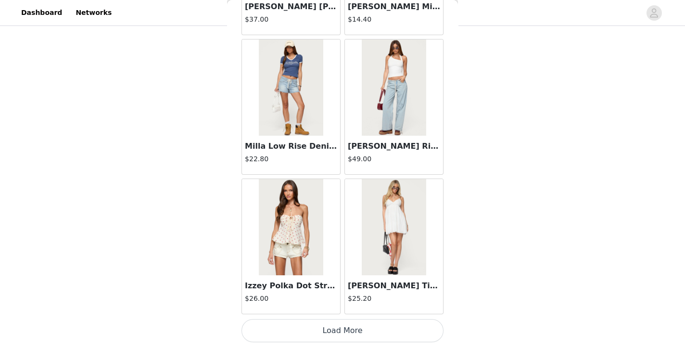
click at [339, 332] on button "Load More" at bounding box center [342, 330] width 202 height 23
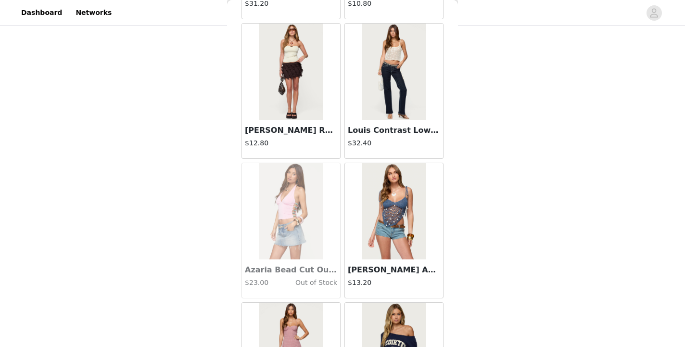
scroll to position [8097, 0]
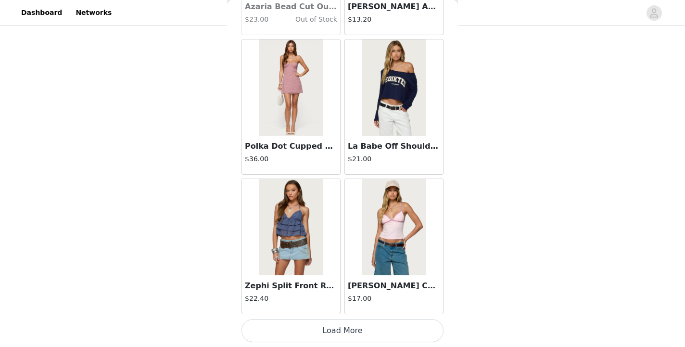
click at [331, 331] on button "Load More" at bounding box center [342, 330] width 202 height 23
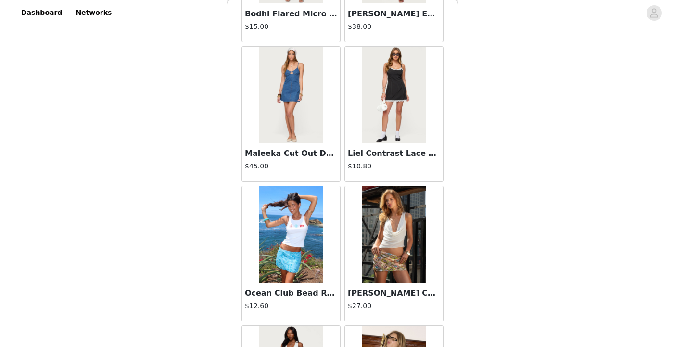
scroll to position [9492, 0]
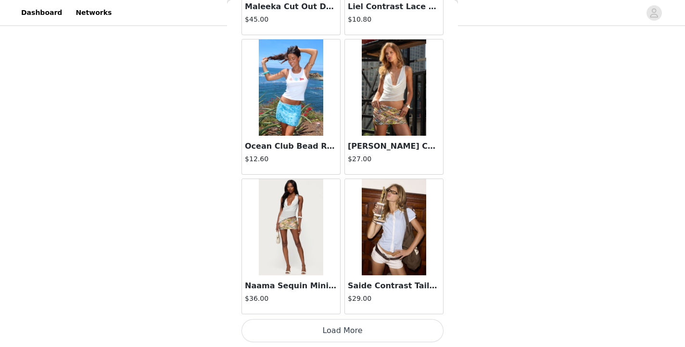
click at [338, 332] on button "Load More" at bounding box center [342, 330] width 202 height 23
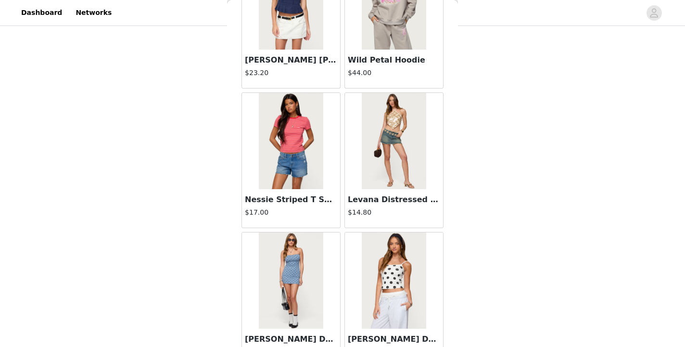
scroll to position [10886, 0]
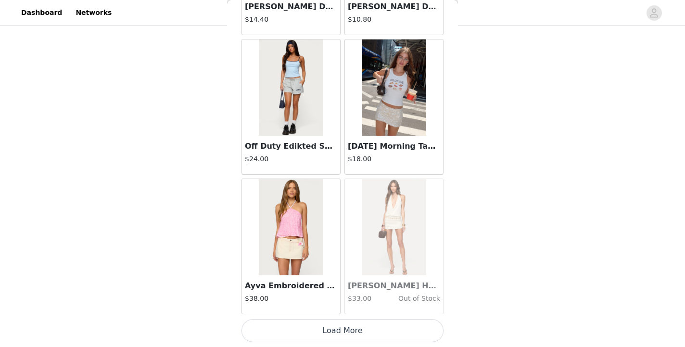
click at [339, 328] on button "Load More" at bounding box center [342, 330] width 202 height 23
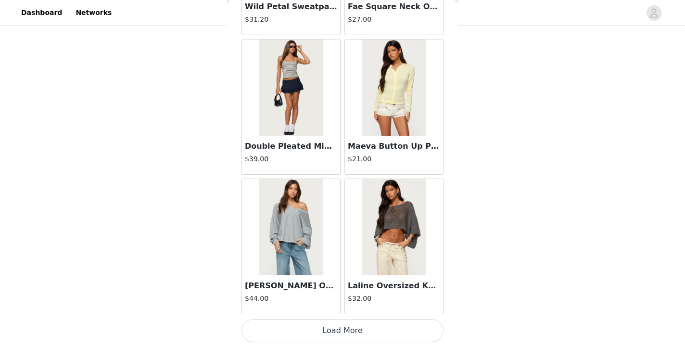
click at [339, 330] on button "Load More" at bounding box center [342, 330] width 202 height 23
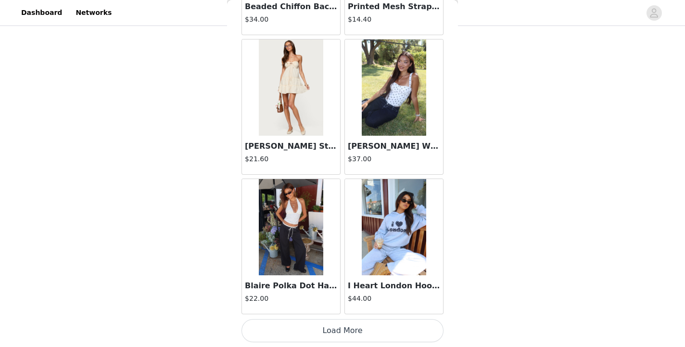
click at [338, 328] on button "Load More" at bounding box center [342, 330] width 202 height 23
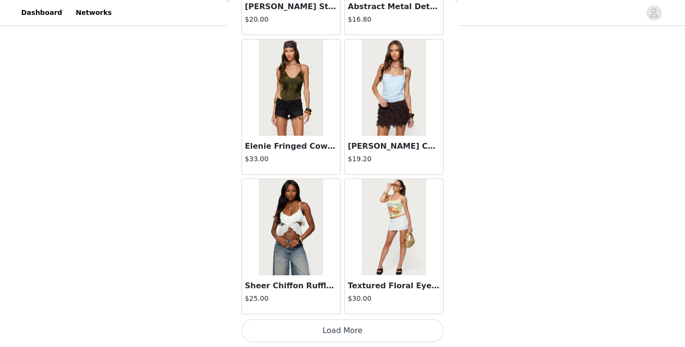
click at [338, 328] on button "Load More" at bounding box center [342, 330] width 202 height 23
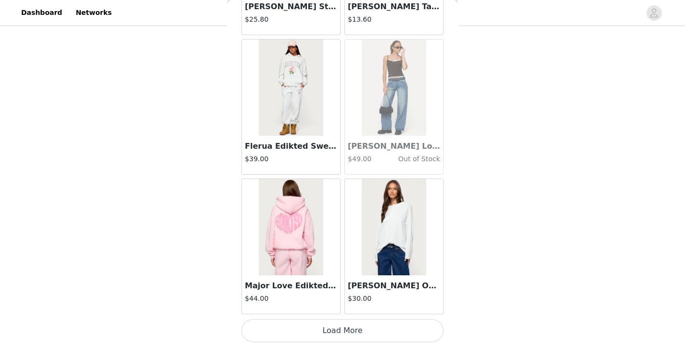
click at [338, 325] on button "Load More" at bounding box center [342, 330] width 202 height 23
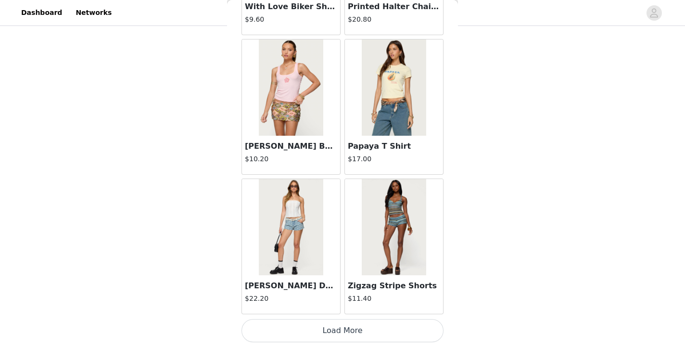
click at [341, 327] on button "Load More" at bounding box center [342, 330] width 202 height 23
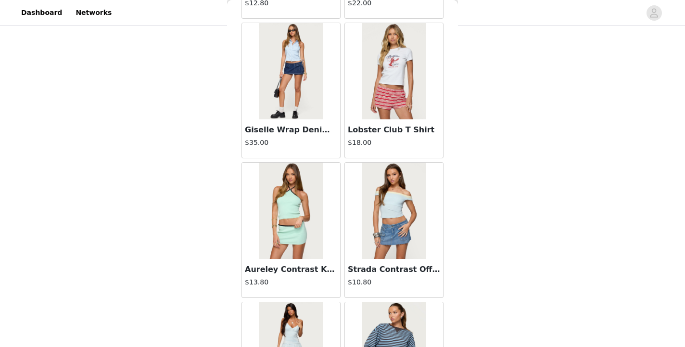
scroll to position [19253, 0]
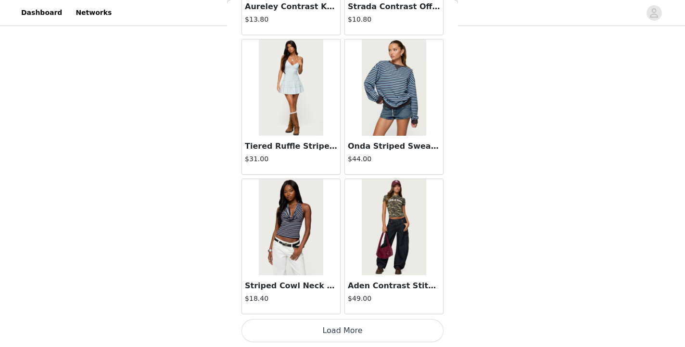
click at [291, 252] on img at bounding box center [291, 227] width 64 height 96
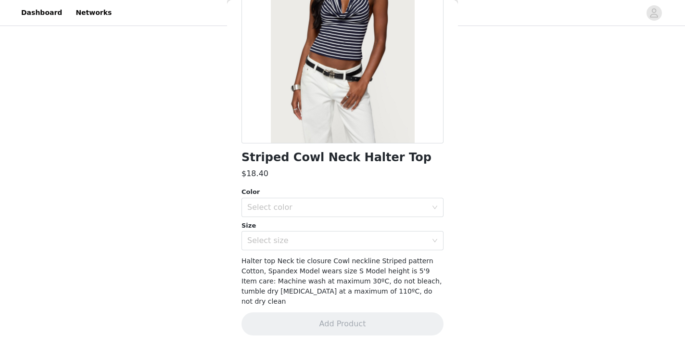
scroll to position [111, 0]
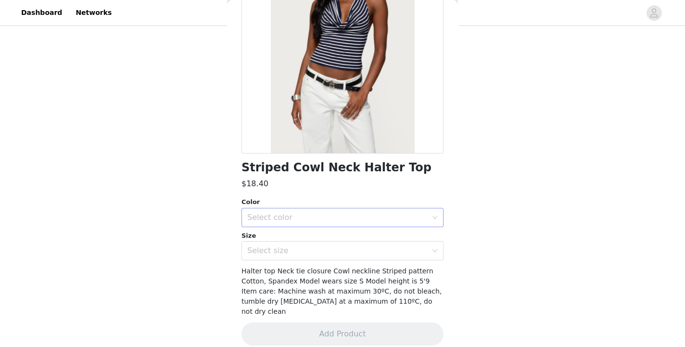
click at [308, 218] on div "Select color" at bounding box center [337, 218] width 180 height 10
click at [297, 239] on li "NAVY AND WHITE" at bounding box center [342, 238] width 202 height 15
click at [291, 250] on div "Select size" at bounding box center [337, 251] width 180 height 10
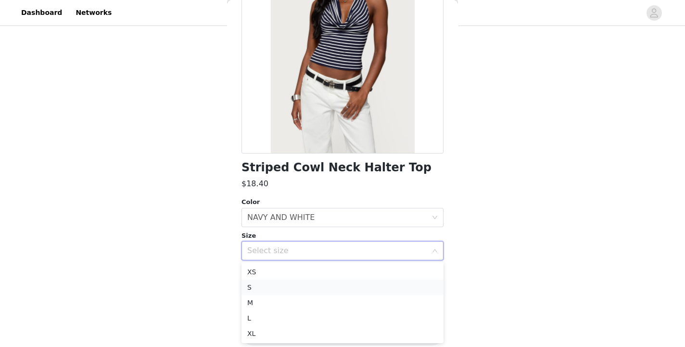
click at [269, 288] on li "S" at bounding box center [342, 286] width 202 height 15
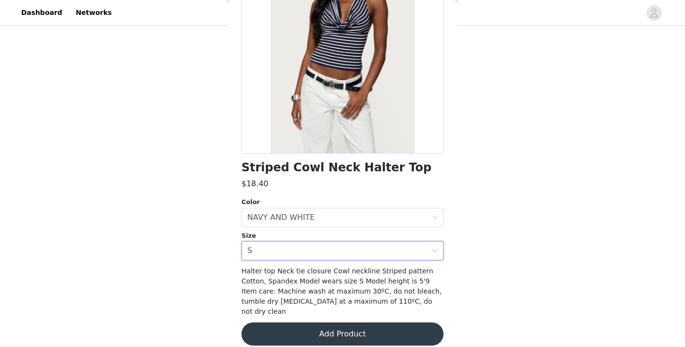
click at [302, 323] on button "Add Product" at bounding box center [342, 333] width 202 height 23
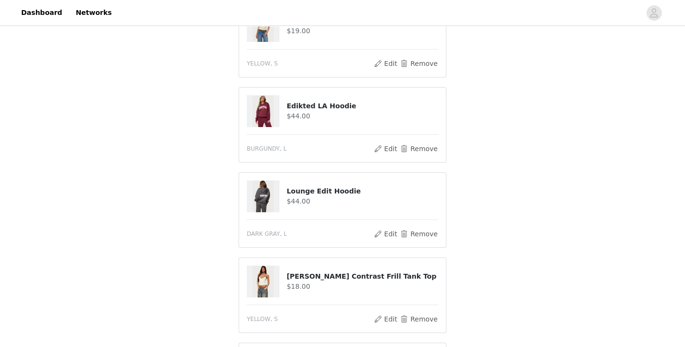
scroll to position [472, 0]
click at [421, 233] on button "Remove" at bounding box center [419, 233] width 38 height 12
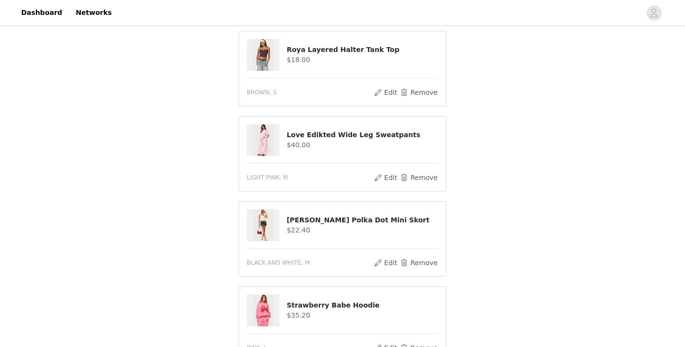
scroll to position [1112, 0]
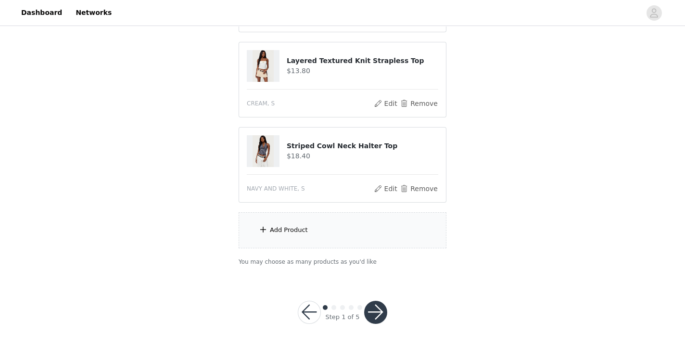
click at [334, 238] on div "Add Product" at bounding box center [343, 230] width 208 height 36
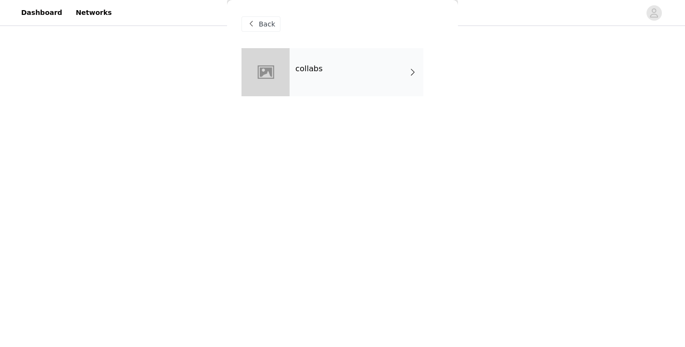
click at [360, 83] on div "collabs" at bounding box center [356, 72] width 134 height 48
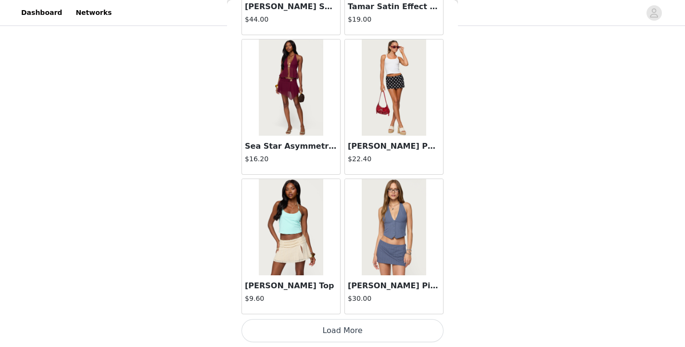
scroll to position [1124, 0]
click at [351, 327] on button "Load More" at bounding box center [342, 330] width 202 height 23
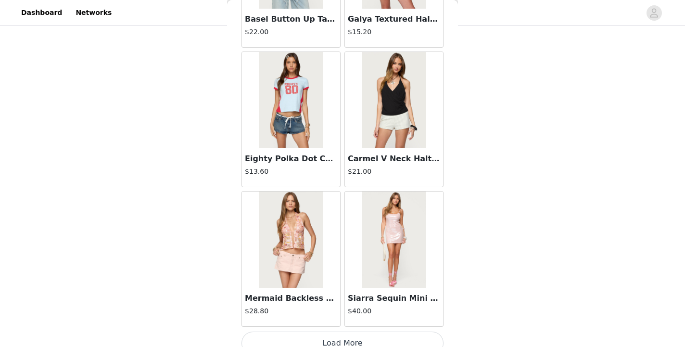
scroll to position [2513, 0]
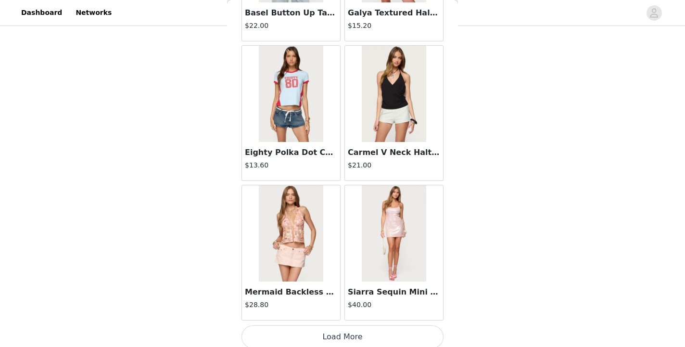
click at [346, 334] on button "Load More" at bounding box center [342, 336] width 202 height 23
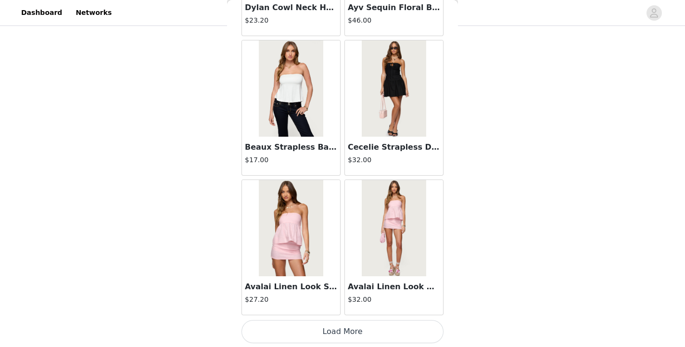
click at [339, 329] on button "Load More" at bounding box center [342, 331] width 202 height 23
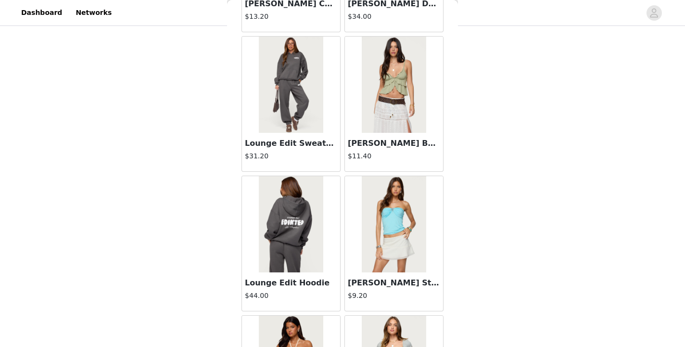
scroll to position [5308, 0]
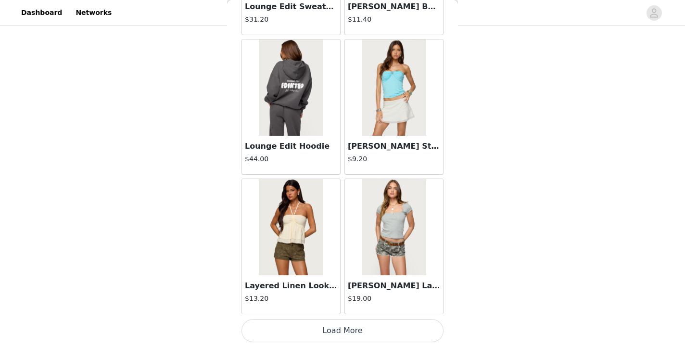
click at [330, 327] on button "Load More" at bounding box center [342, 330] width 202 height 23
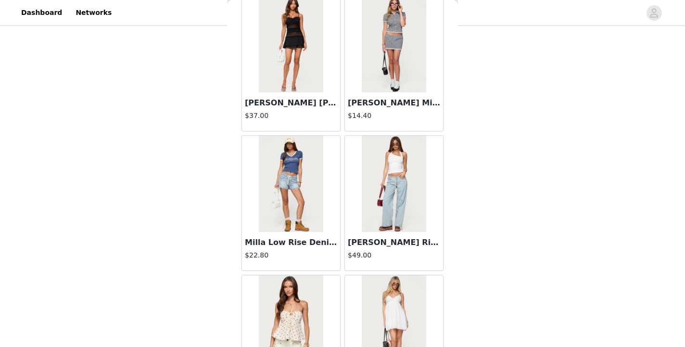
scroll to position [6703, 0]
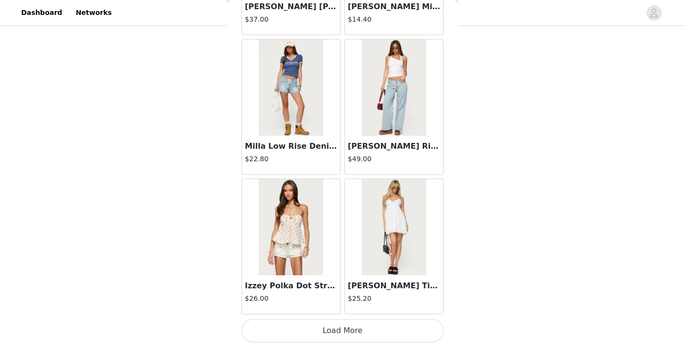
click at [325, 326] on button "Load More" at bounding box center [342, 330] width 202 height 23
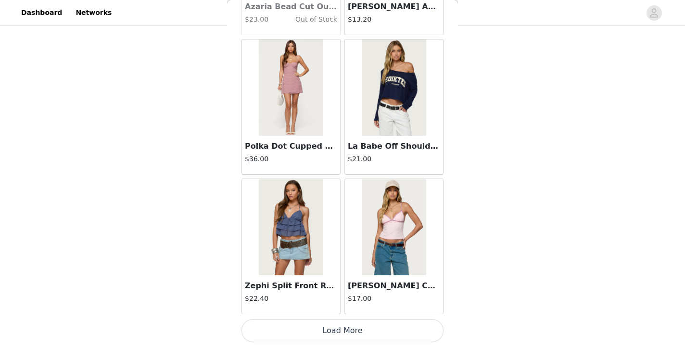
scroll to position [8097, 0]
click at [343, 323] on button "Load More" at bounding box center [342, 330] width 202 height 23
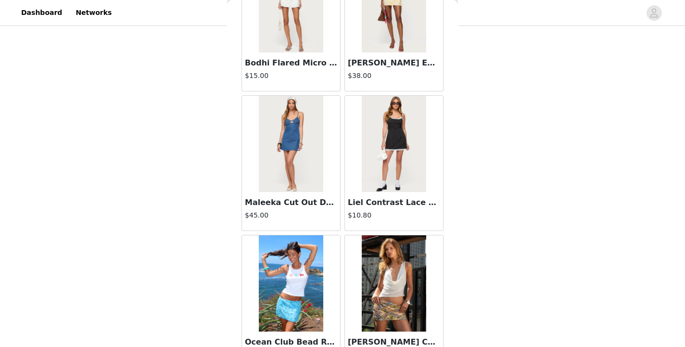
scroll to position [9492, 0]
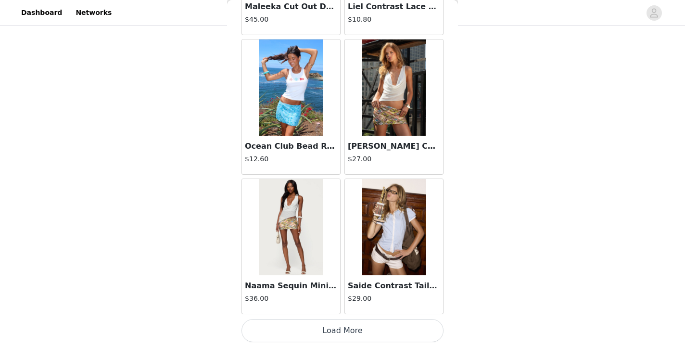
click at [339, 330] on button "Load More" at bounding box center [342, 330] width 202 height 23
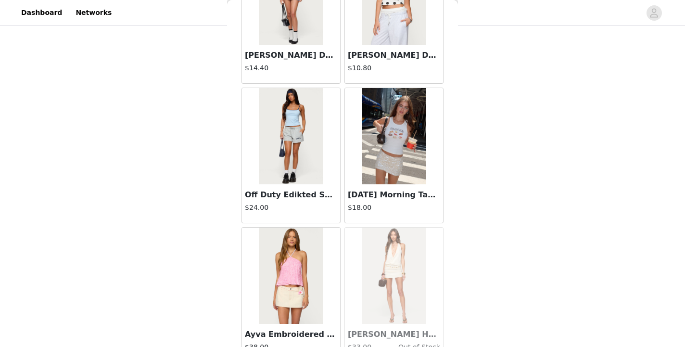
scroll to position [10886, 0]
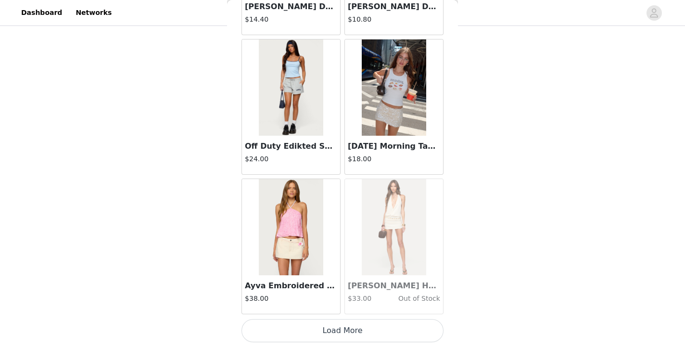
click at [357, 337] on button "Load More" at bounding box center [342, 330] width 202 height 23
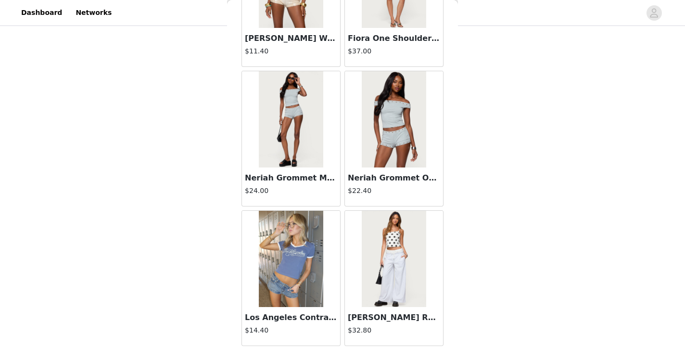
scroll to position [11693, 0]
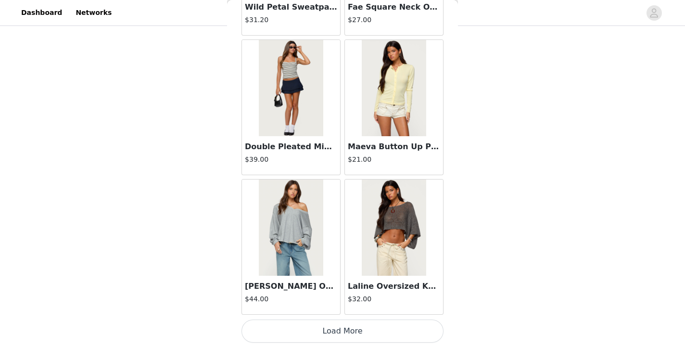
click at [351, 334] on button "Load More" at bounding box center [342, 330] width 202 height 23
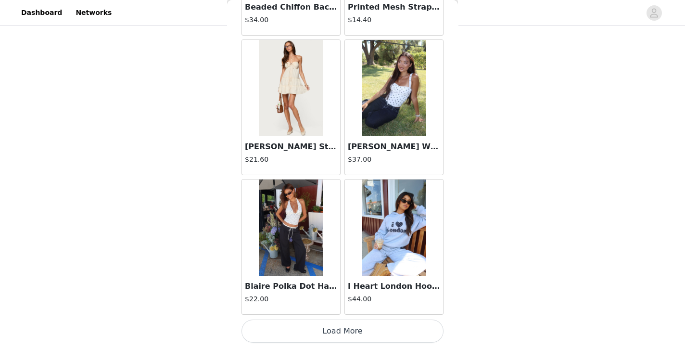
scroll to position [13675, 0]
click at [331, 334] on button "Load More" at bounding box center [342, 330] width 202 height 23
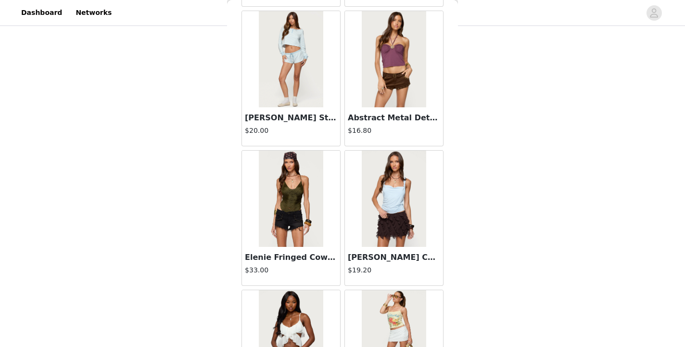
scroll to position [15069, 0]
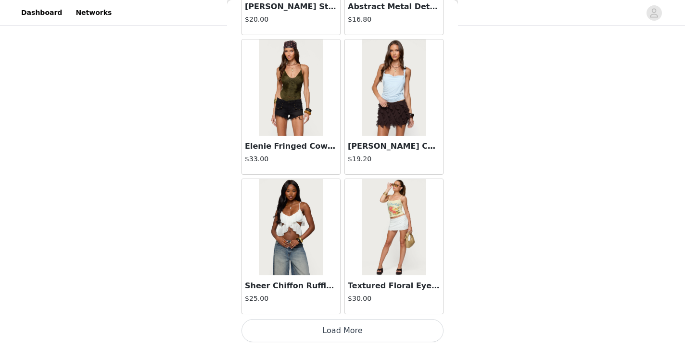
click at [335, 335] on button "Load More" at bounding box center [342, 330] width 202 height 23
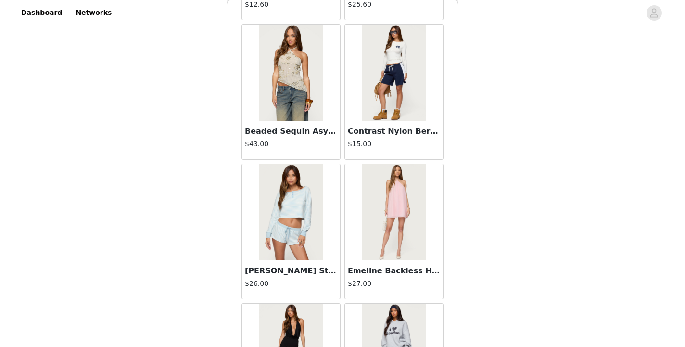
scroll to position [16464, 0]
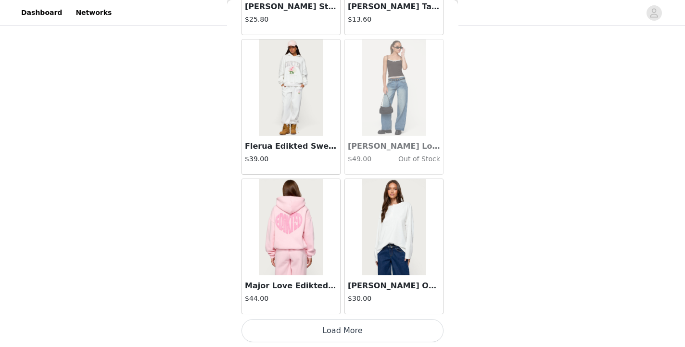
click at [323, 329] on button "Load More" at bounding box center [342, 330] width 202 height 23
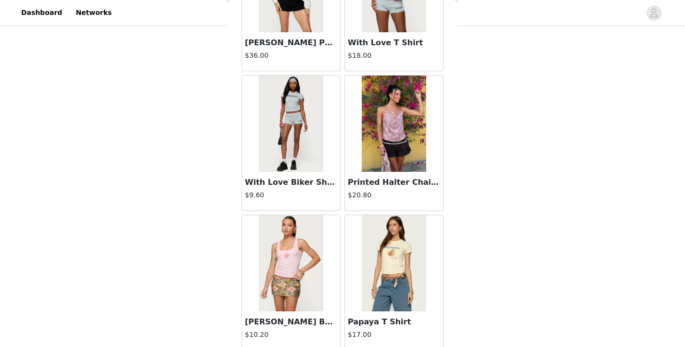
scroll to position [17858, 0]
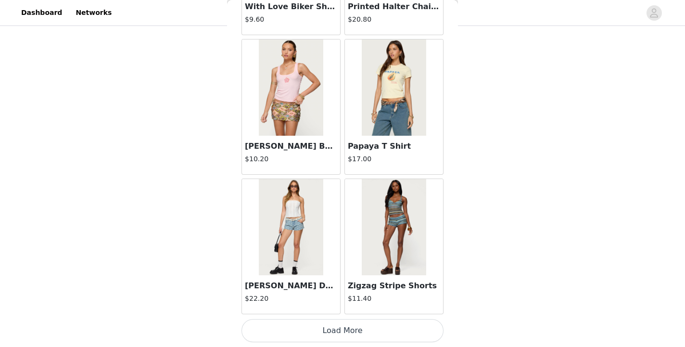
click at [349, 331] on button "Load More" at bounding box center [342, 330] width 202 height 23
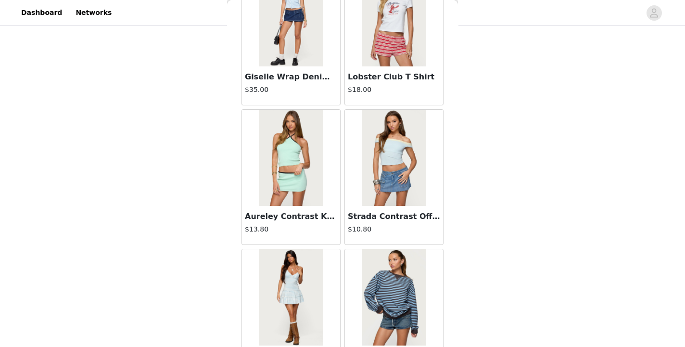
scroll to position [19253, 0]
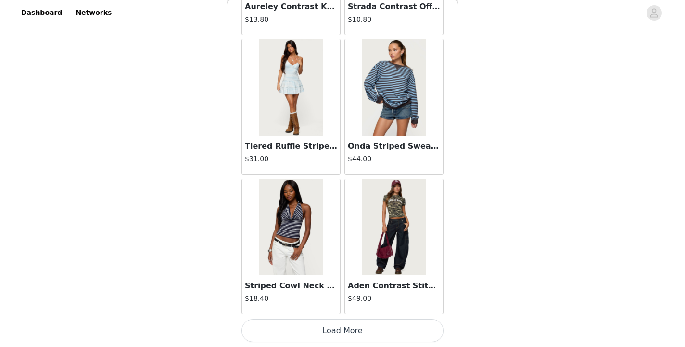
click at [333, 329] on button "Load More" at bounding box center [342, 330] width 202 height 23
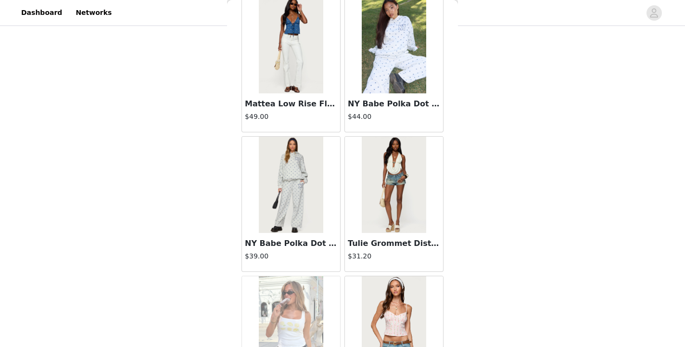
scroll to position [20647, 0]
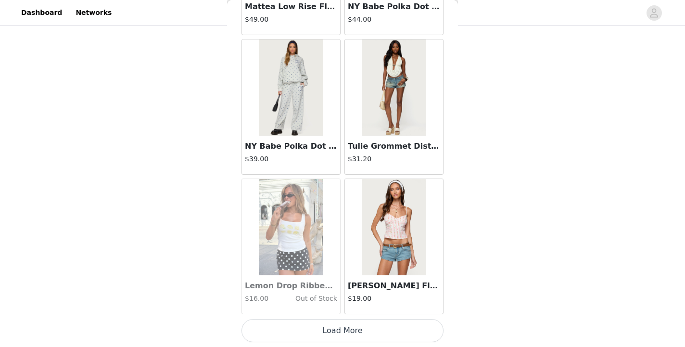
click at [338, 333] on button "Load More" at bounding box center [342, 330] width 202 height 23
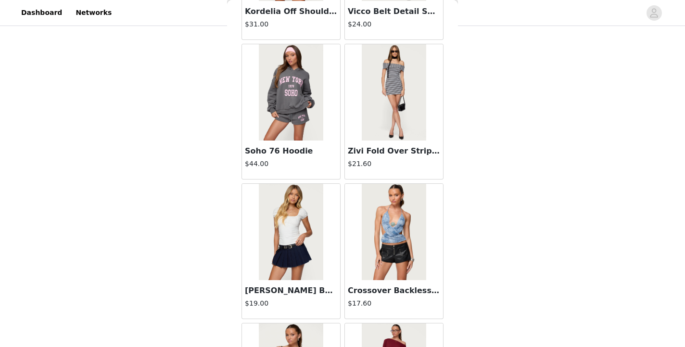
scroll to position [22042, 0]
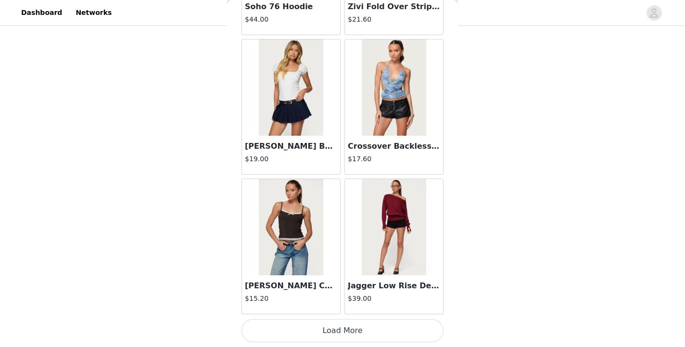
click at [336, 329] on button "Load More" at bounding box center [342, 330] width 202 height 23
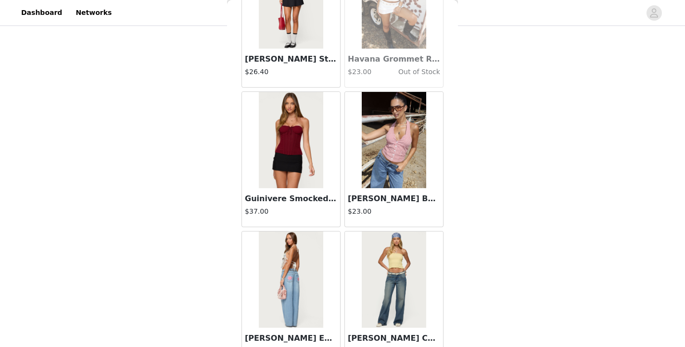
scroll to position [23436, 0]
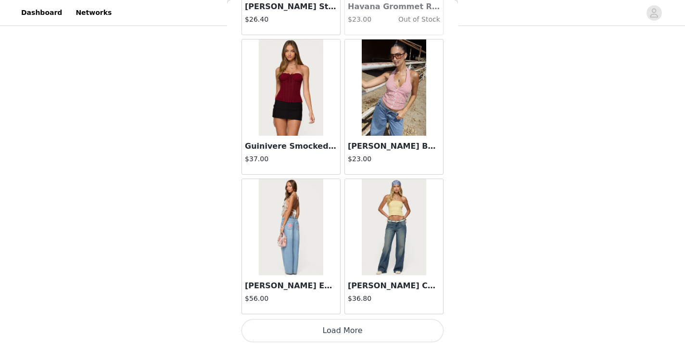
click at [348, 328] on button "Load More" at bounding box center [342, 330] width 202 height 23
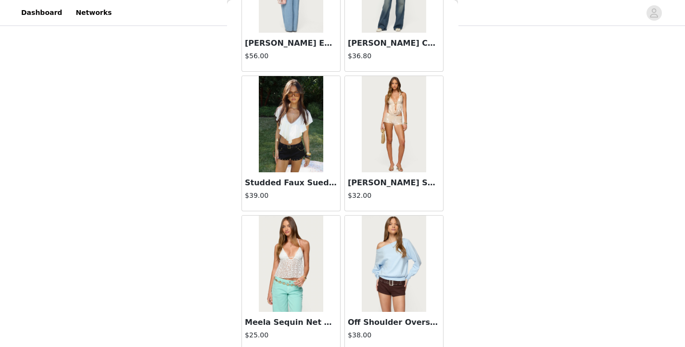
scroll to position [23726, 0]
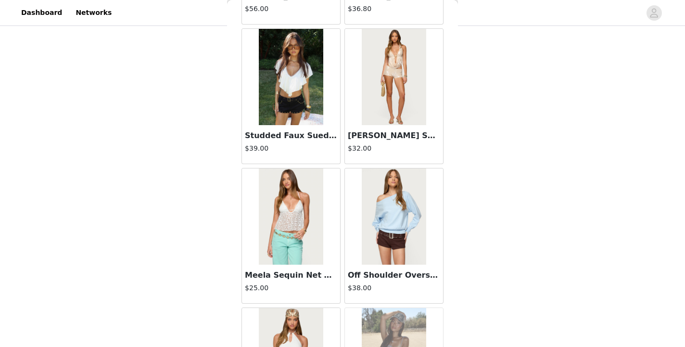
click at [290, 95] on img at bounding box center [291, 77] width 64 height 96
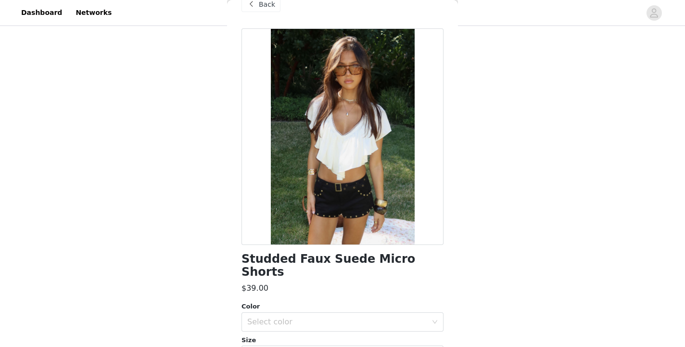
scroll to position [0, 0]
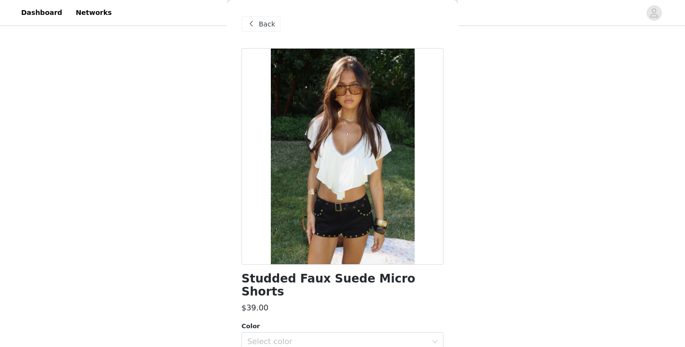
click at [263, 25] on span "Back" at bounding box center [267, 24] width 16 height 10
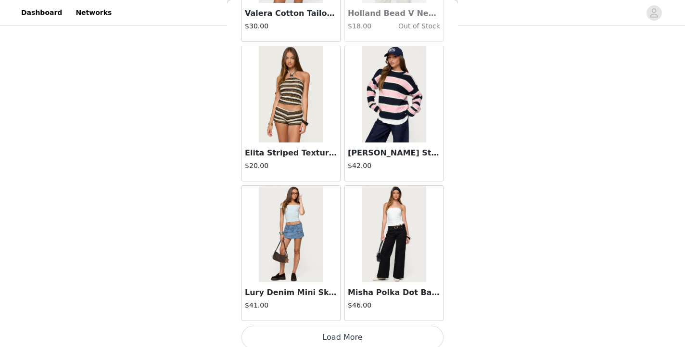
scroll to position [24831, 0]
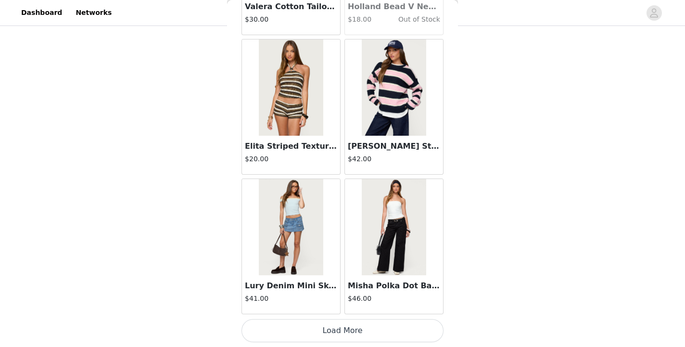
click at [350, 332] on button "Load More" at bounding box center [342, 330] width 202 height 23
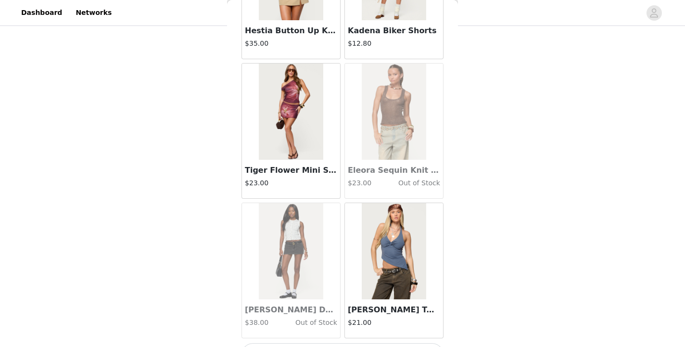
scroll to position [26225, 0]
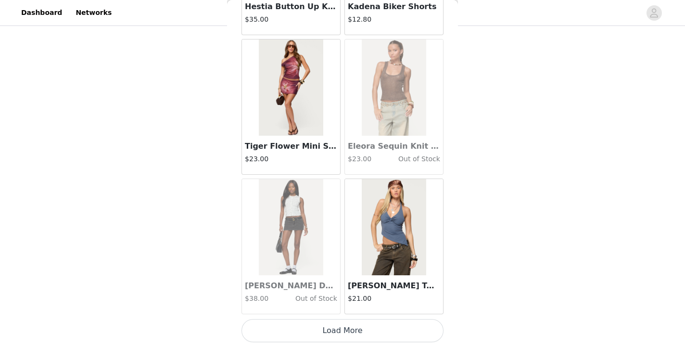
click at [355, 332] on button "Load More" at bounding box center [342, 330] width 202 height 23
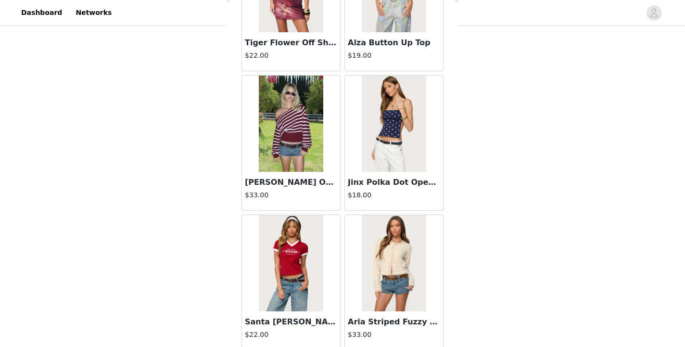
scroll to position [27020, 0]
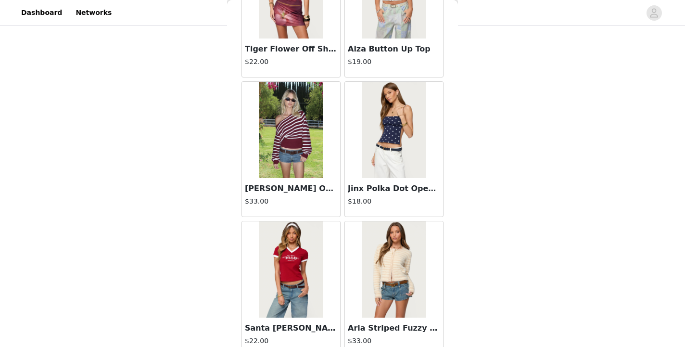
click at [397, 160] on img at bounding box center [394, 130] width 64 height 96
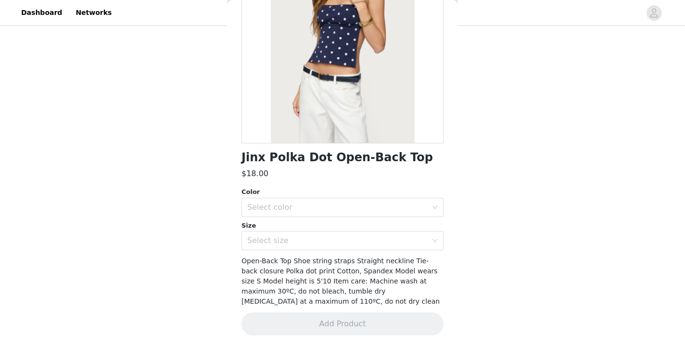
scroll to position [121, 0]
click at [320, 209] on div "Select color" at bounding box center [337, 207] width 180 height 10
click at [290, 231] on li "NAVY AND WHITE" at bounding box center [342, 228] width 202 height 15
click at [290, 241] on div "Select size" at bounding box center [337, 241] width 180 height 10
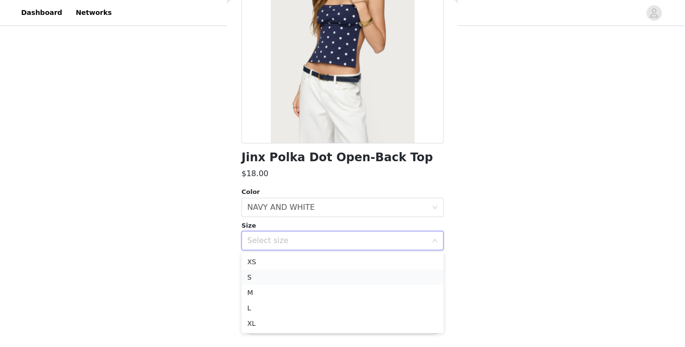
click at [278, 279] on li "S" at bounding box center [342, 276] width 202 height 15
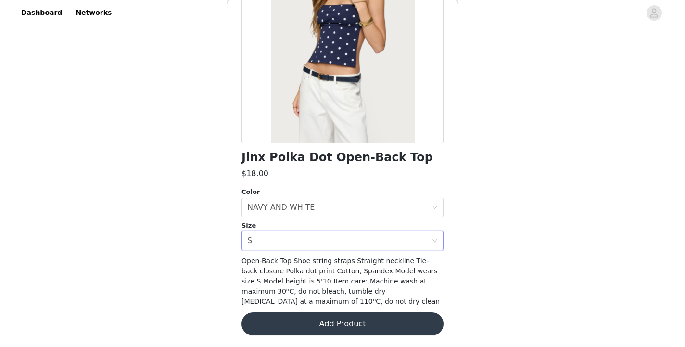
click at [338, 323] on button "Add Product" at bounding box center [342, 323] width 202 height 23
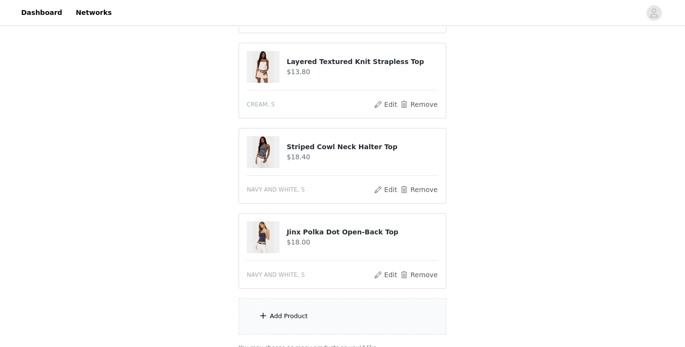
scroll to position [1112, 0]
click at [297, 313] on div "Add Product" at bounding box center [289, 316] width 38 height 10
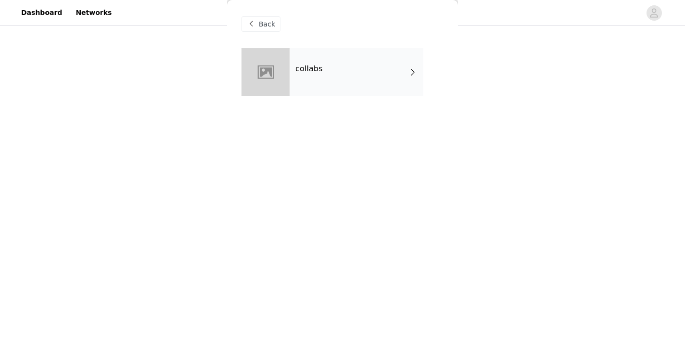
click at [324, 81] on div "collabs" at bounding box center [356, 72] width 134 height 48
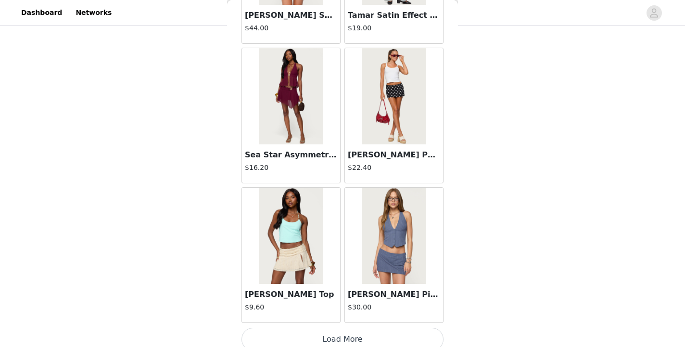
scroll to position [1125, 0]
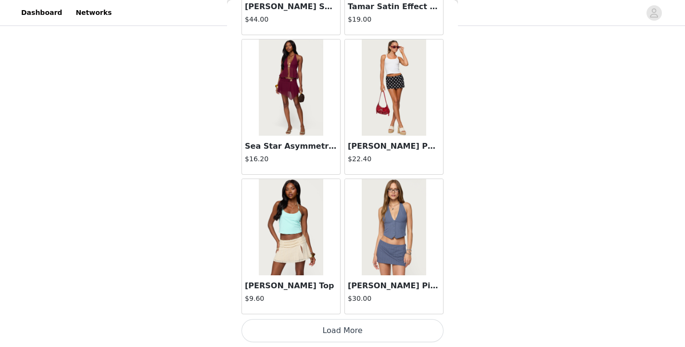
click at [347, 328] on button "Load More" at bounding box center [342, 330] width 202 height 23
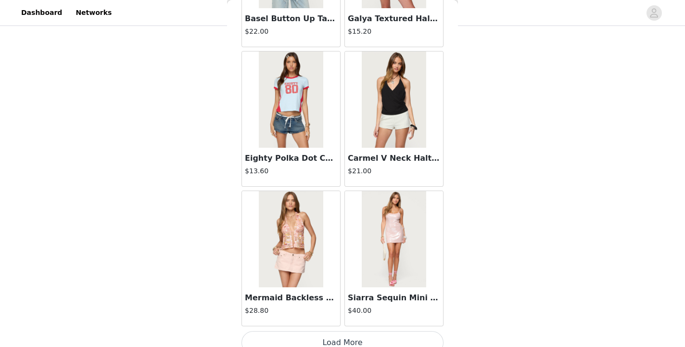
scroll to position [2519, 0]
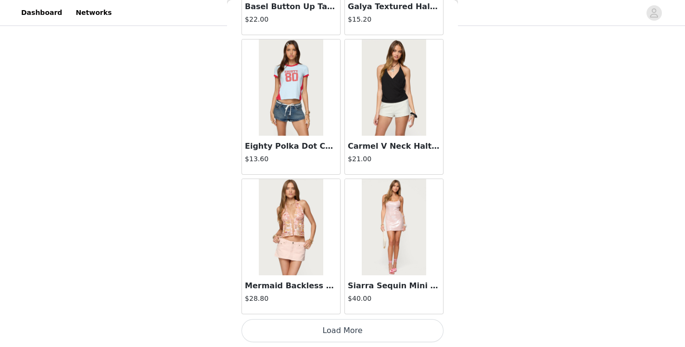
click at [331, 323] on button "Load More" at bounding box center [342, 330] width 202 height 23
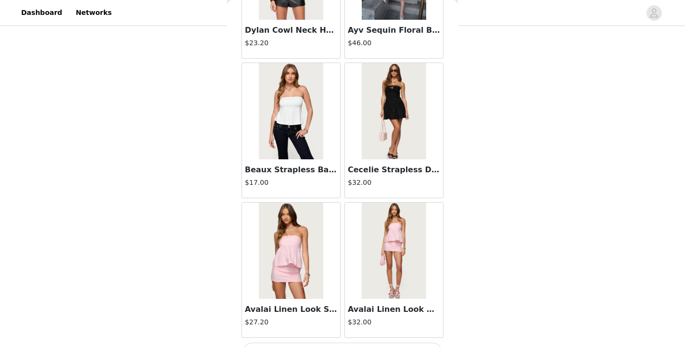
scroll to position [3913, 0]
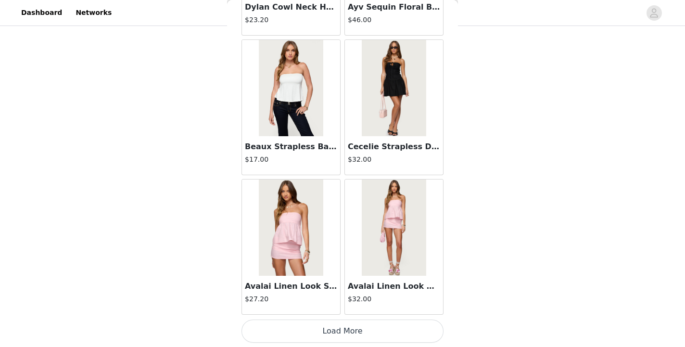
click at [333, 328] on button "Load More" at bounding box center [342, 330] width 202 height 23
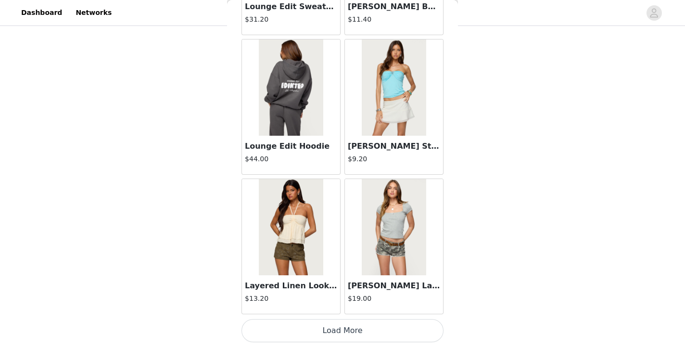
scroll to position [5308, 0]
click at [338, 329] on button "Load More" at bounding box center [342, 330] width 202 height 23
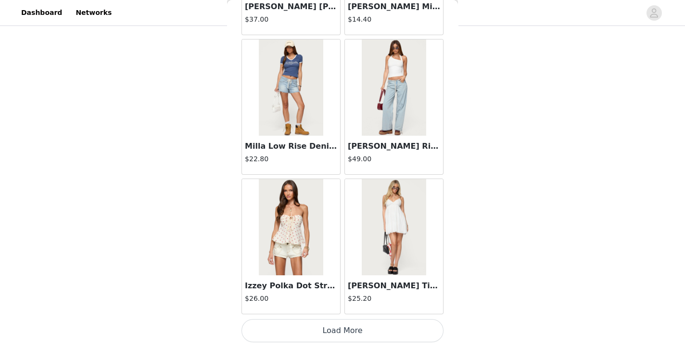
scroll to position [6702, 0]
click at [353, 329] on button "Load More" at bounding box center [342, 330] width 202 height 23
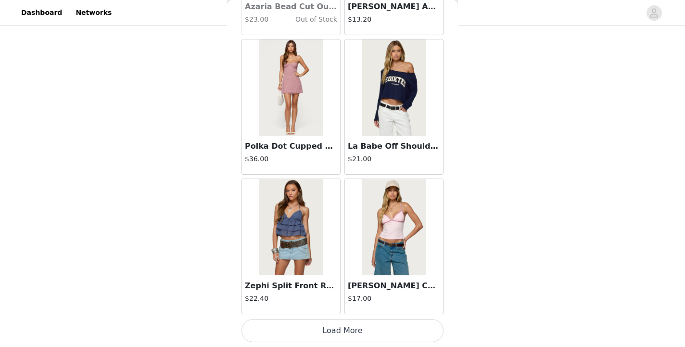
scroll to position [8097, 0]
click at [352, 328] on button "Load More" at bounding box center [342, 330] width 202 height 23
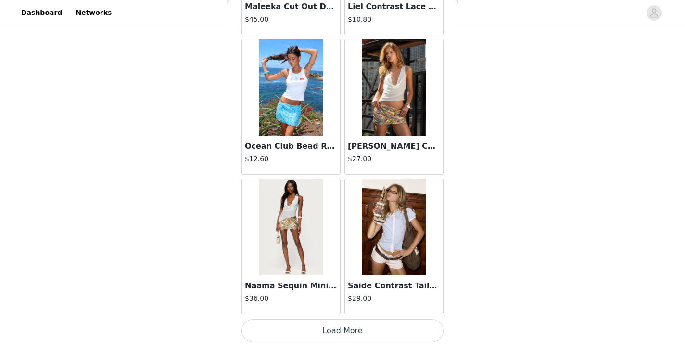
scroll to position [1142, 0]
click at [346, 332] on button "Load More" at bounding box center [342, 330] width 202 height 23
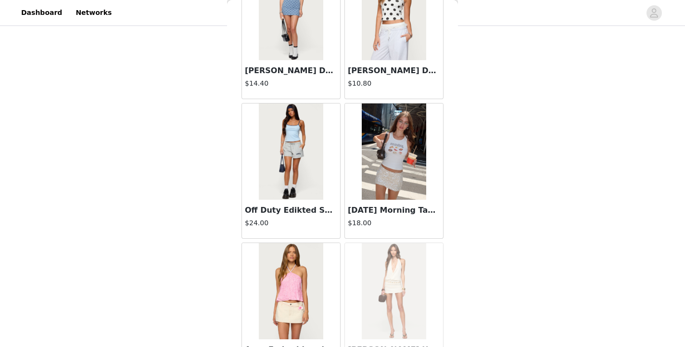
scroll to position [10886, 0]
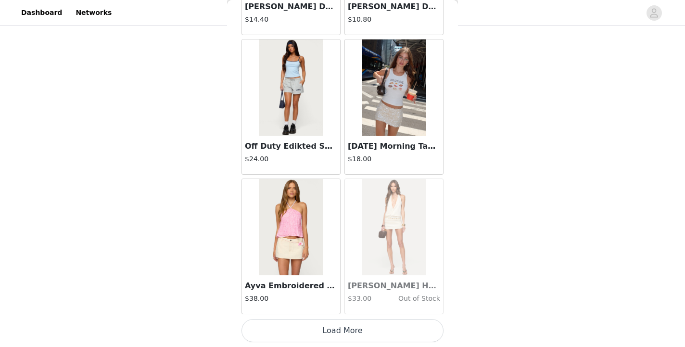
click at [352, 329] on button "Load More" at bounding box center [342, 330] width 202 height 23
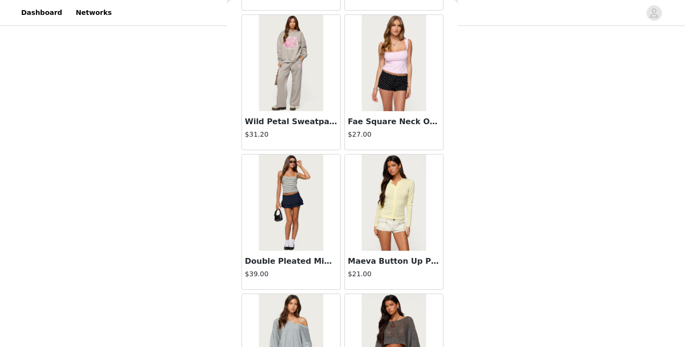
scroll to position [12280, 0]
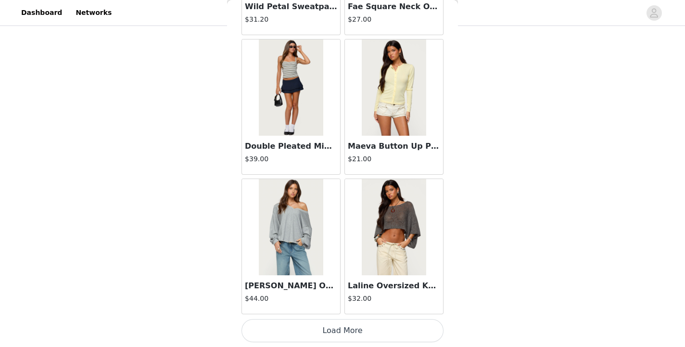
click at [356, 327] on button "Load More" at bounding box center [342, 330] width 202 height 23
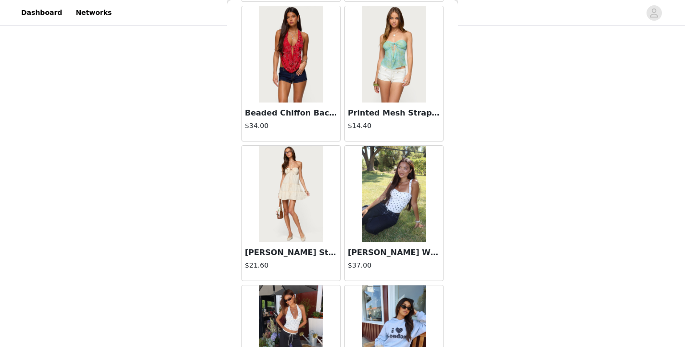
scroll to position [13675, 0]
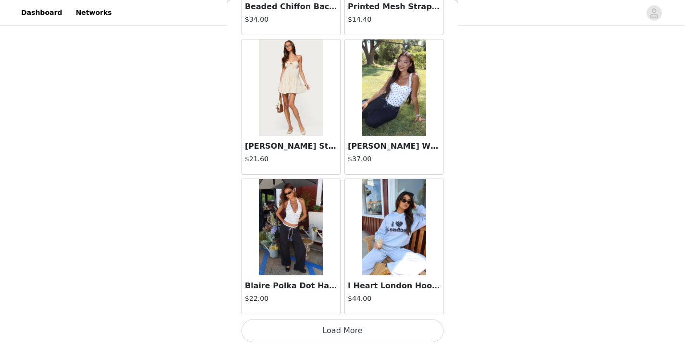
click at [349, 329] on button "Load More" at bounding box center [342, 330] width 202 height 23
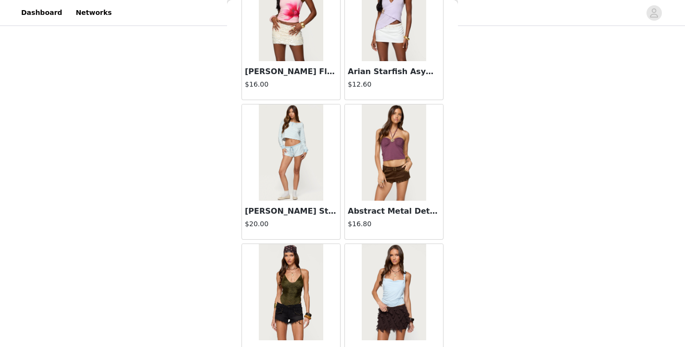
scroll to position [14901, 0]
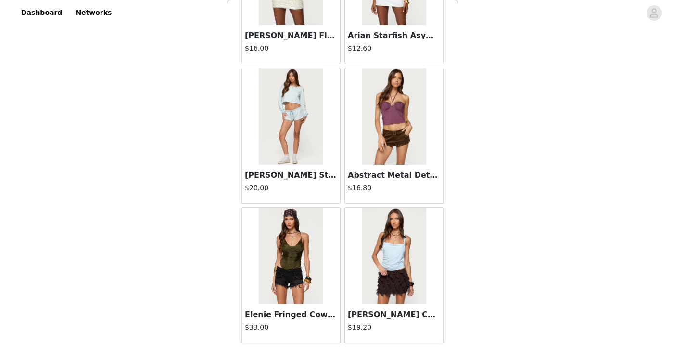
click at [401, 109] on img at bounding box center [394, 116] width 64 height 96
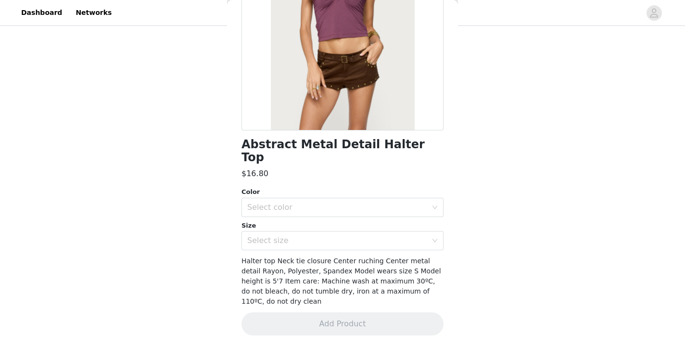
scroll to position [111, 0]
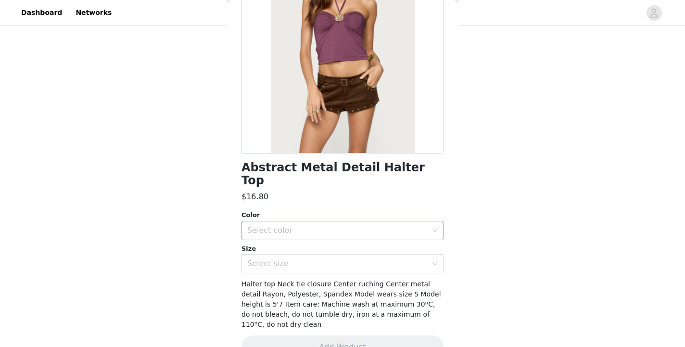
click at [357, 226] on div "Select color" at bounding box center [337, 231] width 180 height 10
click at [328, 240] on li "BURGUNDY" at bounding box center [342, 238] width 202 height 15
click at [321, 259] on div "Select size" at bounding box center [337, 264] width 180 height 10
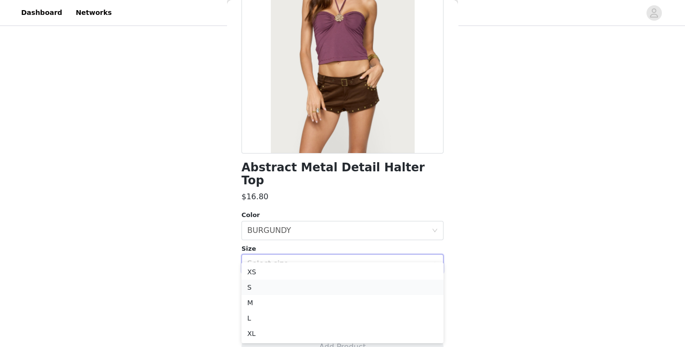
click at [300, 284] on li "S" at bounding box center [342, 286] width 202 height 15
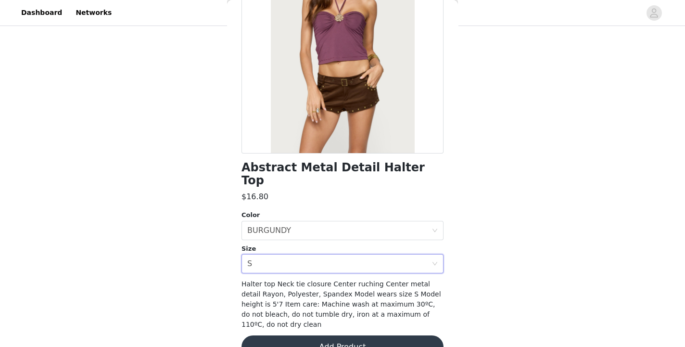
click at [327, 335] on button "Add Product" at bounding box center [342, 346] width 202 height 23
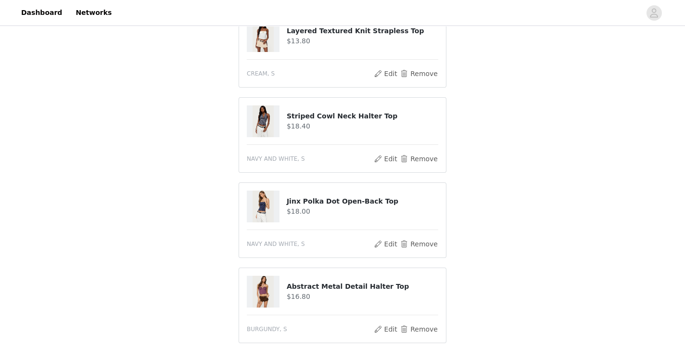
scroll to position [1282, 0]
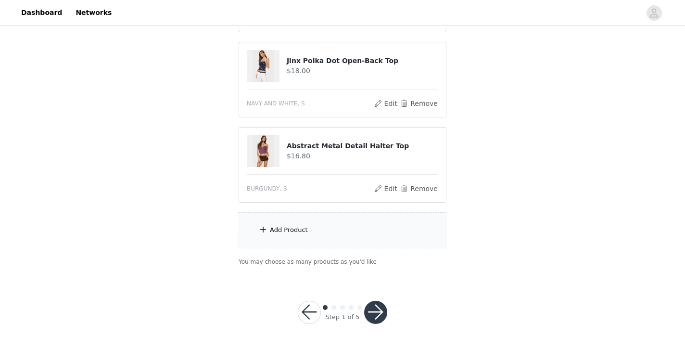
click at [300, 228] on div "Add Product" at bounding box center [289, 230] width 38 height 10
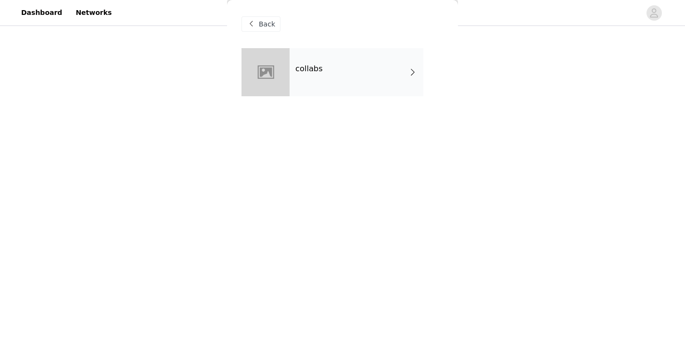
click at [326, 87] on div "collabs" at bounding box center [356, 72] width 134 height 48
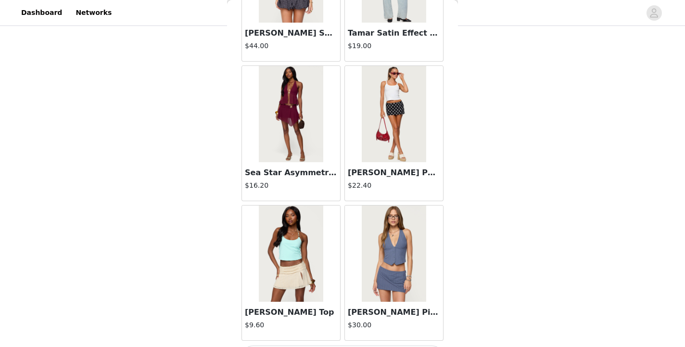
scroll to position [1125, 0]
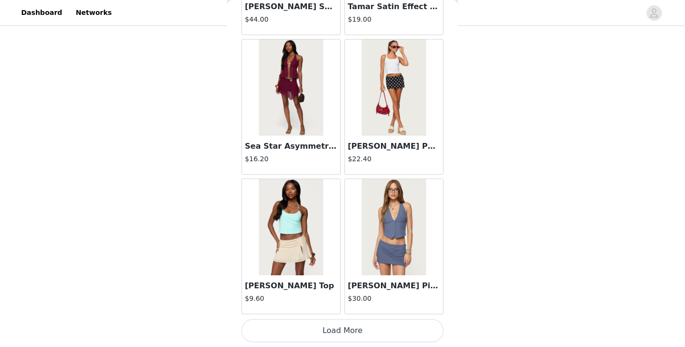
click at [340, 331] on button "Load More" at bounding box center [342, 330] width 202 height 23
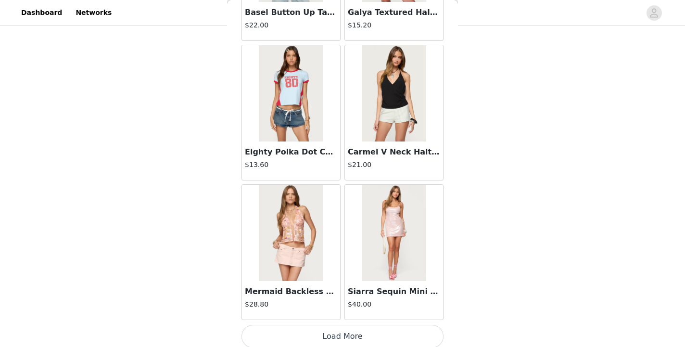
scroll to position [2519, 0]
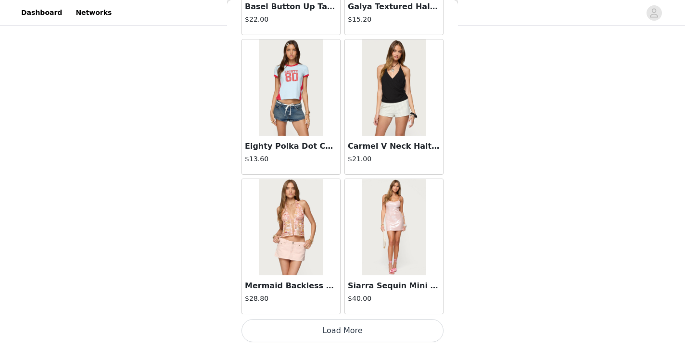
click at [358, 333] on button "Load More" at bounding box center [342, 330] width 202 height 23
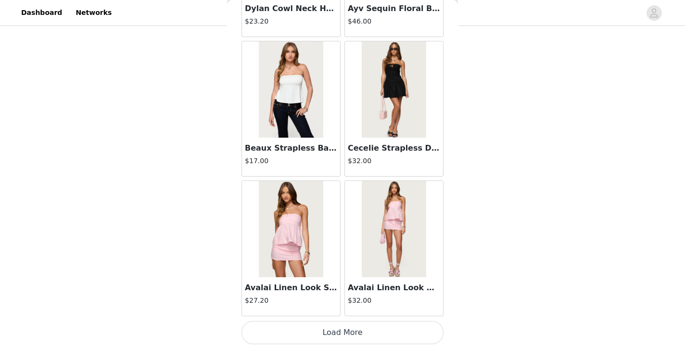
scroll to position [3914, 0]
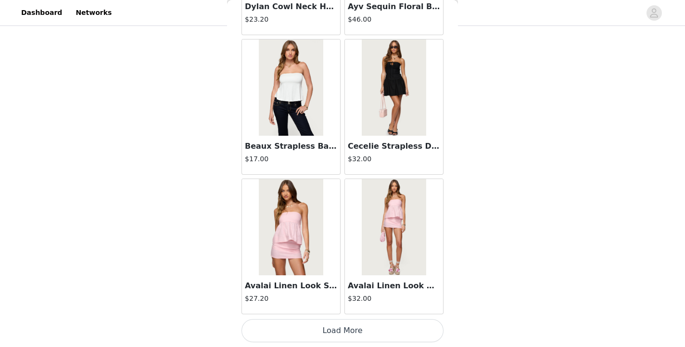
click at [335, 327] on button "Load More" at bounding box center [342, 330] width 202 height 23
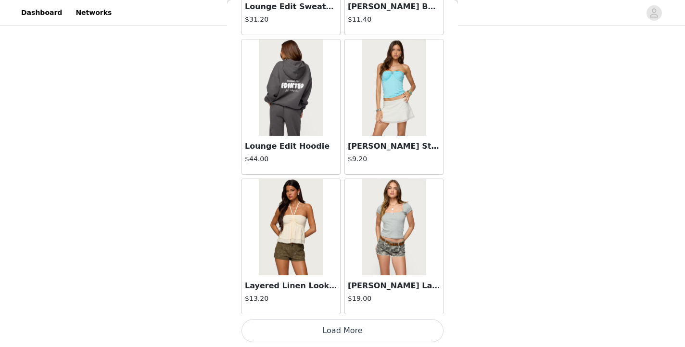
scroll to position [5308, 0]
click at [351, 326] on button "Load More" at bounding box center [342, 330] width 202 height 23
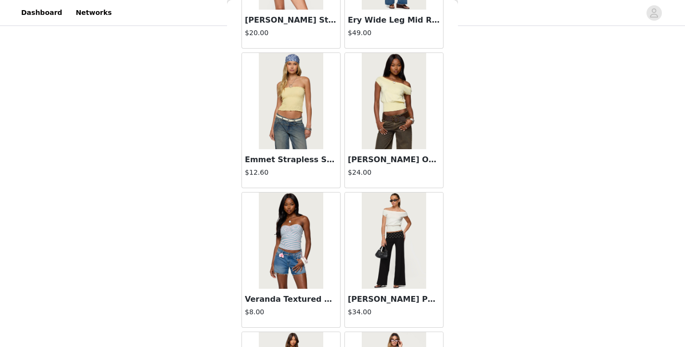
scroll to position [6270, 0]
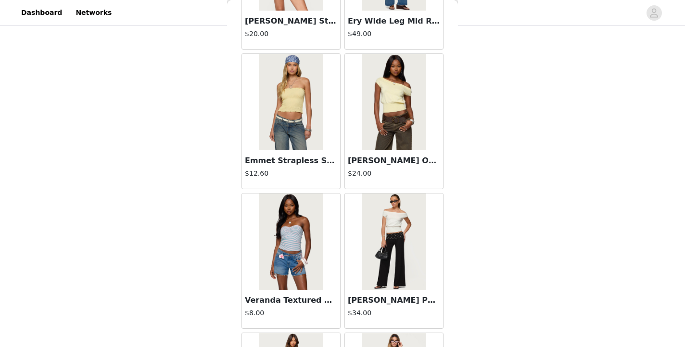
click at [399, 258] on img at bounding box center [394, 241] width 64 height 96
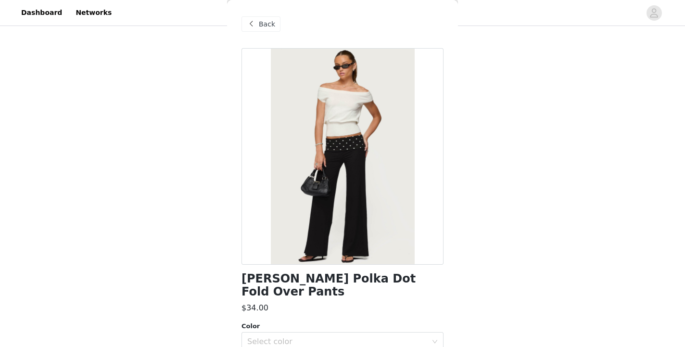
scroll to position [111, 0]
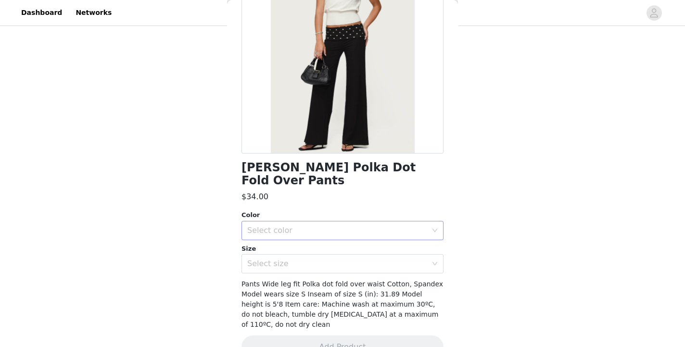
click at [375, 226] on div "Select color" at bounding box center [337, 231] width 180 height 10
click at [343, 241] on li "BLACK" at bounding box center [342, 238] width 202 height 15
click at [340, 259] on div "Select size" at bounding box center [337, 264] width 180 height 10
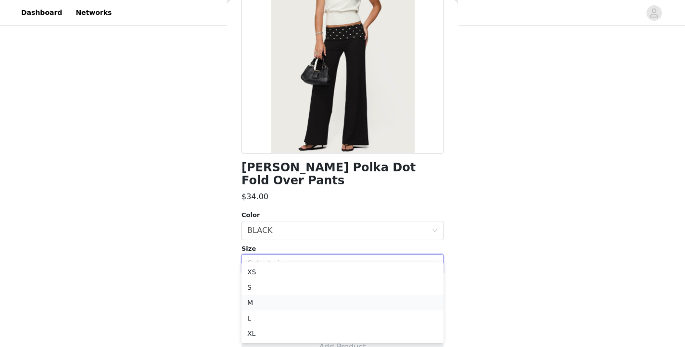
click at [300, 303] on li "M" at bounding box center [342, 302] width 202 height 15
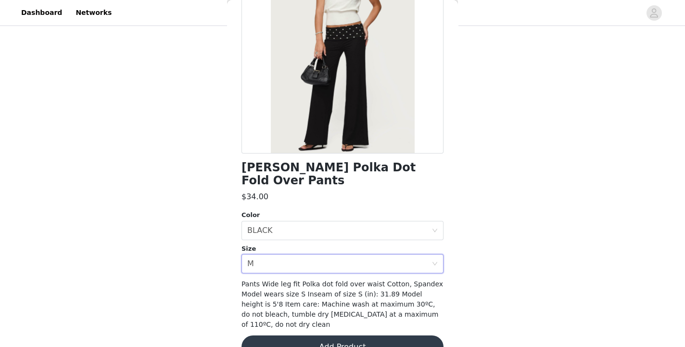
click at [328, 335] on button "Add Product" at bounding box center [342, 346] width 202 height 23
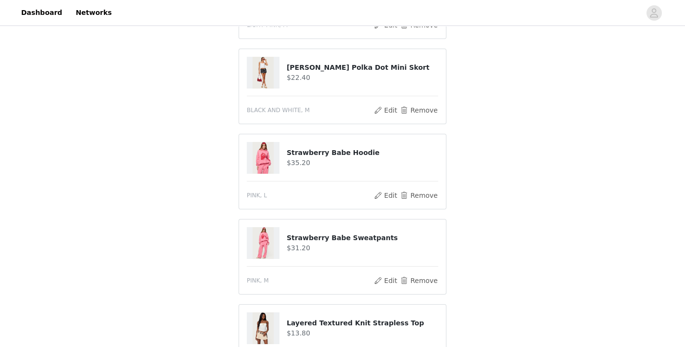
scroll to position [1368, 0]
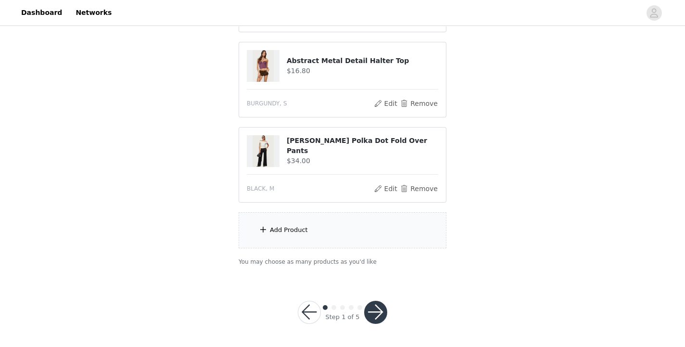
click at [329, 235] on div "Add Product" at bounding box center [343, 230] width 208 height 36
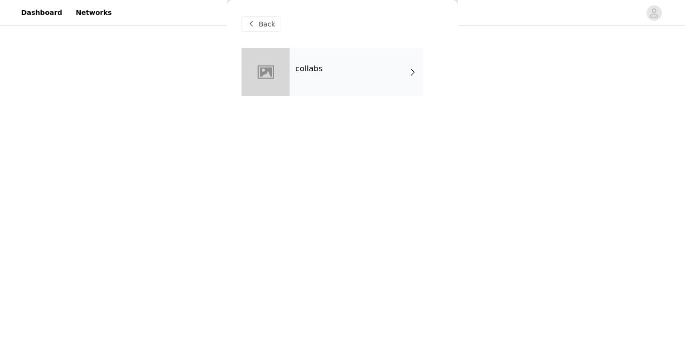
click at [327, 83] on div "collabs" at bounding box center [356, 72] width 134 height 48
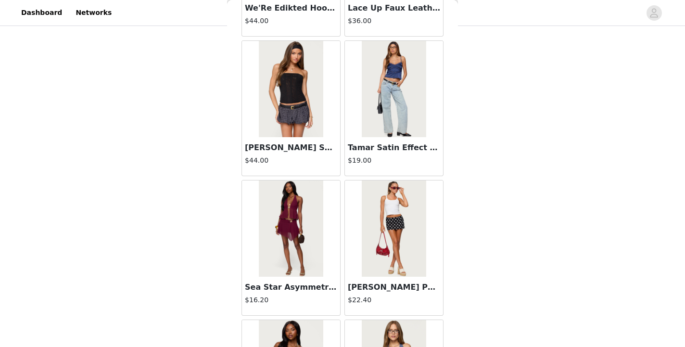
scroll to position [1125, 0]
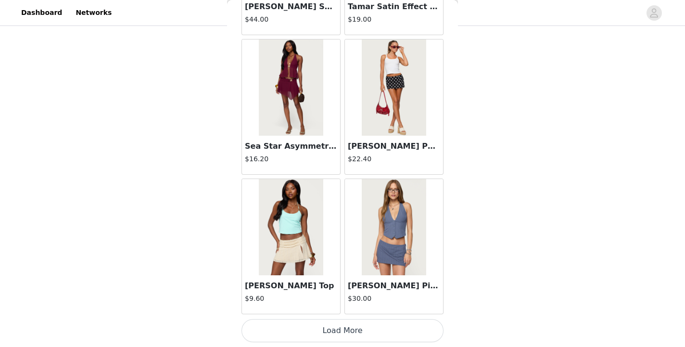
click at [376, 329] on button "Load More" at bounding box center [342, 330] width 202 height 23
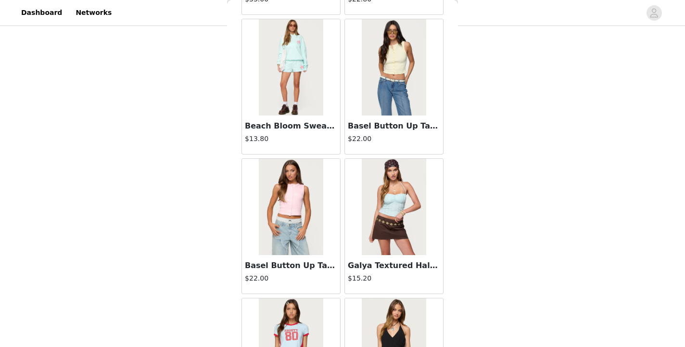
scroll to position [2519, 0]
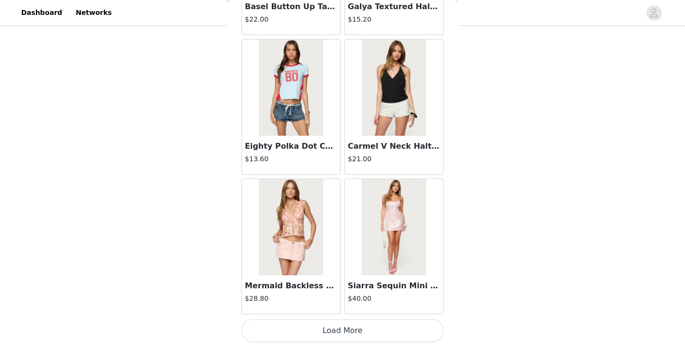
click at [365, 333] on button "Load More" at bounding box center [342, 330] width 202 height 23
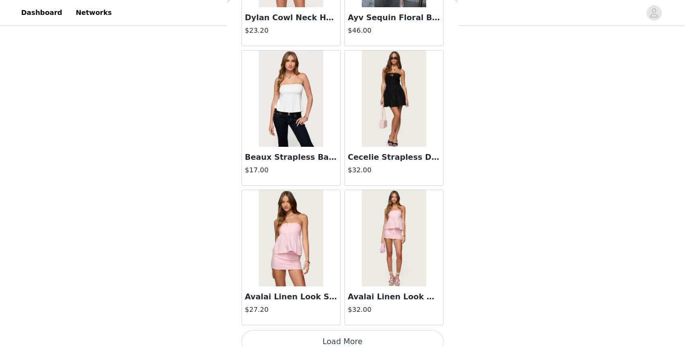
scroll to position [3914, 0]
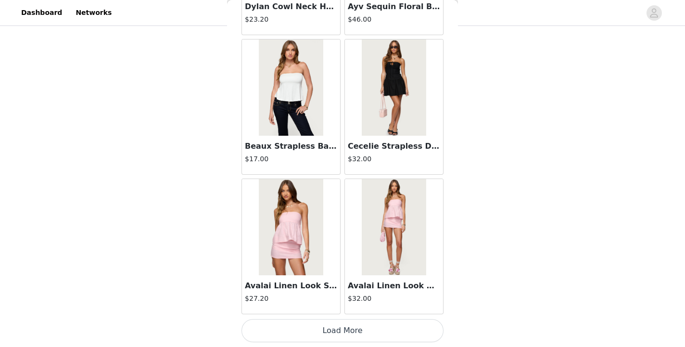
click at [347, 331] on button "Load More" at bounding box center [342, 330] width 202 height 23
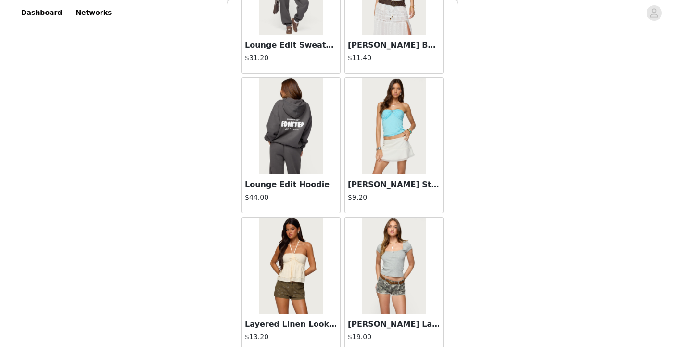
scroll to position [5308, 0]
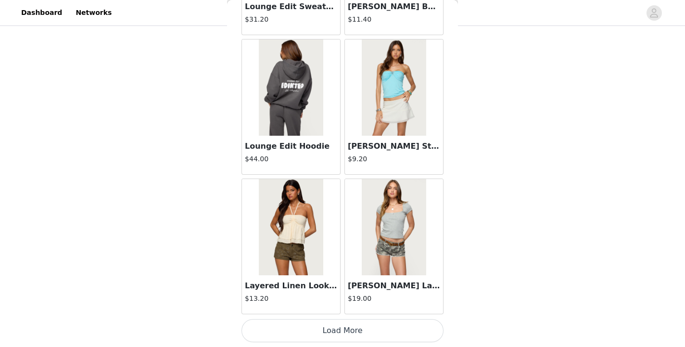
click at [343, 334] on button "Load More" at bounding box center [342, 330] width 202 height 23
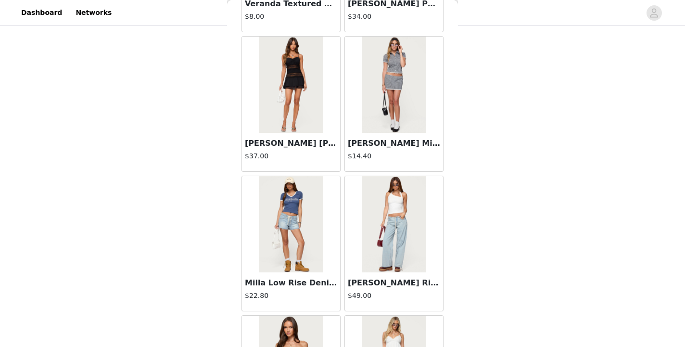
scroll to position [6703, 0]
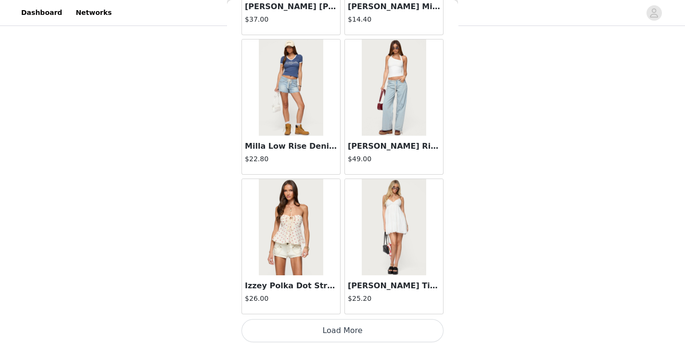
click at [328, 322] on button "Load More" at bounding box center [342, 330] width 202 height 23
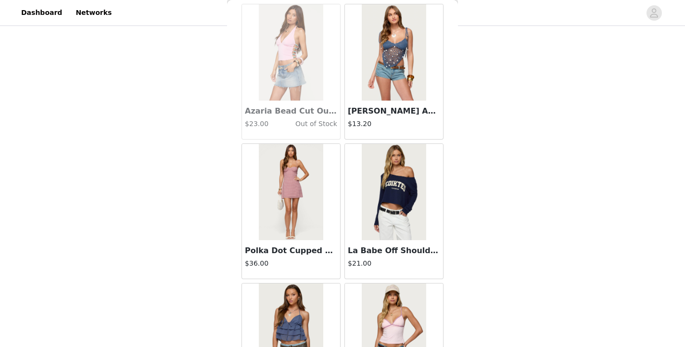
scroll to position [8097, 0]
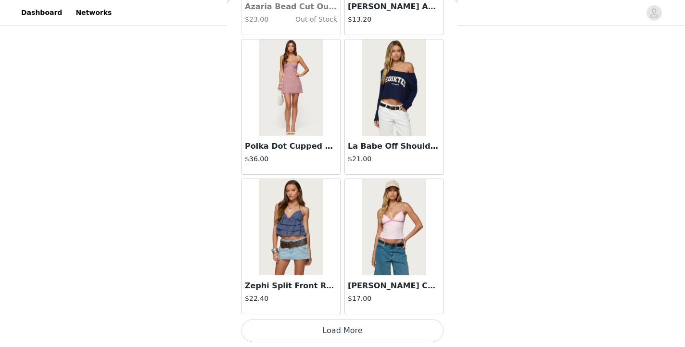
click at [346, 329] on button "Load More" at bounding box center [342, 330] width 202 height 23
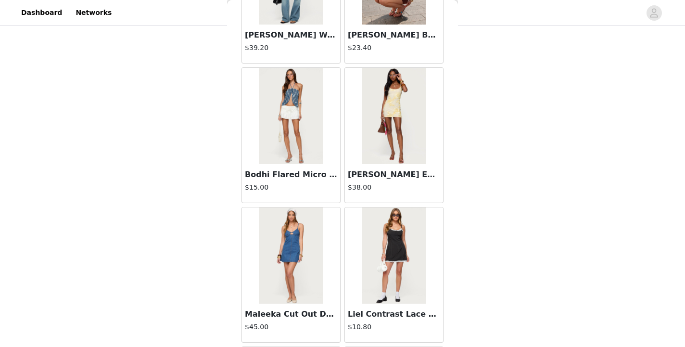
scroll to position [9311, 0]
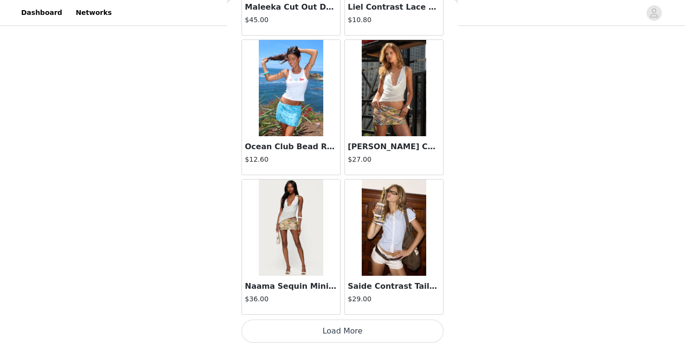
click at [361, 329] on button "Load More" at bounding box center [342, 330] width 202 height 23
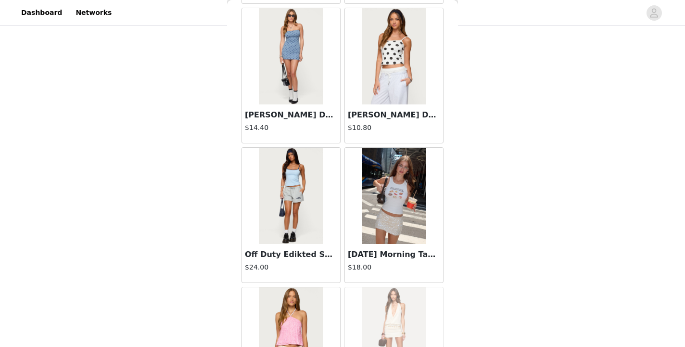
scroll to position [10886, 0]
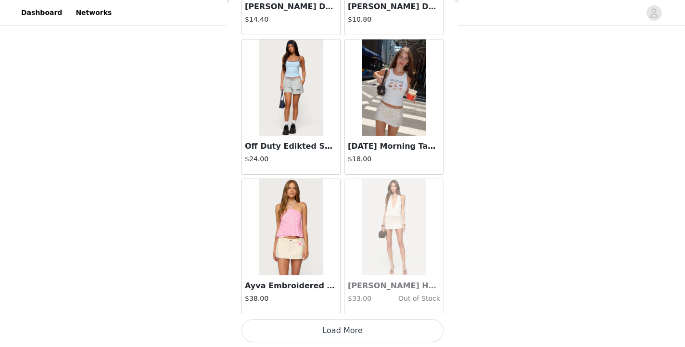
click at [343, 329] on button "Load More" at bounding box center [342, 330] width 202 height 23
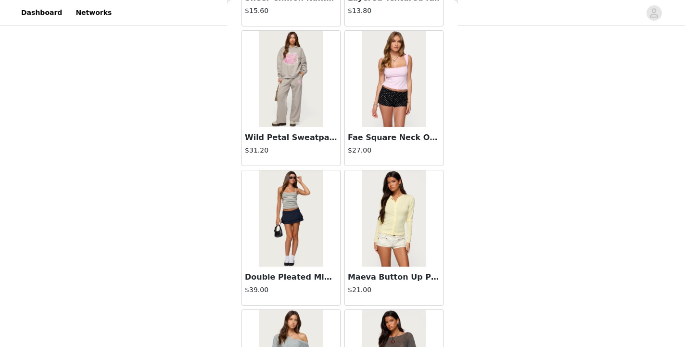
scroll to position [12280, 0]
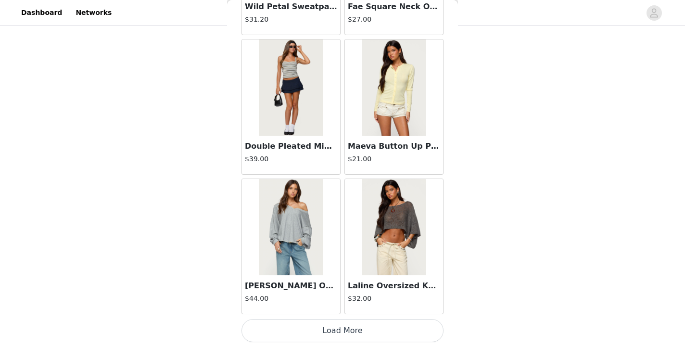
click at [352, 329] on button "Load More" at bounding box center [342, 330] width 202 height 23
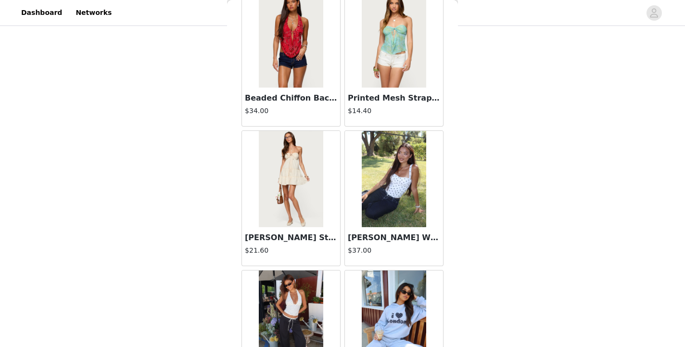
scroll to position [13675, 0]
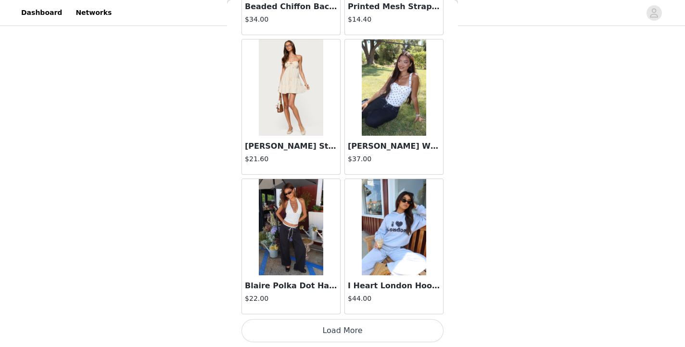
click at [352, 330] on button "Load More" at bounding box center [342, 330] width 202 height 23
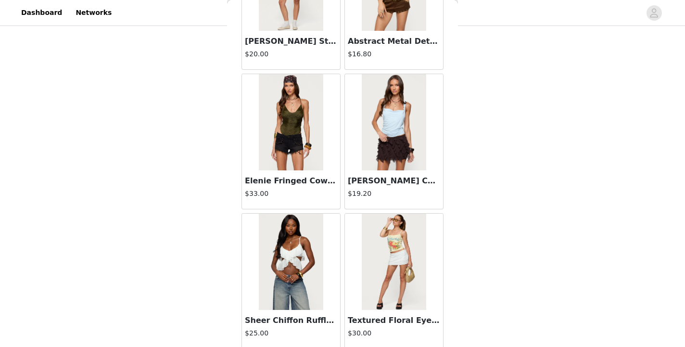
scroll to position [15069, 0]
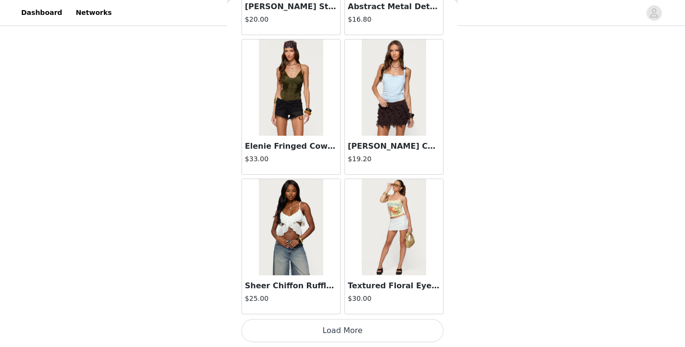
click at [335, 329] on button "Load More" at bounding box center [342, 330] width 202 height 23
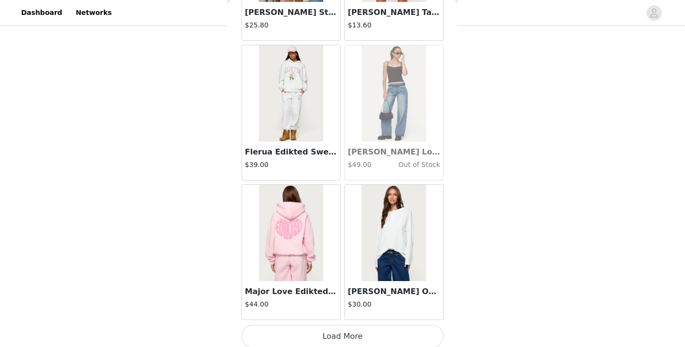
scroll to position [16464, 0]
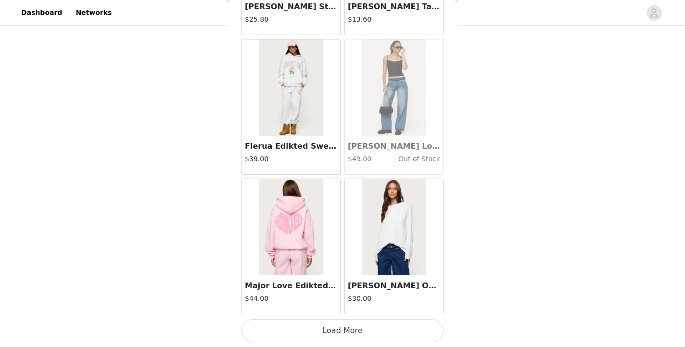
click at [356, 327] on button "Load More" at bounding box center [342, 330] width 202 height 23
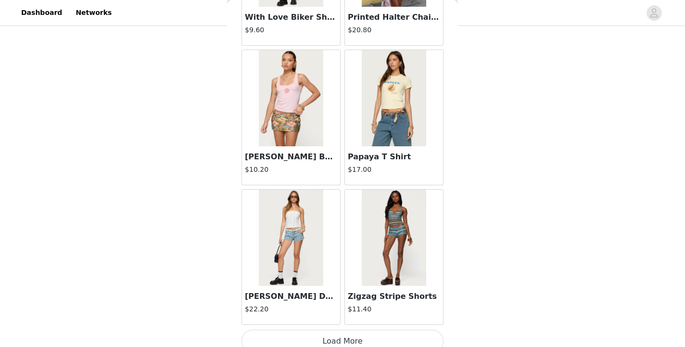
scroll to position [17858, 0]
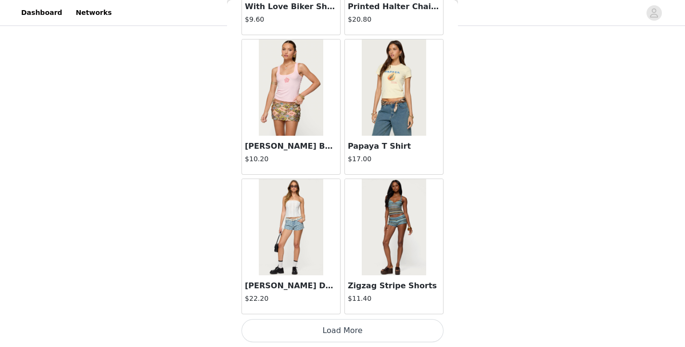
click at [334, 334] on button "Load More" at bounding box center [342, 330] width 202 height 23
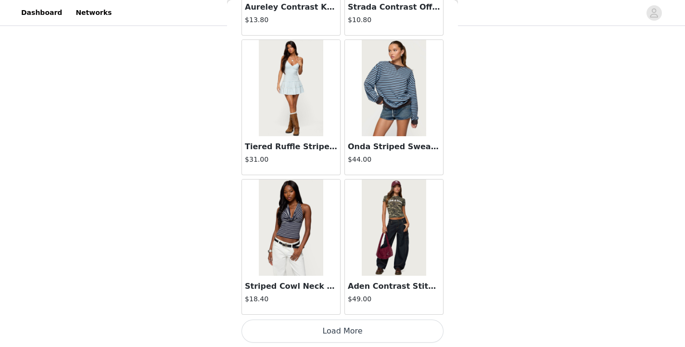
click at [339, 334] on button "Load More" at bounding box center [342, 330] width 202 height 23
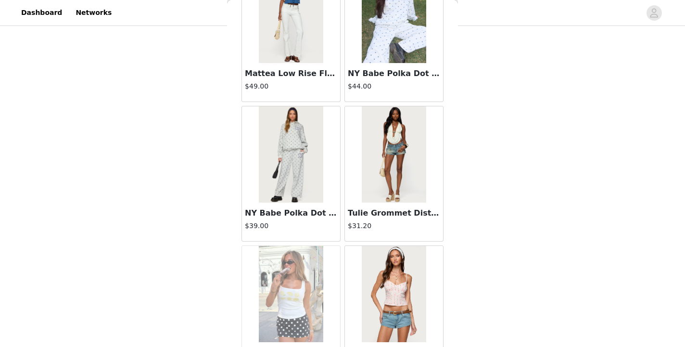
scroll to position [20647, 0]
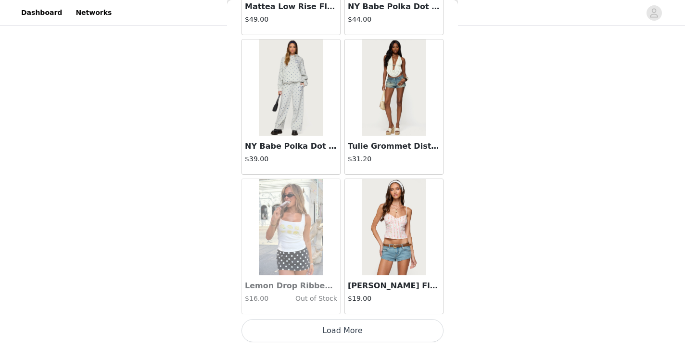
click at [340, 333] on button "Load More" at bounding box center [342, 330] width 202 height 23
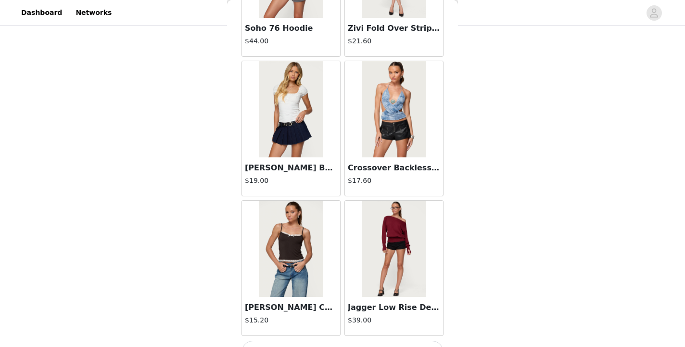
scroll to position [22022, 0]
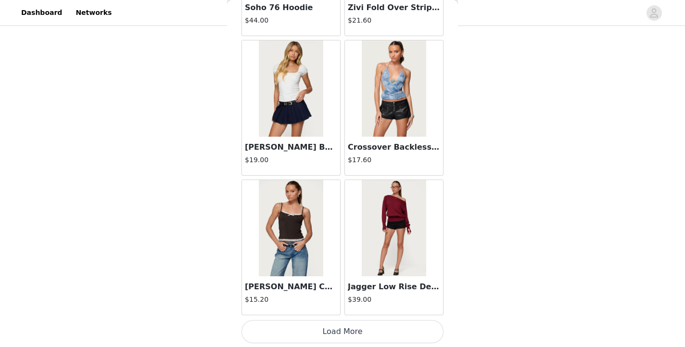
click at [327, 333] on button "Load More" at bounding box center [342, 331] width 202 height 23
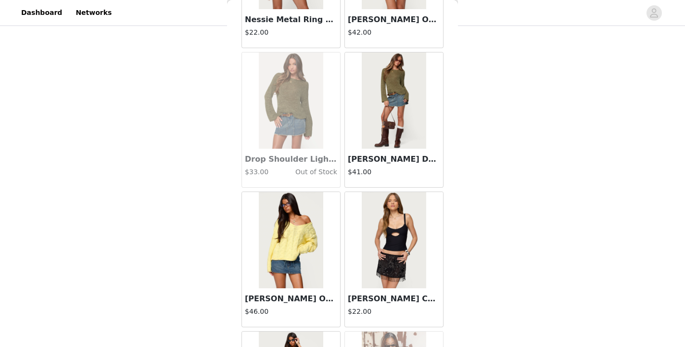
scroll to position [23008, 0]
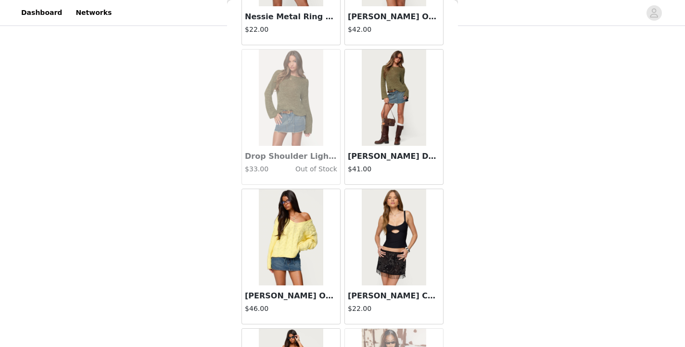
click at [383, 120] on img at bounding box center [394, 98] width 64 height 96
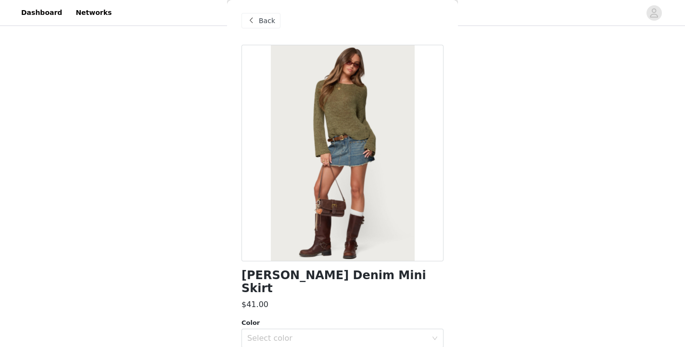
scroll to position [4, 0]
click at [273, 19] on span "Back" at bounding box center [267, 20] width 16 height 10
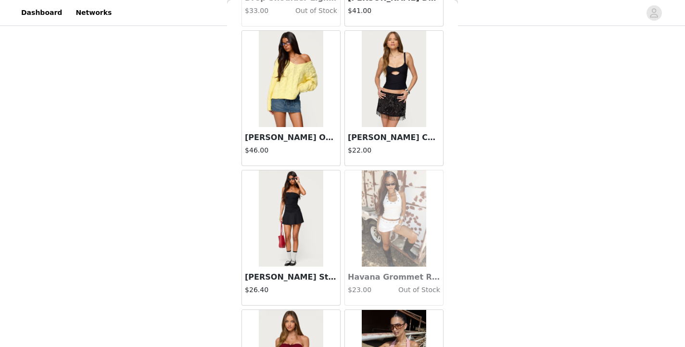
scroll to position [23436, 0]
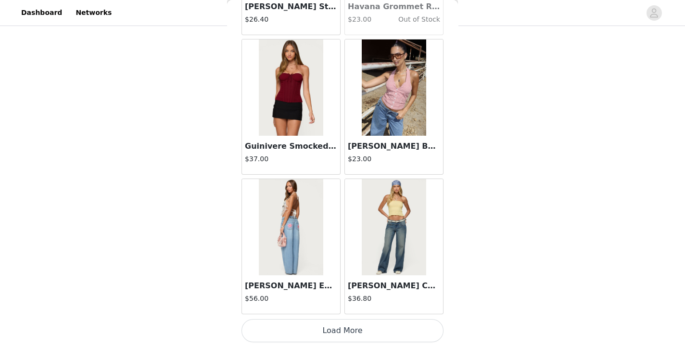
click at [389, 329] on button "Load More" at bounding box center [342, 330] width 202 height 23
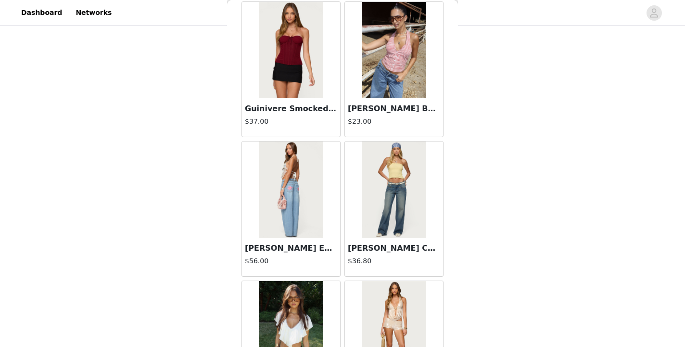
scroll to position [23380, 0]
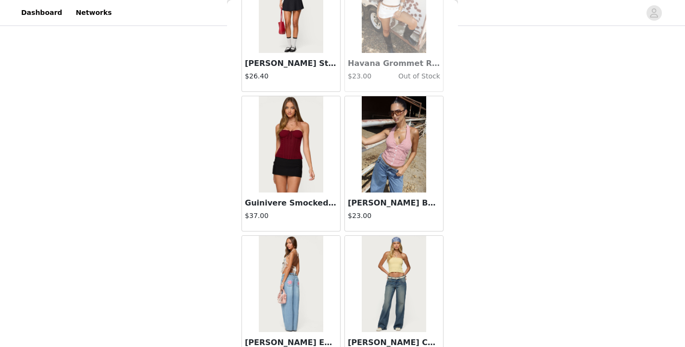
click at [384, 167] on img at bounding box center [394, 144] width 64 height 96
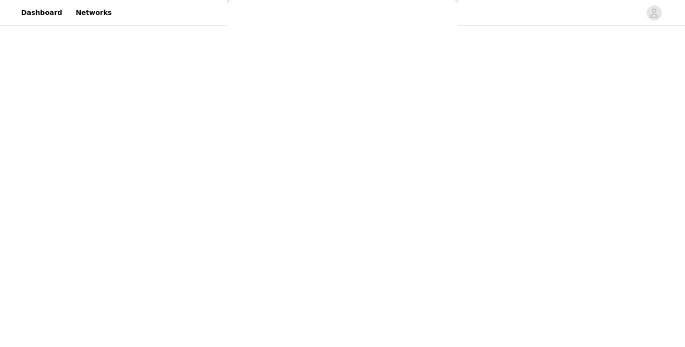
scroll to position [121, 0]
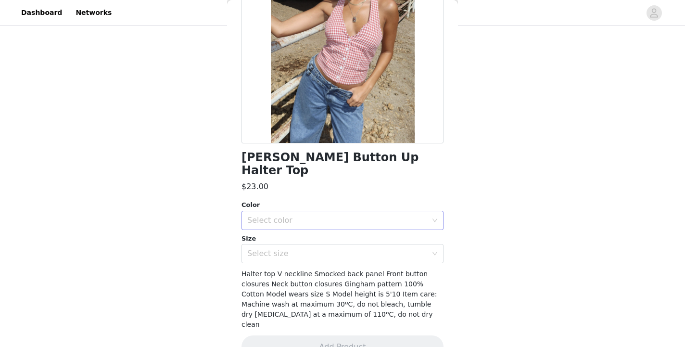
click at [355, 215] on div "Select color" at bounding box center [337, 220] width 180 height 10
click at [336, 229] on li "RED" at bounding box center [342, 228] width 202 height 15
click at [328, 249] on div "Select size" at bounding box center [337, 254] width 180 height 10
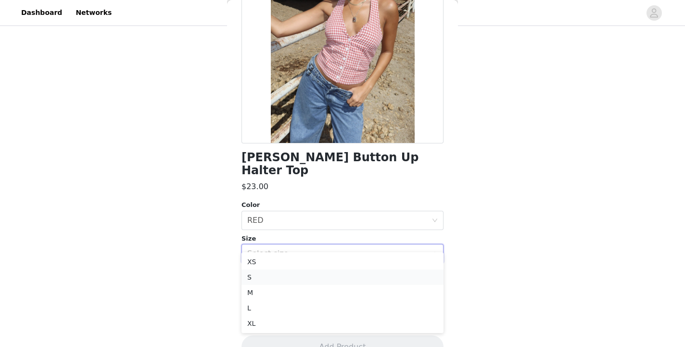
click at [306, 275] on li "S" at bounding box center [342, 276] width 202 height 15
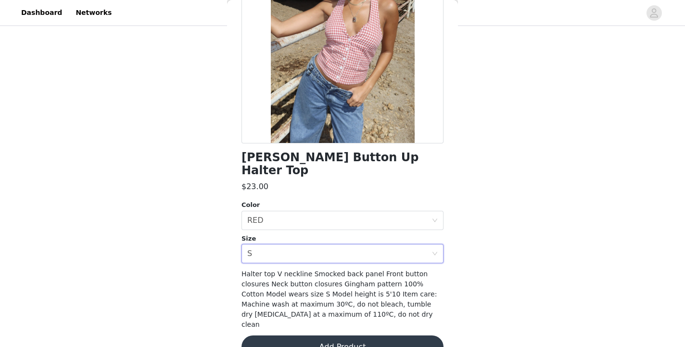
click at [351, 335] on button "Add Product" at bounding box center [342, 346] width 202 height 23
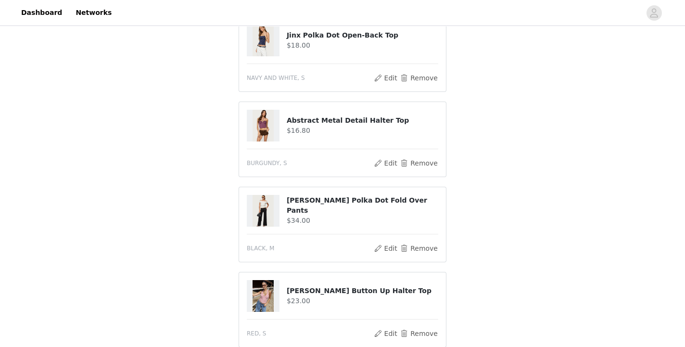
scroll to position [1453, 0]
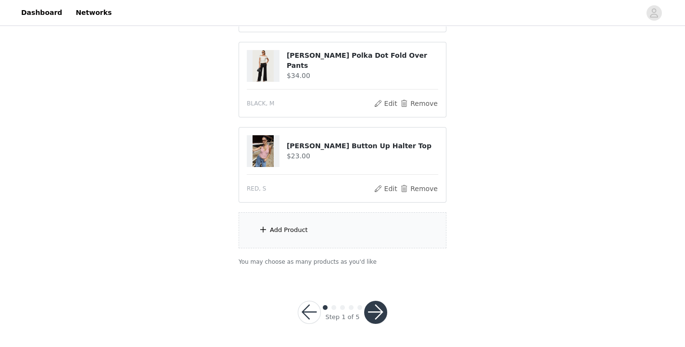
click at [332, 226] on div "Add Product" at bounding box center [343, 230] width 208 height 36
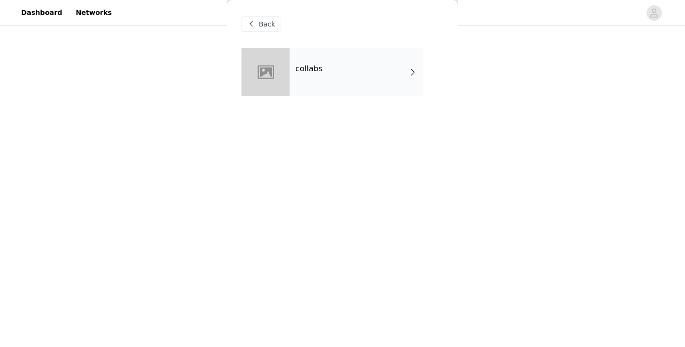
click at [325, 69] on div "collabs" at bounding box center [356, 72] width 134 height 48
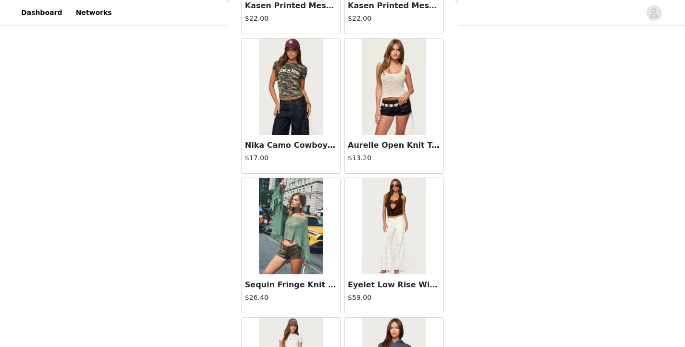
scroll to position [1125, 0]
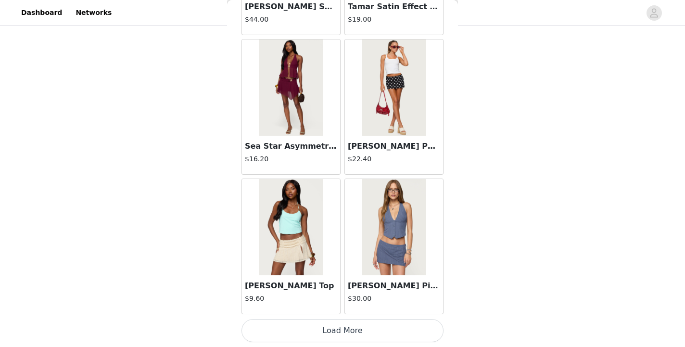
click at [346, 334] on button "Load More" at bounding box center [342, 330] width 202 height 23
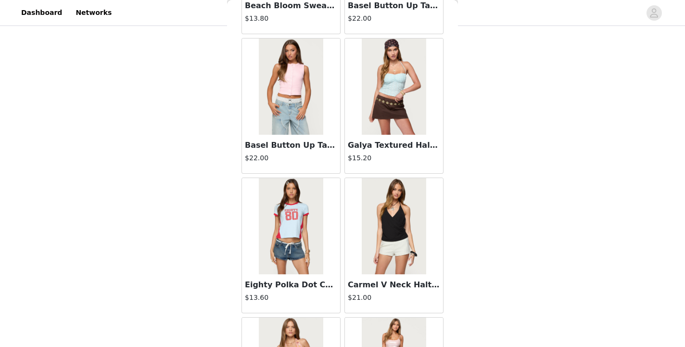
scroll to position [2519, 0]
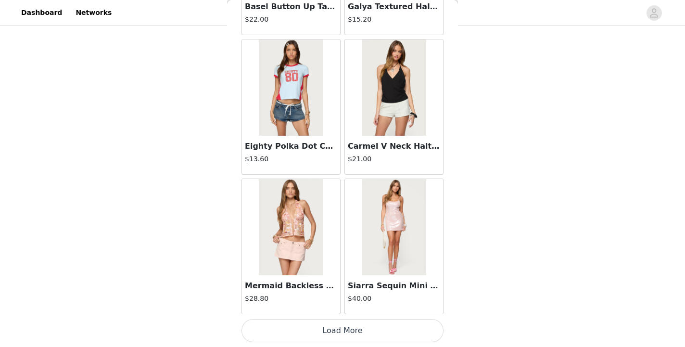
click at [332, 330] on button "Load More" at bounding box center [342, 330] width 202 height 23
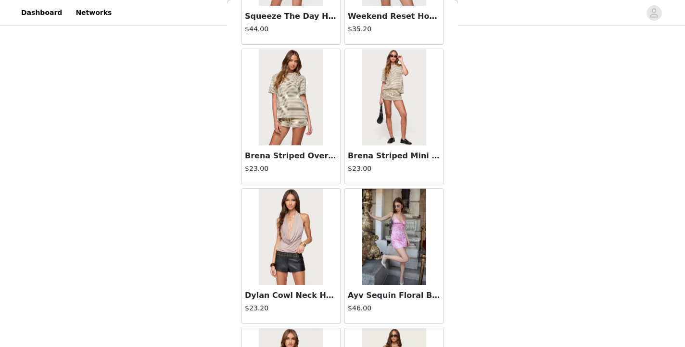
scroll to position [3914, 0]
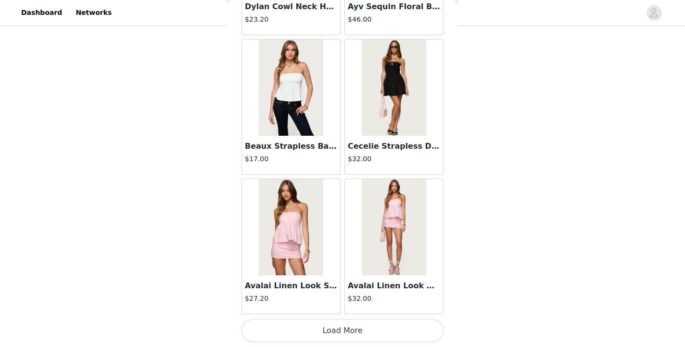
click at [341, 330] on button "Load More" at bounding box center [342, 330] width 202 height 23
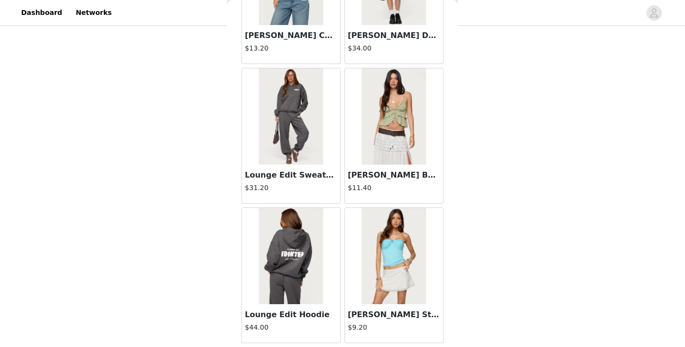
scroll to position [5308, 0]
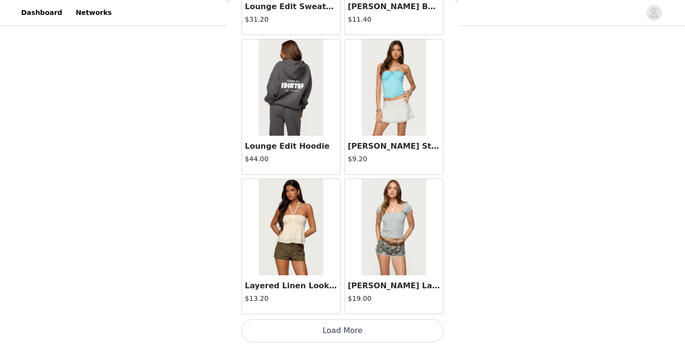
click at [335, 326] on button "Load More" at bounding box center [342, 330] width 202 height 23
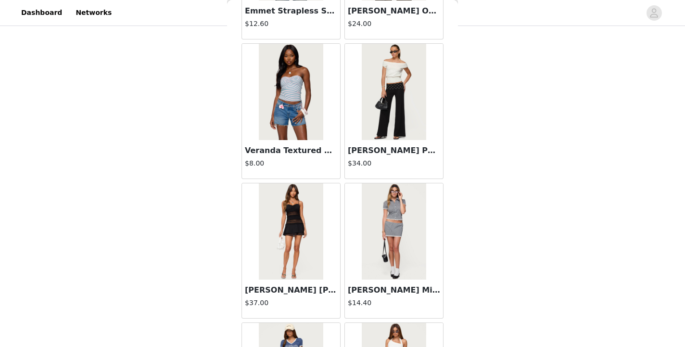
scroll to position [6703, 0]
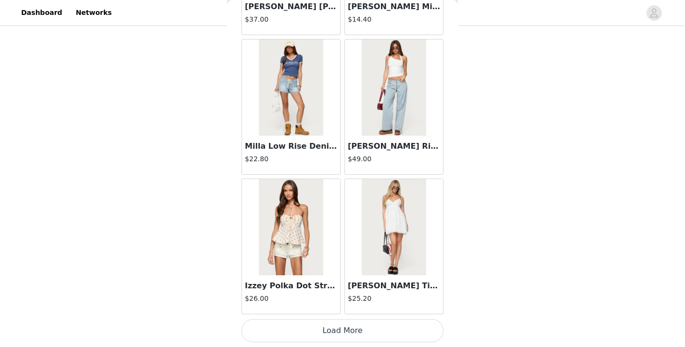
click at [335, 329] on button "Load More" at bounding box center [342, 330] width 202 height 23
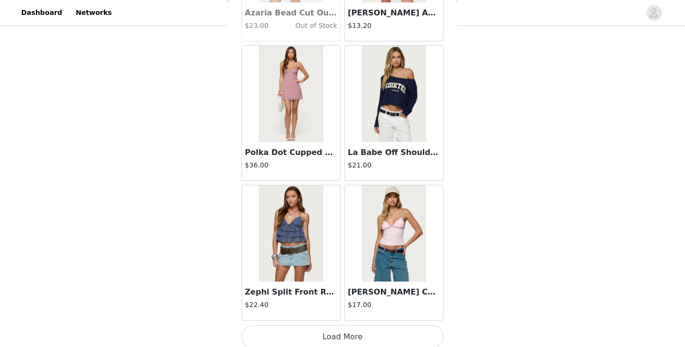
scroll to position [8097, 0]
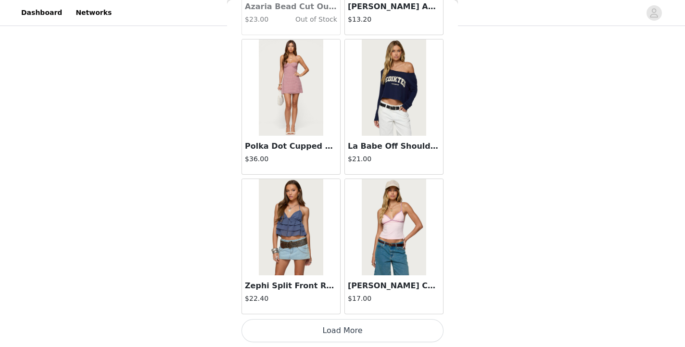
click at [345, 329] on button "Load More" at bounding box center [342, 330] width 202 height 23
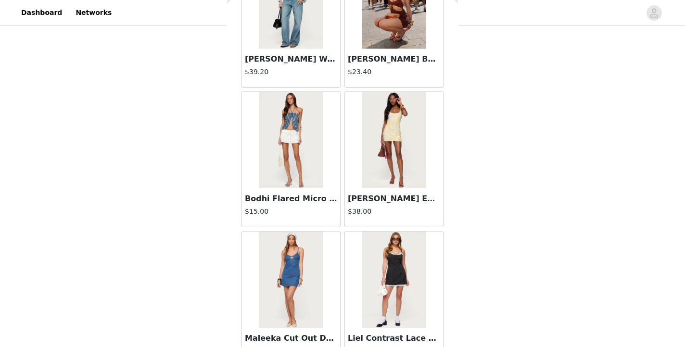
scroll to position [9161, 0]
click at [309, 171] on img at bounding box center [291, 139] width 64 height 96
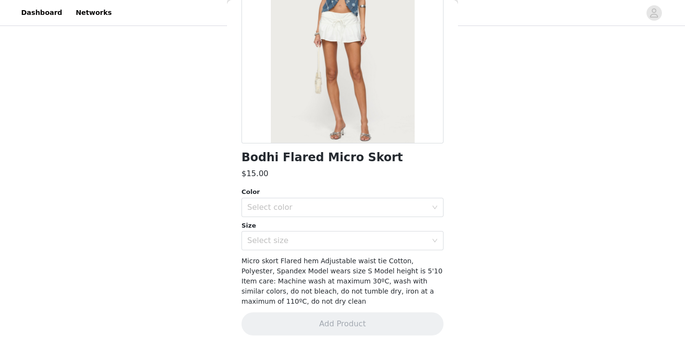
scroll to position [121, 0]
click at [313, 210] on div "Select color" at bounding box center [337, 207] width 180 height 10
click at [295, 229] on li "WHITE" at bounding box center [342, 228] width 202 height 15
click at [291, 239] on div "Select size" at bounding box center [337, 241] width 180 height 10
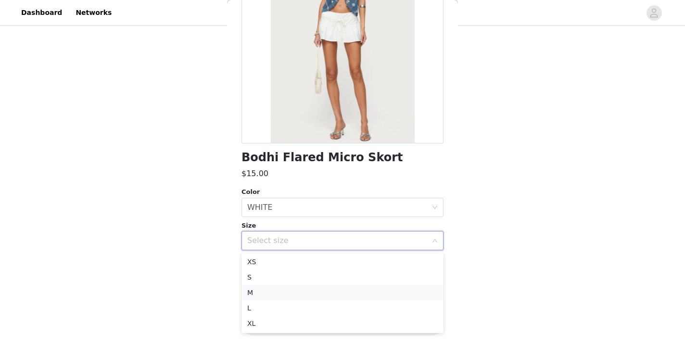
click at [284, 287] on li "M" at bounding box center [342, 292] width 202 height 15
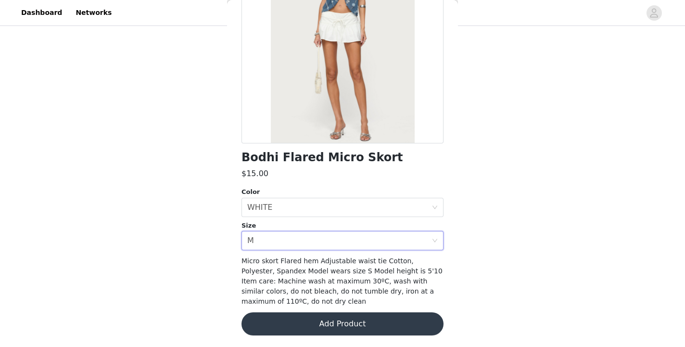
click at [330, 325] on button "Add Product" at bounding box center [342, 323] width 202 height 23
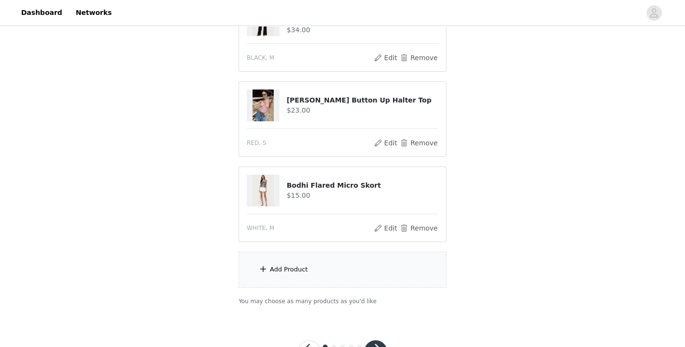
scroll to position [1538, 0]
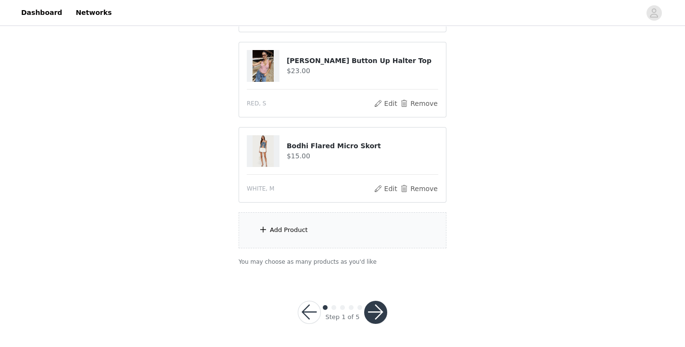
click at [319, 229] on div "Add Product" at bounding box center [343, 230] width 208 height 36
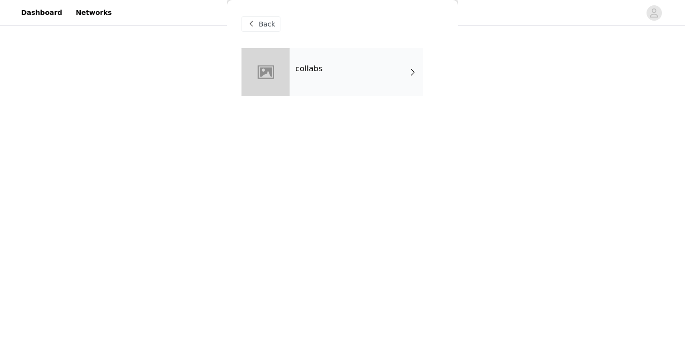
click at [316, 77] on div "collabs" at bounding box center [356, 72] width 134 height 48
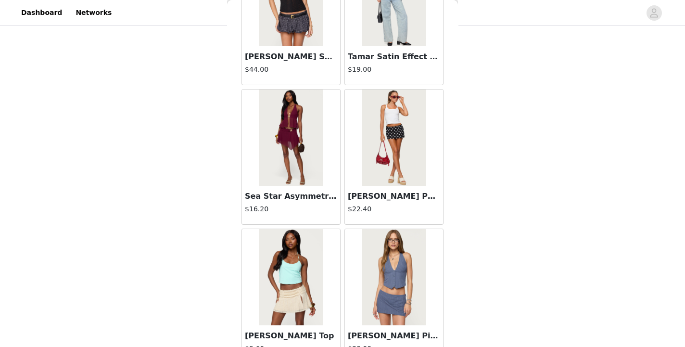
scroll to position [1125, 0]
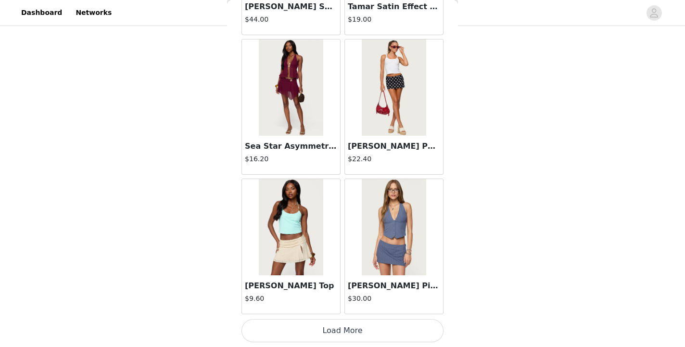
click at [354, 332] on button "Load More" at bounding box center [342, 330] width 202 height 23
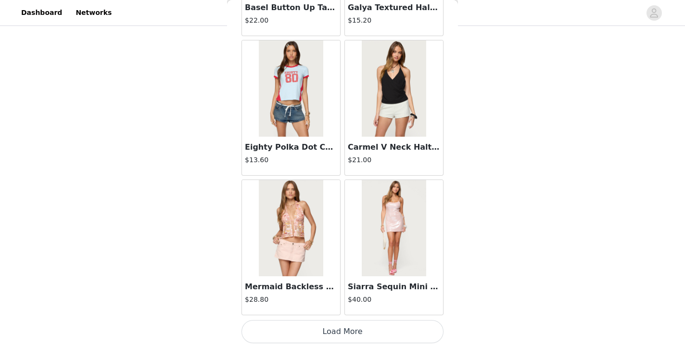
scroll to position [2519, 0]
click at [390, 98] on img at bounding box center [394, 87] width 64 height 96
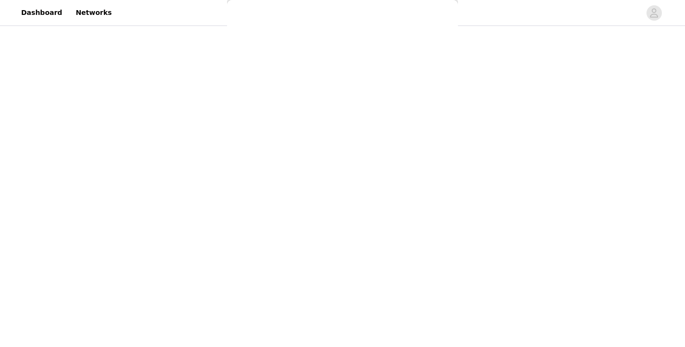
scroll to position [0, 0]
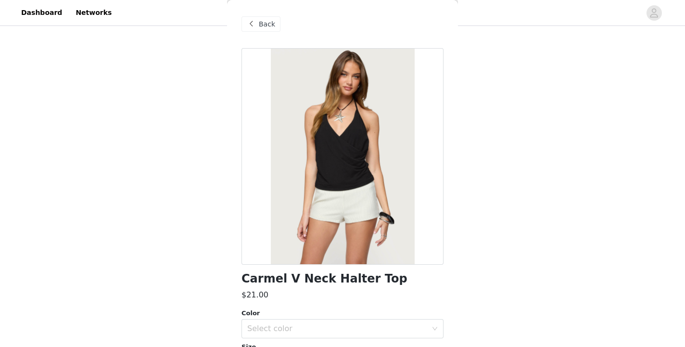
click at [264, 20] on span "Back" at bounding box center [267, 24] width 16 height 10
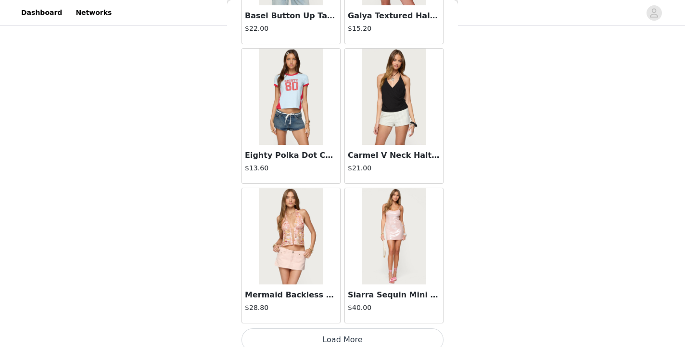
scroll to position [2519, 0]
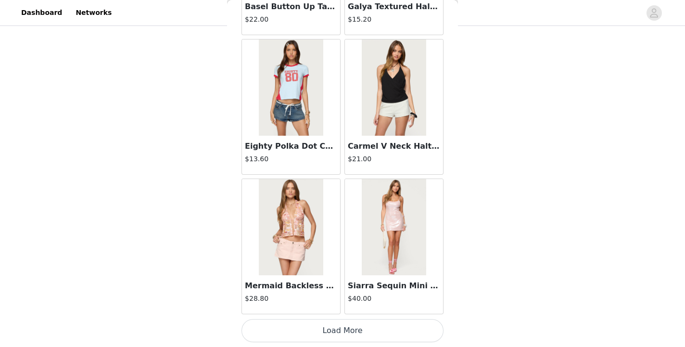
click at [322, 326] on button "Load More" at bounding box center [342, 330] width 202 height 23
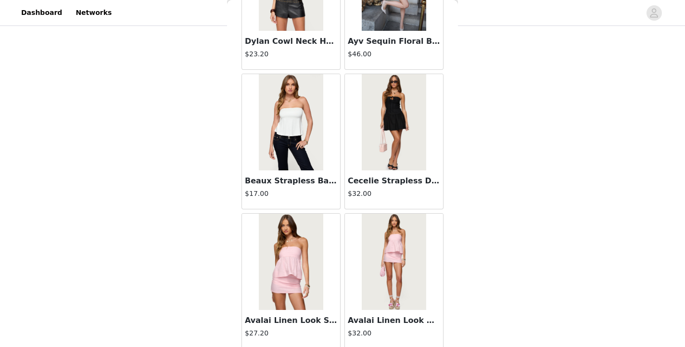
scroll to position [3914, 0]
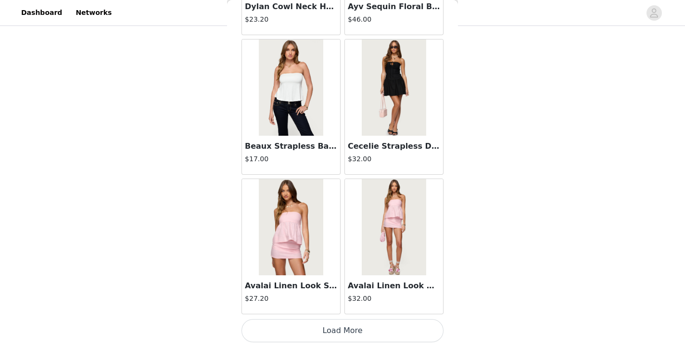
click at [344, 331] on button "Load More" at bounding box center [342, 330] width 202 height 23
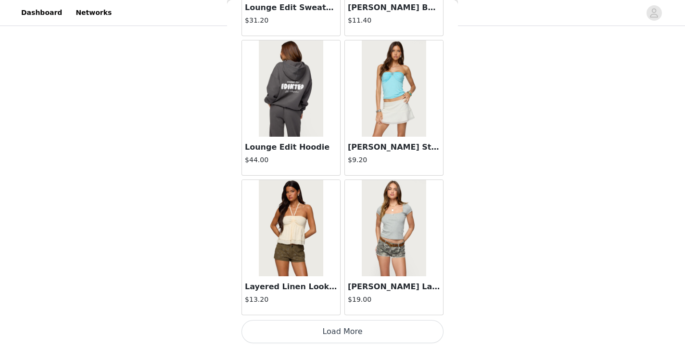
scroll to position [5308, 0]
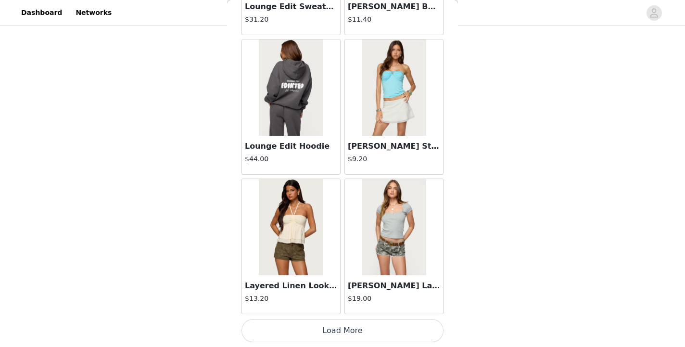
click at [346, 332] on button "Load More" at bounding box center [342, 330] width 202 height 23
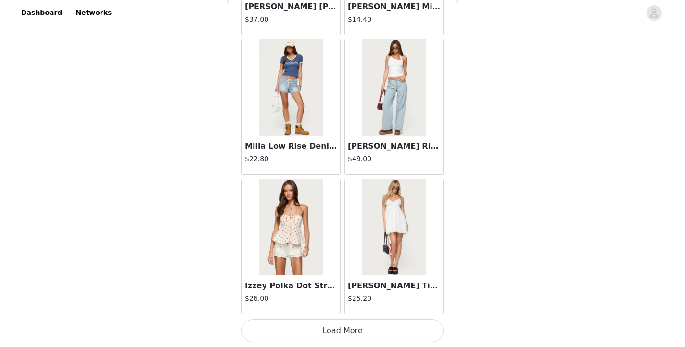
scroll to position [6702, 0]
click at [343, 334] on button "Load More" at bounding box center [342, 330] width 202 height 23
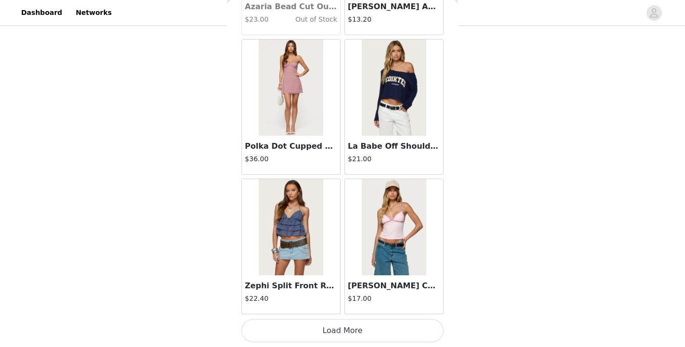
scroll to position [8097, 0]
click at [341, 326] on button "Load More" at bounding box center [342, 330] width 202 height 23
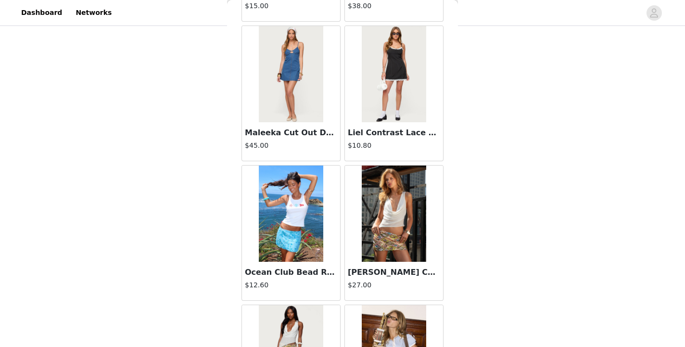
scroll to position [9492, 0]
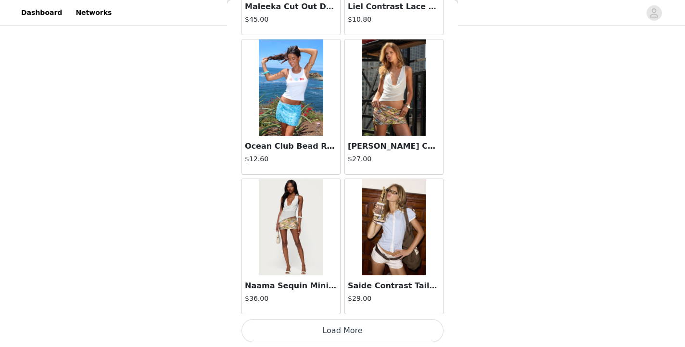
click at [352, 337] on button "Load More" at bounding box center [342, 330] width 202 height 23
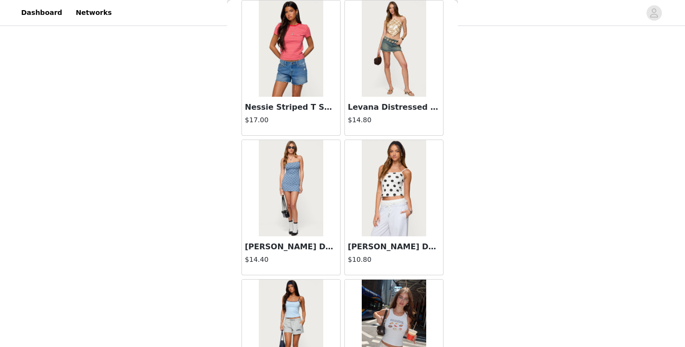
scroll to position [10646, 0]
click at [400, 48] on img at bounding box center [394, 49] width 64 height 96
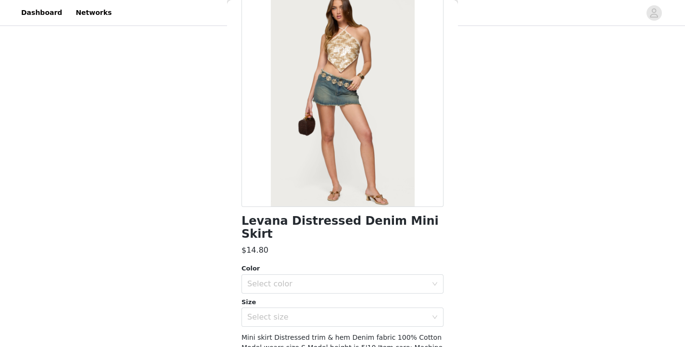
scroll to position [0, 0]
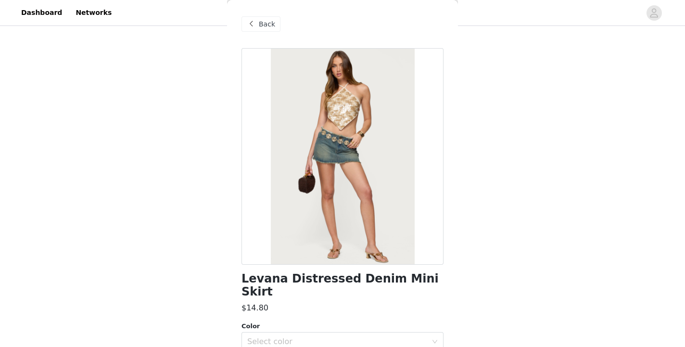
click at [259, 23] on span "Back" at bounding box center [267, 24] width 16 height 10
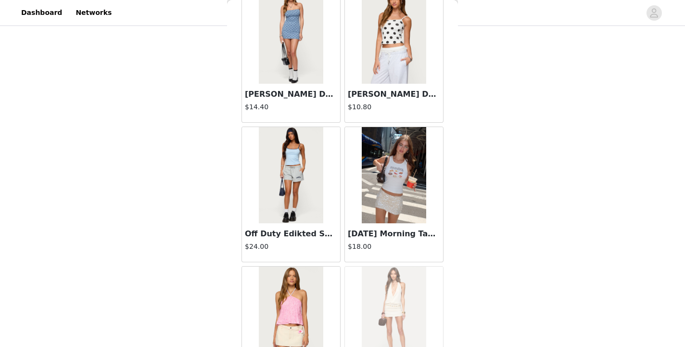
scroll to position [10886, 0]
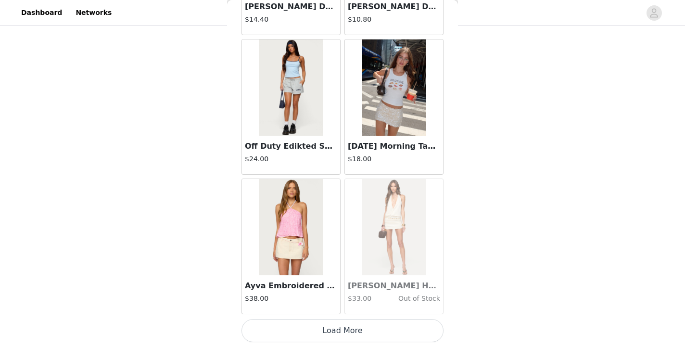
click at [314, 329] on button "Load More" at bounding box center [342, 330] width 202 height 23
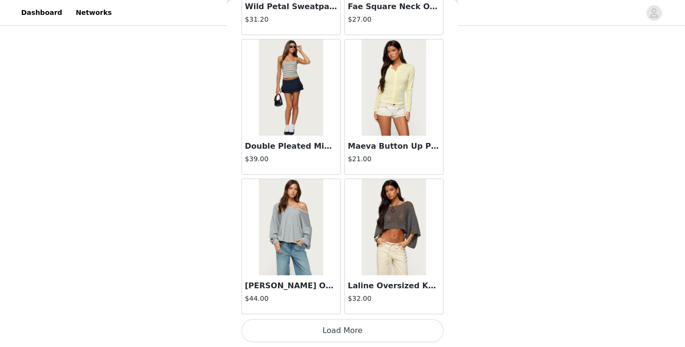
scroll to position [12280, 0]
click at [330, 324] on button "Load More" at bounding box center [342, 330] width 202 height 23
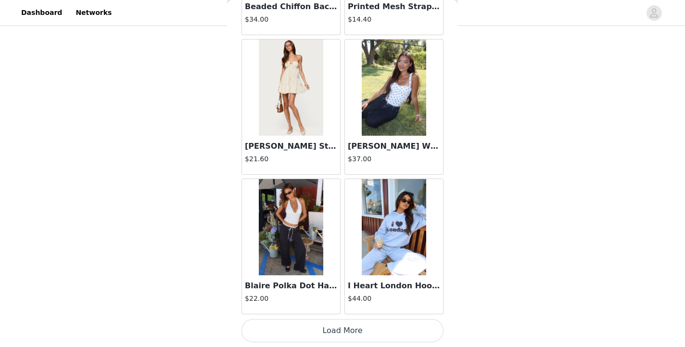
scroll to position [13673, 0]
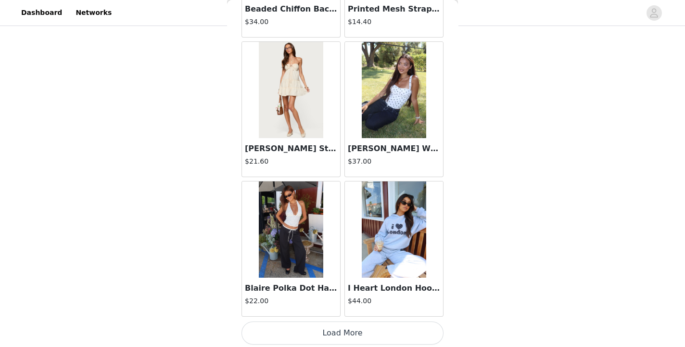
click at [346, 331] on button "Load More" at bounding box center [342, 332] width 202 height 23
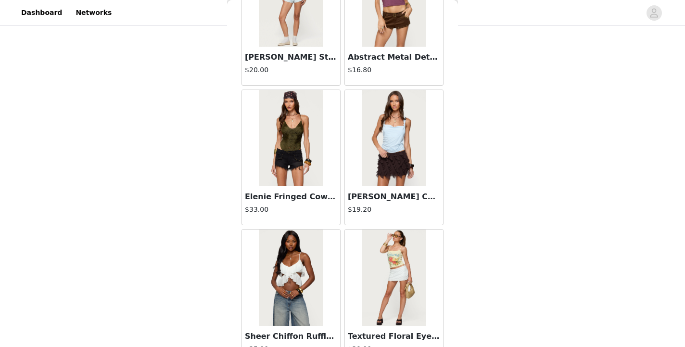
scroll to position [15069, 0]
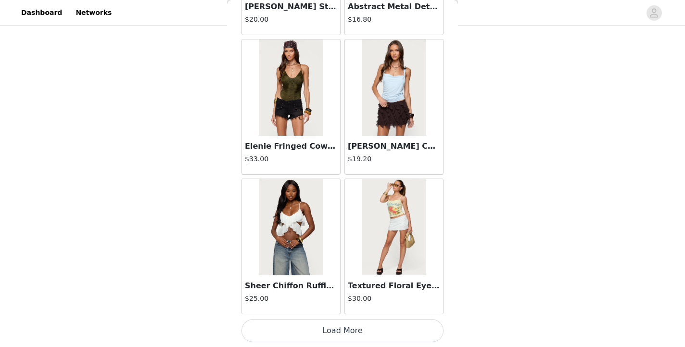
click at [335, 339] on button "Load More" at bounding box center [342, 330] width 202 height 23
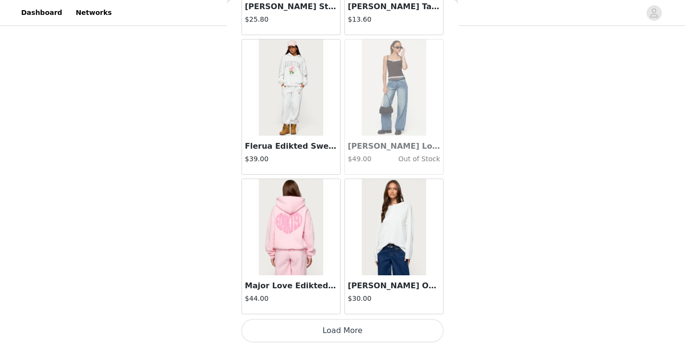
scroll to position [16463, 0]
click at [334, 330] on button "Load More" at bounding box center [342, 330] width 202 height 23
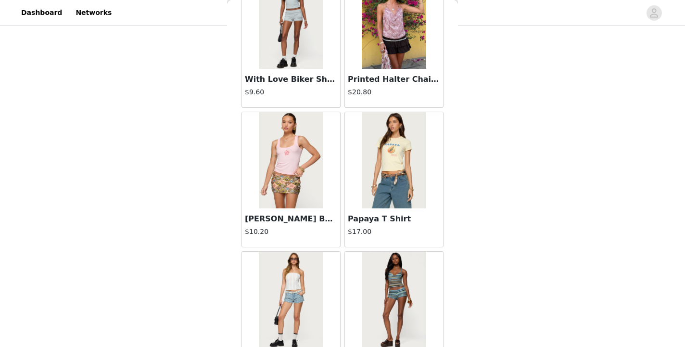
scroll to position [17858, 0]
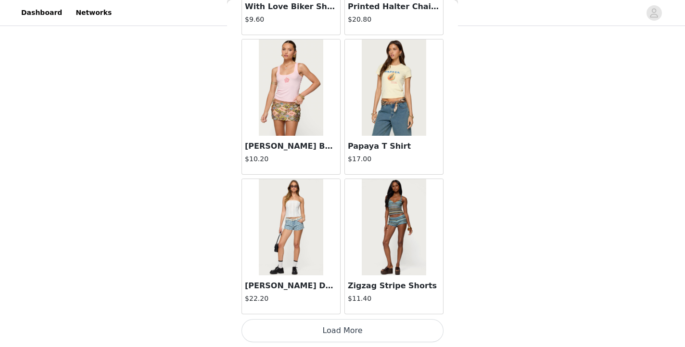
click at [332, 332] on button "Load More" at bounding box center [342, 330] width 202 height 23
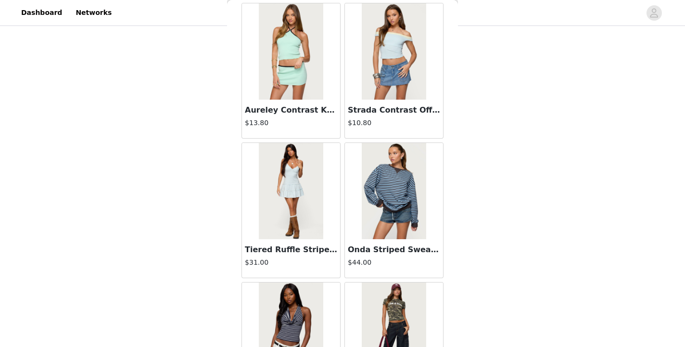
scroll to position [19253, 0]
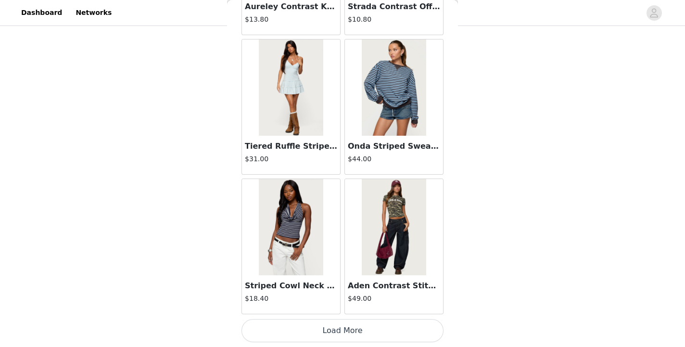
click at [351, 325] on button "Load More" at bounding box center [342, 330] width 202 height 23
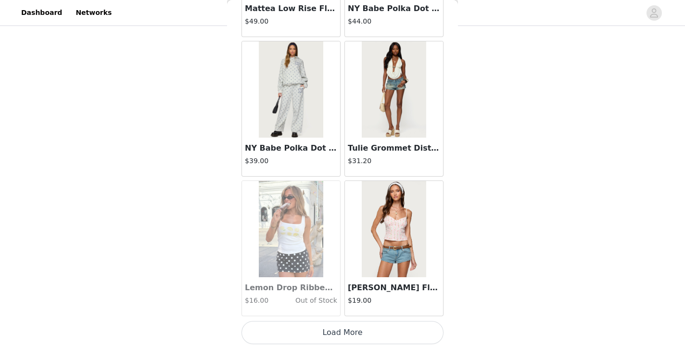
scroll to position [20647, 0]
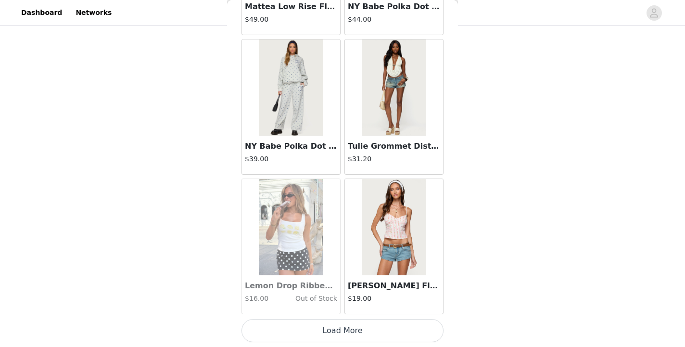
click at [341, 328] on button "Load More" at bounding box center [342, 330] width 202 height 23
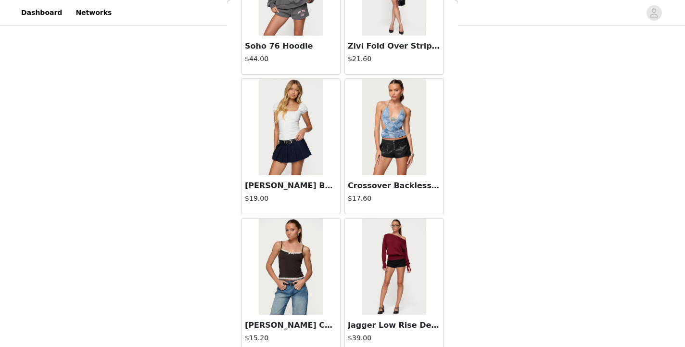
scroll to position [22042, 0]
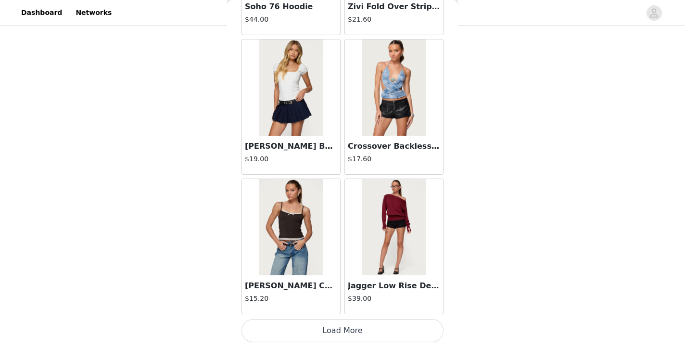
click at [347, 326] on button "Load More" at bounding box center [342, 330] width 202 height 23
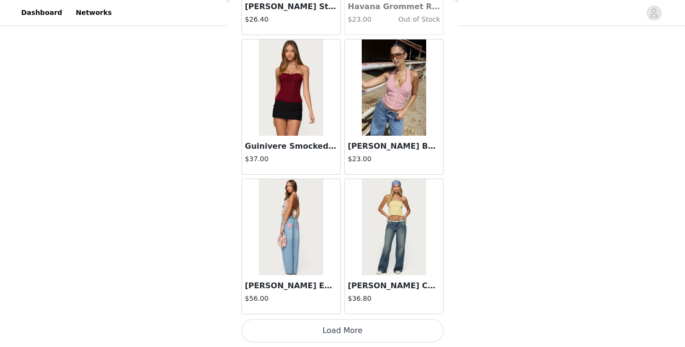
scroll to position [23436, 0]
click at [332, 332] on button "Load More" at bounding box center [342, 330] width 202 height 23
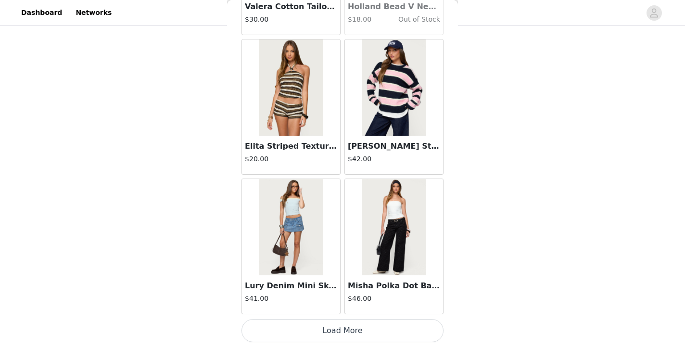
scroll to position [24830, 0]
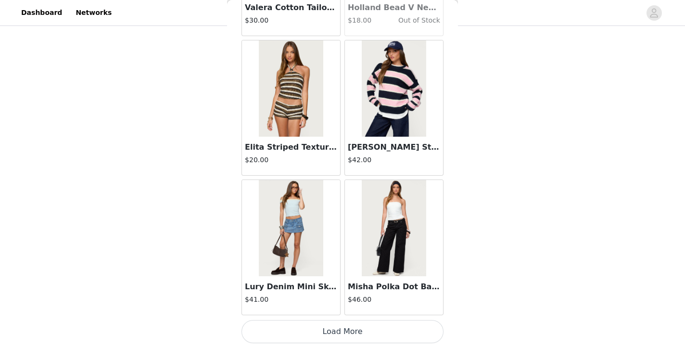
click at [339, 333] on button "Load More" at bounding box center [342, 331] width 202 height 23
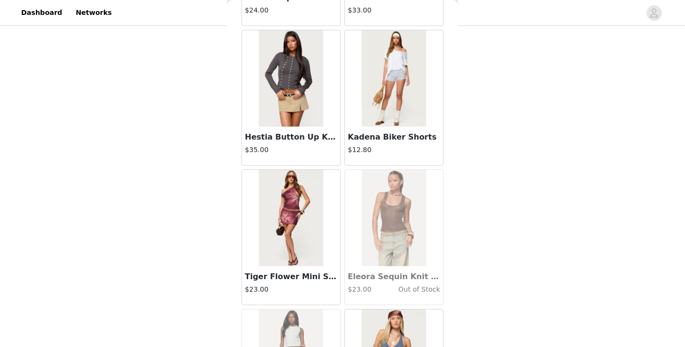
scroll to position [26225, 0]
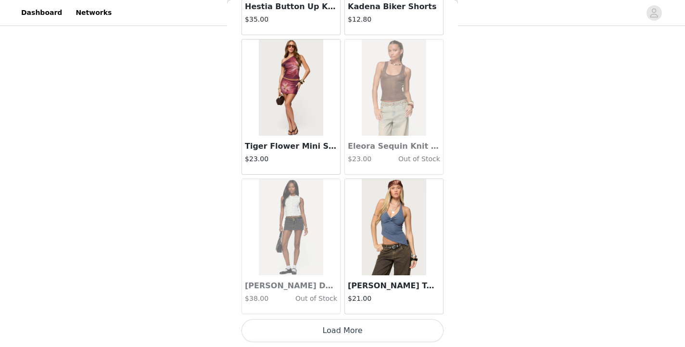
click at [345, 331] on button "Load More" at bounding box center [342, 330] width 202 height 23
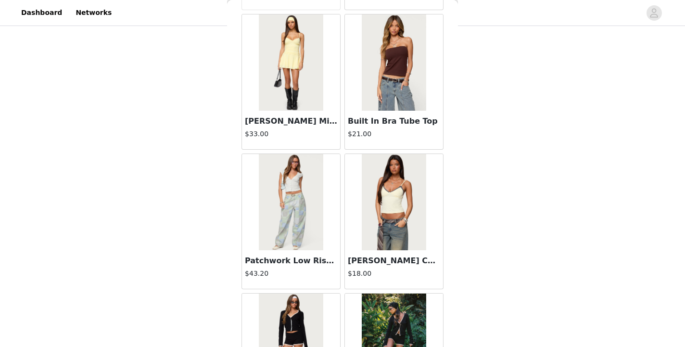
scroll to position [27620, 0]
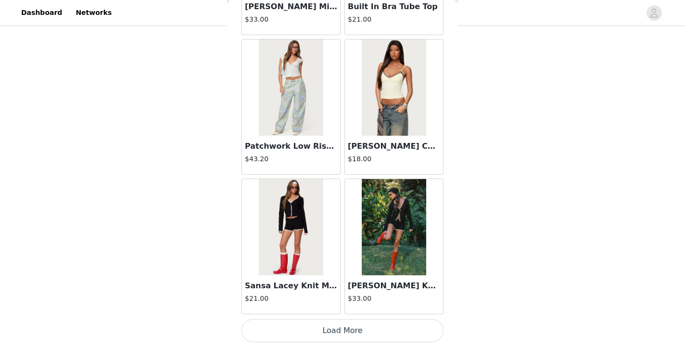
click at [356, 330] on button "Load More" at bounding box center [342, 330] width 202 height 23
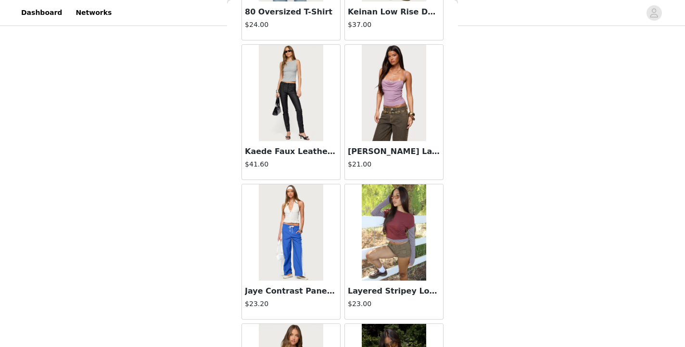
scroll to position [29014, 0]
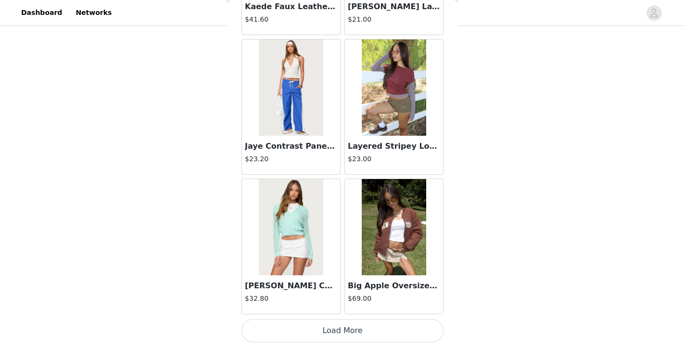
click at [352, 332] on button "Load More" at bounding box center [342, 330] width 202 height 23
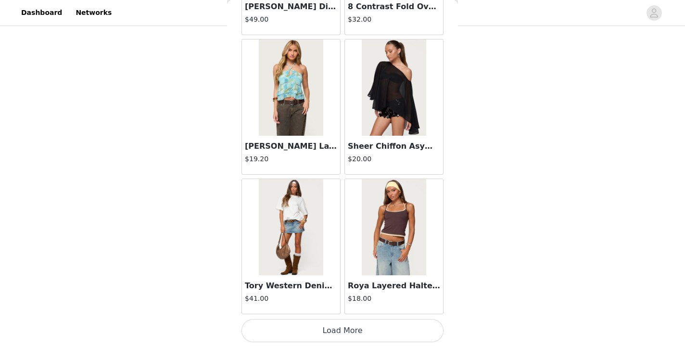
scroll to position [30408, 0]
click at [342, 326] on button "Load More" at bounding box center [342, 330] width 202 height 23
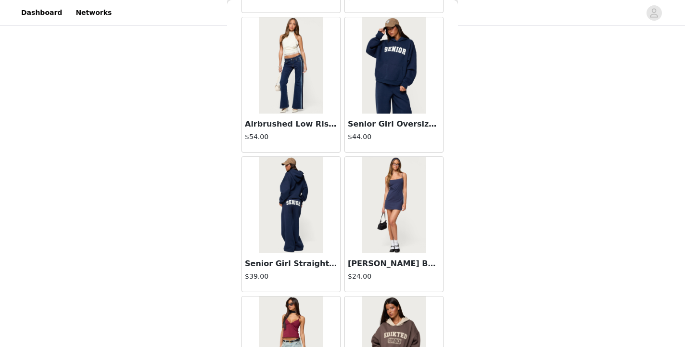
scroll to position [31803, 0]
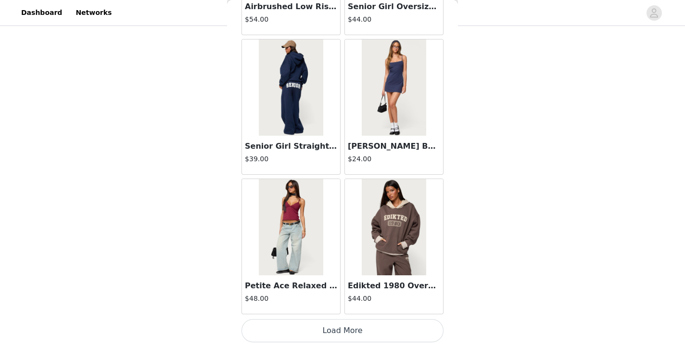
click at [337, 330] on button "Load More" at bounding box center [342, 330] width 202 height 23
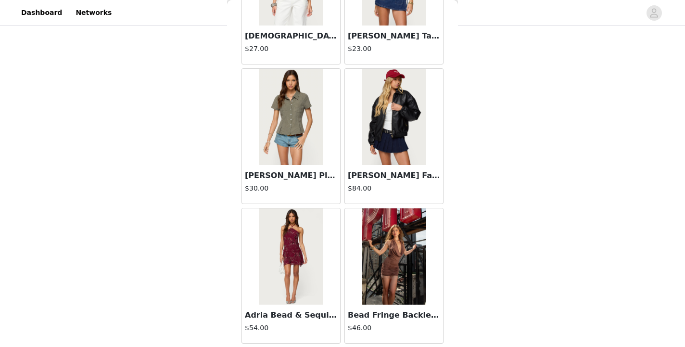
scroll to position [33198, 0]
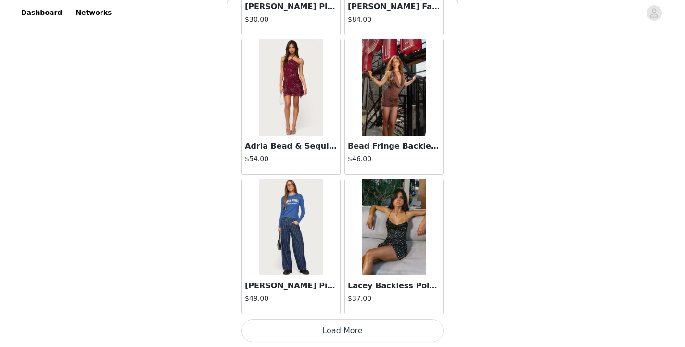
click at [352, 333] on button "Load More" at bounding box center [342, 330] width 202 height 23
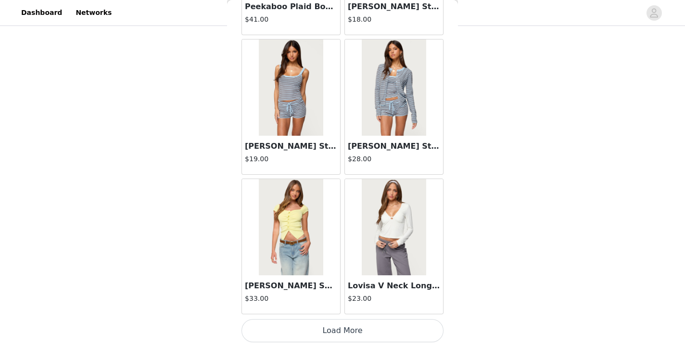
scroll to position [34591, 0]
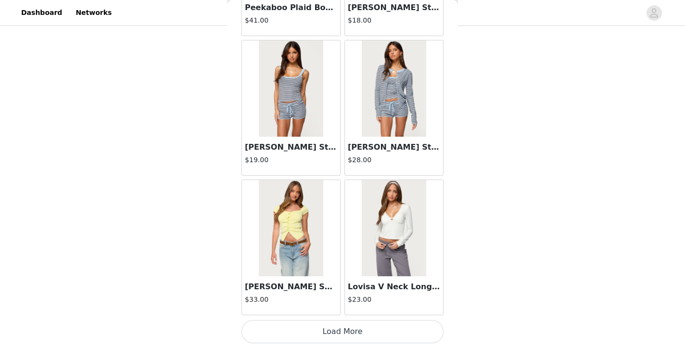
click at [340, 337] on button "Load More" at bounding box center [342, 331] width 202 height 23
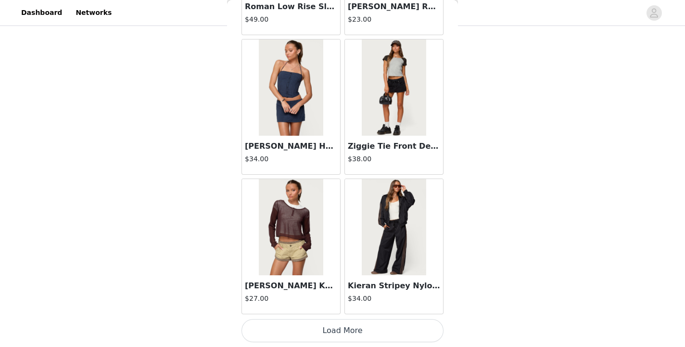
scroll to position [35986, 0]
click at [323, 332] on button "Load More" at bounding box center [342, 330] width 202 height 23
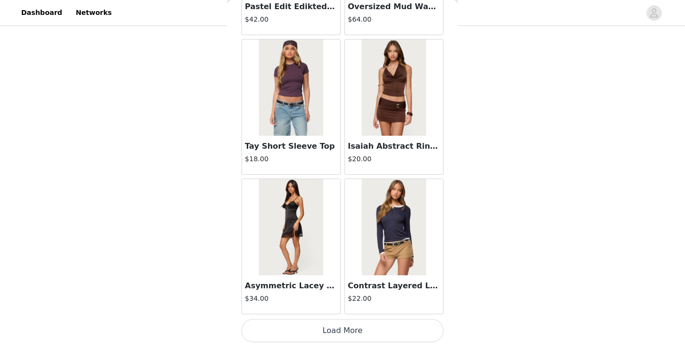
scroll to position [37381, 0]
click at [334, 326] on button "Load More" at bounding box center [342, 330] width 202 height 23
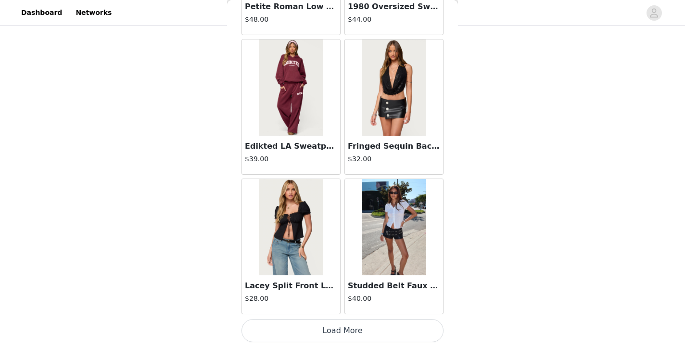
scroll to position [38775, 0]
click at [336, 324] on button "Load More" at bounding box center [342, 330] width 202 height 23
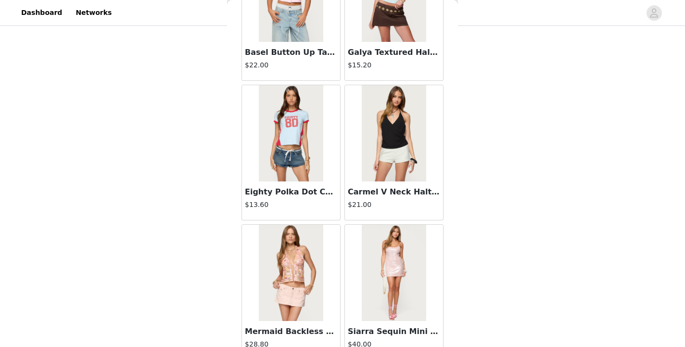
scroll to position [2459, 0]
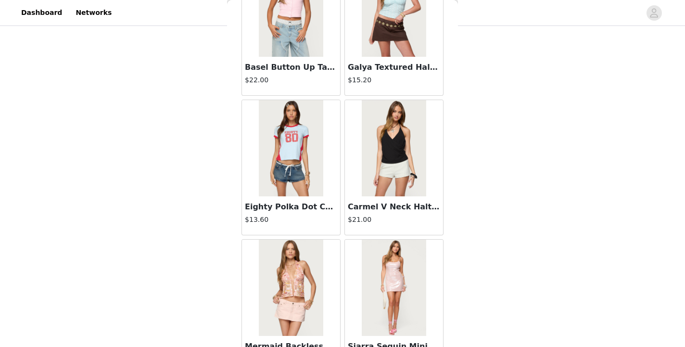
click at [394, 126] on img at bounding box center [394, 148] width 64 height 96
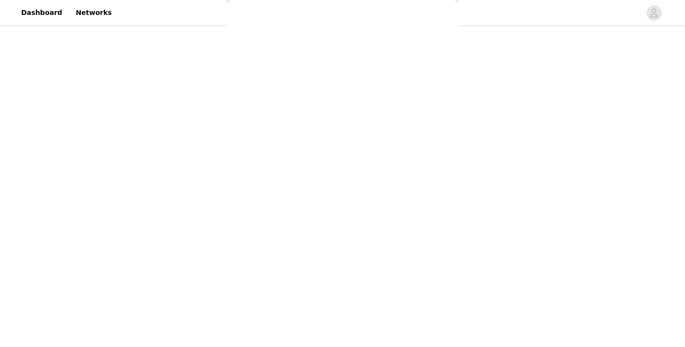
scroll to position [121, 0]
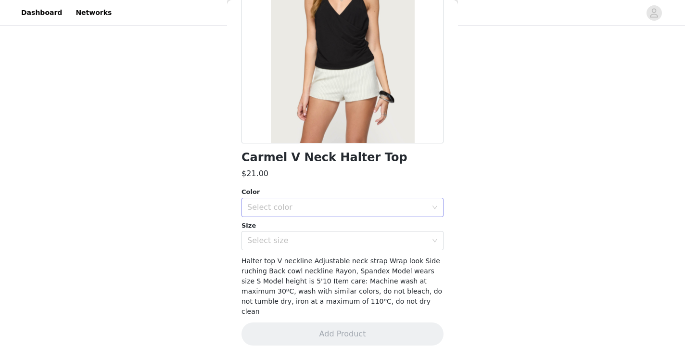
click at [349, 203] on div "Select color" at bounding box center [337, 207] width 180 height 10
click at [322, 230] on li "BLACK" at bounding box center [342, 228] width 202 height 15
click at [320, 243] on div "Select size" at bounding box center [337, 241] width 180 height 10
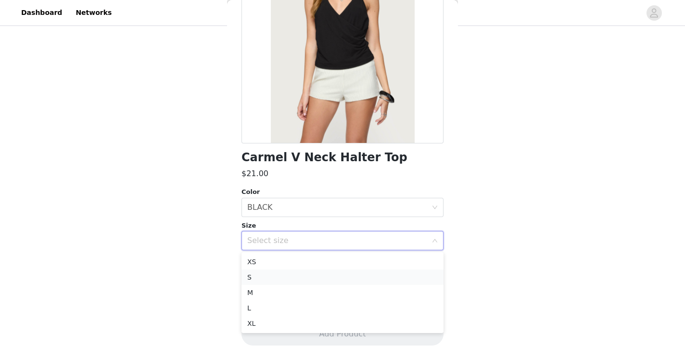
click at [302, 280] on li "S" at bounding box center [342, 276] width 202 height 15
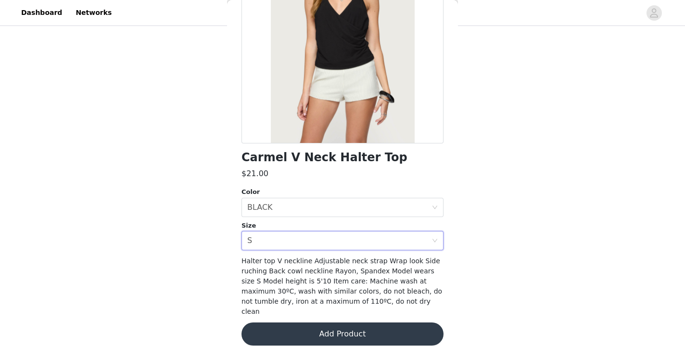
click at [343, 322] on button "Add Product" at bounding box center [342, 333] width 202 height 23
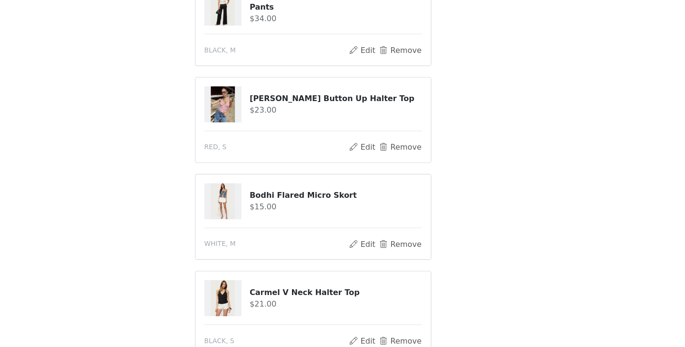
scroll to position [1623, 0]
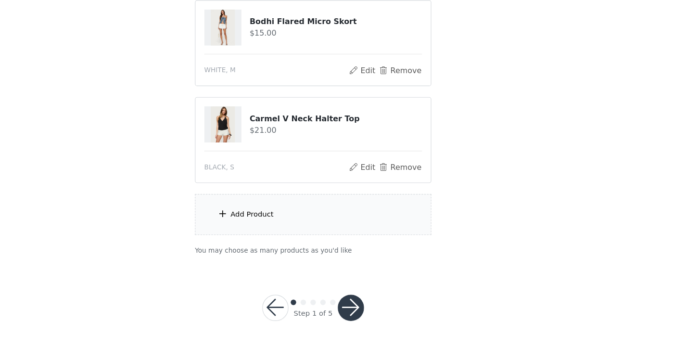
click at [377, 313] on button "button" at bounding box center [375, 312] width 23 height 23
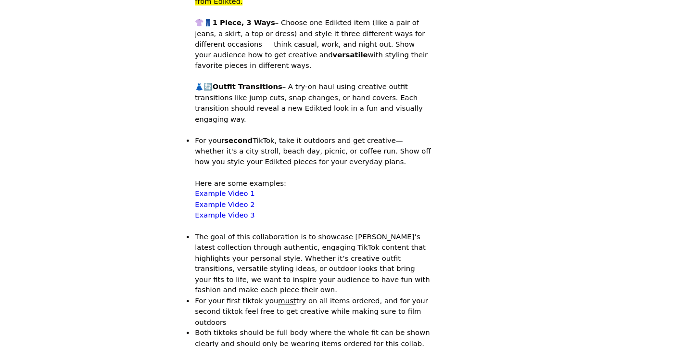
scroll to position [693, 0]
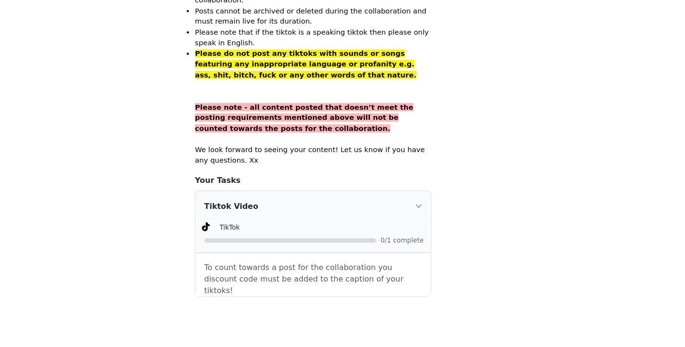
click at [437, 220] on icon "icon: right" at bounding box center [435, 223] width 6 height 6
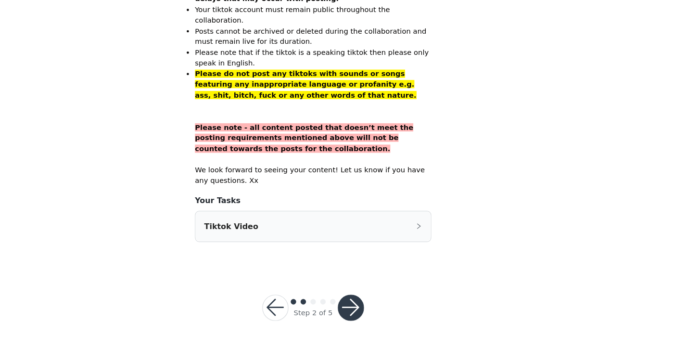
scroll to position [637, 0]
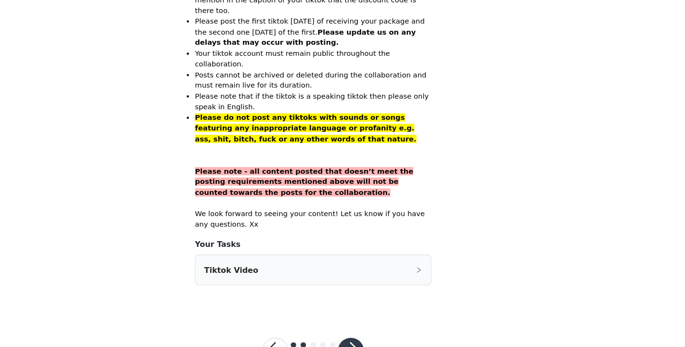
click at [433, 276] on icon "icon: right" at bounding box center [435, 279] width 6 height 6
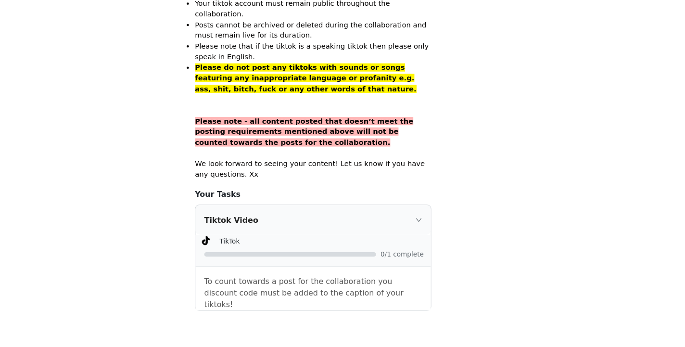
scroll to position [693, 0]
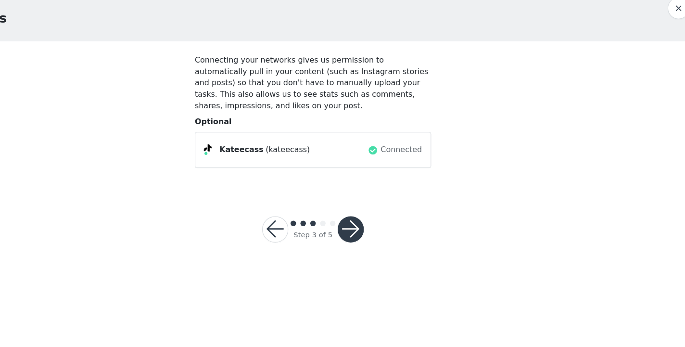
click at [375, 242] on button "button" at bounding box center [375, 243] width 23 height 23
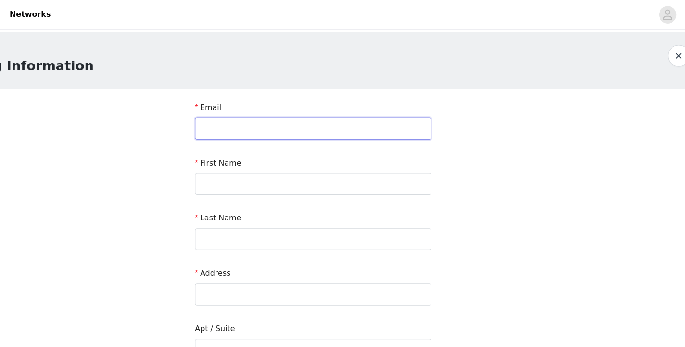
click at [282, 115] on input "text" at bounding box center [343, 112] width 208 height 19
type input "[PERSON_NAME][EMAIL_ADDRESS][PERSON_NAME][PERSON_NAME][DOMAIN_NAME]"
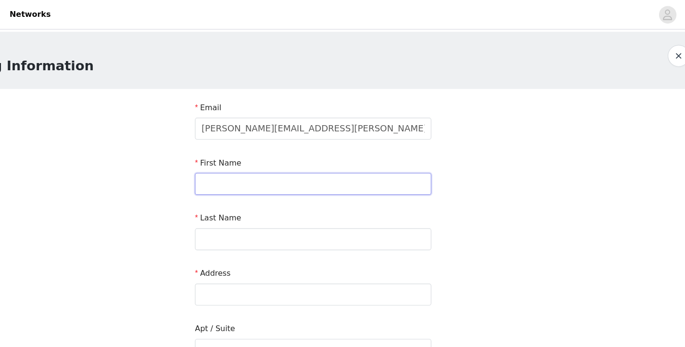
click at [253, 157] on input "text" at bounding box center [343, 161] width 208 height 19
type input "[PERSON_NAME]"
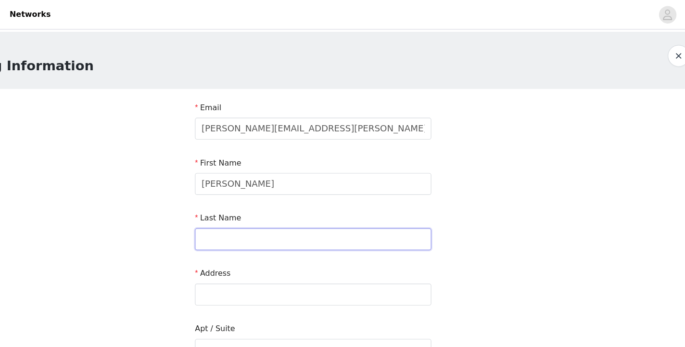
click at [266, 218] on input "text" at bounding box center [343, 210] width 208 height 19
type input "[PERSON_NAME]"
click at [251, 263] on input "text" at bounding box center [343, 258] width 208 height 19
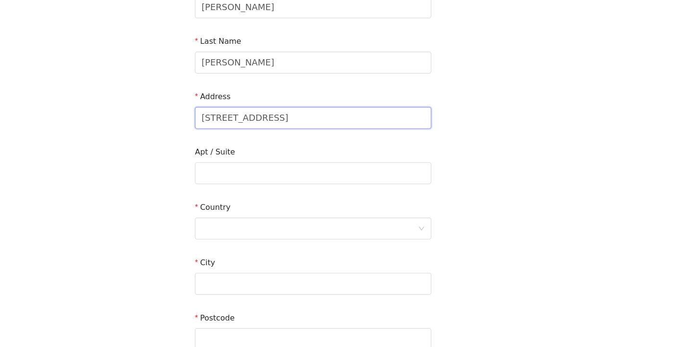
scroll to position [114, 0]
type input "[STREET_ADDRESS]"
click at [371, 240] on div at bounding box center [339, 242] width 190 height 18
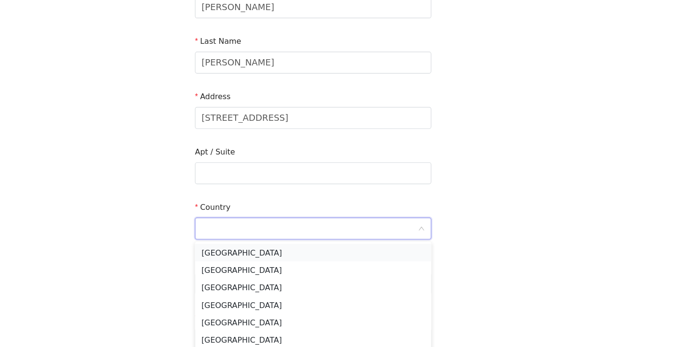
click at [317, 263] on li "[GEOGRAPHIC_DATA]" at bounding box center [343, 262] width 208 height 15
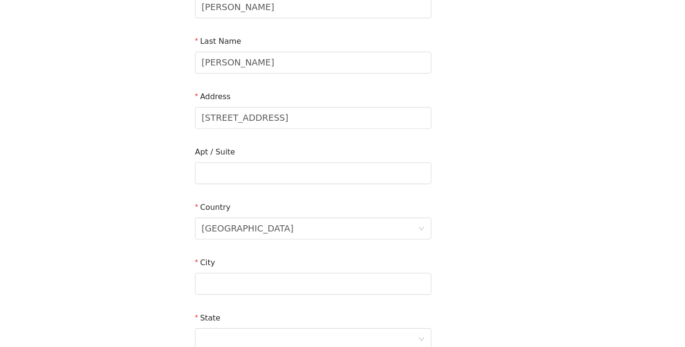
scroll to position [163, 0]
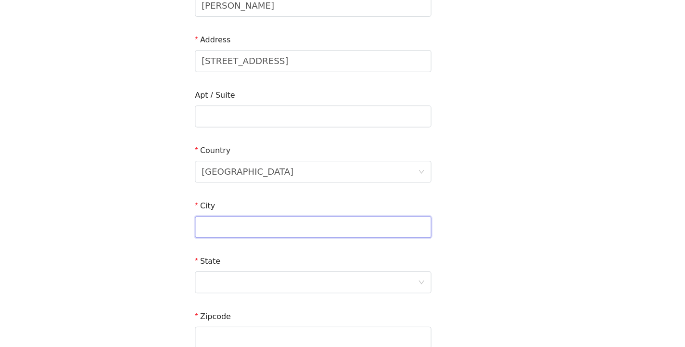
click at [317, 246] on input "text" at bounding box center [343, 241] width 208 height 19
type input "Narragansett"
type input "02882"
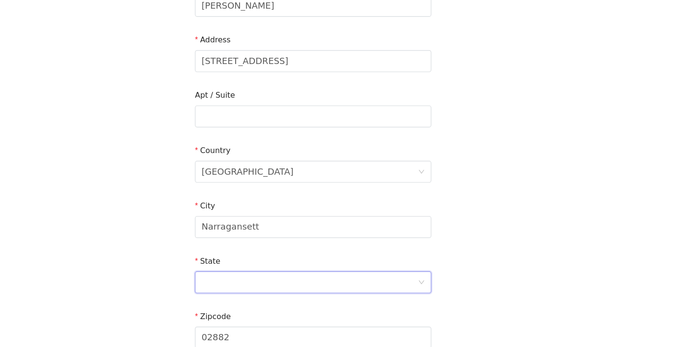
click at [326, 291] on div at bounding box center [339, 290] width 190 height 18
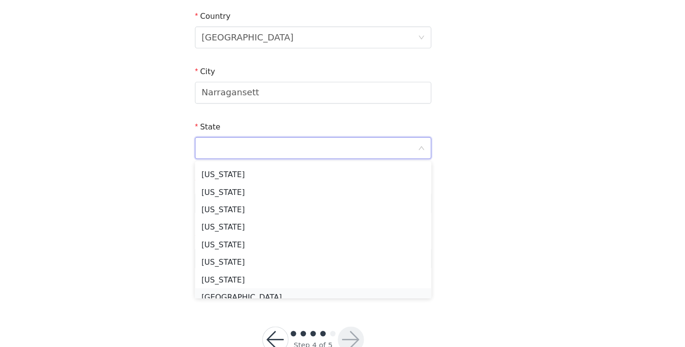
scroll to position [738, 0]
click at [285, 206] on li "[US_STATE]" at bounding box center [343, 208] width 208 height 15
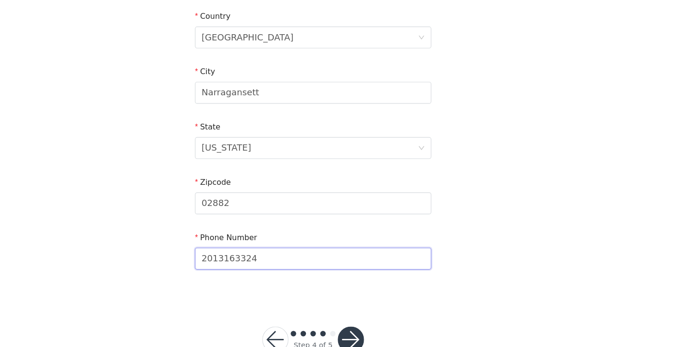
drag, startPoint x: 361, startPoint y: 265, endPoint x: 262, endPoint y: 266, distance: 99.1
click at [262, 266] on input "2013163324" at bounding box center [343, 268] width 208 height 19
type input "2013207874"
click at [504, 261] on div "STEP 4 OF 5 Shipping Information Email [PERSON_NAME][EMAIL_ADDRESS][PERSON_NAME…" at bounding box center [342, 25] width 685 height 559
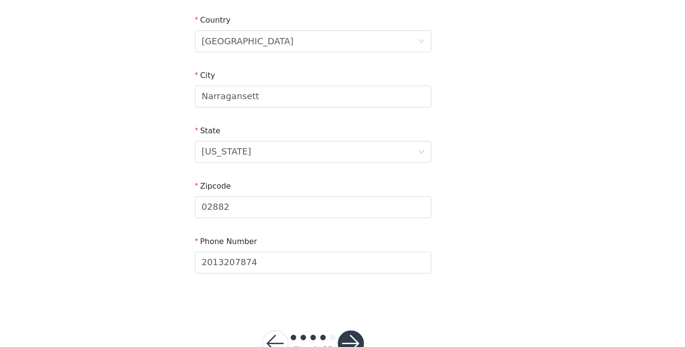
scroll to position [309, 0]
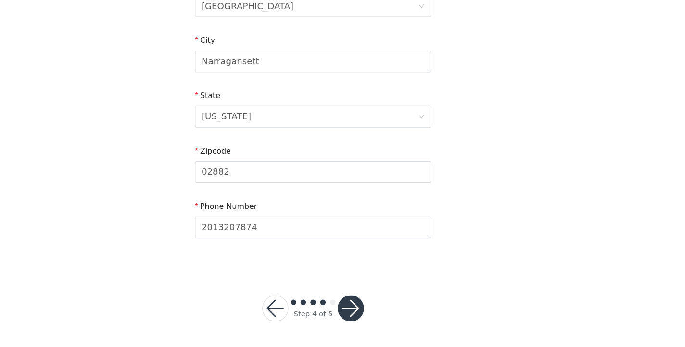
click at [379, 308] on button "button" at bounding box center [375, 312] width 23 height 23
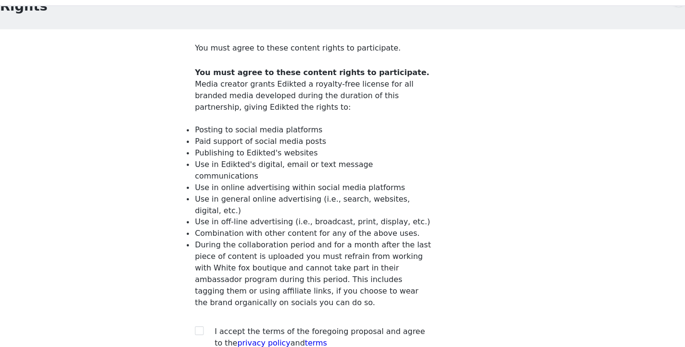
scroll to position [98, 0]
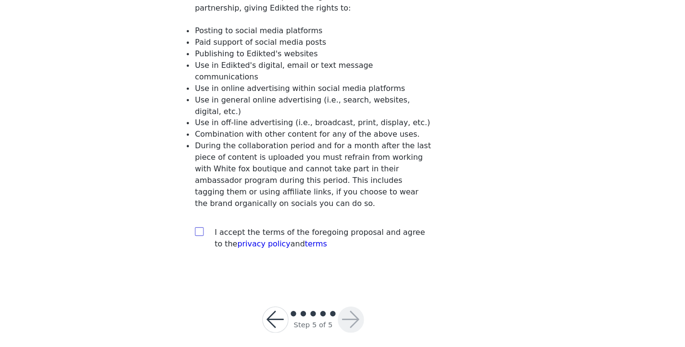
click at [245, 241] on input "checkbox" at bounding box center [242, 244] width 7 height 7
checkbox input "true"
click at [306, 314] on button "button" at bounding box center [309, 322] width 23 height 23
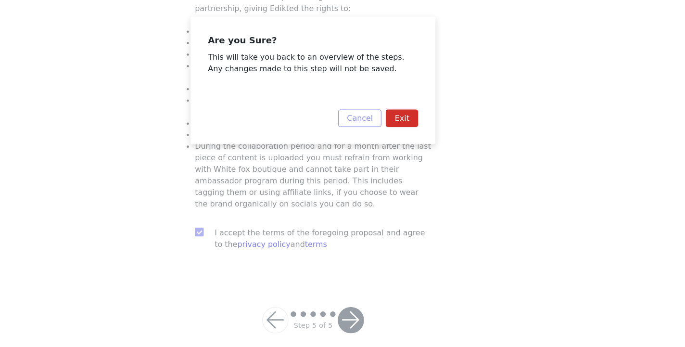
click at [387, 146] on button "Cancel" at bounding box center [383, 145] width 38 height 15
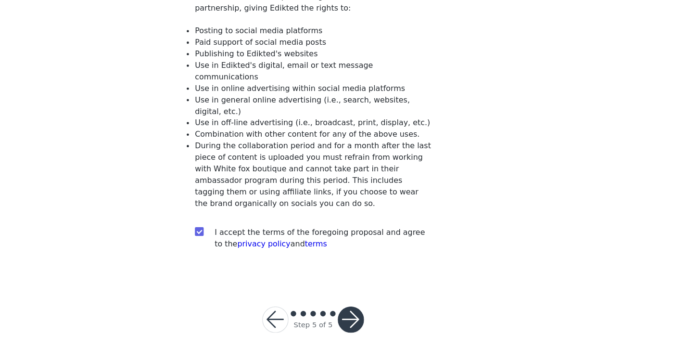
click at [377, 313] on button "button" at bounding box center [375, 322] width 23 height 23
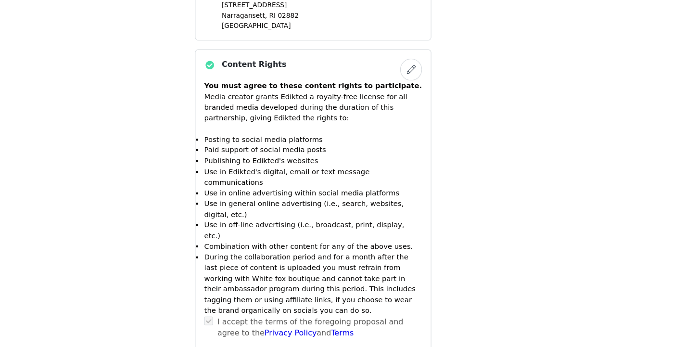
scroll to position [1431, 0]
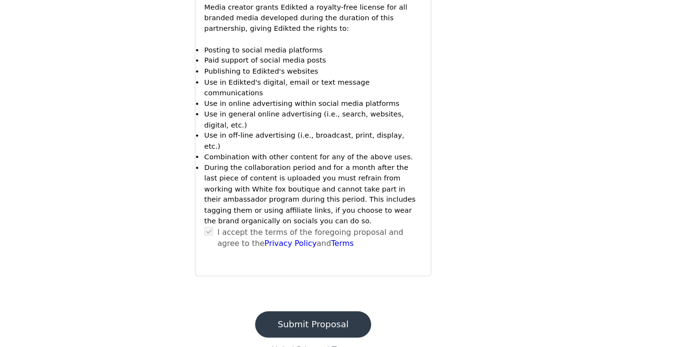
click at [337, 315] on button "Submit Proposal" at bounding box center [342, 326] width 102 height 23
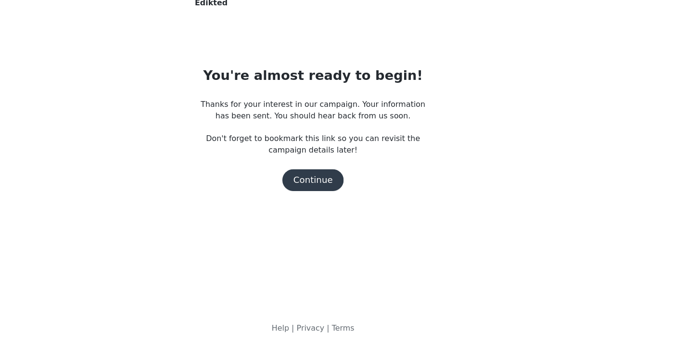
scroll to position [0, 0]
click at [341, 201] on button "Continue" at bounding box center [342, 199] width 54 height 19
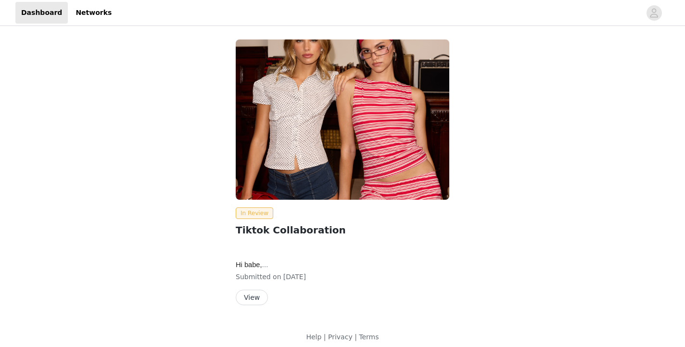
click at [255, 298] on button "View" at bounding box center [252, 296] width 32 height 15
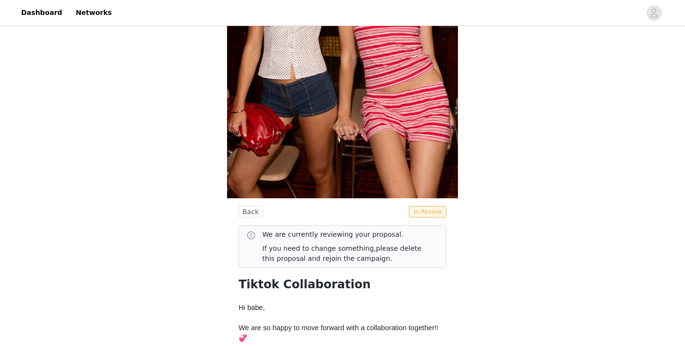
scroll to position [174, 0]
